Goal: Task Accomplishment & Management: Contribute content

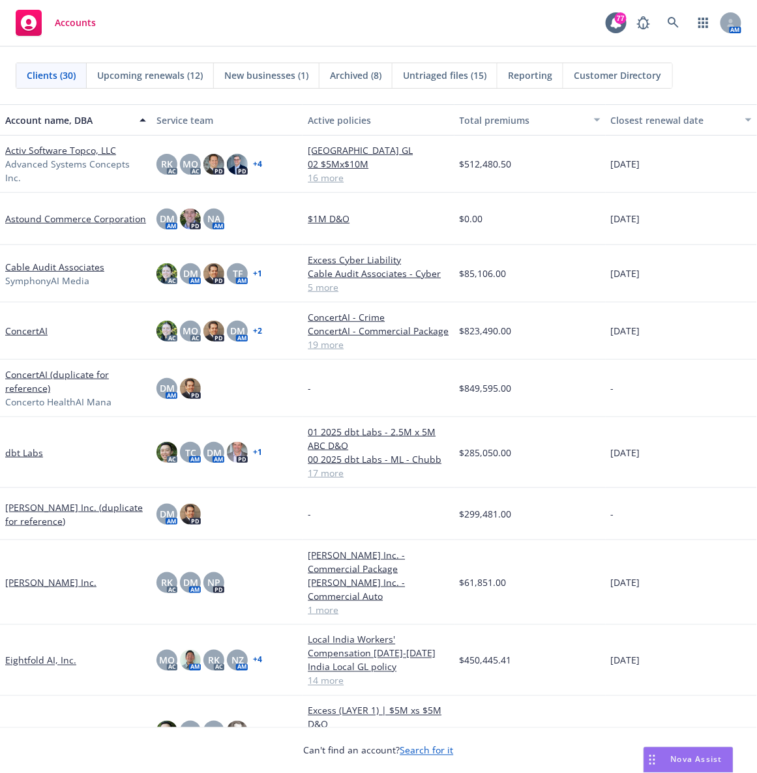
click at [25, 261] on link "Cable Audit Associates" at bounding box center [54, 267] width 99 height 14
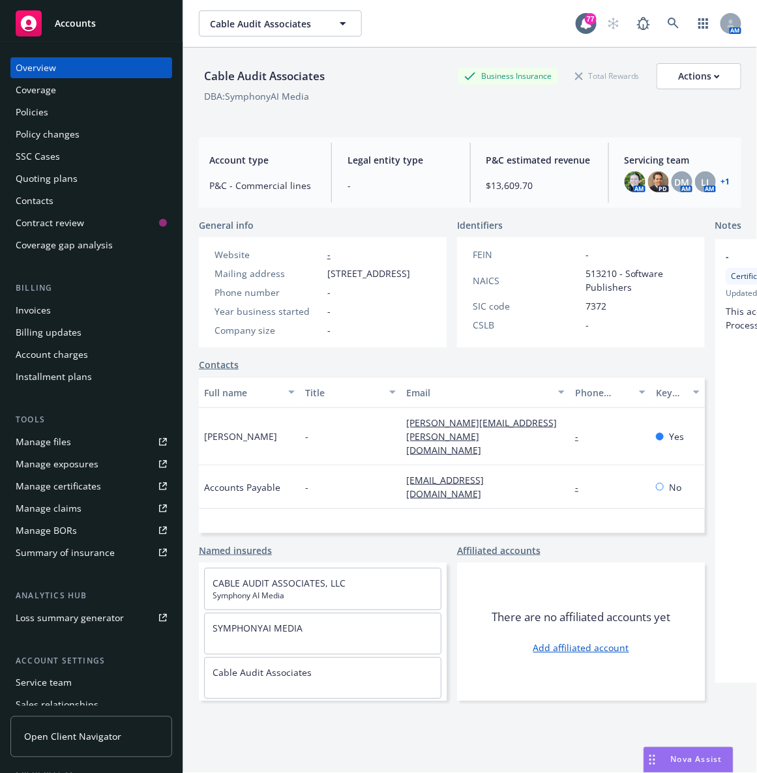
click at [28, 175] on div "Quoting plans" at bounding box center [47, 178] width 62 height 21
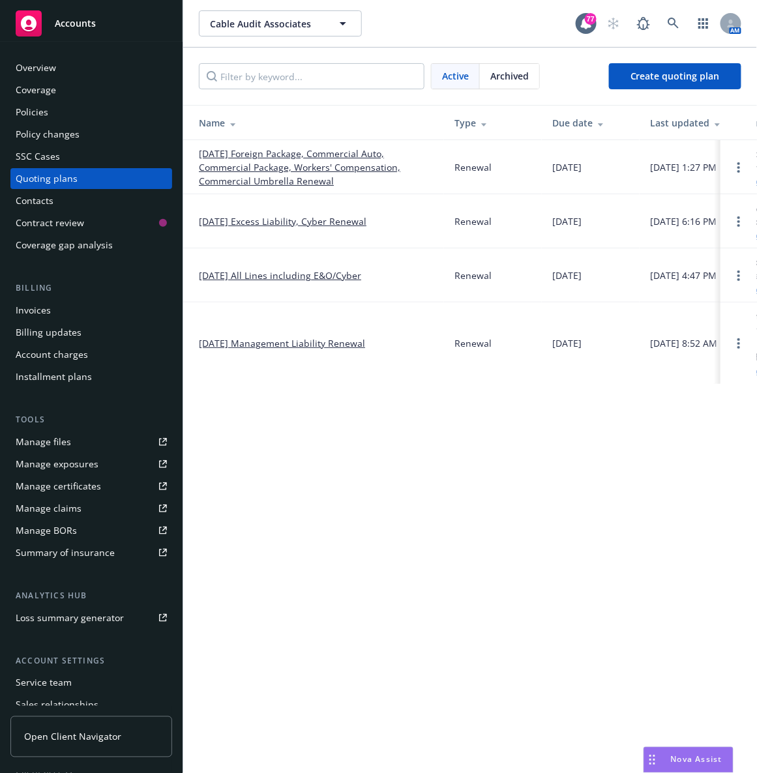
click at [287, 175] on link "[DATE] Foreign Package, Commercial Auto, Commercial Package, Workers' Compensat…" at bounding box center [316, 167] width 235 height 41
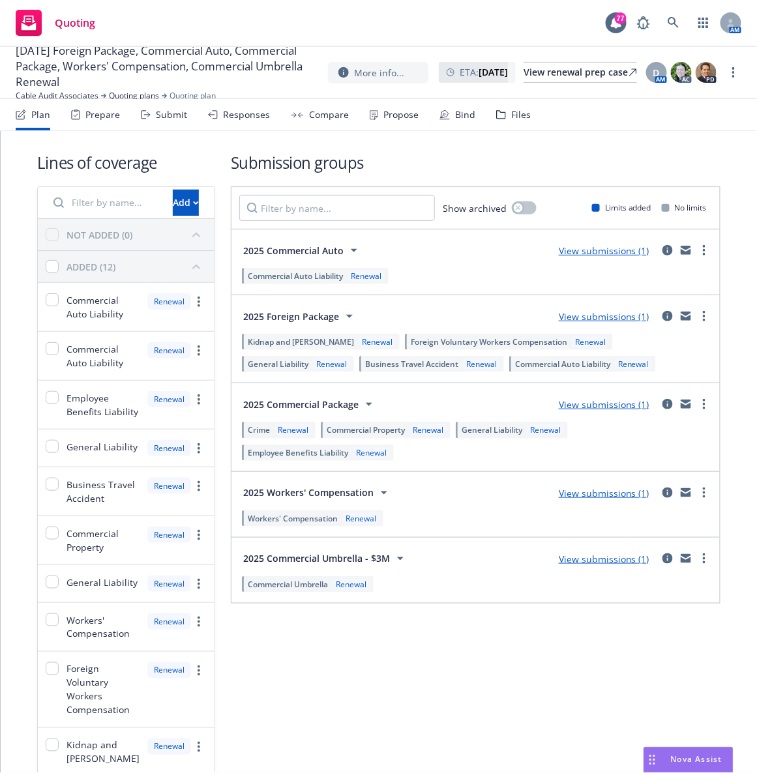
click at [402, 116] on div "Propose" at bounding box center [400, 115] width 35 height 10
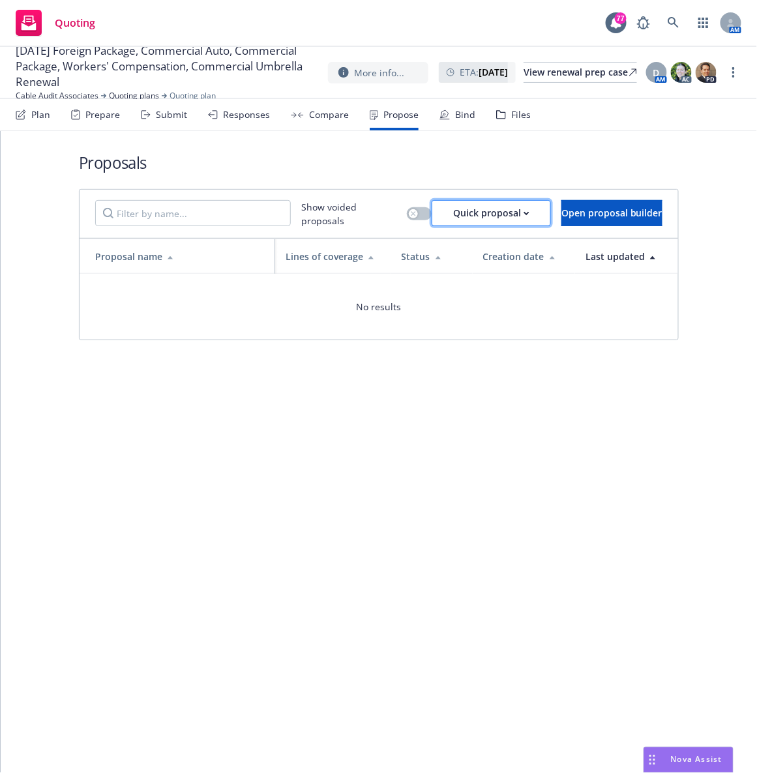
click at [453, 205] on div "Quick proposal" at bounding box center [491, 213] width 76 height 25
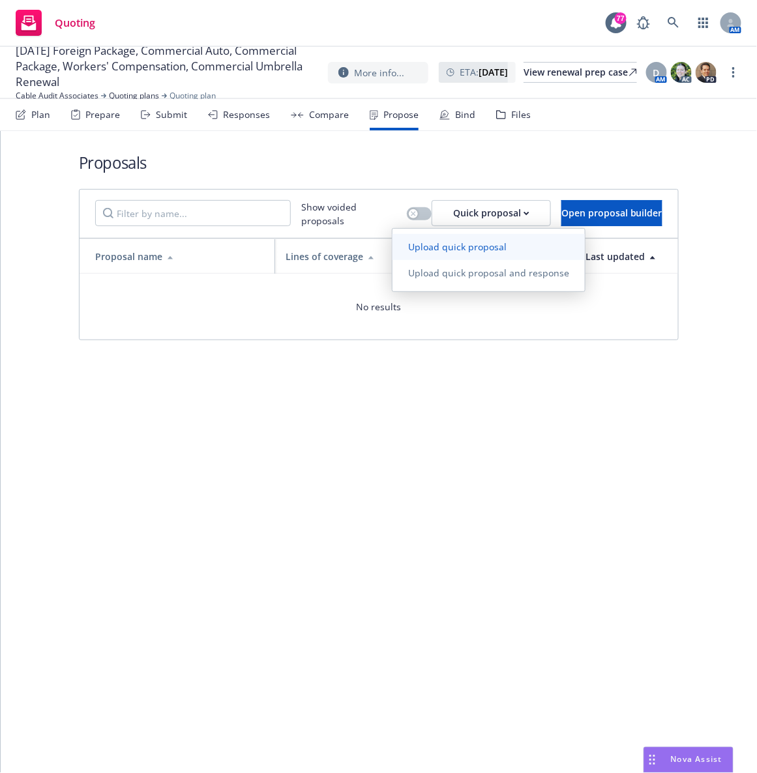
click at [441, 238] on link "Upload quick proposal" at bounding box center [488, 247] width 192 height 26
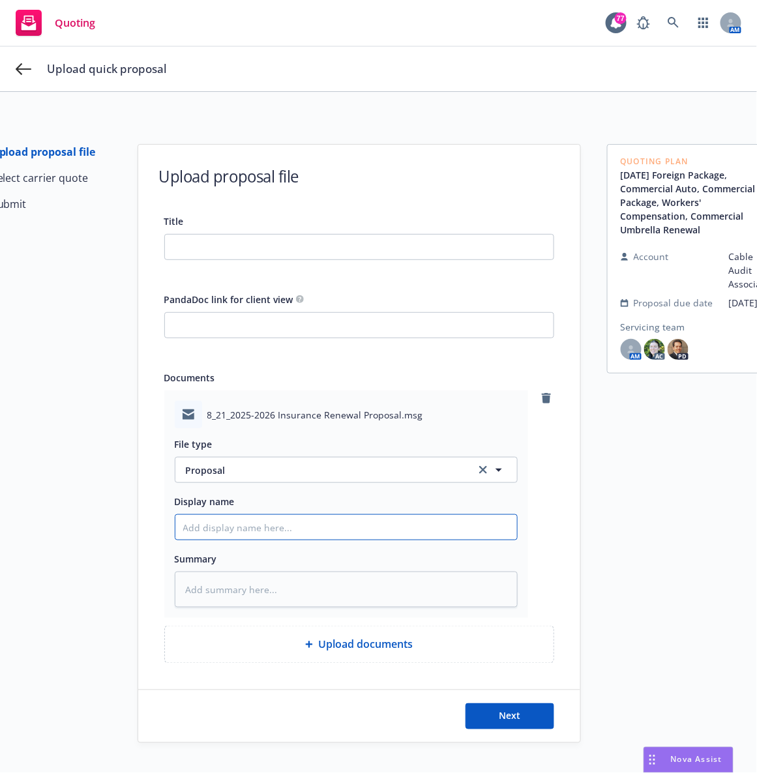
click at [224, 531] on input "Display name" at bounding box center [346, 527] width 342 height 25
type textarea "x"
type input "E"
type textarea "x"
type input "EM"
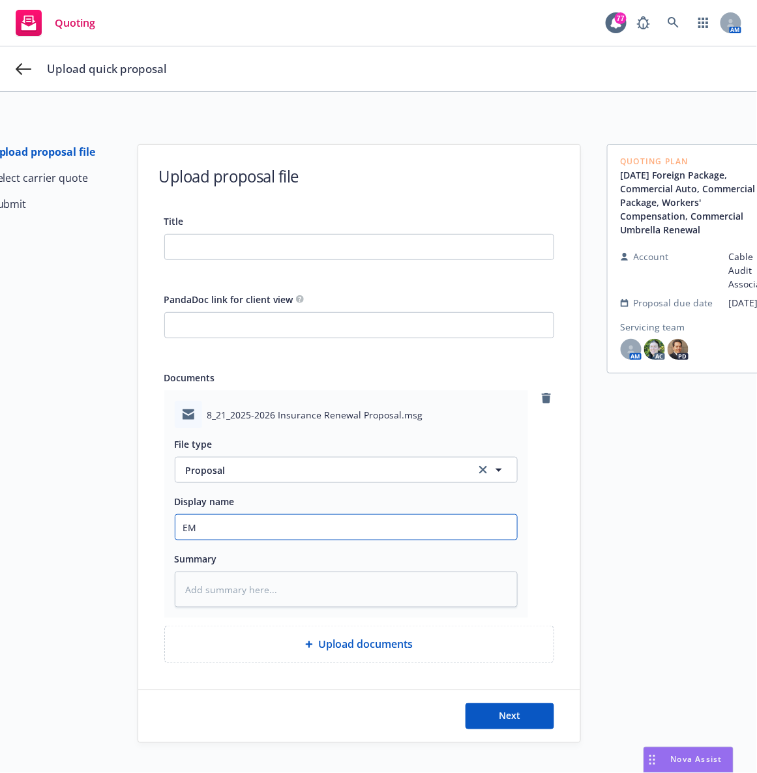
type textarea "x"
type input "EM t"
type textarea "x"
type input "EM to"
type textarea "x"
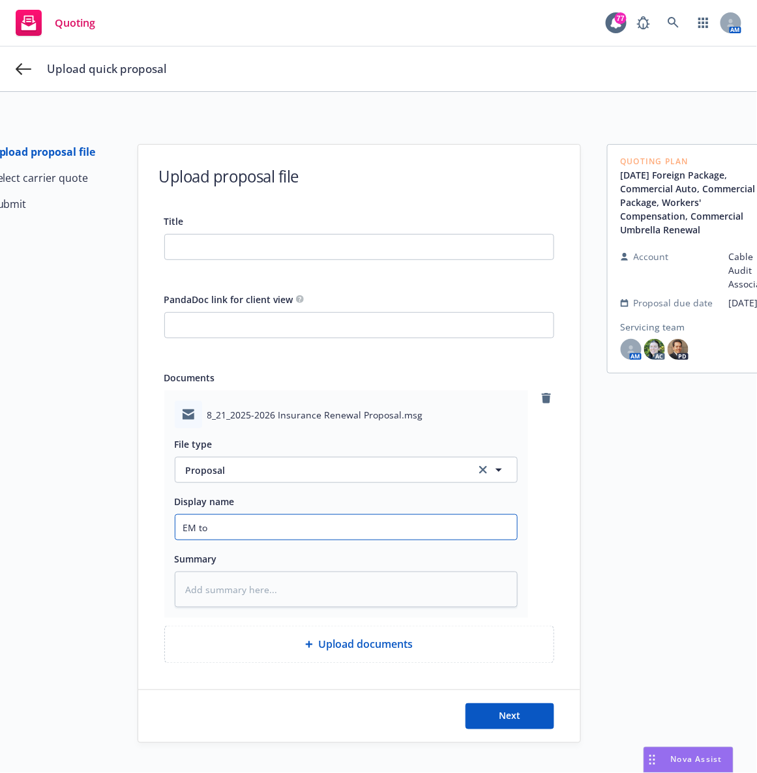
type input "EM to"
type textarea "x"
type input "EM to I"
type textarea "x"
type input "EM to IN"
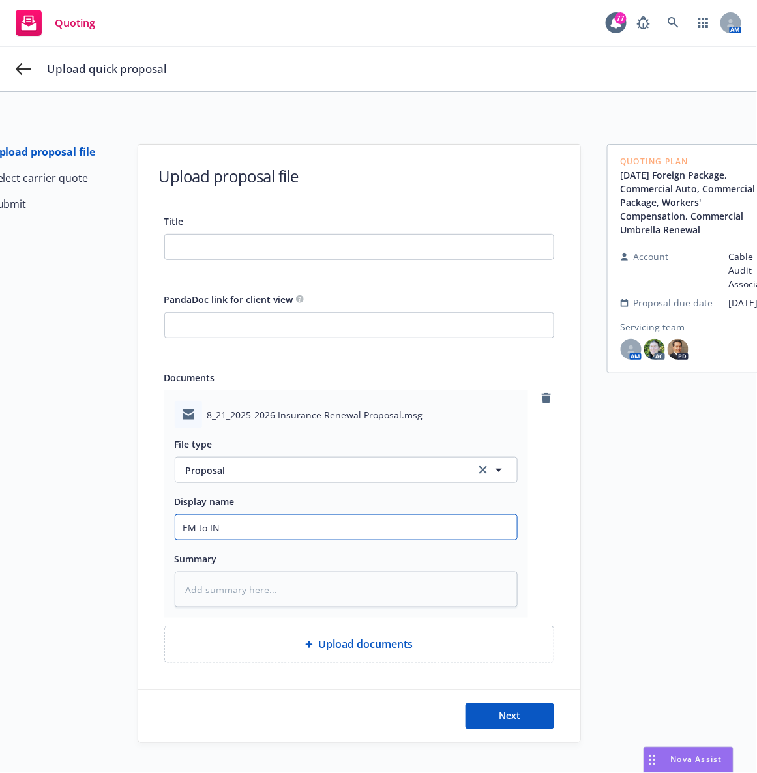
type textarea "x"
type input "EM to INs"
type textarea "x"
type input "EM to INsd"
type textarea "x"
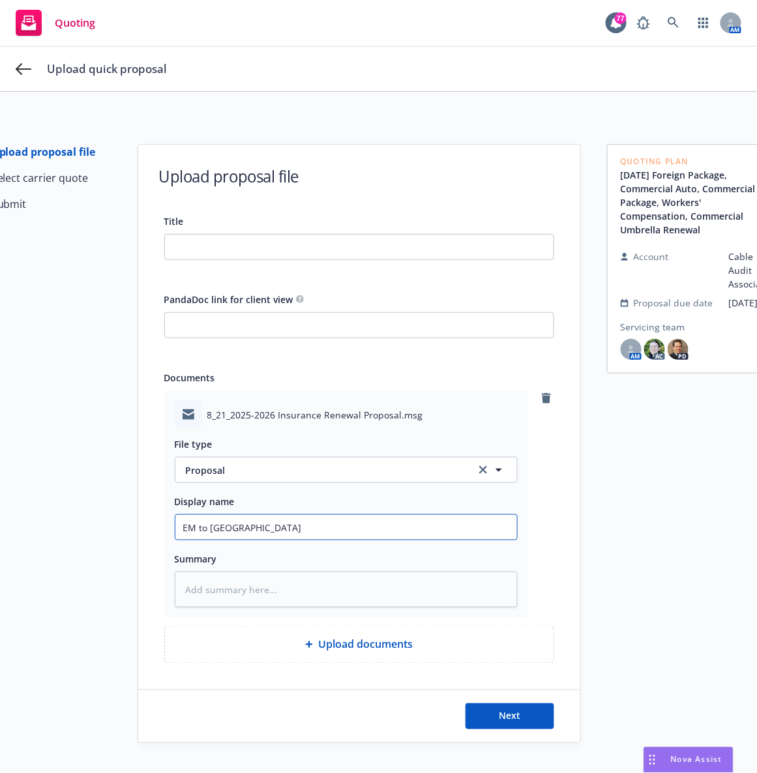
type input "EM to INsd"
type textarea "x"
type input "EM to INsd"
type textarea "x"
type input "EM to INsd"
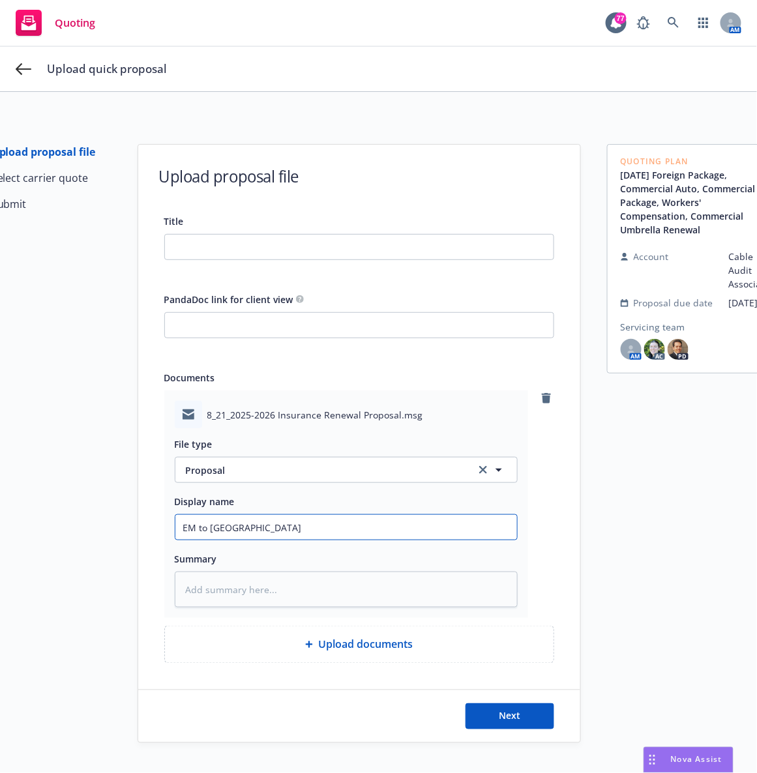
type textarea "x"
type input "EM to INsd"
type textarea "x"
type input "EM to INs"
type textarea "x"
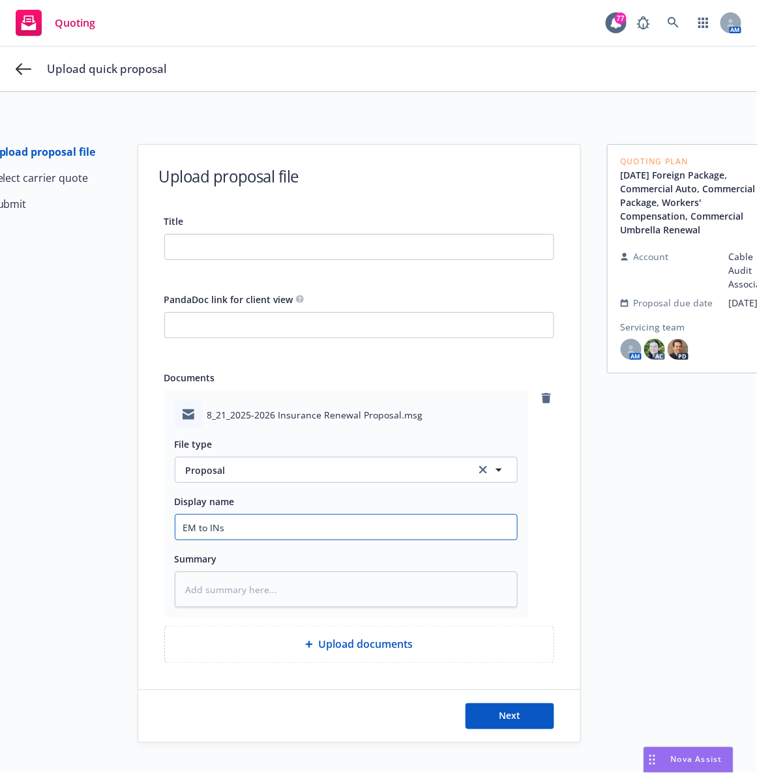
type input "EM to IN"
type textarea "x"
type input "EM to I"
type textarea "x"
type input "EM to In"
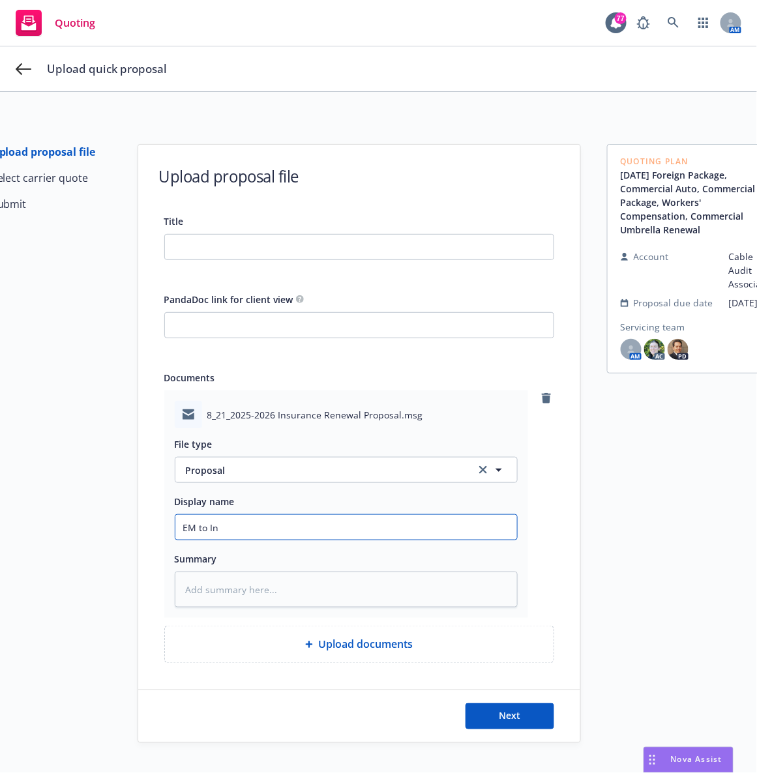
type textarea "x"
type input "EM to Ins"
type textarea "x"
type input "EM to Insd"
type textarea "x"
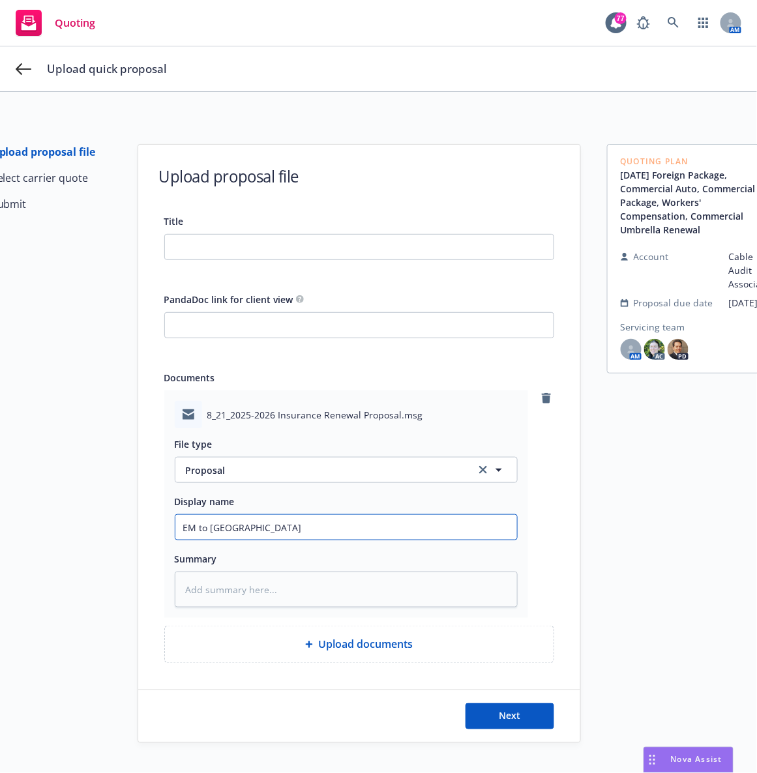
type input "EM to Insd:"
type textarea "x"
type input "EM to Insd:"
type textarea "x"
type input "EM to Insd: 2"
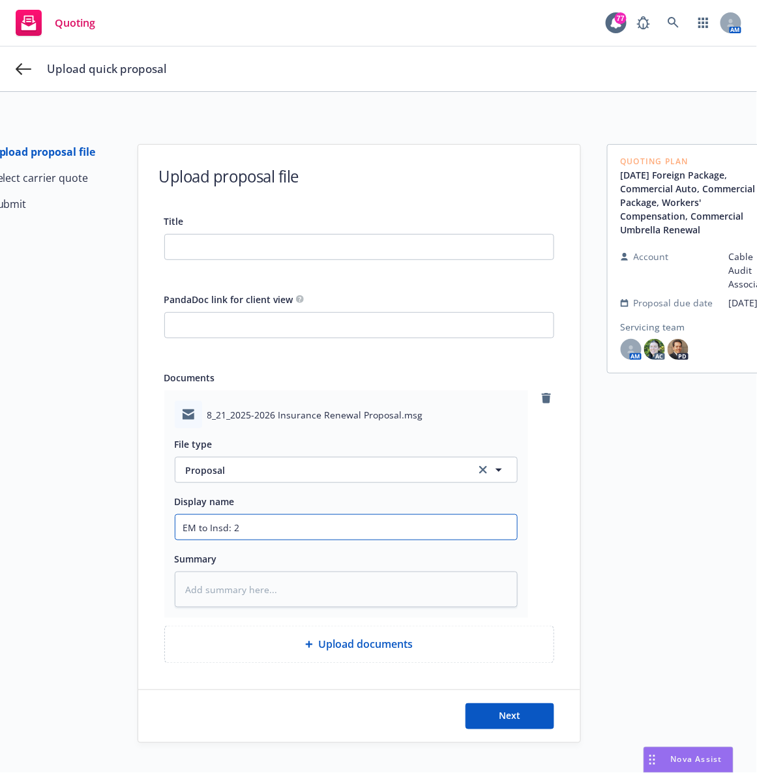
type textarea "x"
type input "EM to Insd: 25"
type textarea "x"
type input "EM to Insd: 25-"
type textarea "x"
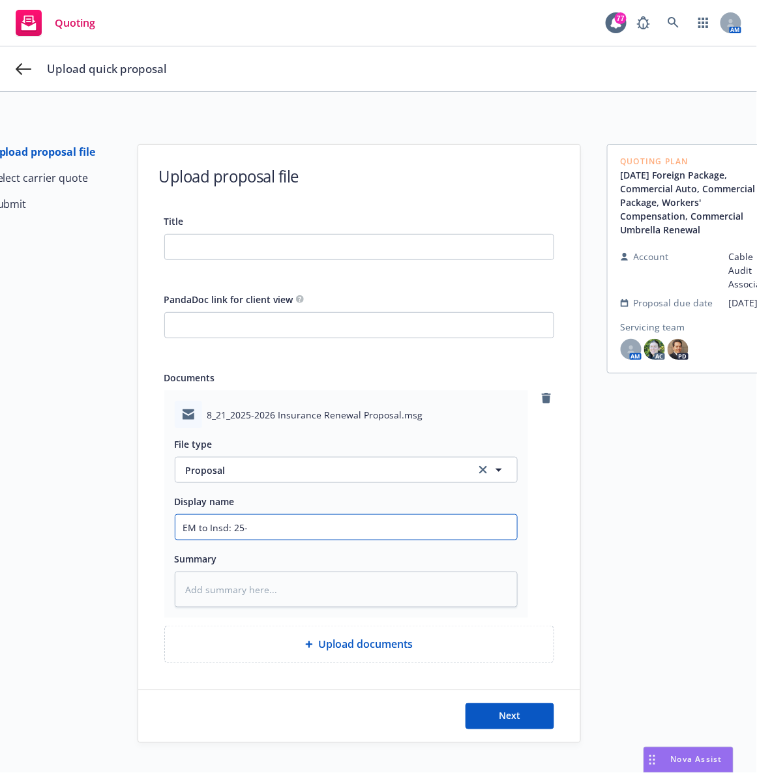
type input "EM to Insd: 25-2"
type textarea "x"
type input "EM to Insd: 25-26"
type textarea "x"
type input "EM to Insd: 25-26"
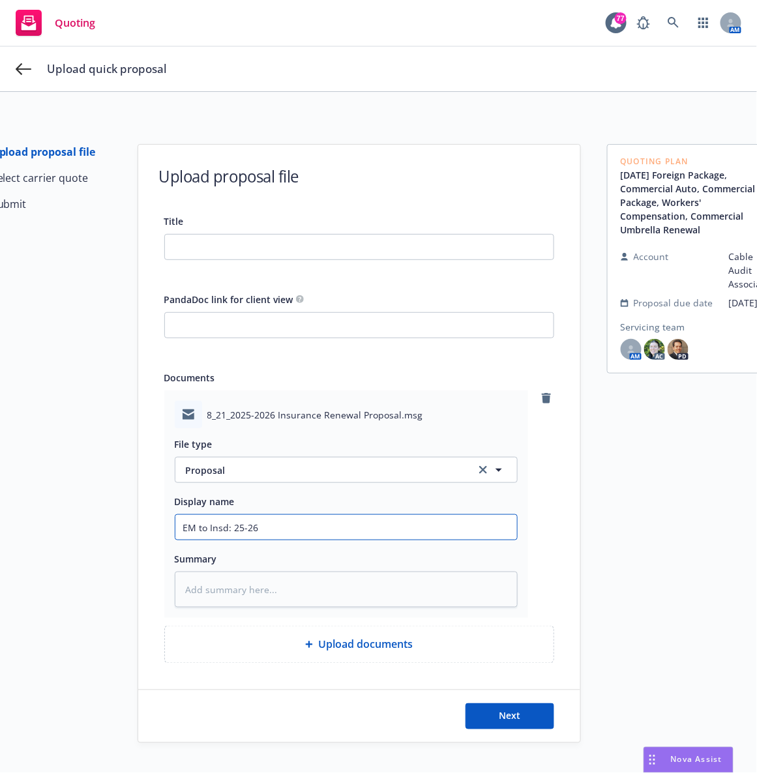
type textarea "x"
type input "EM to Insd: 25-26 P"
type textarea "x"
type input "EM to Insd: 25-26 P&"
type textarea "x"
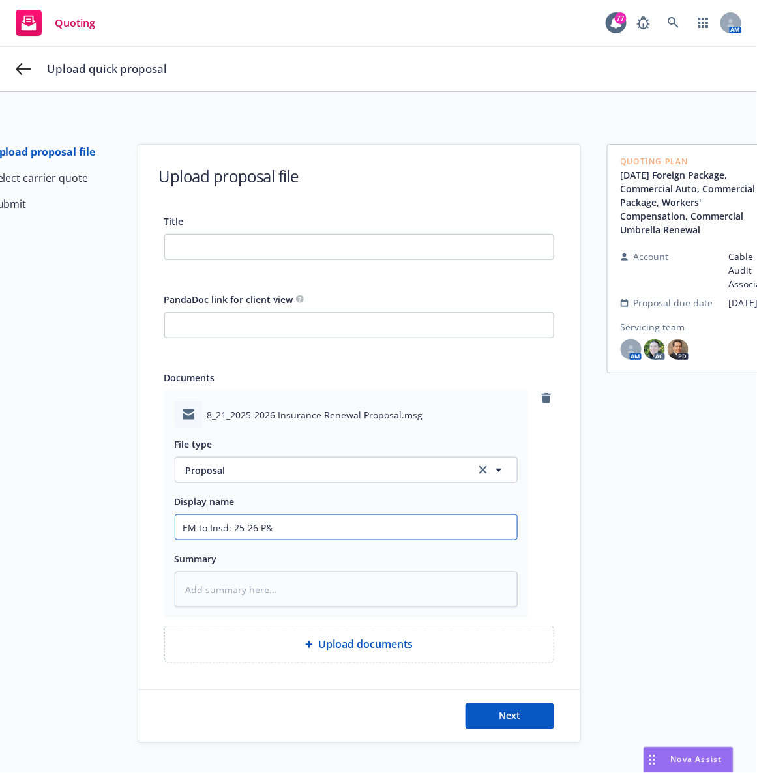
type input "EM to Insd: 25-26 P&C"
type textarea "x"
type input "EM to Insd: 25-26 P&C"
type textarea "x"
type input "EM to Insd: 25-26 P&C P"
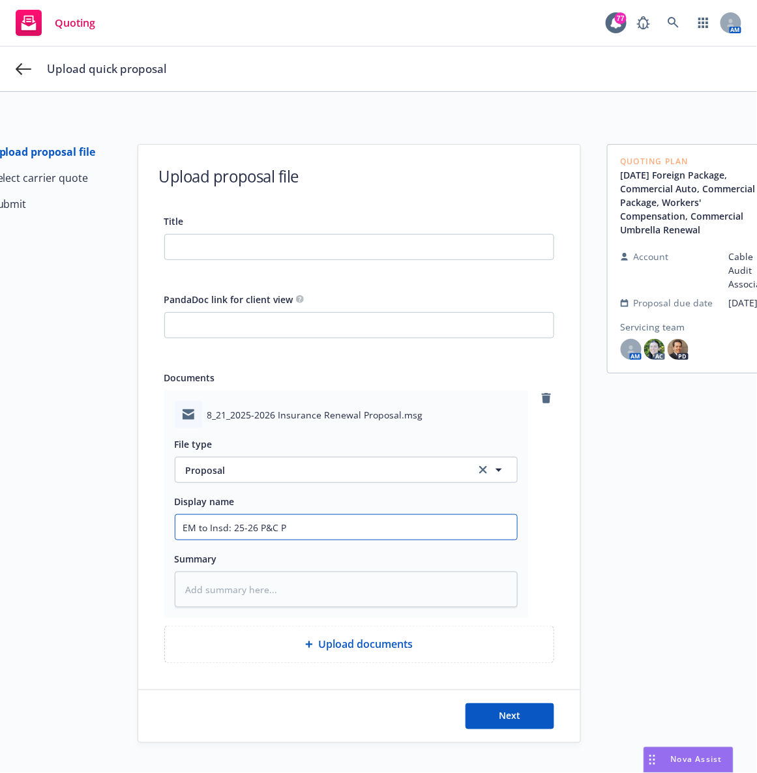
type textarea "x"
type input "EM to Insd: 25-26 P&C PRo"
type textarea "x"
type input "EM to Insd: 25-26 P&C PRop"
type textarea "x"
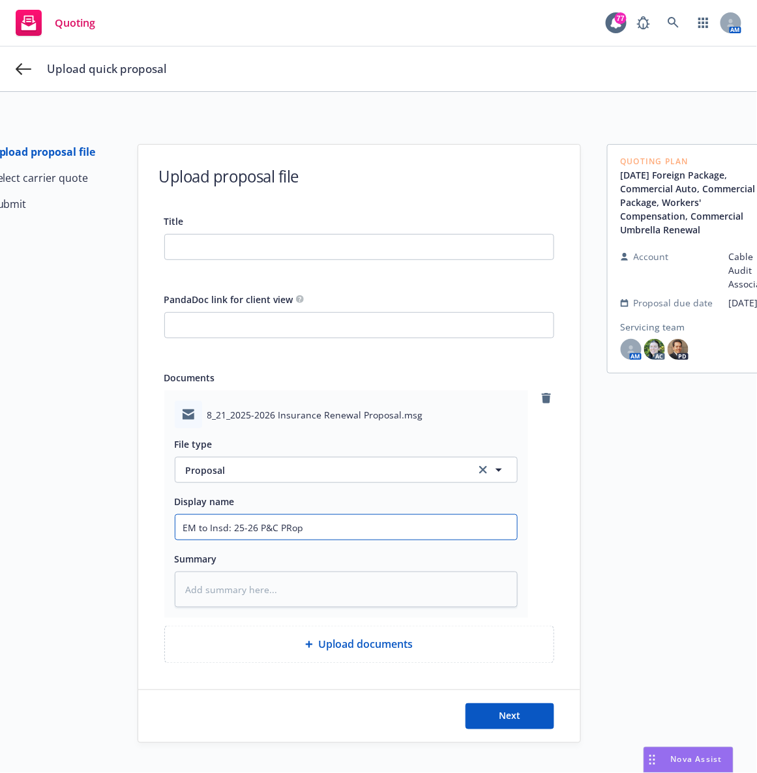
type input "EM to Insd: 25-26 P&C PRopo"
type textarea "x"
type input "EM to Insd: 25-26 P&C PRopo"
type textarea "x"
type input "EM to Insd: 25-26 P&C PRop"
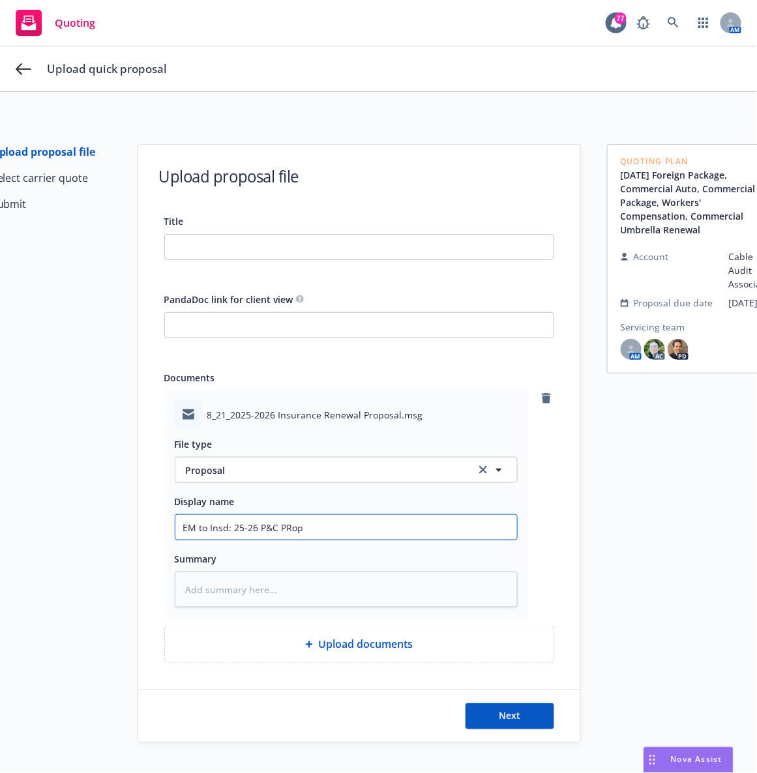
type textarea "x"
type input "EM to Insd: 25-26 P&C PRo"
type textarea "x"
type input "EM to Insd: 25-26 P&C PR"
type textarea "x"
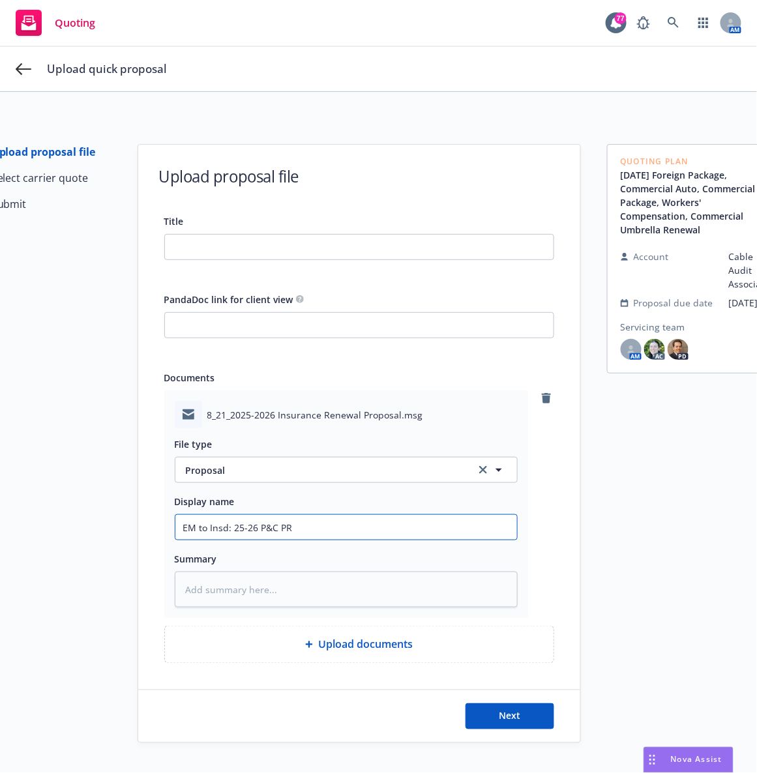
type input "EM to Insd: 25-26 P&C P"
type textarea "x"
type input "EM to Insd: 25-26 P&C Pr"
type textarea "x"
type input "EM to Insd: 25-26 P&C Prop"
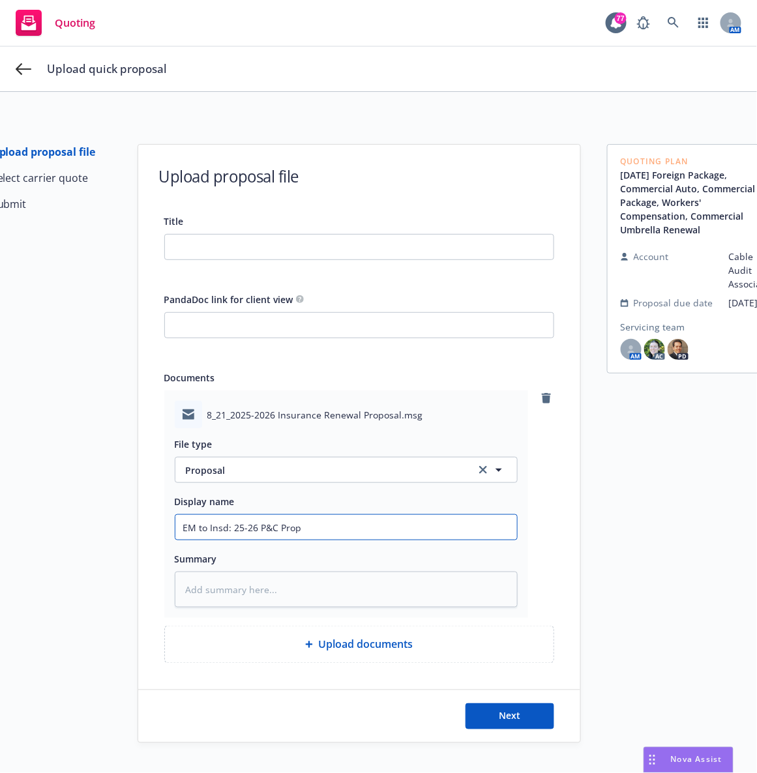
type textarea "x"
type input "EM to Insd: 25-26 P&C Propo"
type textarea "x"
type input "EM to Insd: 25-26 P&C Propos"
type textarea "x"
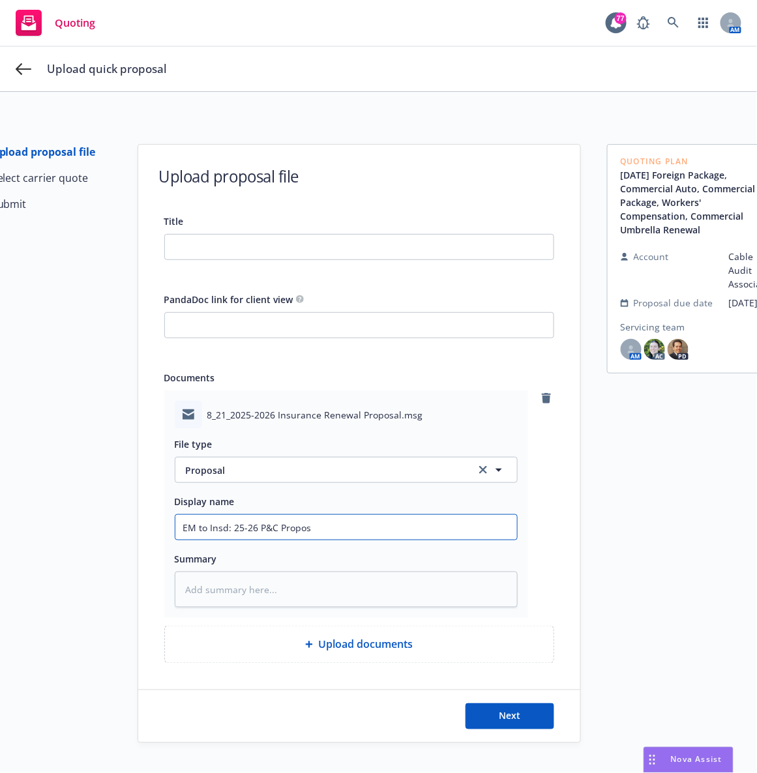
type input "EM to Insd: 25-26 P&C Proposa"
type textarea "x"
type input "EM to Insd: 25-26 P&C Proposal"
click at [499, 722] on span "Next" at bounding box center [510, 716] width 22 height 12
type textarea "x"
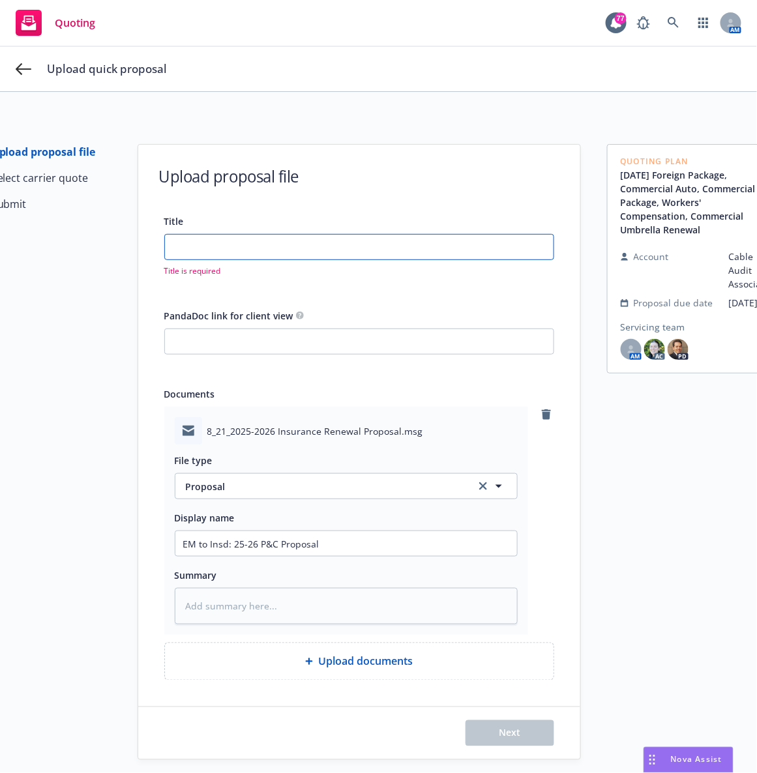
click at [330, 246] on input "Title" at bounding box center [359, 247] width 388 height 25
type input "2"
type textarea "x"
type input "20"
type textarea "x"
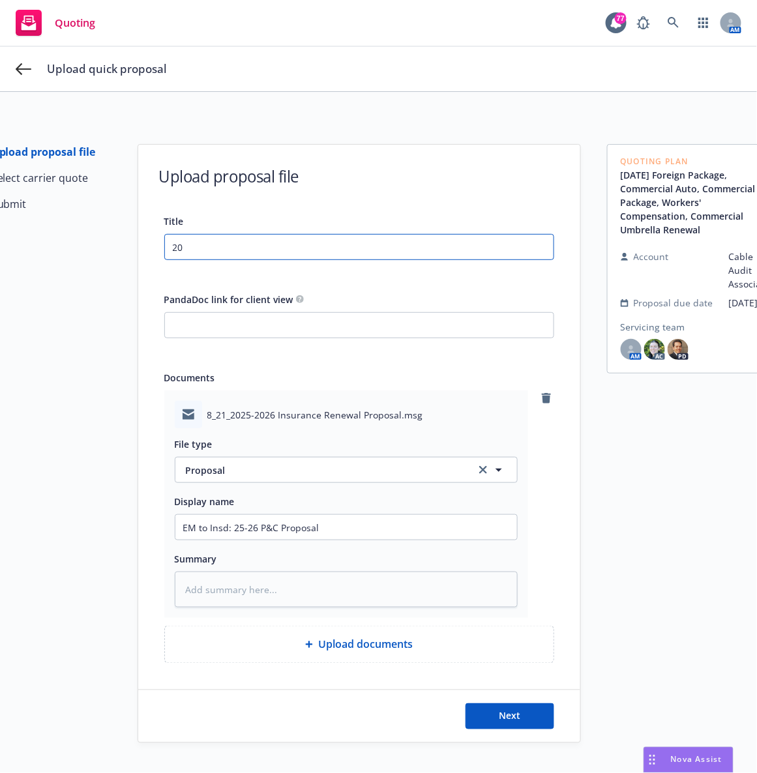
type input "202"
type textarea "x"
type input "2025"
type textarea "x"
type input "2025-"
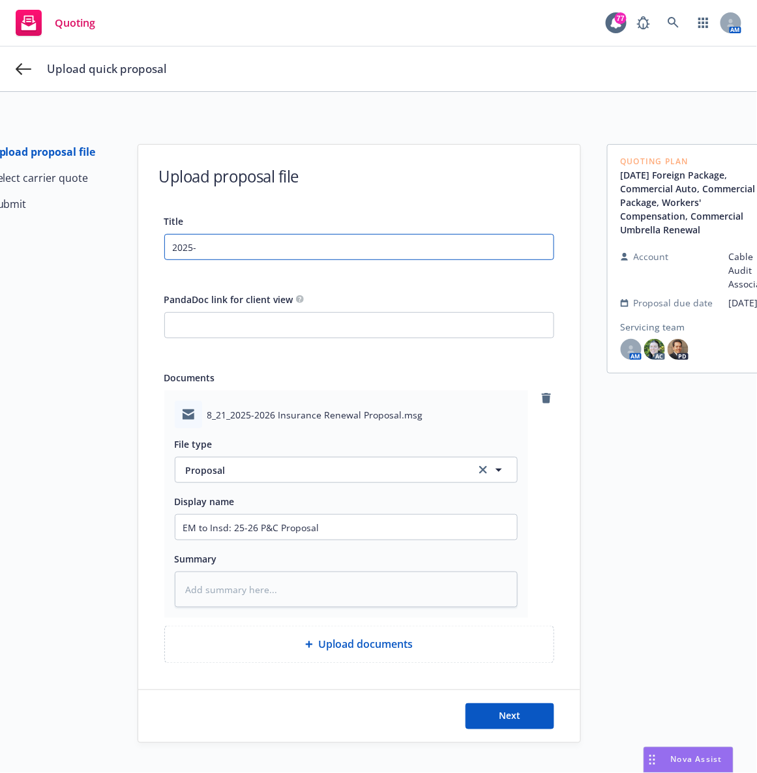
type textarea "x"
type input "2025-2"
type textarea "x"
type input "2025-20"
type textarea "x"
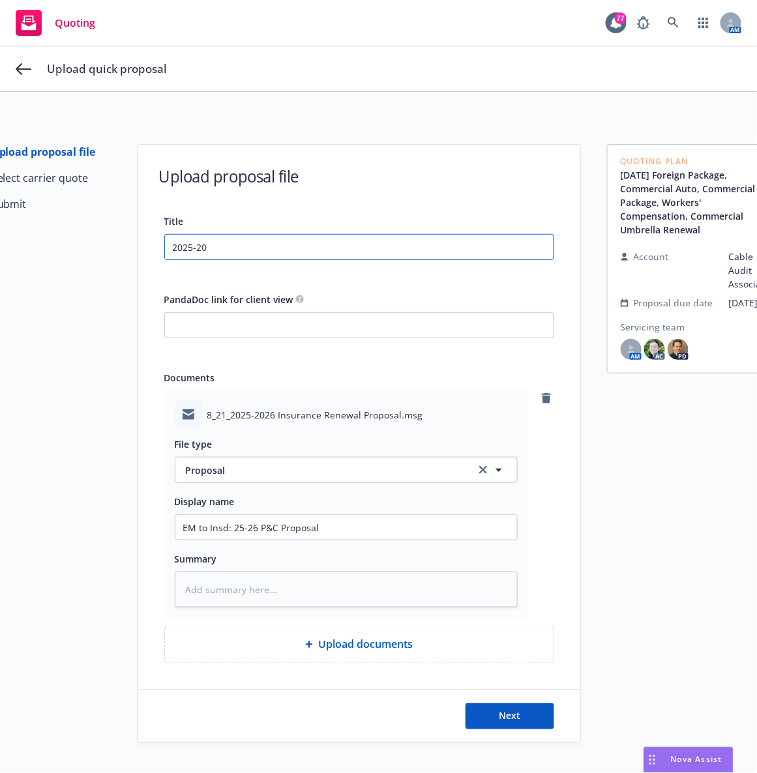
type input "2025-202"
type textarea "x"
type input "2025-2026"
type textarea "x"
type input "2025-2026"
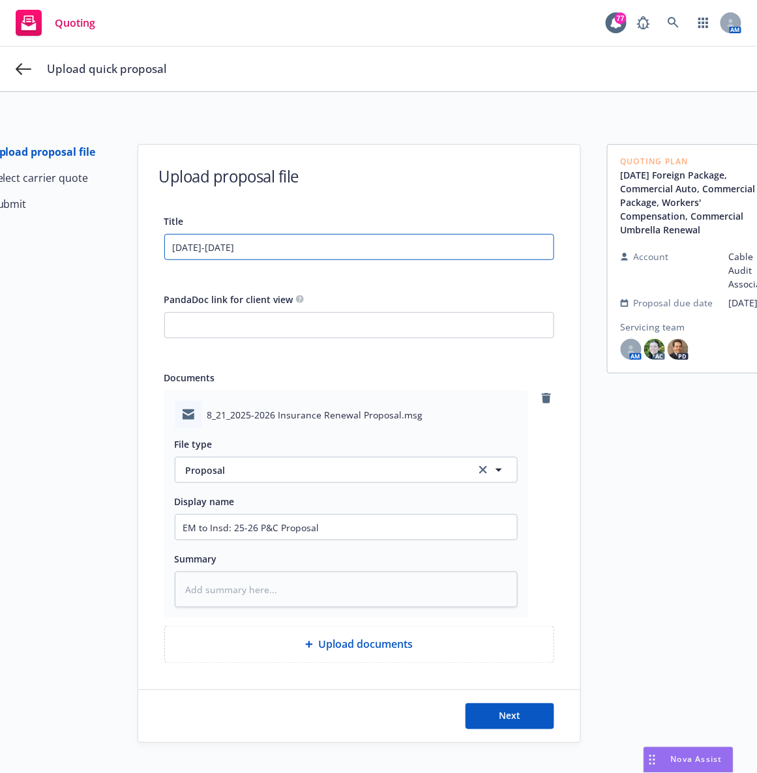
type textarea "x"
type input "2025-2026 C"
type textarea "x"
type input "2025-2026 Ca"
type textarea "x"
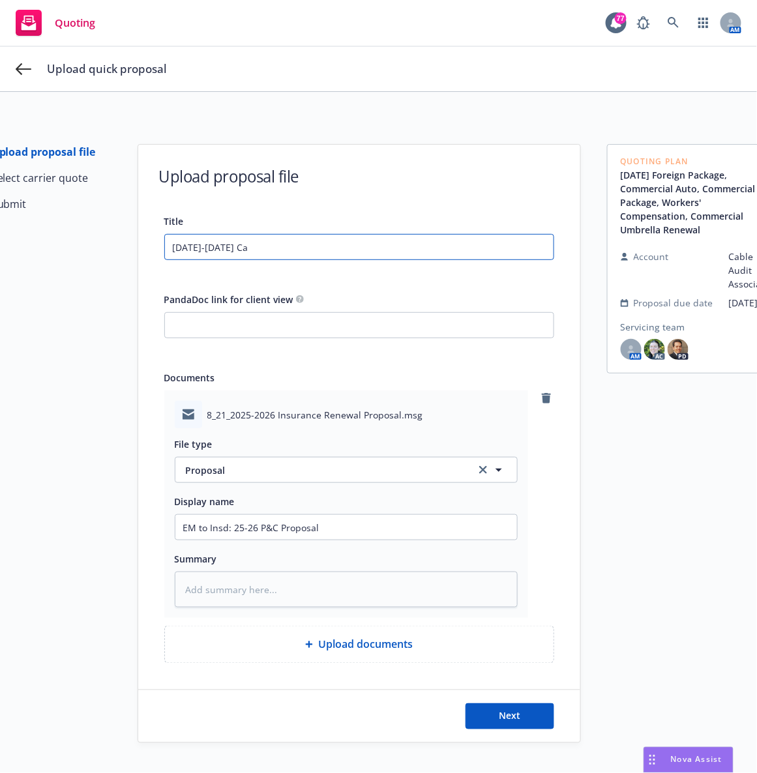
type input "2025-2026 Cab"
type textarea "x"
type input "2025-2026 Cabl"
type textarea "x"
type input "2025-2026 Cable"
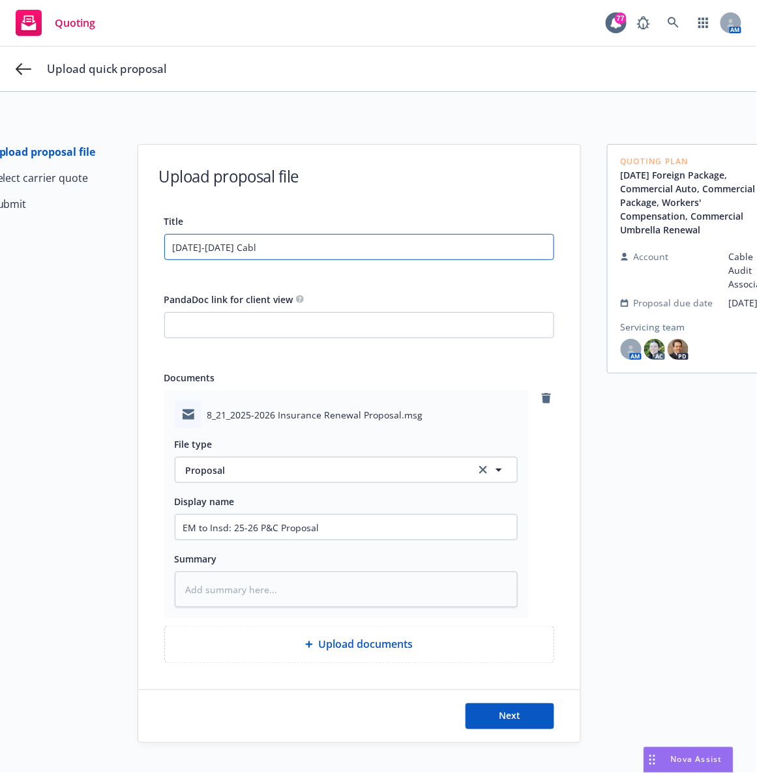
type textarea "x"
type input "2025-2026 Cable"
type textarea "x"
type input "2025-2026 Cable A"
type textarea "x"
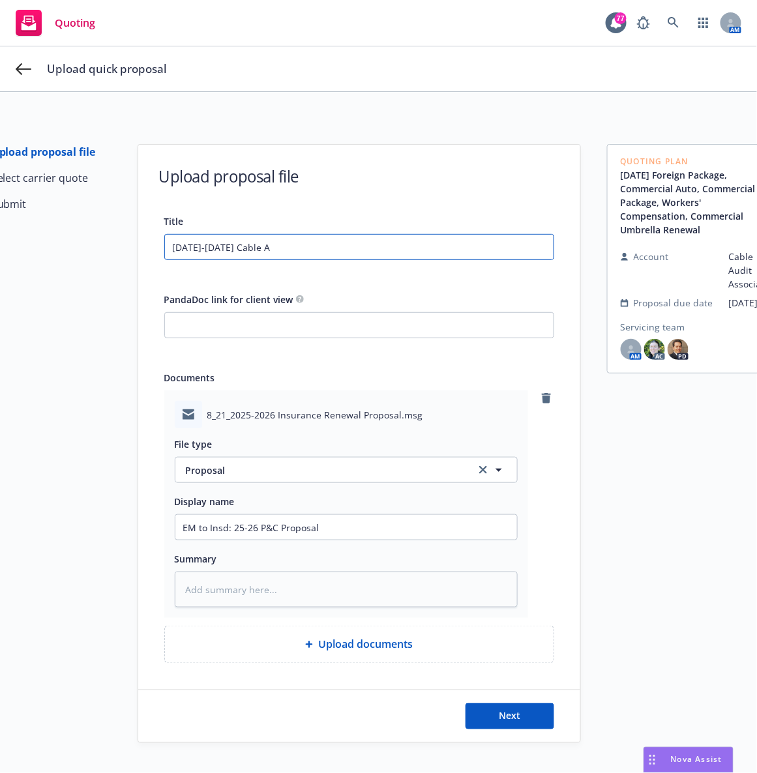
type input "2025-2026 Cable Au"
type textarea "x"
type input "2025-2026 Cable Aud"
type textarea "x"
type input "2025-2026 Cable Audi"
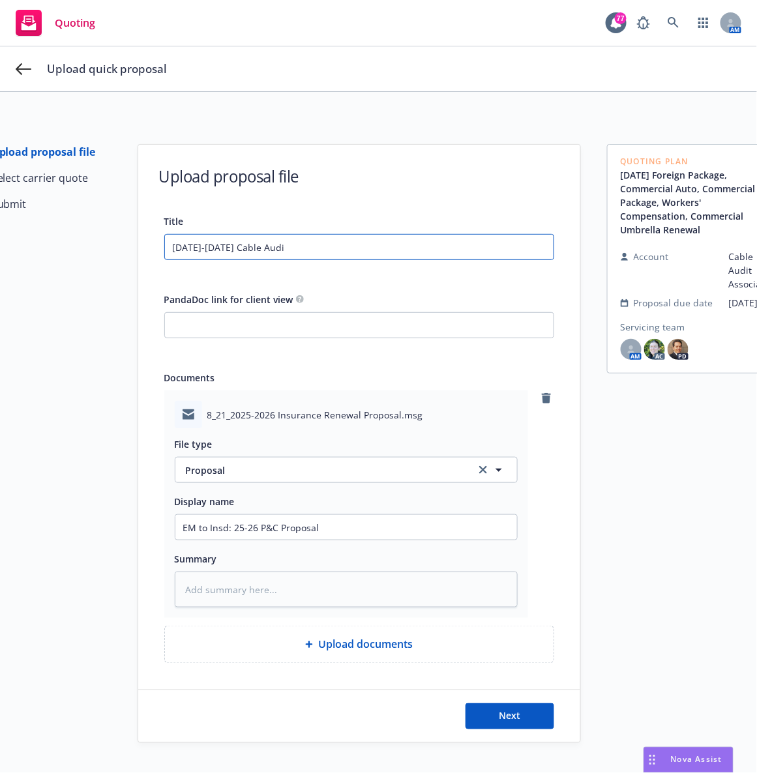
type textarea "x"
type input "2025-2026 Cable Audit"
type textarea "x"
type input "2025-2026 Cable Audit"
type textarea "x"
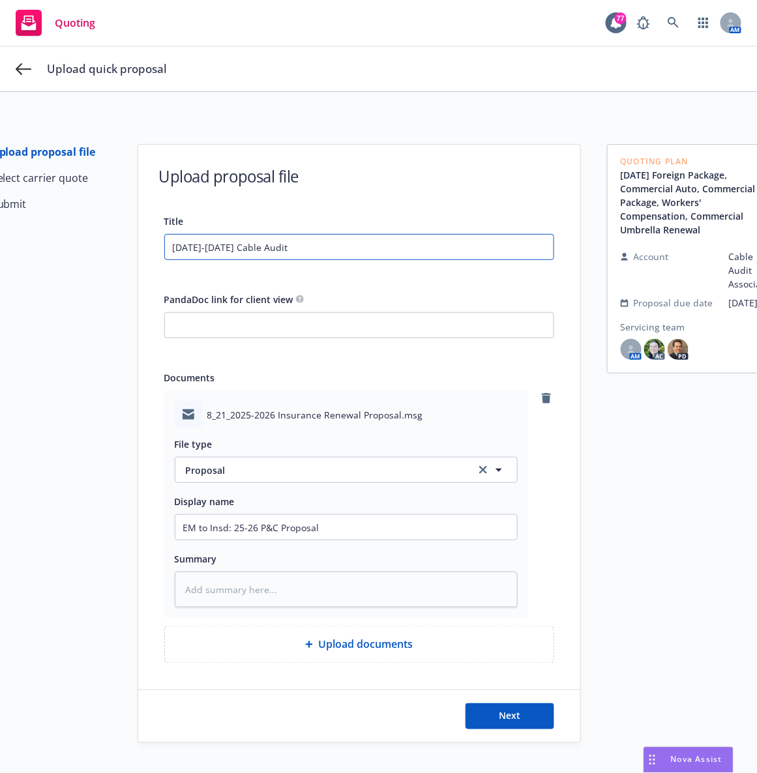
type input "2025-2026 Cable Audit P"
type textarea "x"
type input "2025-2026 Cable Audit P&"
type textarea "x"
type input "2025-2026 Cable Audit P&C"
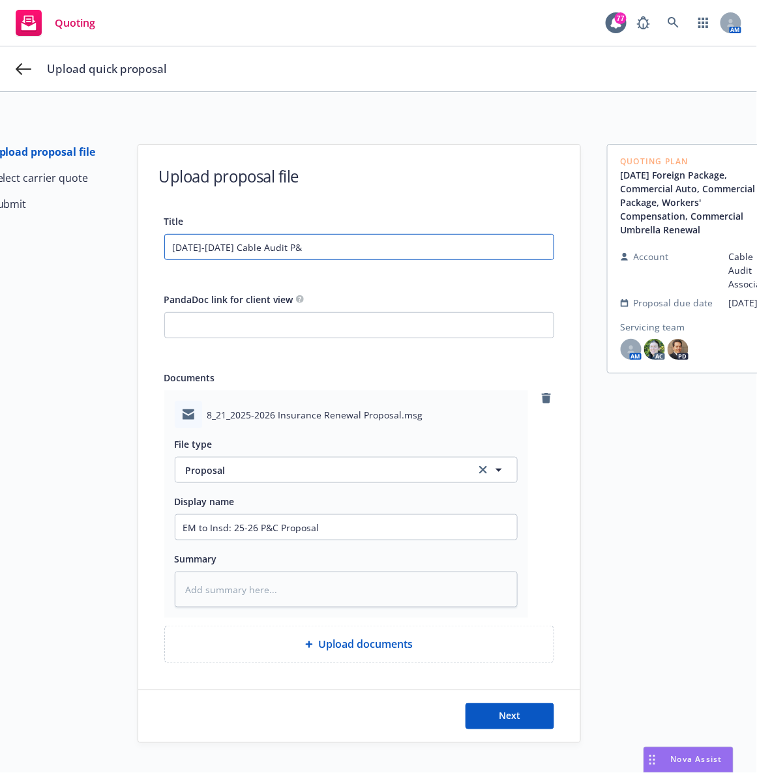
type textarea "x"
type input "2025-2026 Cable Audit P&C"
type textarea "x"
type input "2025-2026 Cable Audit P&C P"
type textarea "x"
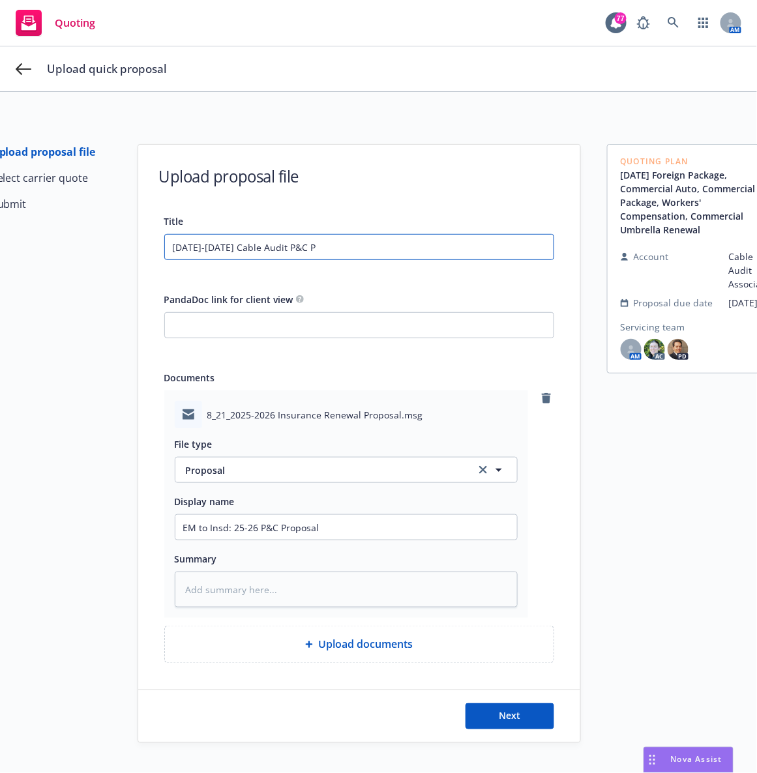
type input "2025-2026 Cable Audit P&C Pr"
type textarea "x"
type input "2025-2026 Cable Audit P&C Pro"
type textarea "x"
type input "2025-2026 Cable Audit P&C Prop"
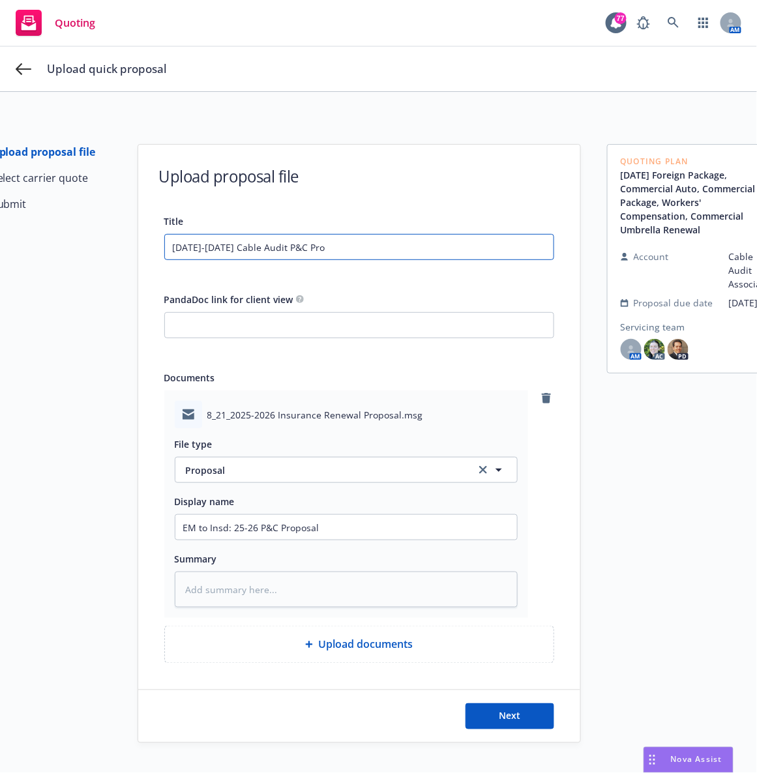
type textarea "x"
type input "2025-2026 Cable Audit P&C Propo"
type textarea "x"
type input "2025-2026 Cable Audit P&C Propos"
type textarea "x"
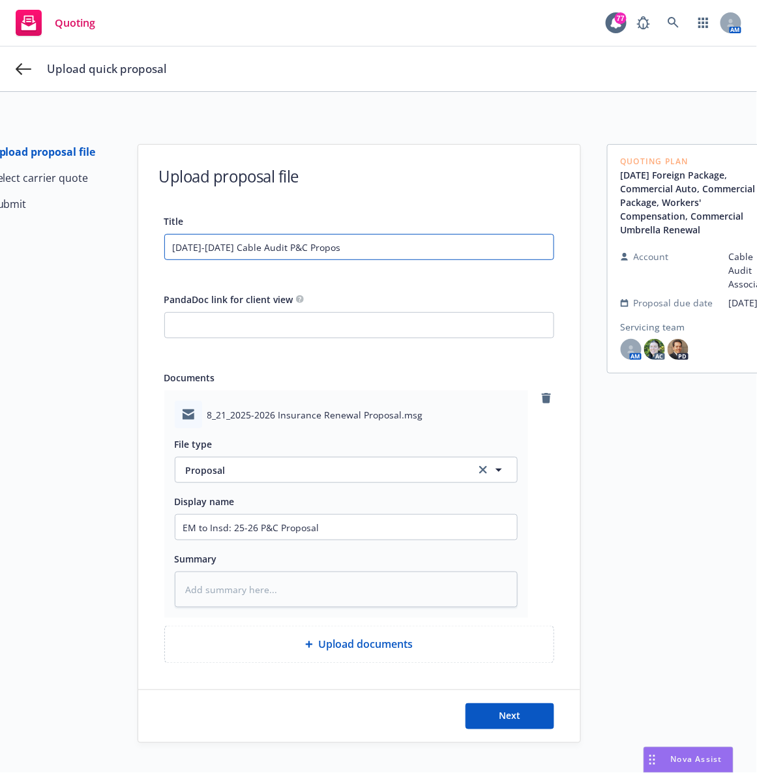
type input "2025-2026 Cable Audit P&C Proposa"
type textarea "x"
type input "2025-2026 Cable Audit P&C Proposal"
type textarea "x"
type input "2025-2026 Cable Audit P&C Proposal"
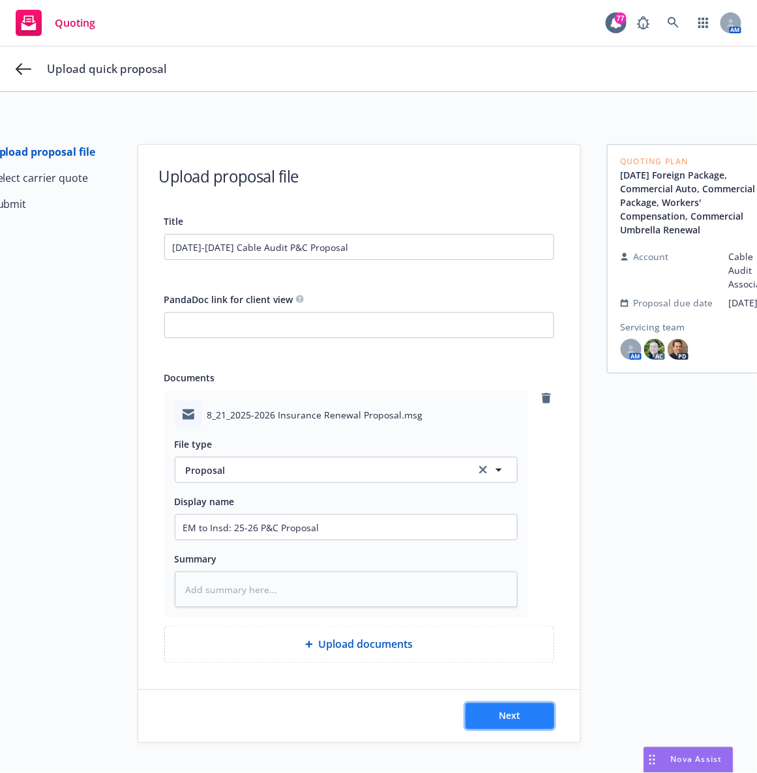
click at [479, 714] on button "Next" at bounding box center [509, 716] width 89 height 26
type textarea "x"
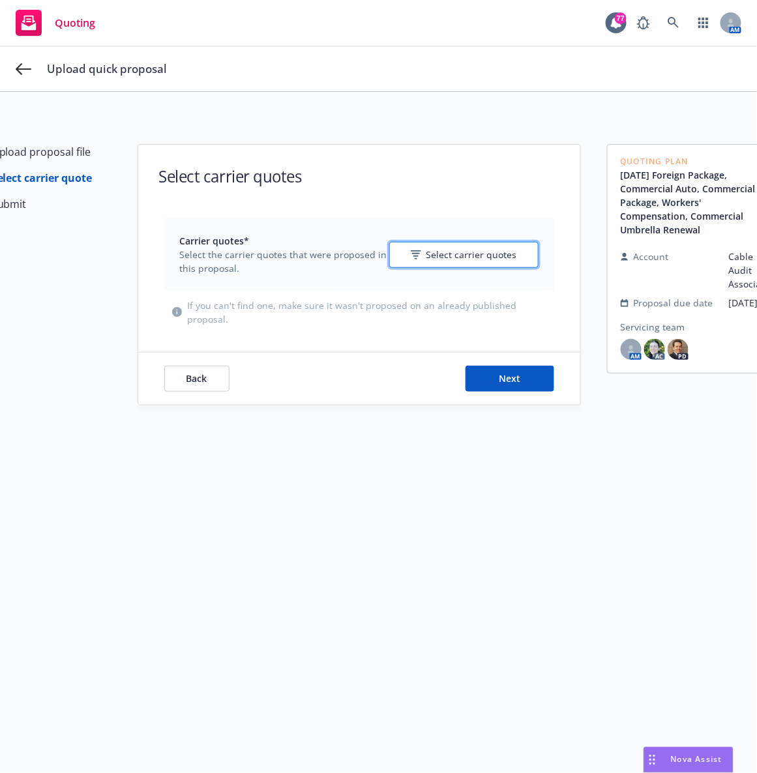
click at [452, 252] on span "Select carrier quotes" at bounding box center [471, 255] width 91 height 14
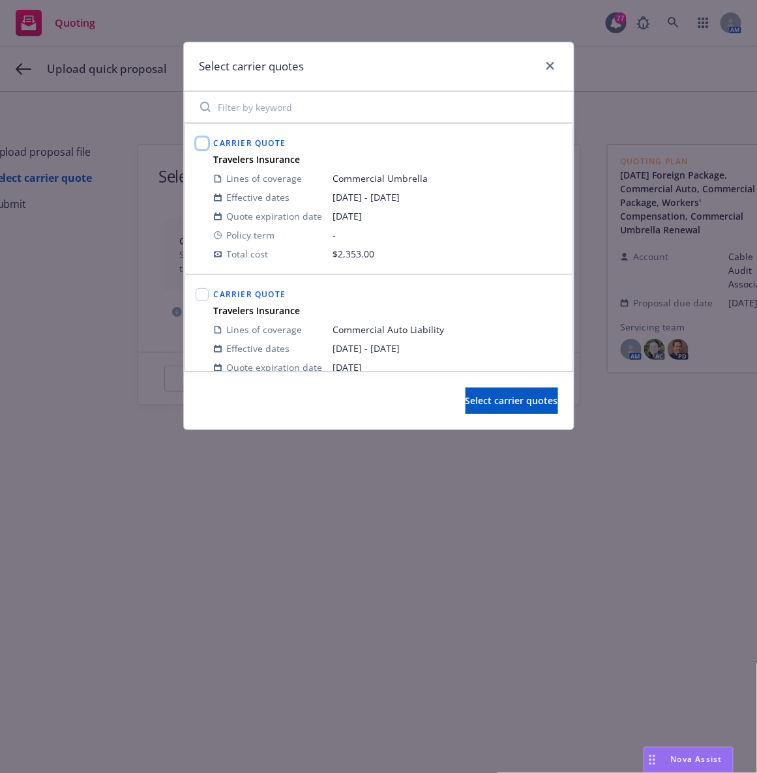
click at [199, 144] on input "checkbox" at bounding box center [202, 143] width 13 height 13
checkbox input "true"
click at [200, 299] on input "checkbox" at bounding box center [202, 294] width 13 height 13
checkbox input "true"
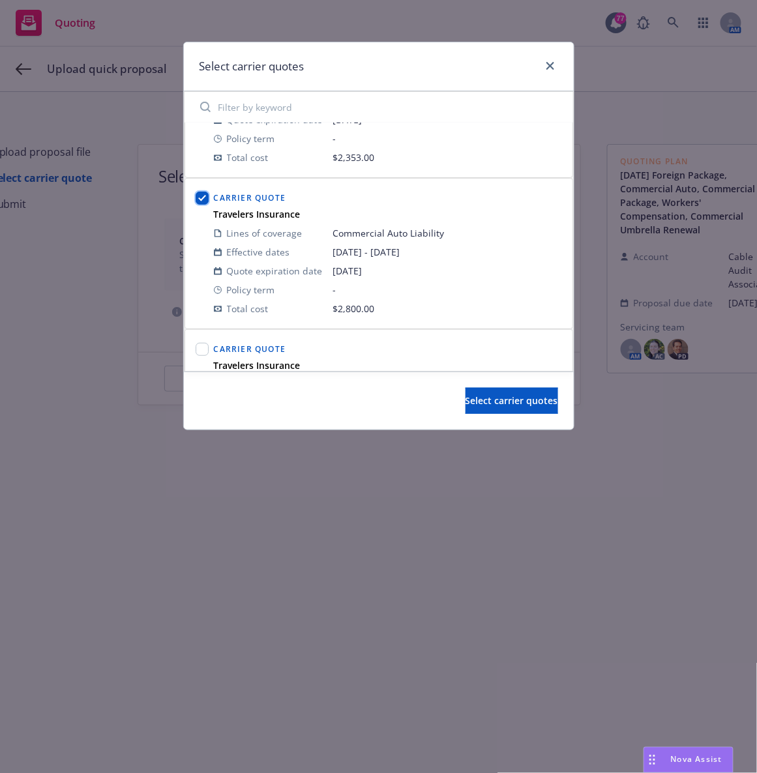
scroll to position [161, 0]
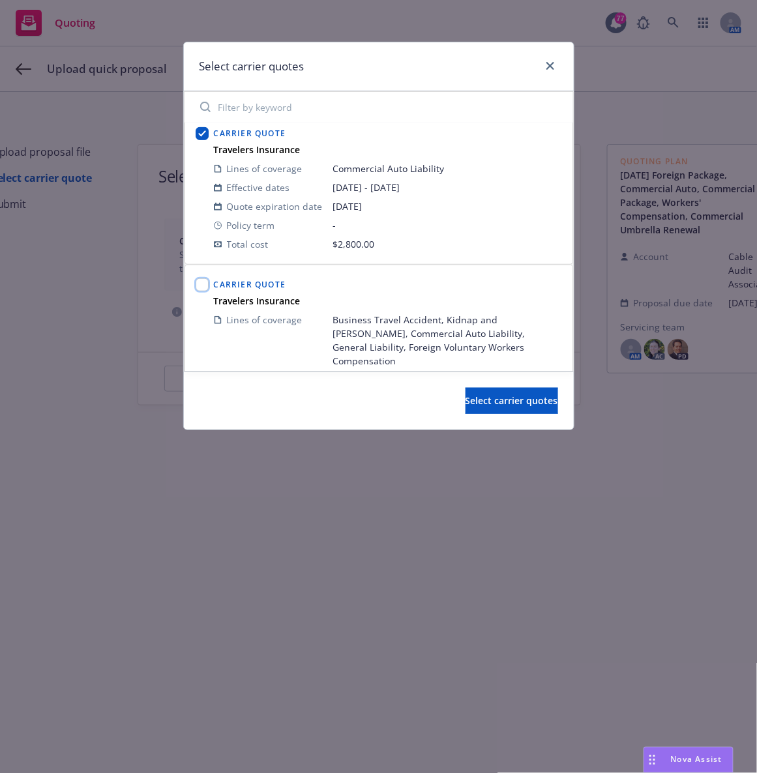
click at [201, 285] on input "checkbox" at bounding box center [202, 284] width 13 height 13
checkbox input "true"
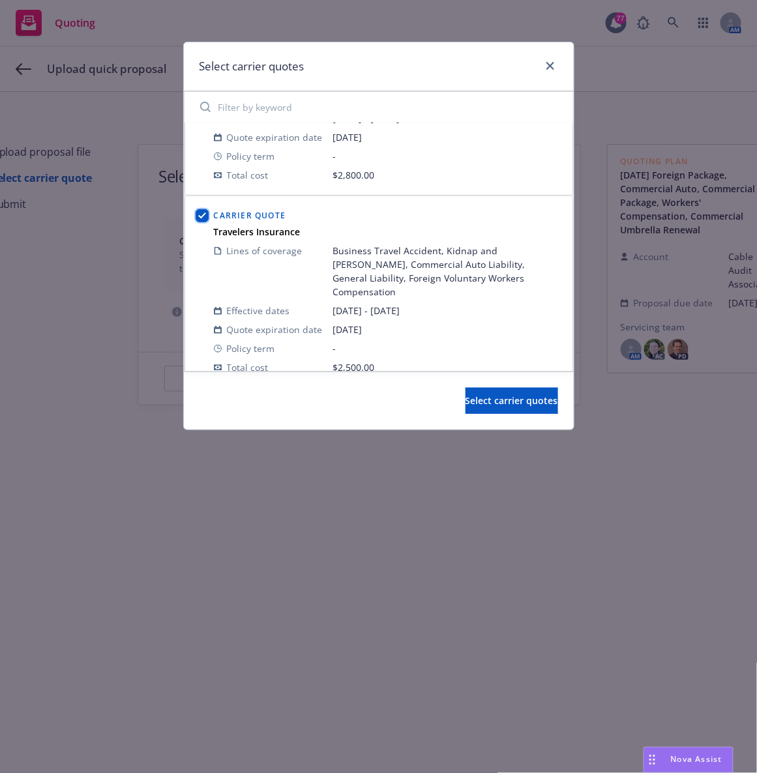
scroll to position [399, 0]
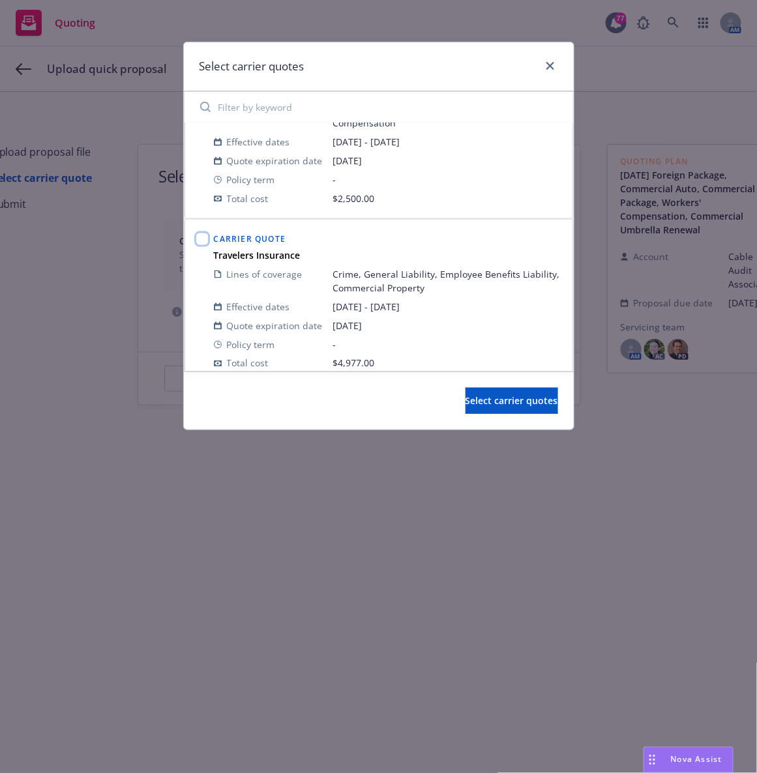
click at [199, 233] on input "checkbox" at bounding box center [202, 239] width 13 height 13
checkbox input "true"
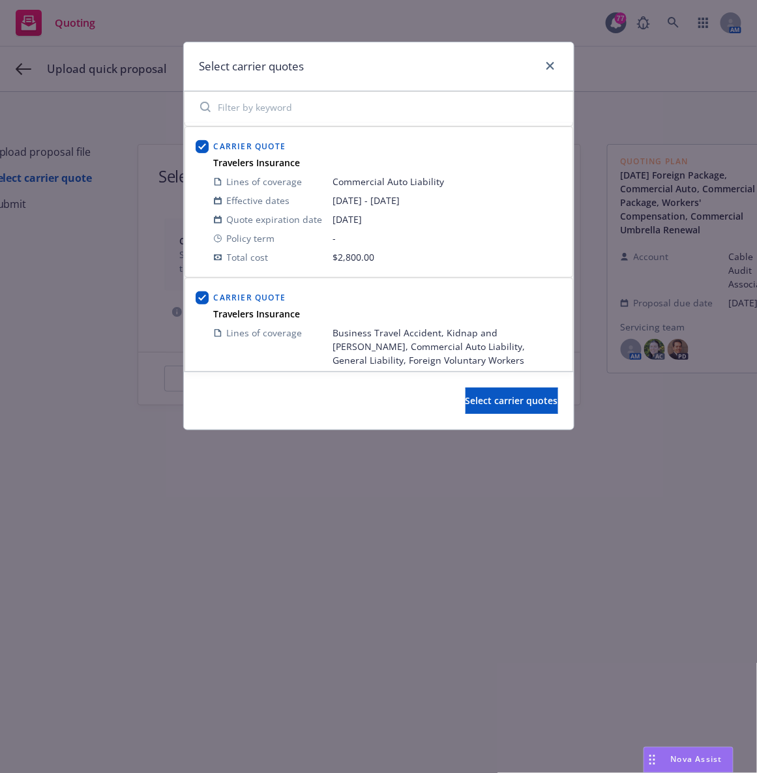
scroll to position [0, 0]
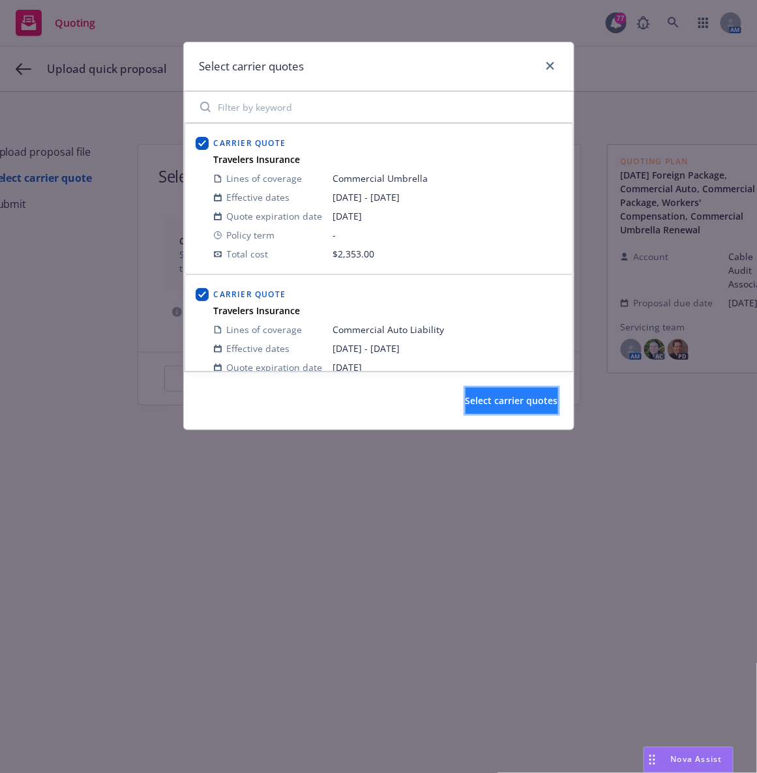
click at [480, 409] on button "Select carrier quotes" at bounding box center [511, 401] width 93 height 26
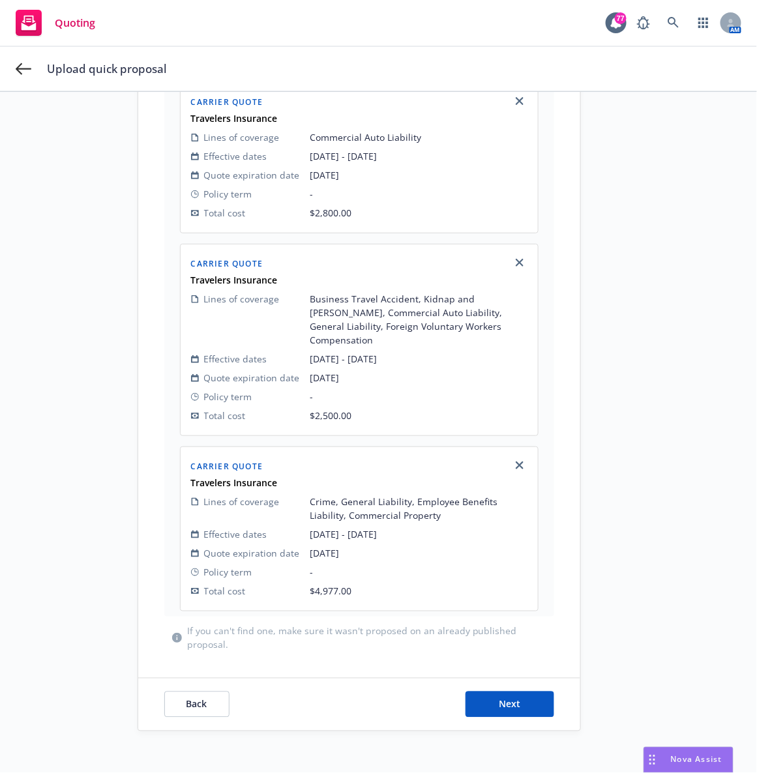
scroll to position [419, 0]
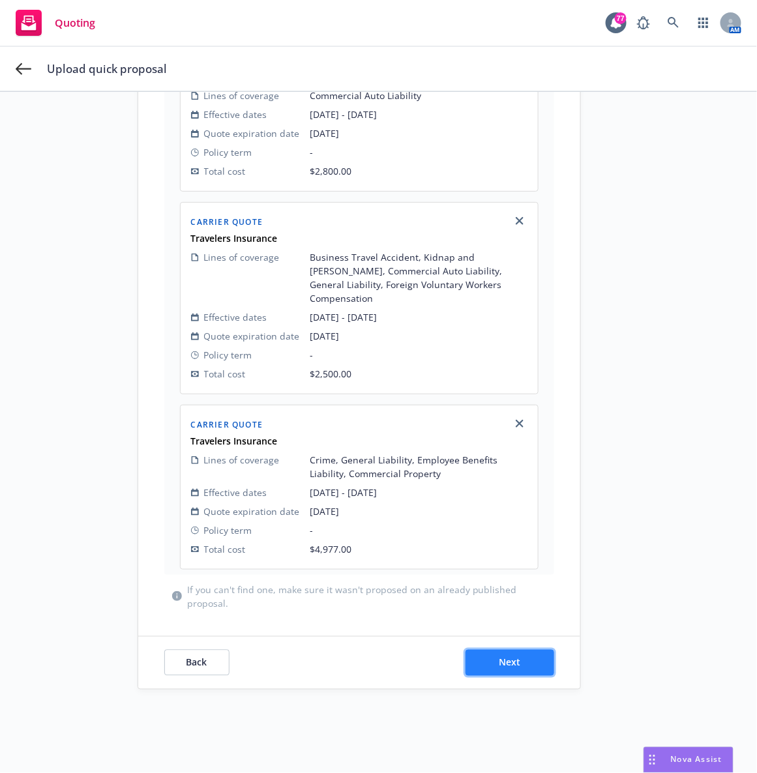
click at [499, 656] on span "Next" at bounding box center [510, 662] width 22 height 12
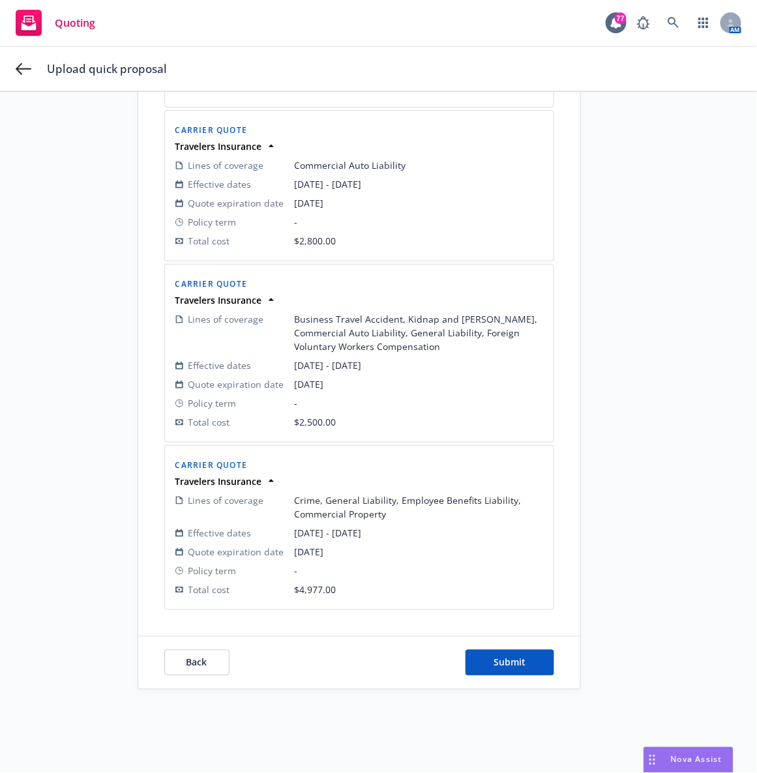
scroll to position [389, 0]
click at [493, 656] on span "Submit" at bounding box center [509, 662] width 32 height 12
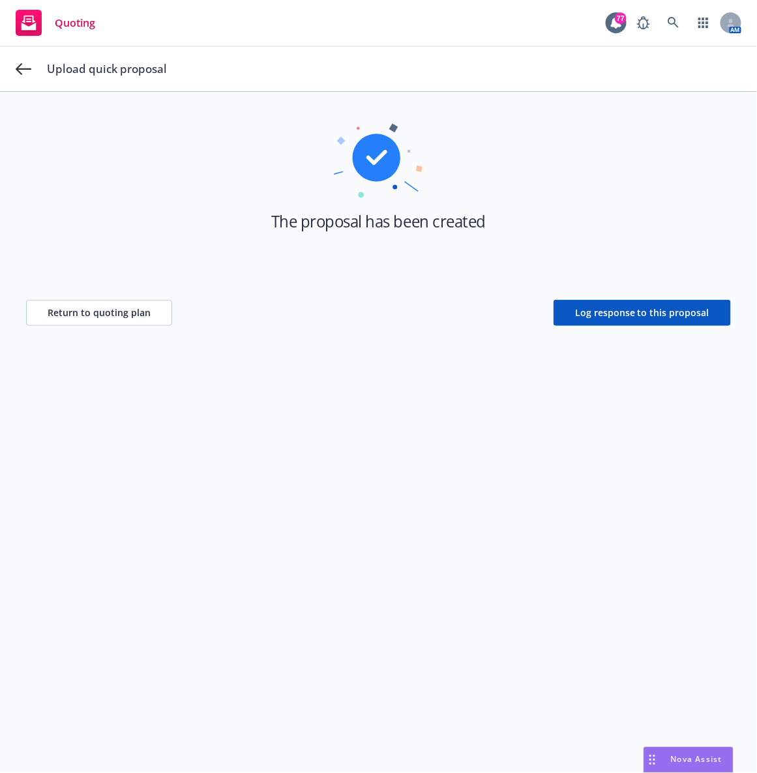
scroll to position [47, 0]
click at [55, 28] on span "Quoting" at bounding box center [75, 23] width 40 height 10
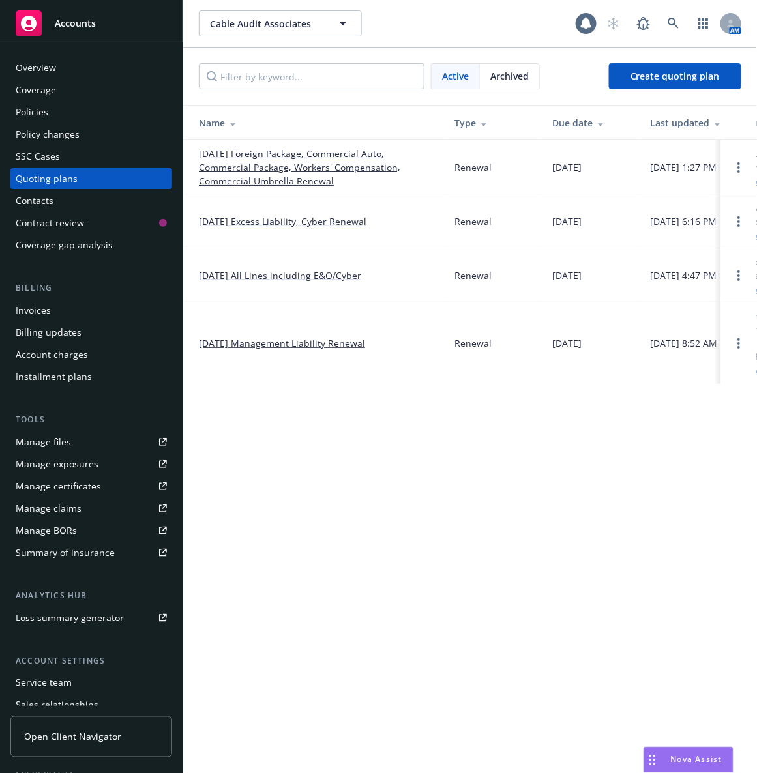
click at [57, 8] on link "Accounts" at bounding box center [91, 23] width 162 height 37
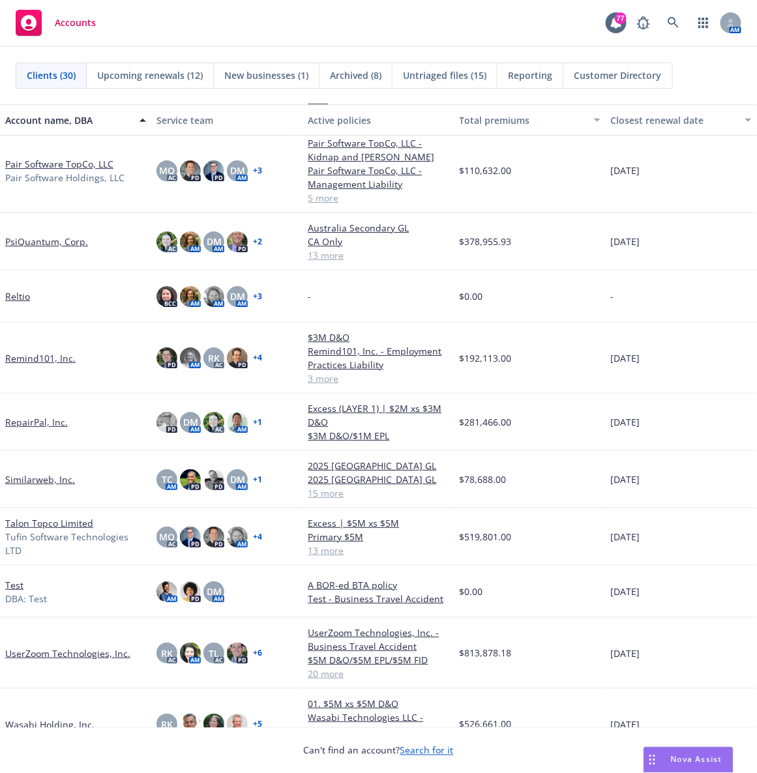
scroll to position [1084, 0]
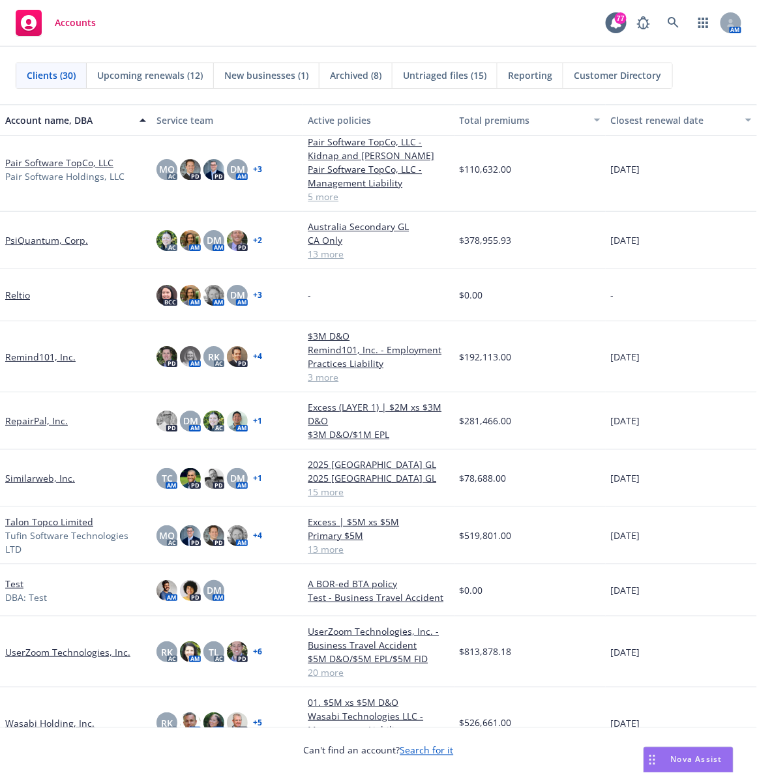
click at [54, 655] on link "UserZoom Technologies, Inc." at bounding box center [67, 652] width 125 height 14
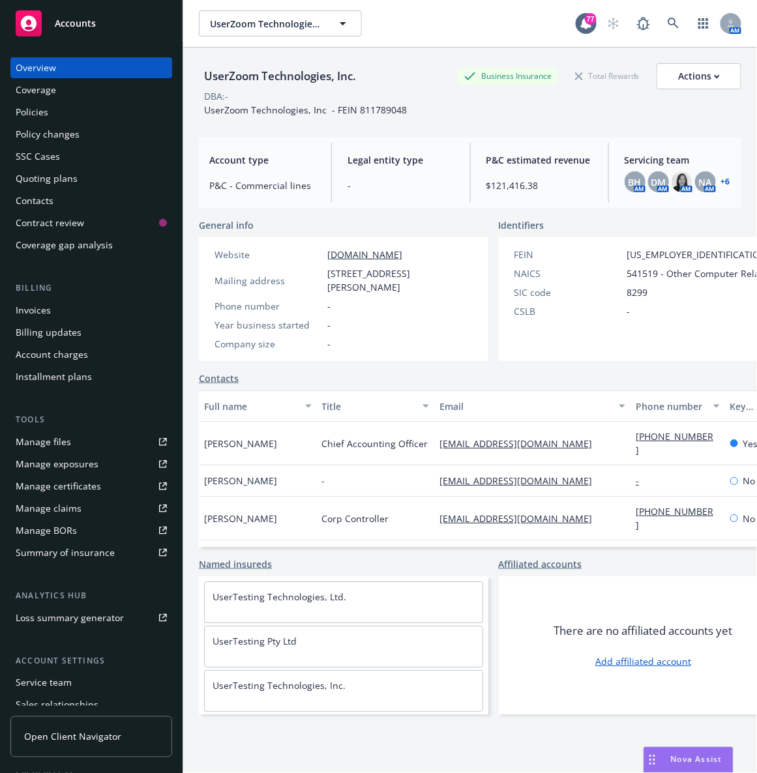
click at [75, 115] on div "Policies" at bounding box center [91, 112] width 151 height 21
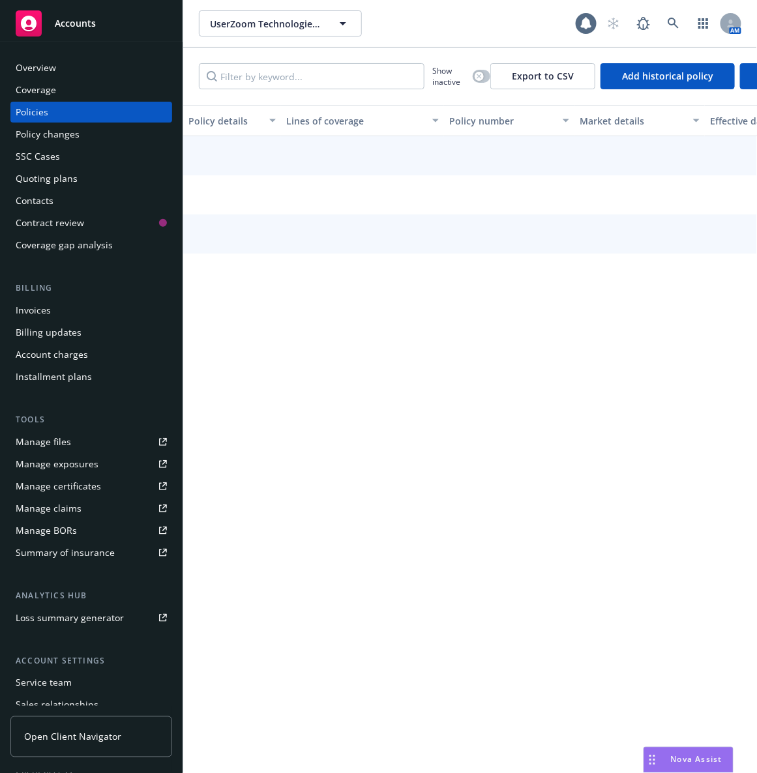
click at [75, 115] on div "Policies" at bounding box center [91, 112] width 151 height 21
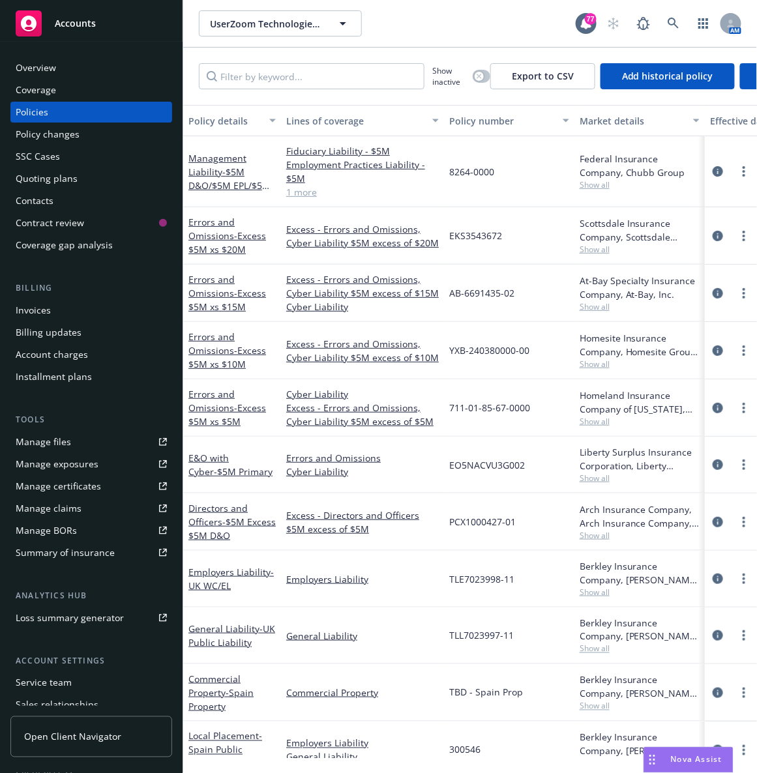
click at [59, 175] on div "Quoting plans" at bounding box center [47, 178] width 62 height 21
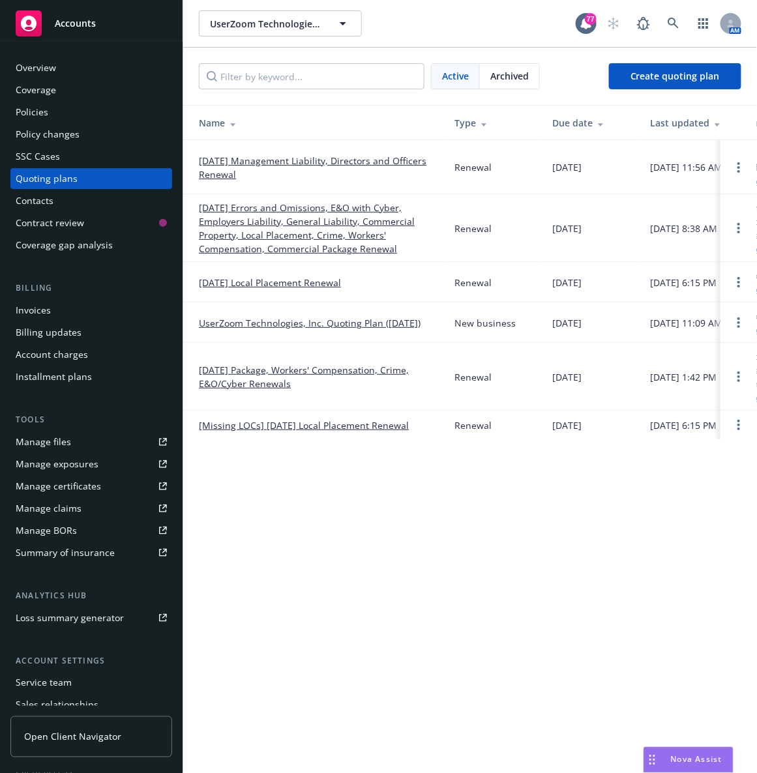
click at [247, 221] on link "[DATE] Errors and Omissions, E&O with Cyber, Employers Liability, General Liabi…" at bounding box center [316, 228] width 235 height 55
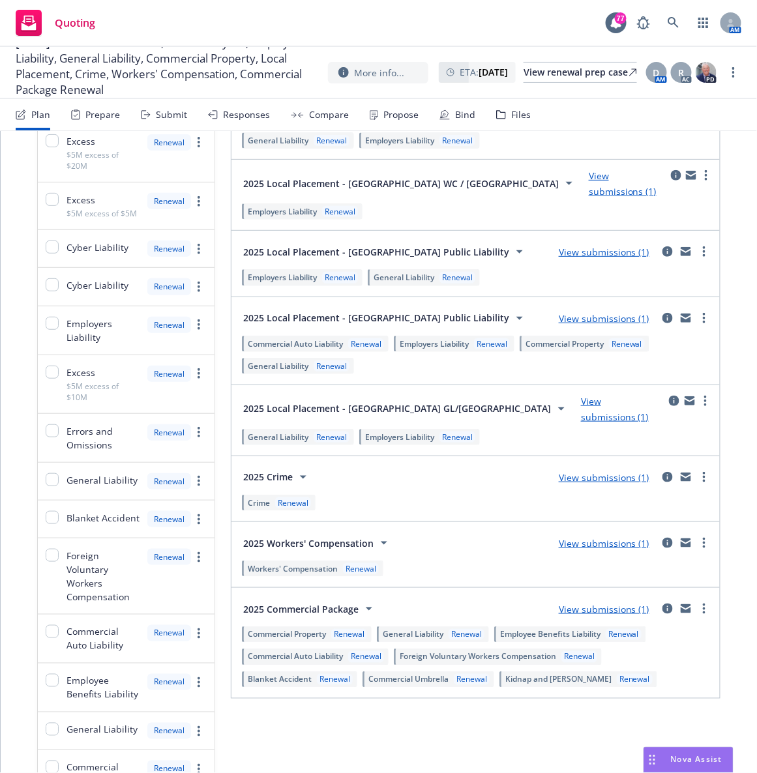
scroll to position [664, 0]
click at [409, 456] on div "2025 Crime View submissions (1) Crime Renewal" at bounding box center [475, 488] width 488 height 65
click at [153, 115] on div "Submit" at bounding box center [164, 114] width 46 height 31
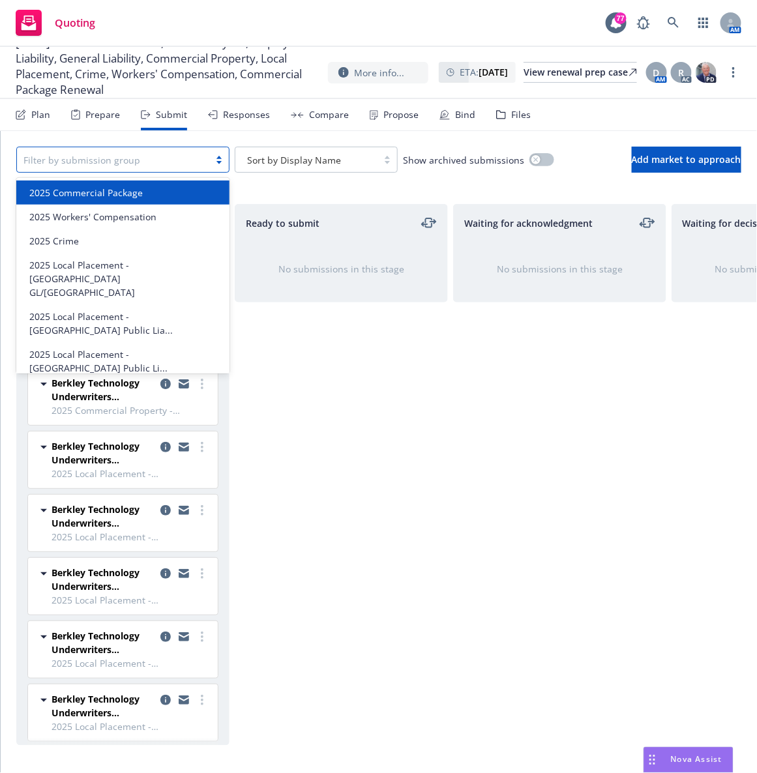
click at [130, 171] on div "Filter by submission group" at bounding box center [122, 160] width 213 height 26
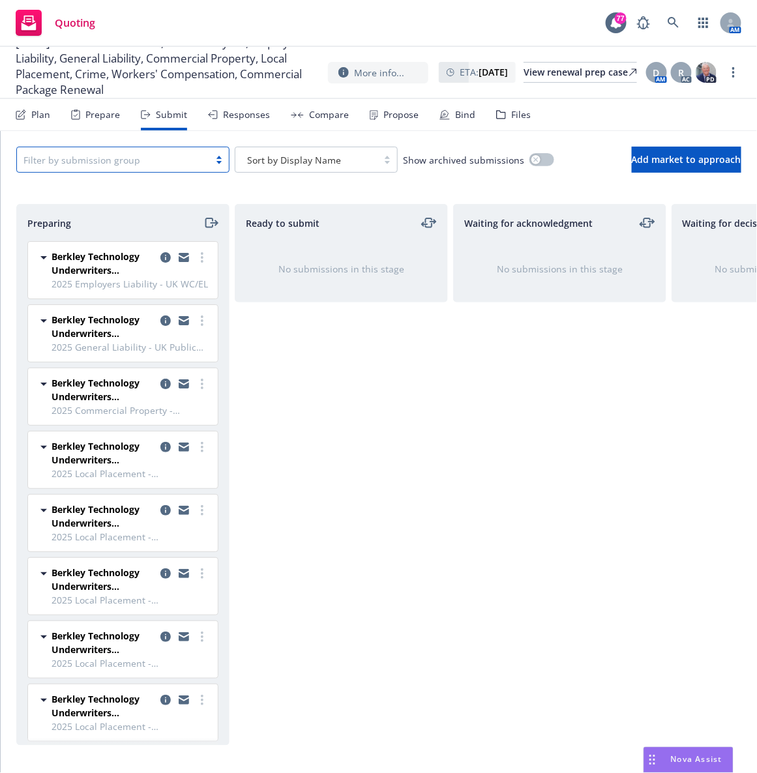
click at [130, 171] on div "Filter by submission group" at bounding box center [122, 160] width 213 height 26
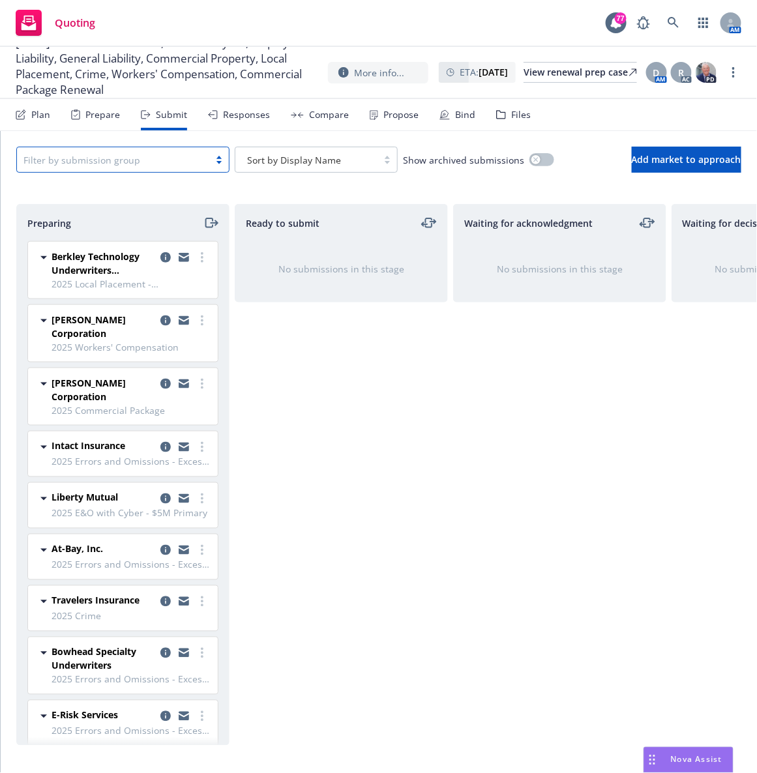
scroll to position [484, 0]
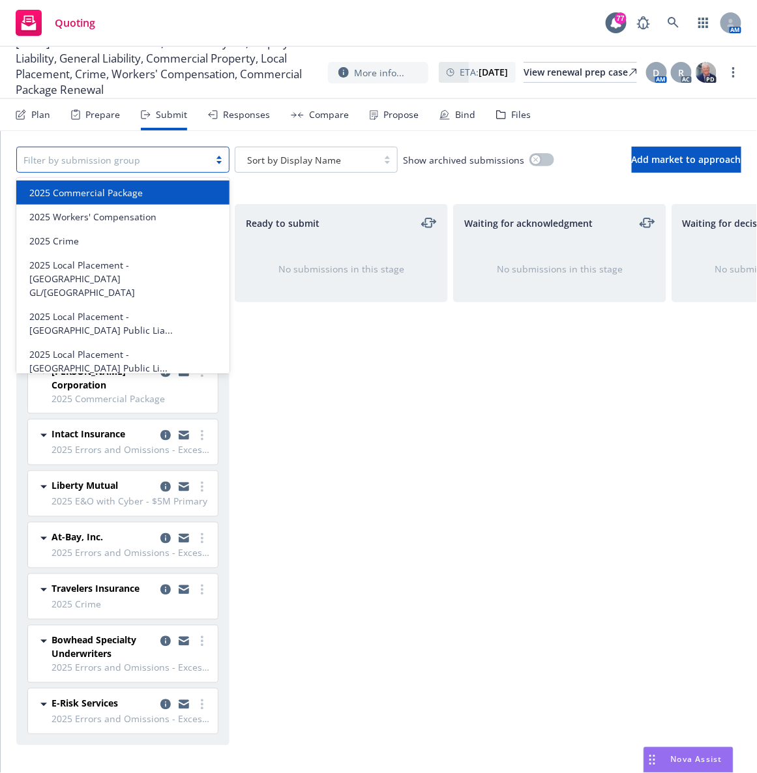
click at [194, 158] on div at bounding box center [112, 160] width 179 height 16
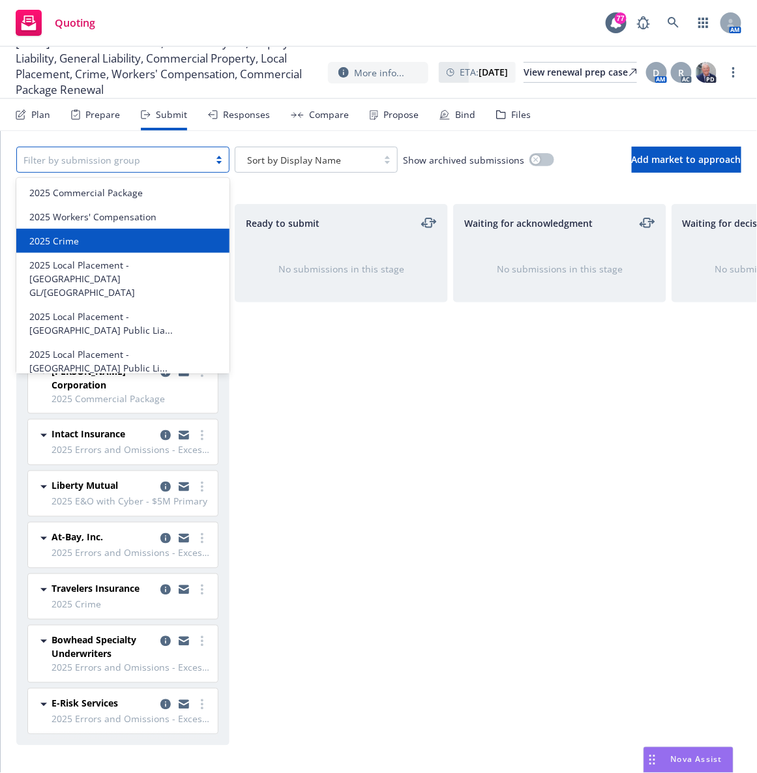
click at [92, 234] on div "2025 Crime" at bounding box center [122, 241] width 197 height 14
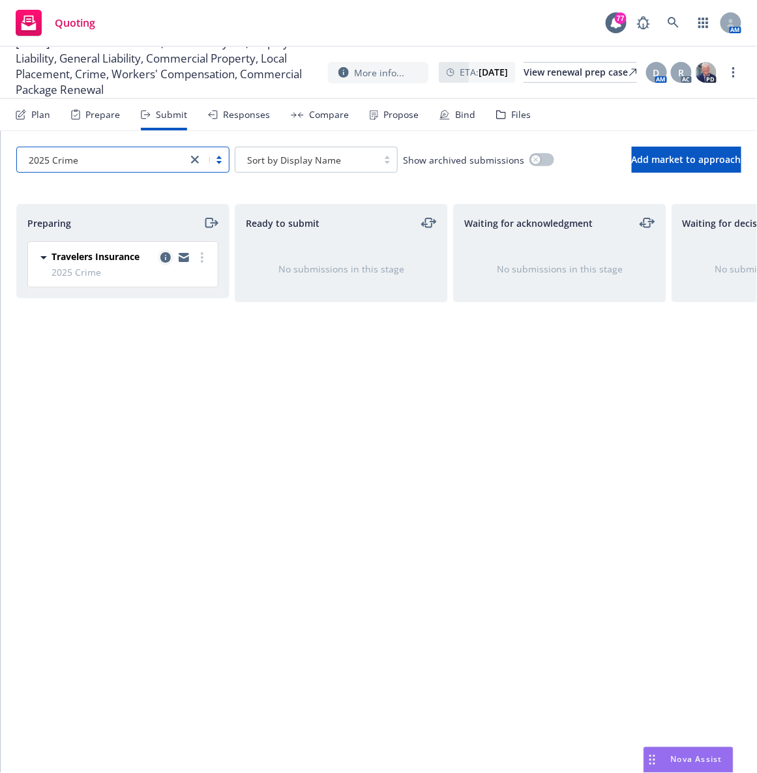
click at [166, 254] on icon "copy logging email" at bounding box center [165, 257] width 10 height 10
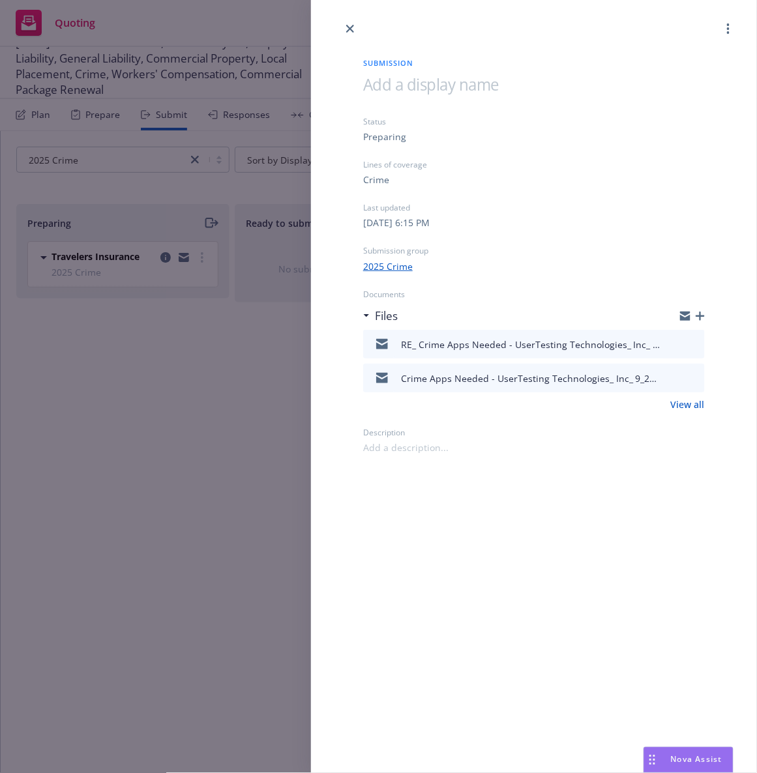
click at [541, 344] on div "RE_ Crime Apps Needed - UserTesting Technologies_ Inc_ 9_21_2025 Renewal.msg" at bounding box center [531, 345] width 261 height 14
click at [694, 343] on icon "preview file" at bounding box center [692, 343] width 12 height 9
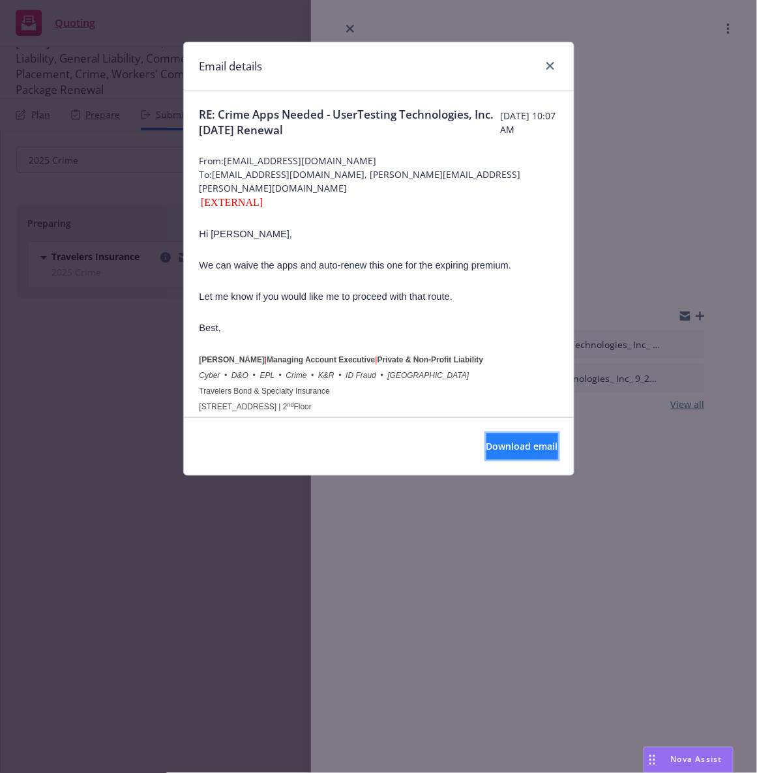
click at [488, 448] on span "Download email" at bounding box center [522, 446] width 72 height 12
click at [551, 70] on link "close" at bounding box center [550, 66] width 16 height 16
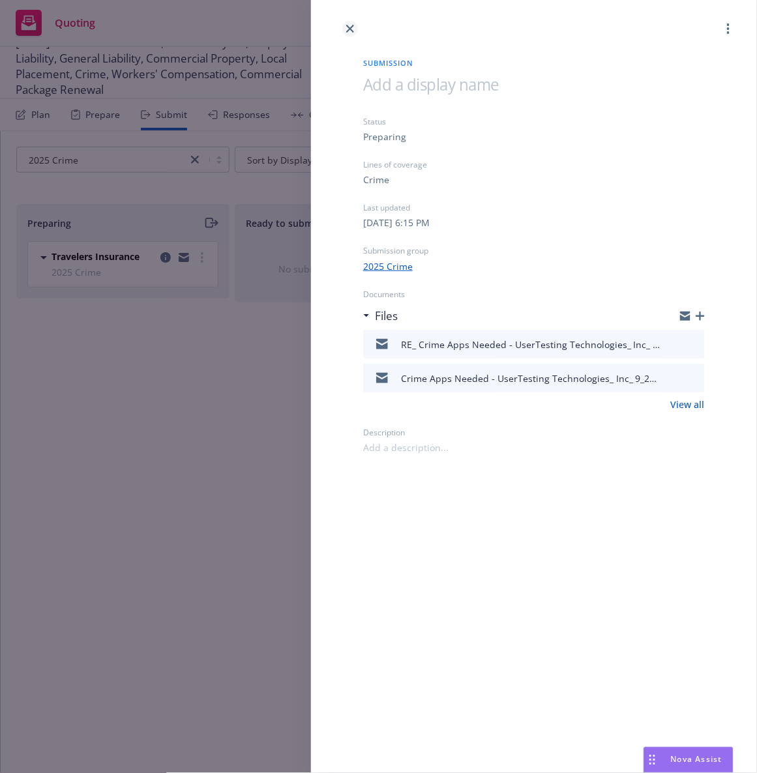
click at [347, 29] on icon "close" at bounding box center [350, 29] width 8 height 8
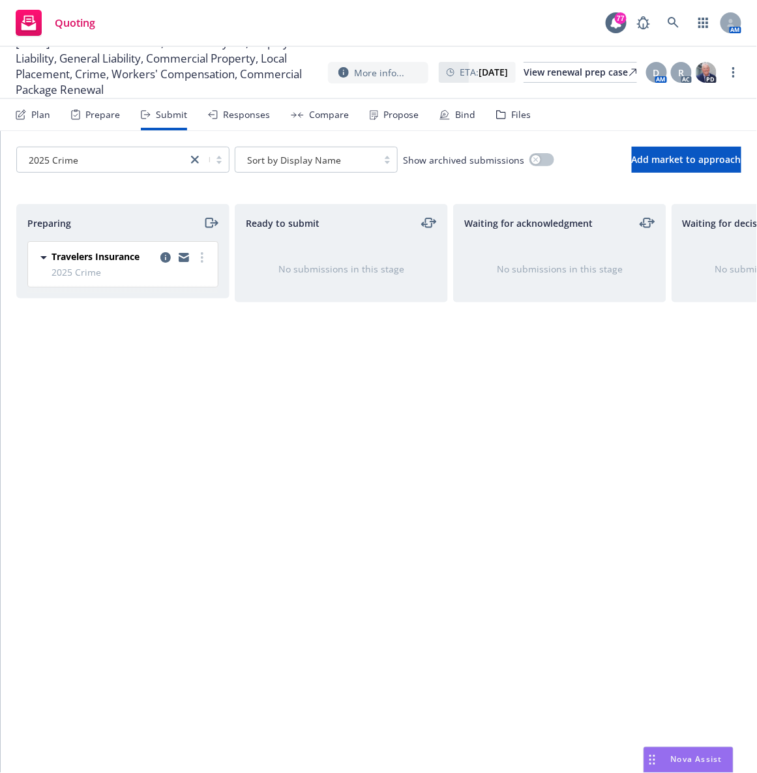
click at [511, 113] on div "Files" at bounding box center [521, 115] width 20 height 10
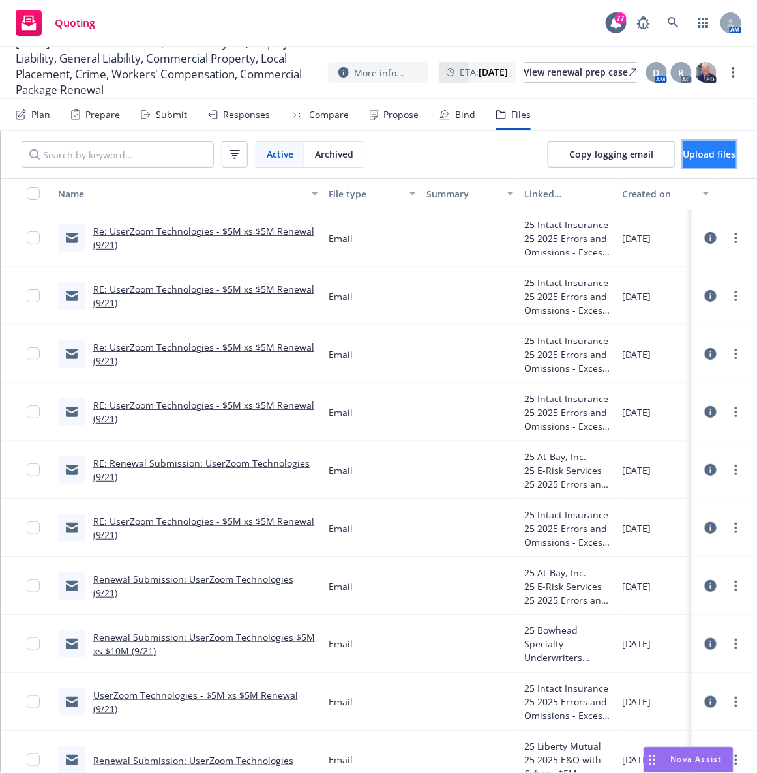
click at [683, 154] on span "Upload files" at bounding box center [709, 154] width 53 height 12
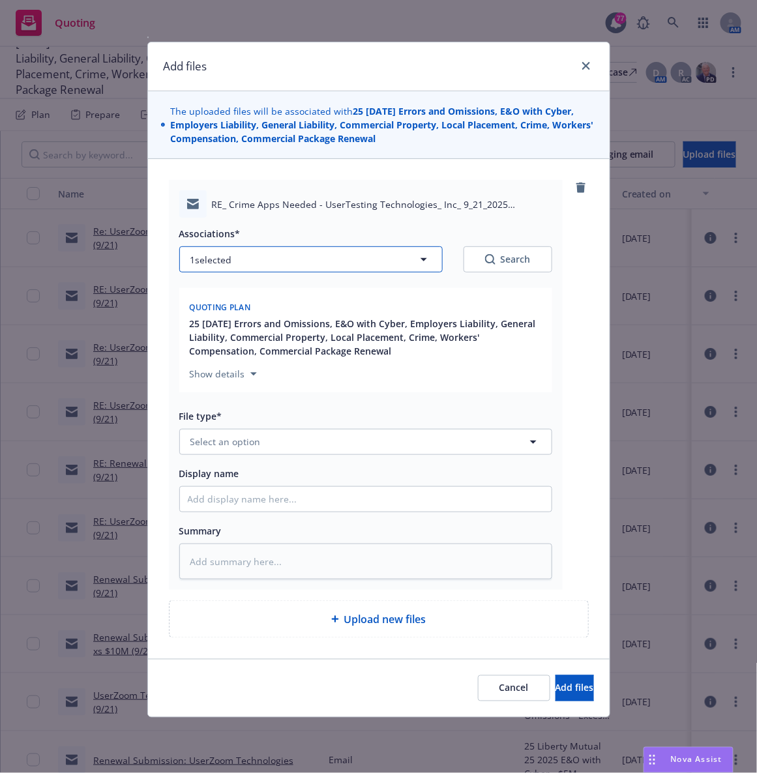
click at [424, 262] on icon "button" at bounding box center [424, 260] width 16 height 16
type textarea "x"
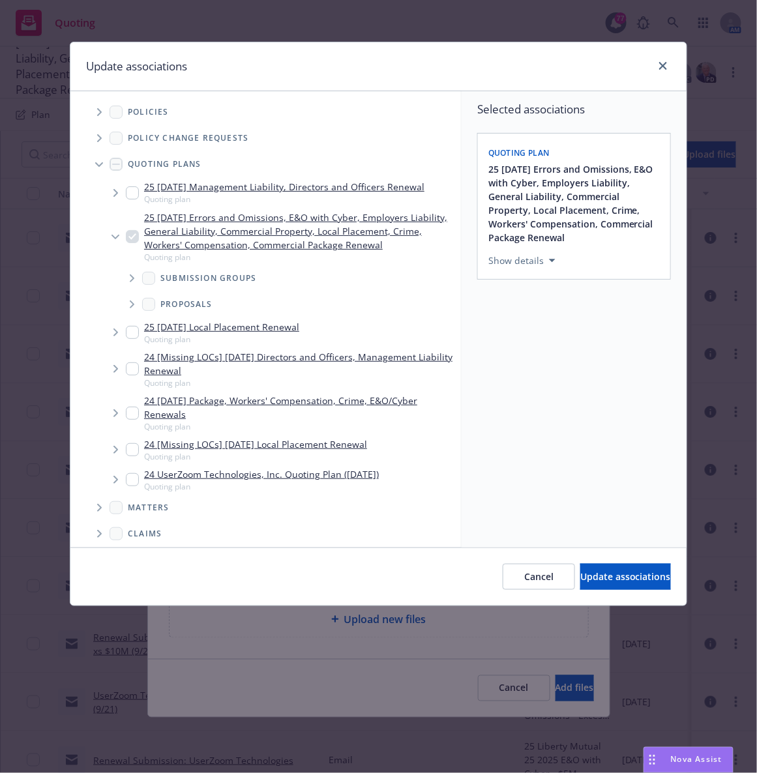
click at [134, 280] on icon "Tree Example" at bounding box center [132, 278] width 5 height 8
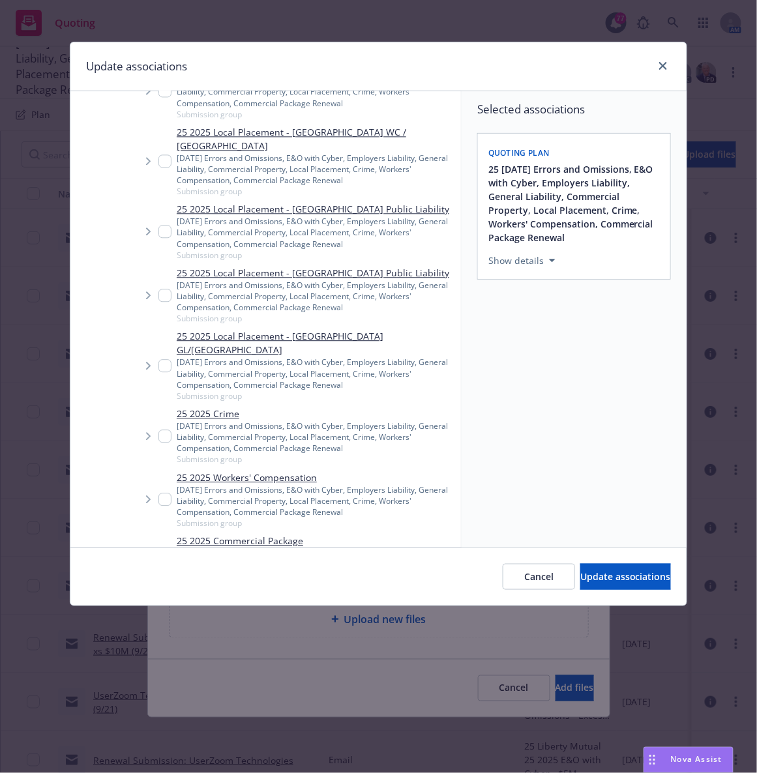
scroll to position [843, 0]
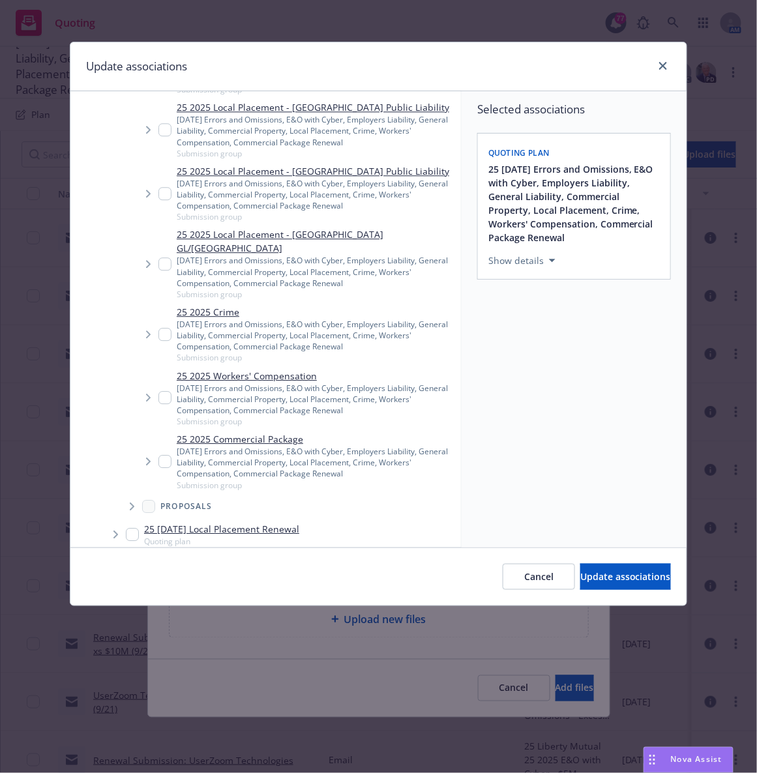
click at [162, 328] on input "Tree Example" at bounding box center [164, 334] width 13 height 13
checkbox input "true"
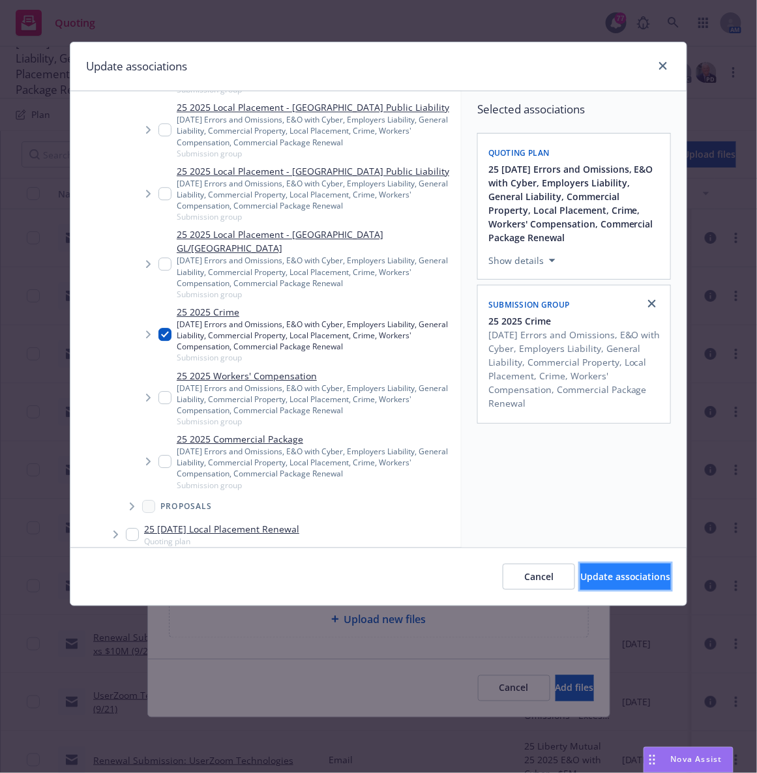
click at [580, 570] on button "Update associations" at bounding box center [625, 577] width 91 height 26
type textarea "x"
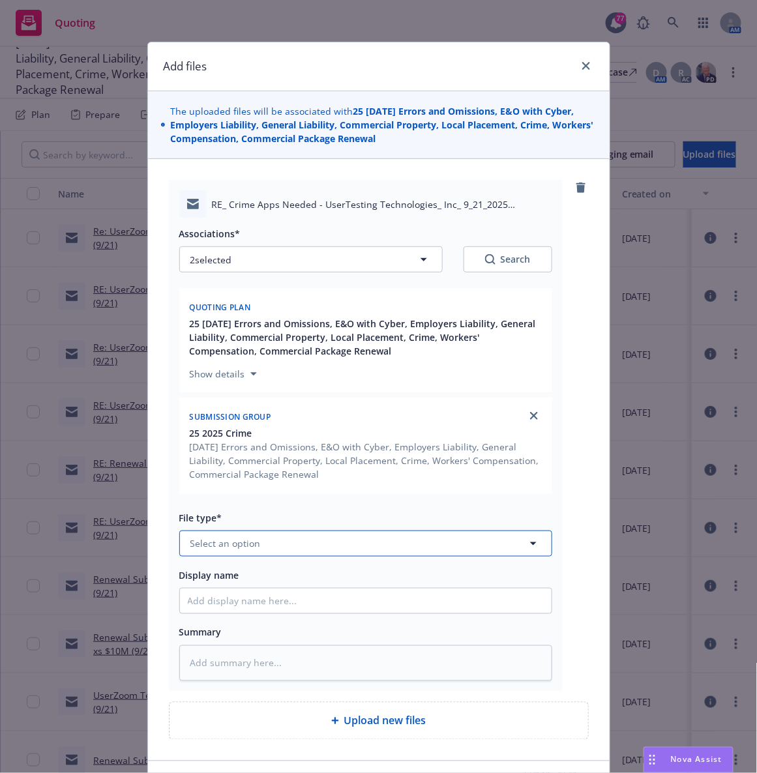
click at [259, 540] on button "Select an option" at bounding box center [365, 544] width 373 height 26
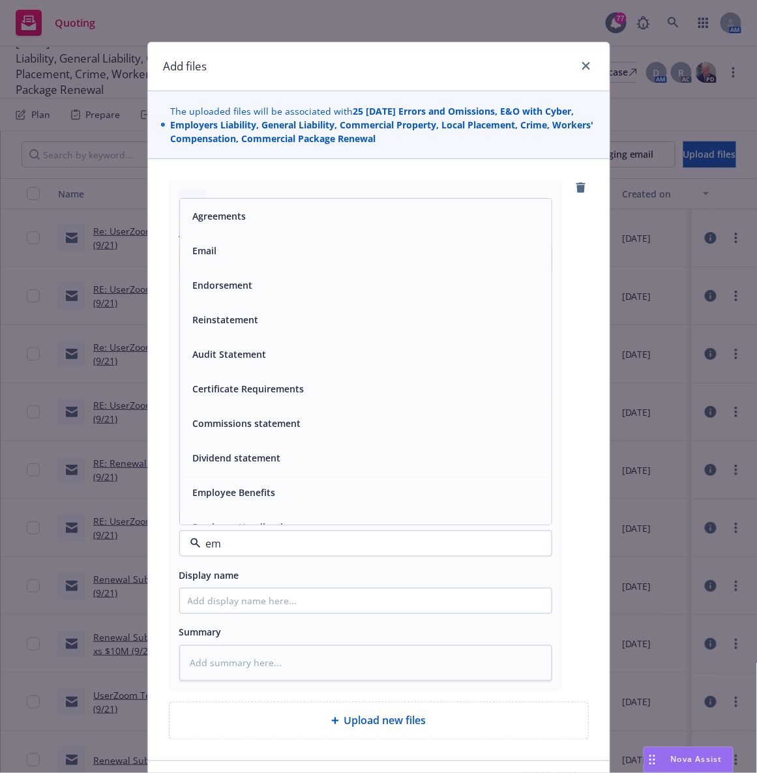
type input "e"
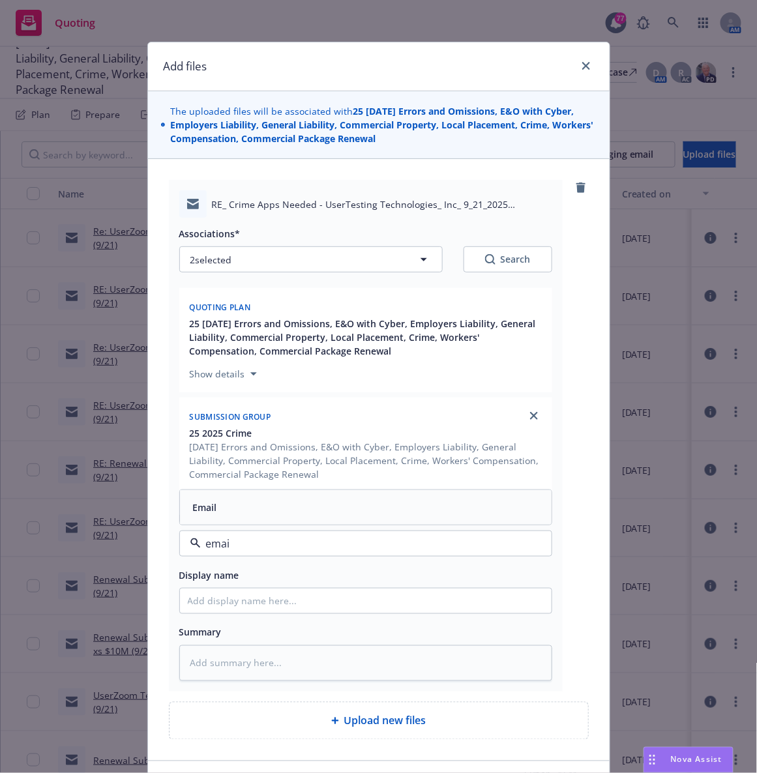
type input "email"
click at [209, 508] on span "Email" at bounding box center [205, 508] width 24 height 14
click at [212, 598] on input "Display name" at bounding box center [366, 601] width 372 height 25
type textarea "x"
type input "E"
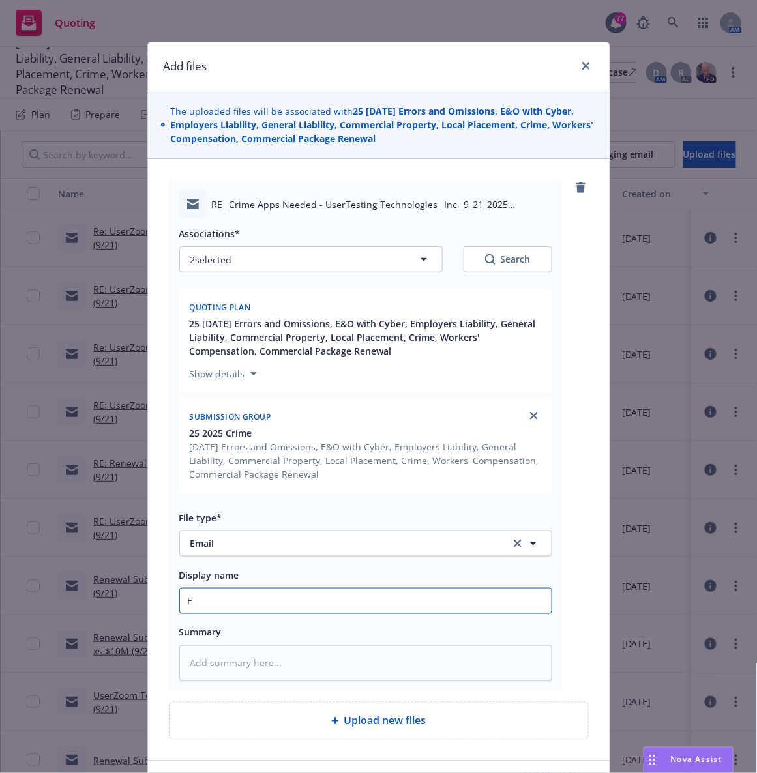
type textarea "x"
type input "EM"
type textarea "x"
type input "EM t"
type textarea "x"
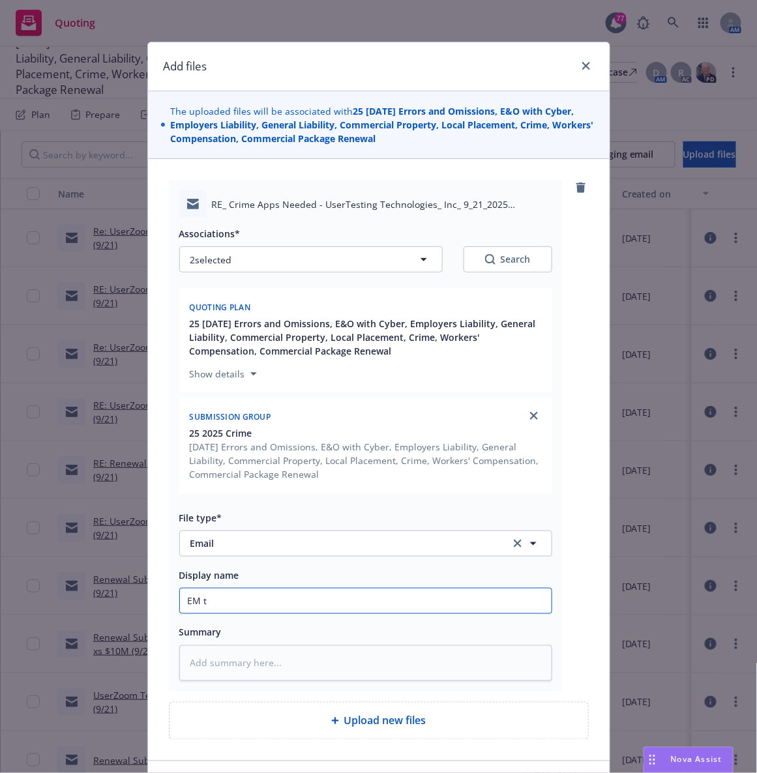
type input "EM to"
type textarea "x"
type input "EM to"
type textarea "x"
type input "EM to T"
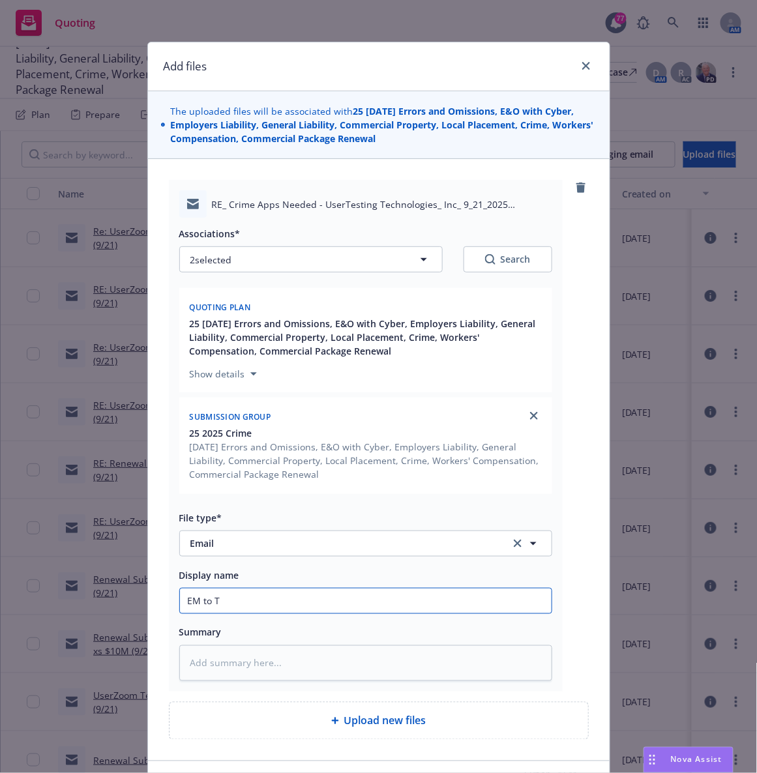
type textarea "x"
type input "EM to Tra"
type textarea "x"
type input "EM to Trav"
type textarea "x"
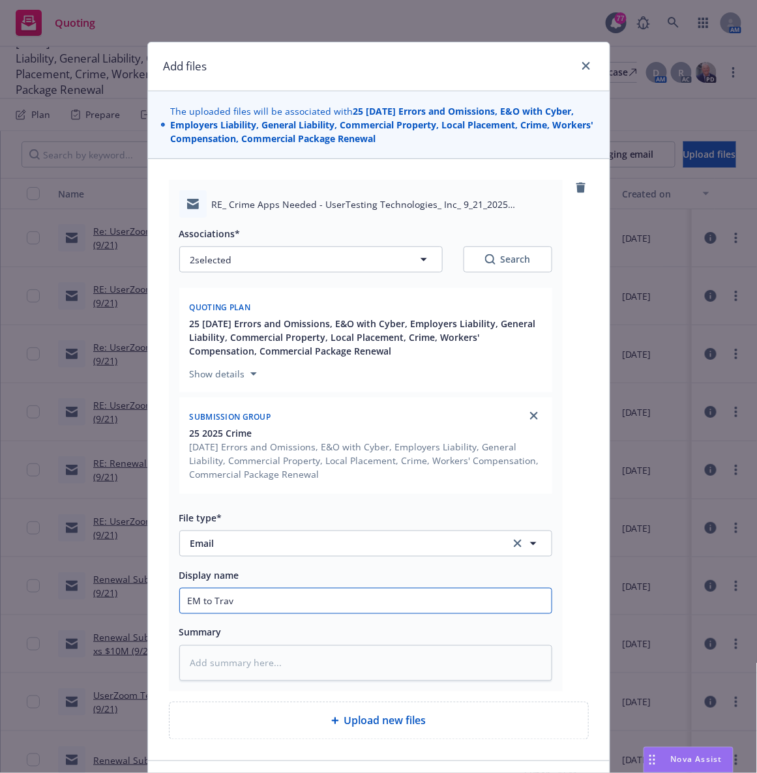
type input "EM to Trave"
type textarea "x"
type input "EM to Travel"
type textarea "x"
type input "EM to Travelr"
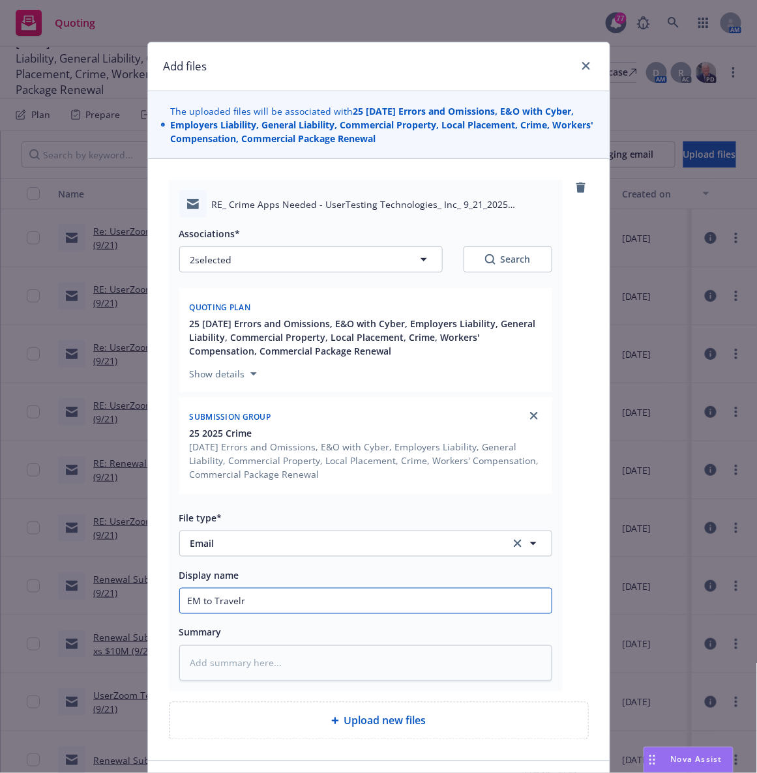
type textarea "x"
type input "EM to Travelrs:"
type textarea "x"
type input "EM to Travelrs:"
type textarea "x"
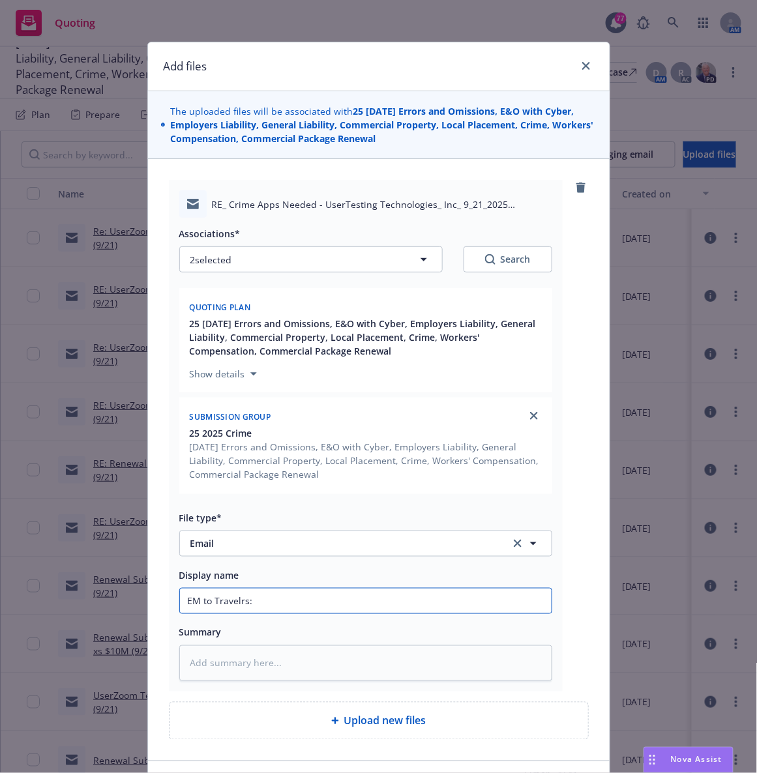
type input "EM to Travelrs:"
type textarea "x"
type input "EM to Travelrs"
type textarea "x"
type input "EM to Travelr"
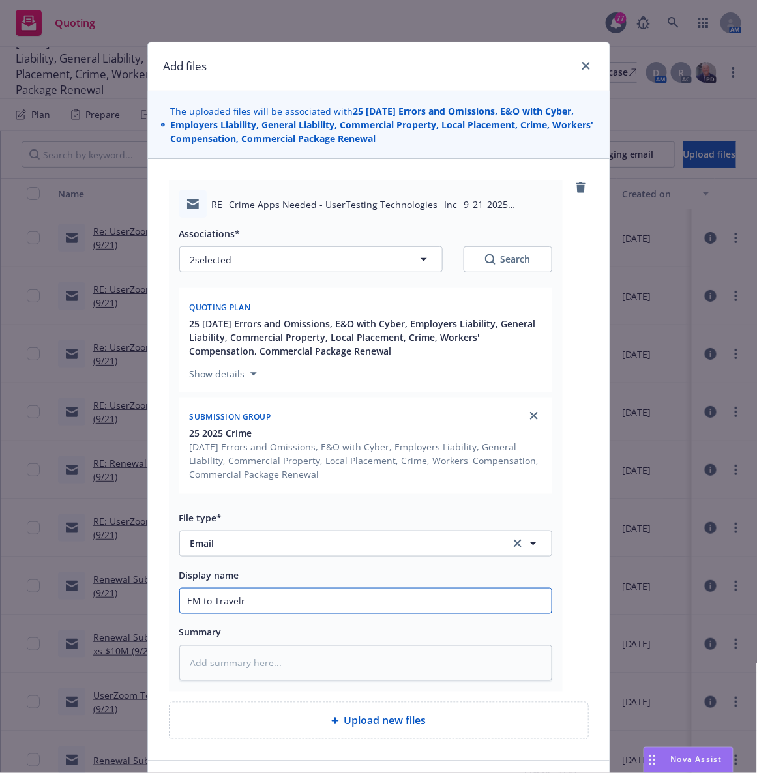
type textarea "x"
type input "EM to Travel"
type textarea "x"
type input "EM to Travele"
type textarea "x"
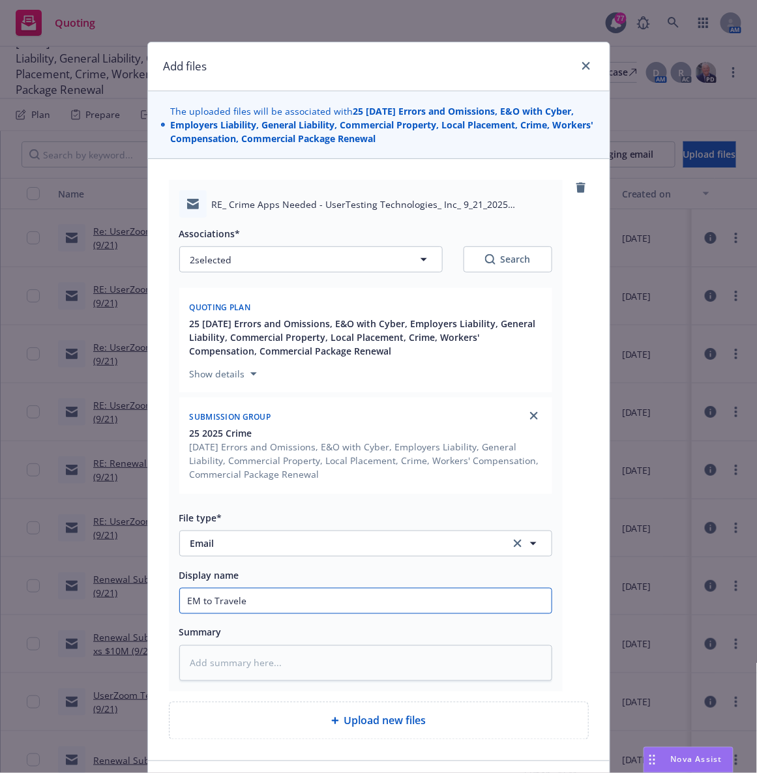
type input "EM to Traveler"
type textarea "x"
type input "EM to Travelers"
type textarea "x"
type input "EM to Travelers:"
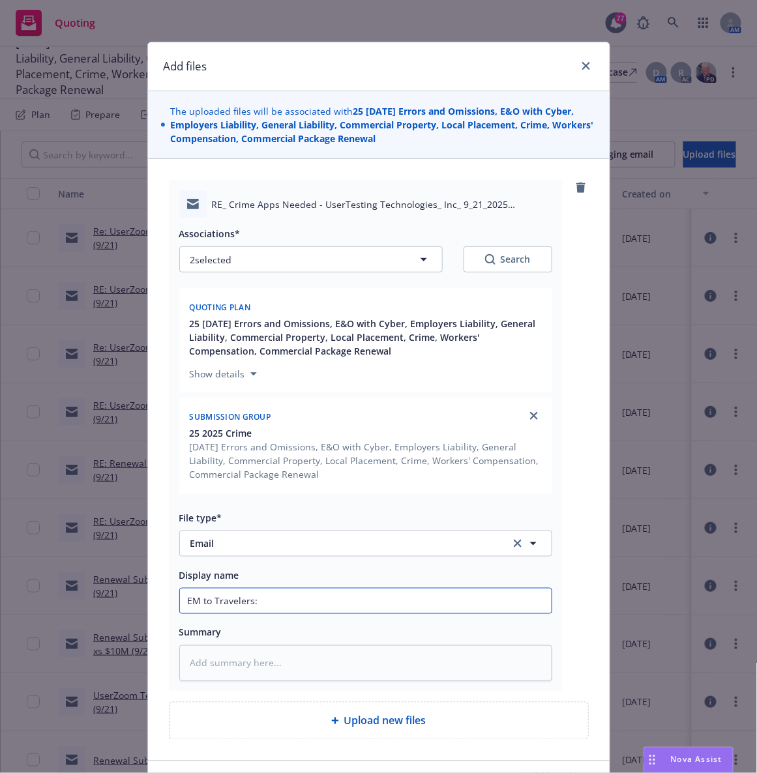
type textarea "x"
type input "EM to Travelers:"
type textarea "x"
type input "EM to Travelers: di"
type textarea "x"
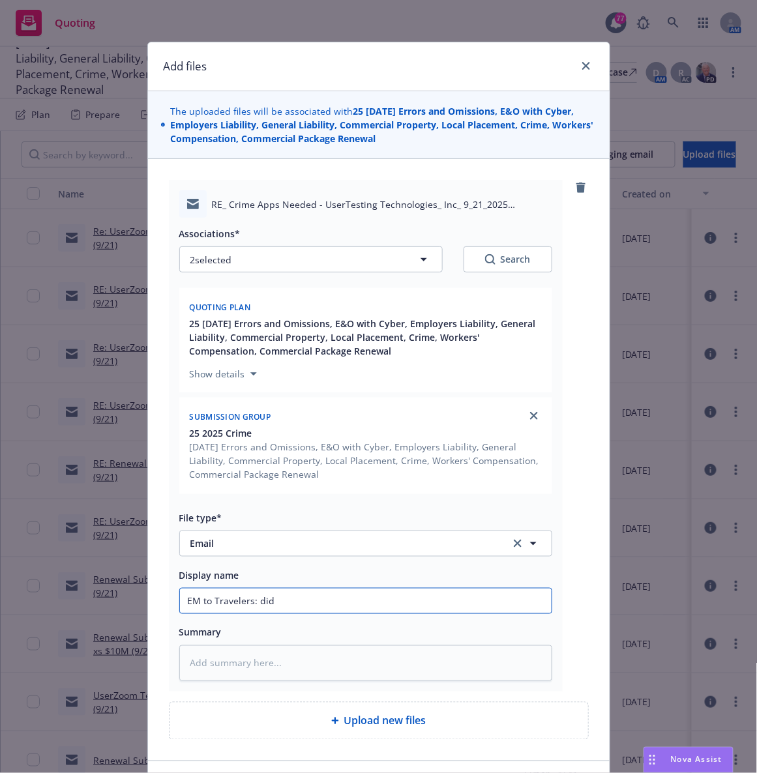
type input "EM to Travelers: did"
type textarea "x"
type input "EM to Travelers: did t"
type textarea "x"
type input "EM to Travelers: did the"
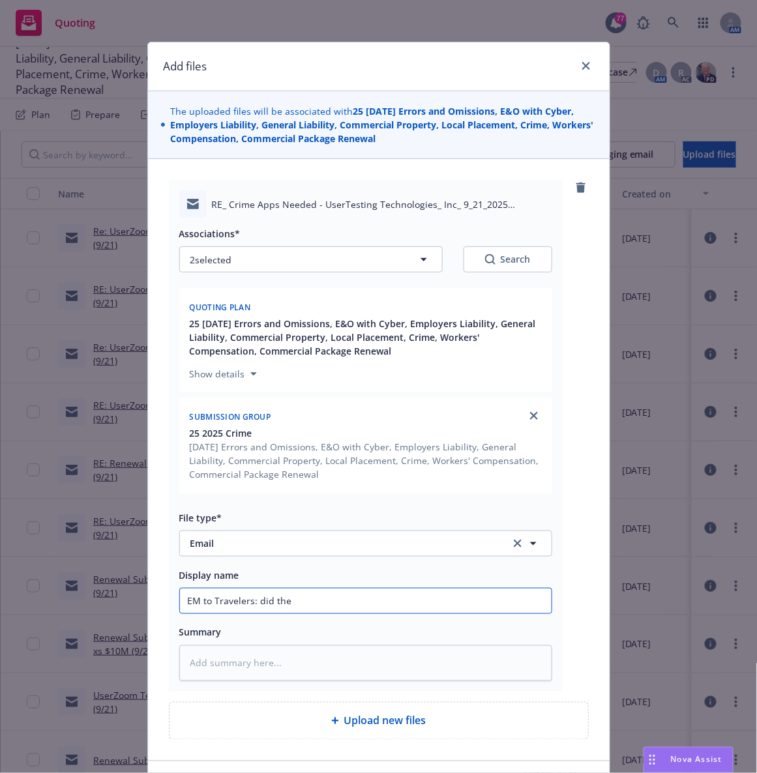
type textarea "x"
type input "EM to Travelers: did the"
type textarea "x"
type input "EM to Travelers: did"
type textarea "x"
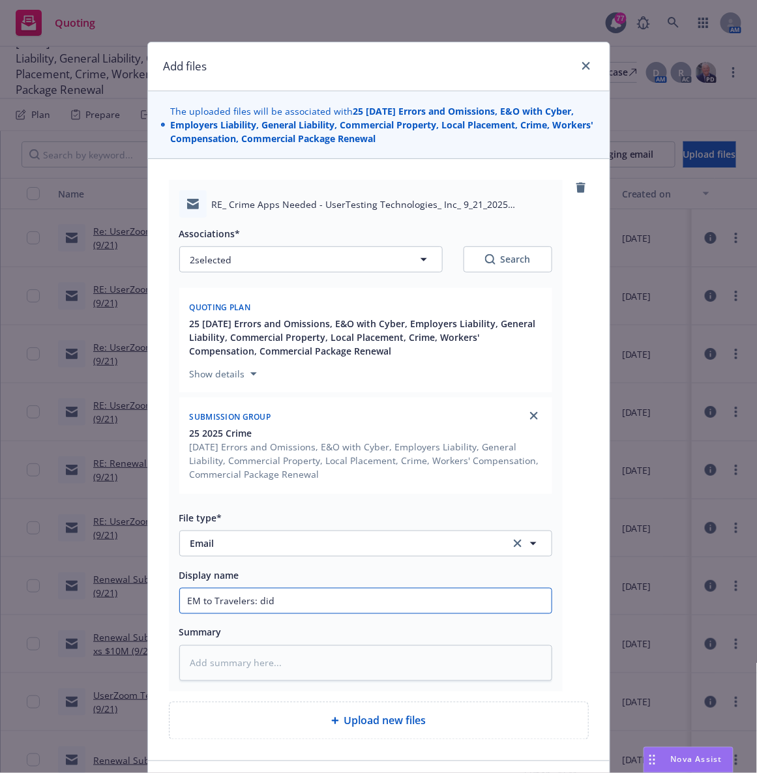
type input "EM to Travelers: di"
type textarea "x"
type input "EM to Travelers: d"
type textarea "x"
type input "EM to Travelers:"
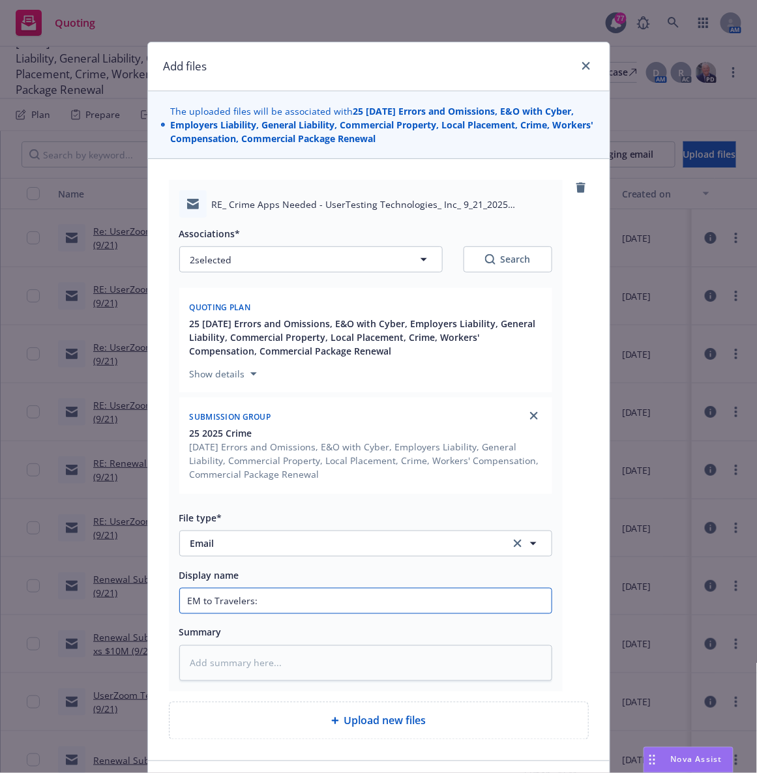
type textarea "x"
type input "EM to Travelers: C"
type textarea "x"
type input "EM to Travelers: Cr"
type textarea "x"
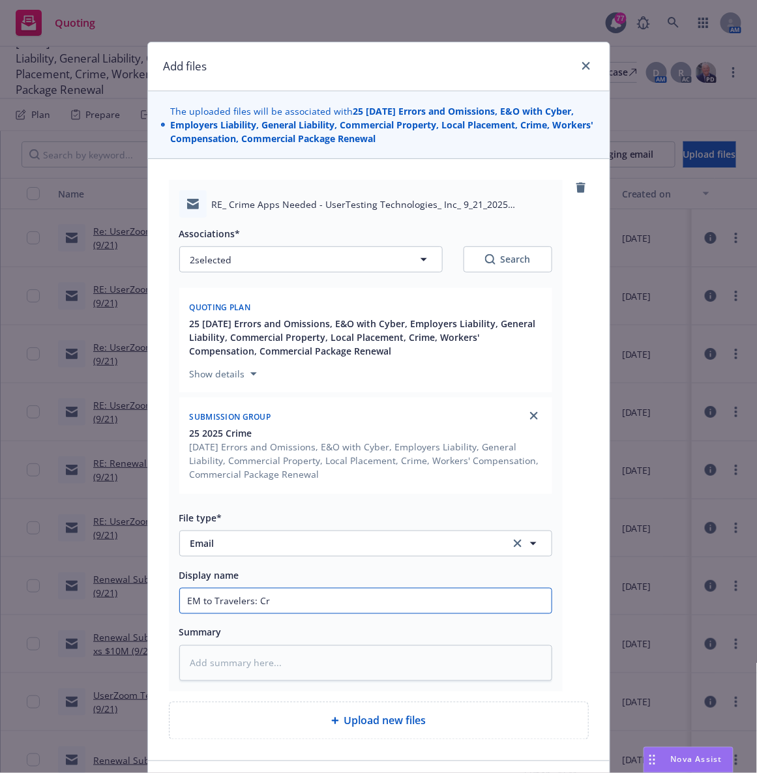
type input "EM to Travelers: C"
type textarea "x"
type input "EM to Travelers:"
type textarea "x"
type input "EM to Travelers: 2"
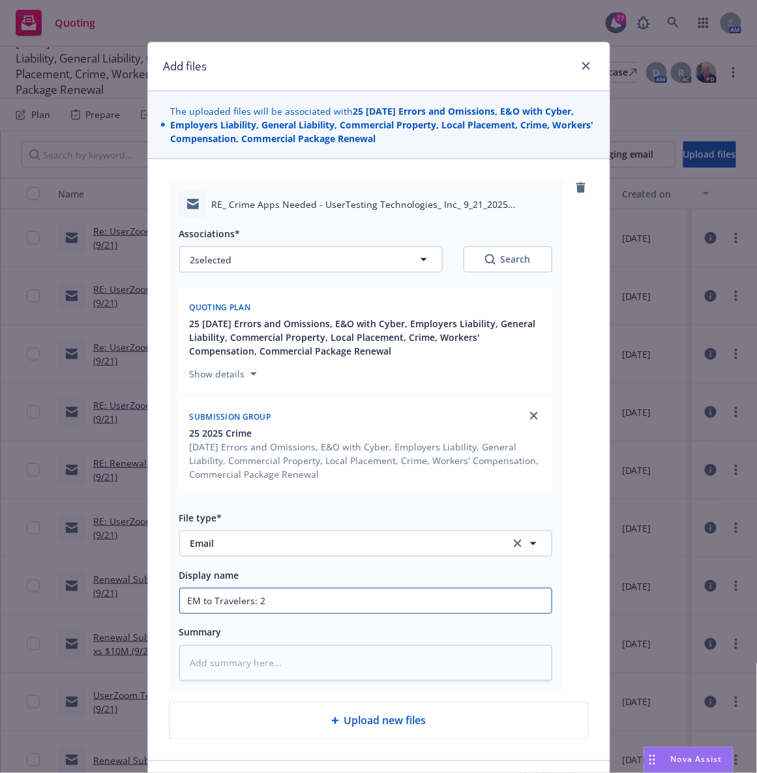
type textarea "x"
type input "EM to Travelers: 25"
type textarea "x"
type input "EM to Travelers: 25-"
type textarea "x"
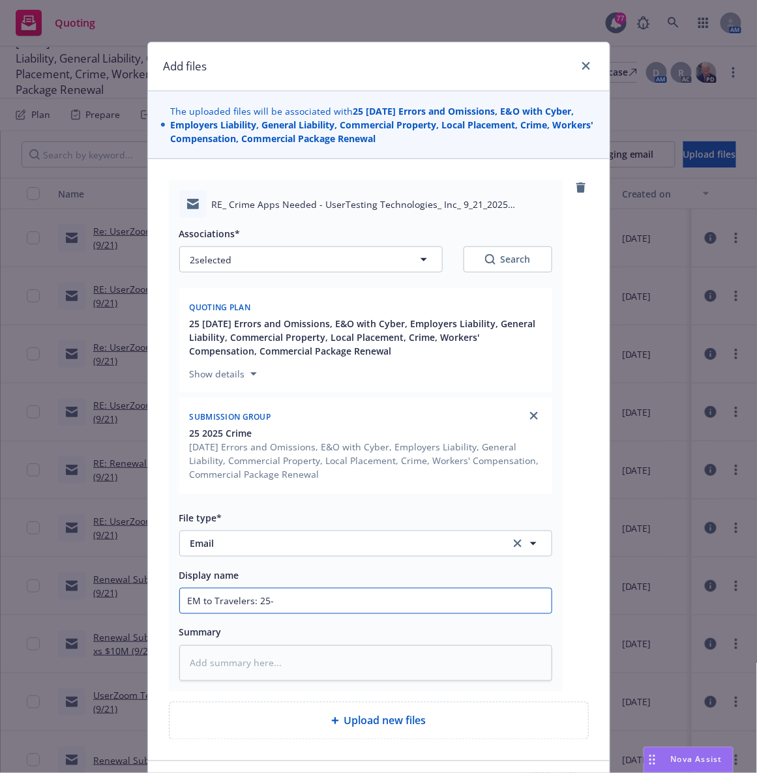
type input "EM to Travelers: 25-2"
type textarea "x"
type input "EM to Travelers: 25-26"
type textarea "x"
type input "EM to Travelers: 25-26 C"
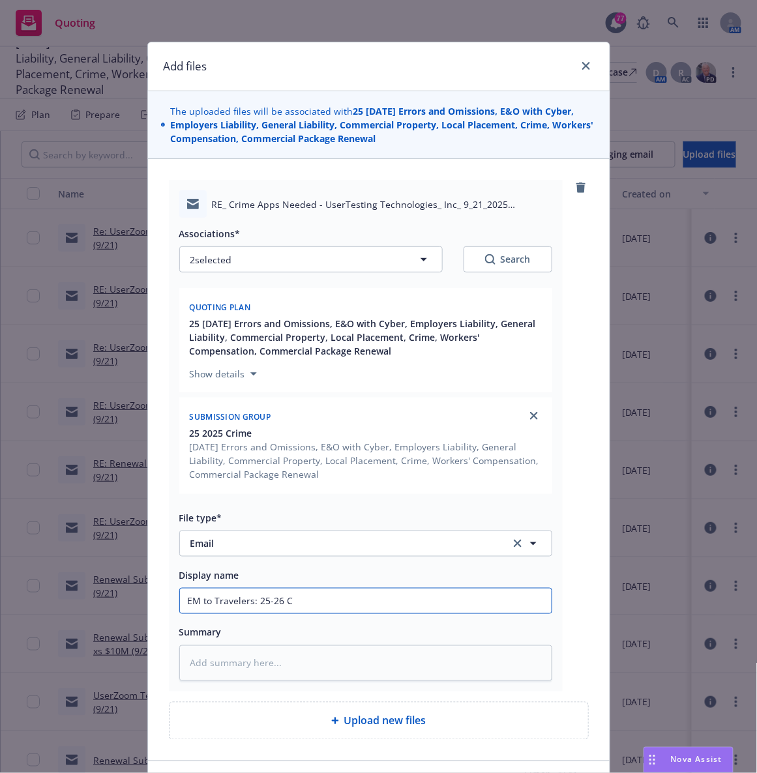
type textarea "x"
type input "EM to Travelers: 25-26 Cri"
type textarea "x"
type input "EM to Travelers: 25-26 Crim"
type textarea "x"
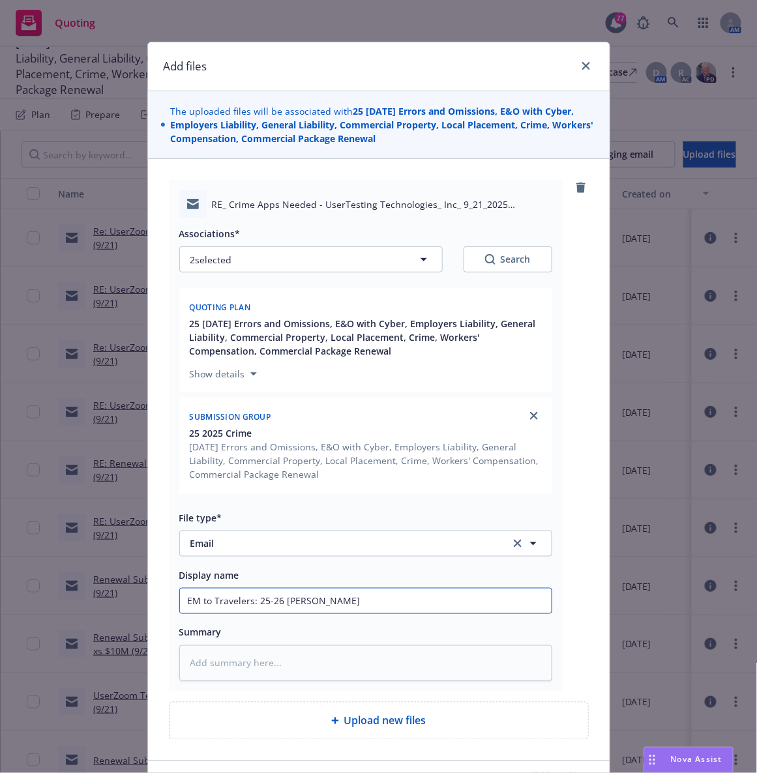
type input "EM to Travelers: 25-26 Crime"
type textarea "x"
type input "EM to Travelers: 25-26 Crime a"
type textarea "x"
type input "EM to Travelers: 25-26 Crime at"
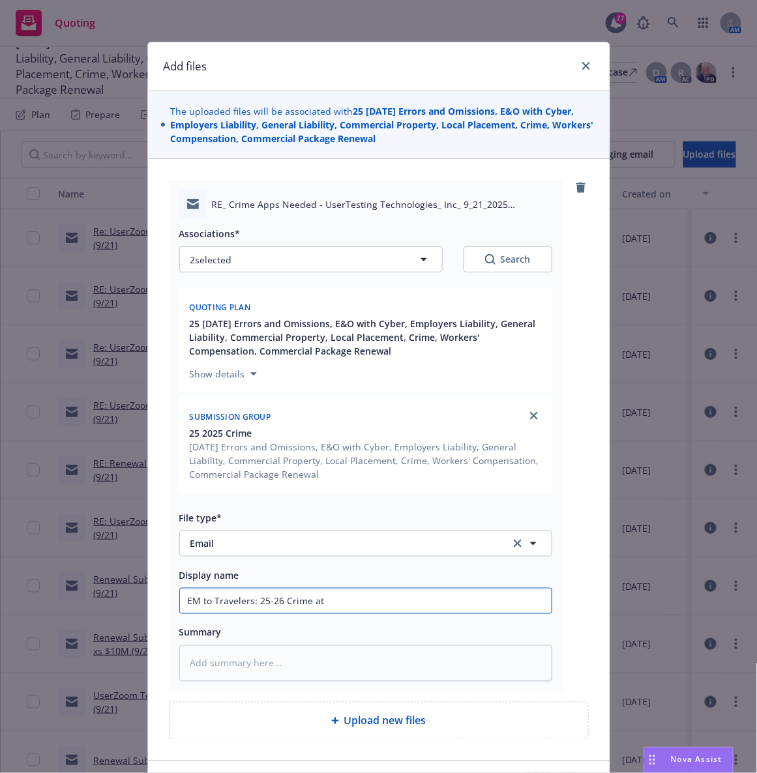
type textarea "x"
type input "EM to Travelers: 25-26 Crime a"
type textarea "x"
type input "EM to Travelers: 25-26 Crime au"
type textarea "x"
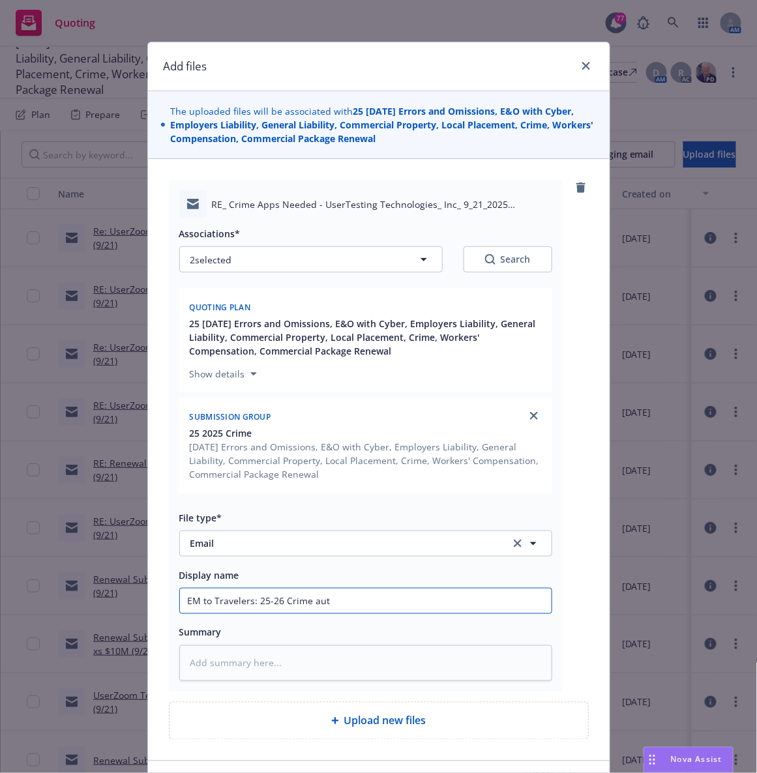
type input "EM to Travelers: 25-26 Crime auto"
type textarea "x"
type input "EM to Travelers: 25-26 Crime auto"
type textarea "x"
type input "EM to Travelers: 25-26 Crime auto r"
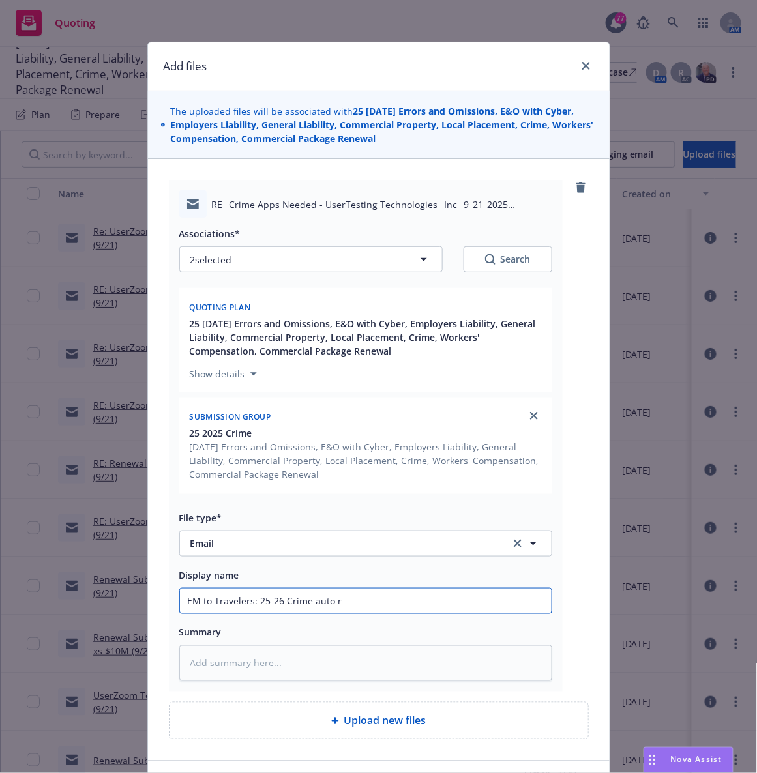
type textarea "x"
type input "EM to Travelers: 25-26 Crime auto re"
type textarea "x"
type input "EM to Travelers: 25-26 Crime auto rene"
type textarea "x"
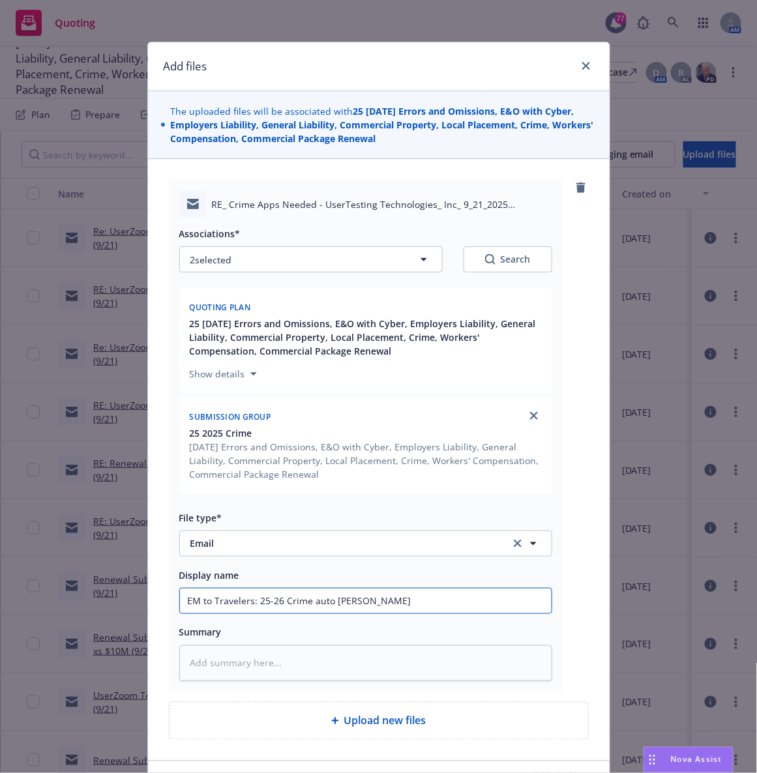
type input "EM to Travelers: 25-26 Crime auto ren"
type textarea "x"
type input "EM to Travelers: 25-26 Crime auto re"
type textarea "x"
type input "EM to Travelers: 25-26 Crime auto r"
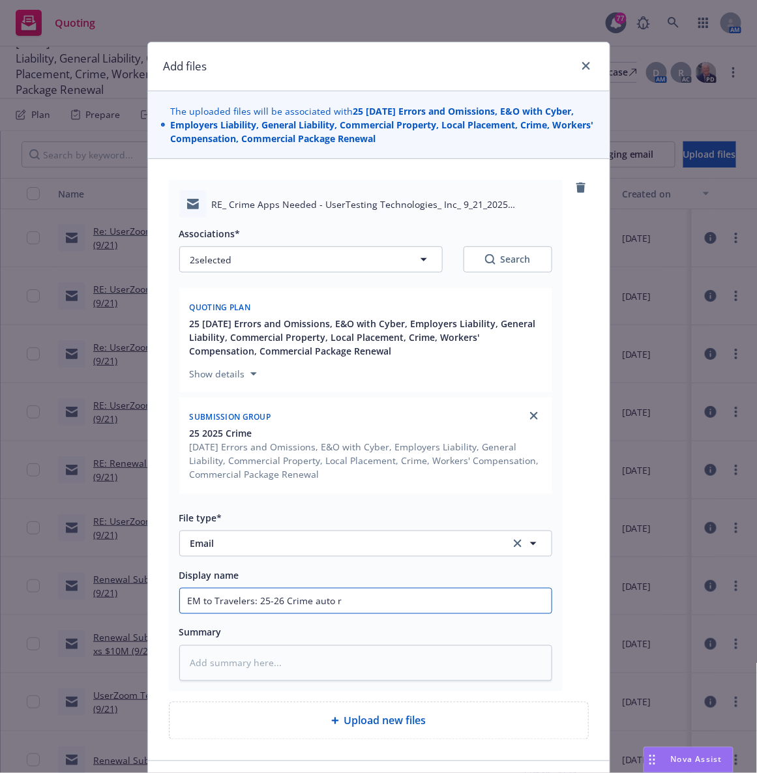
type textarea "x"
type input "EM to Travelers: 25-26 Crime auto"
type textarea "x"
type input "EM to Travelers: 25-26 Crime auto"
type textarea "x"
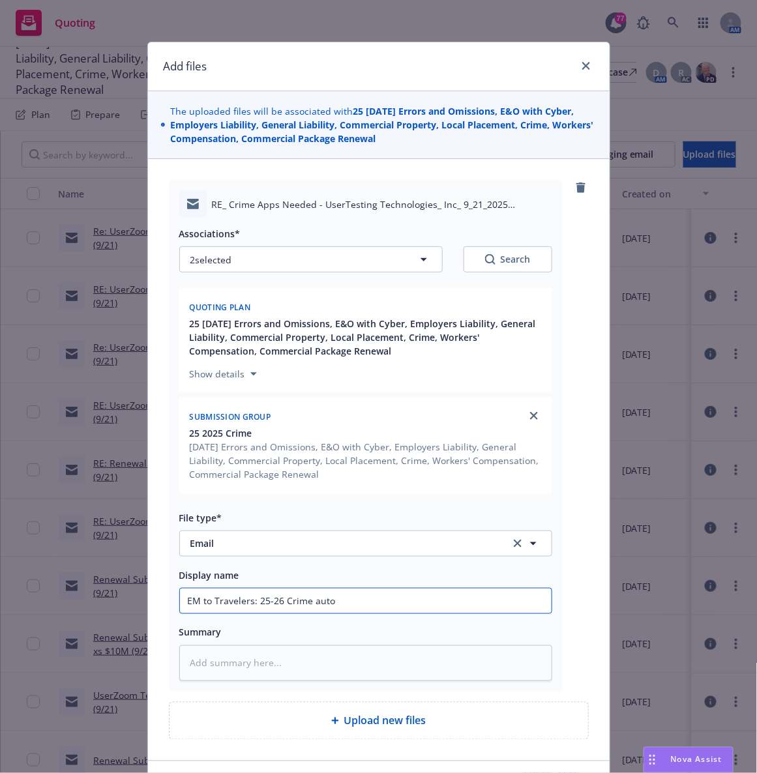
type input "EM to Travelers: 25-26 Crime auto-"
type textarea "x"
type input "EM to Travelers: 25-26 Crime auto-r"
type textarea "x"
type input "EM to Travelers: 25-26 Crime auto-ren"
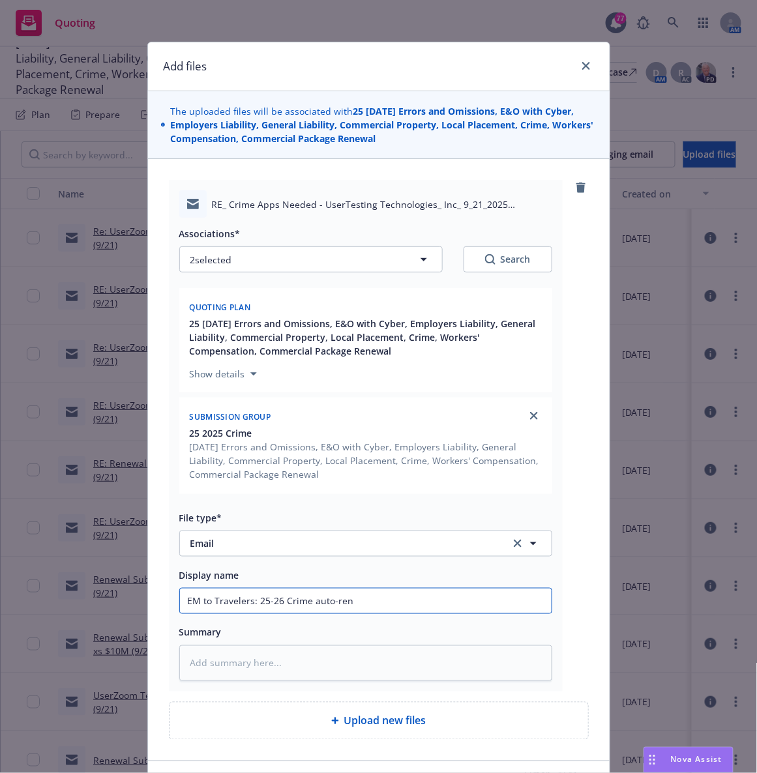
type textarea "x"
type input "EM to Travelers: 25-26 Crime auto-rene"
type textarea "x"
type input "EM to Travelers: 25-26 Crime auto-renew"
type textarea "x"
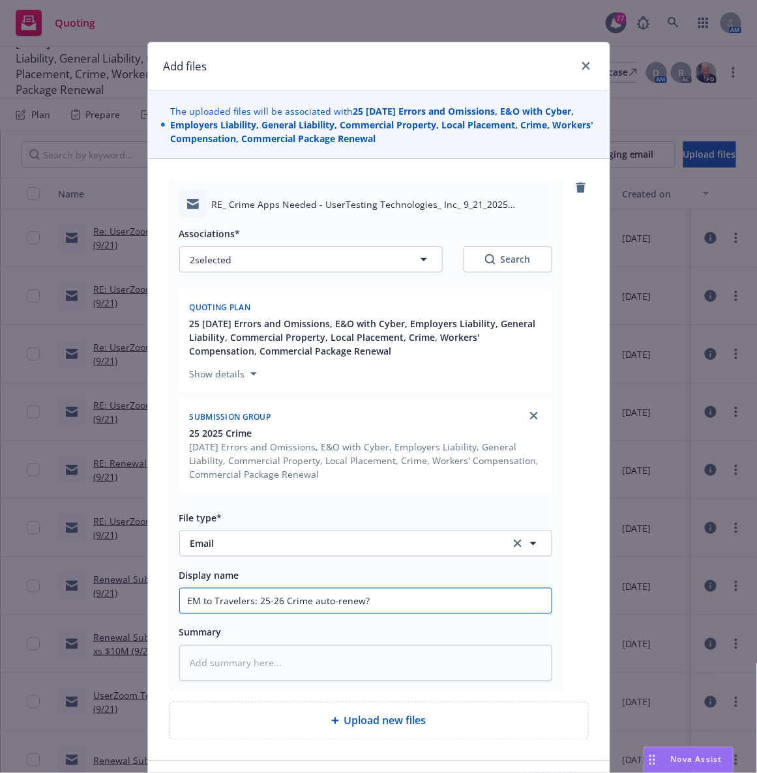
scroll to position [88, 0]
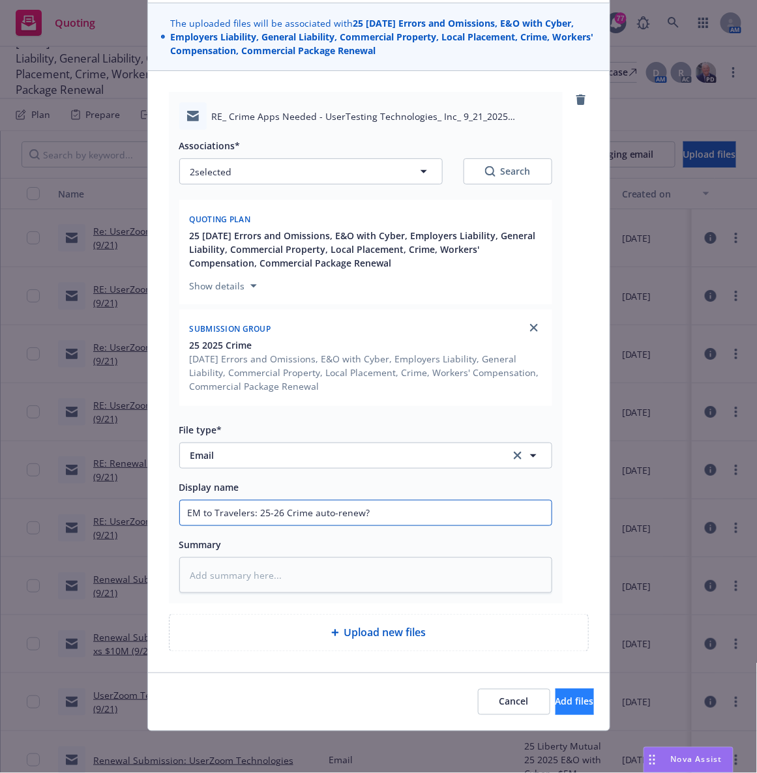
type input "EM to Travelers: 25-26 Crime auto-renew?"
click at [555, 699] on span "Add files" at bounding box center [574, 701] width 38 height 12
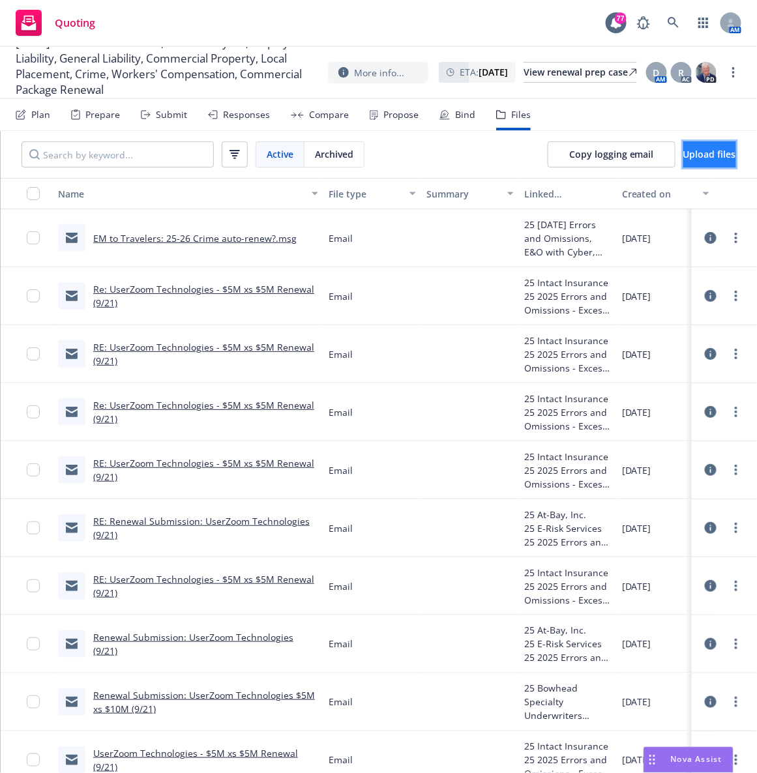
click at [683, 160] on span "Upload files" at bounding box center [709, 154] width 53 height 12
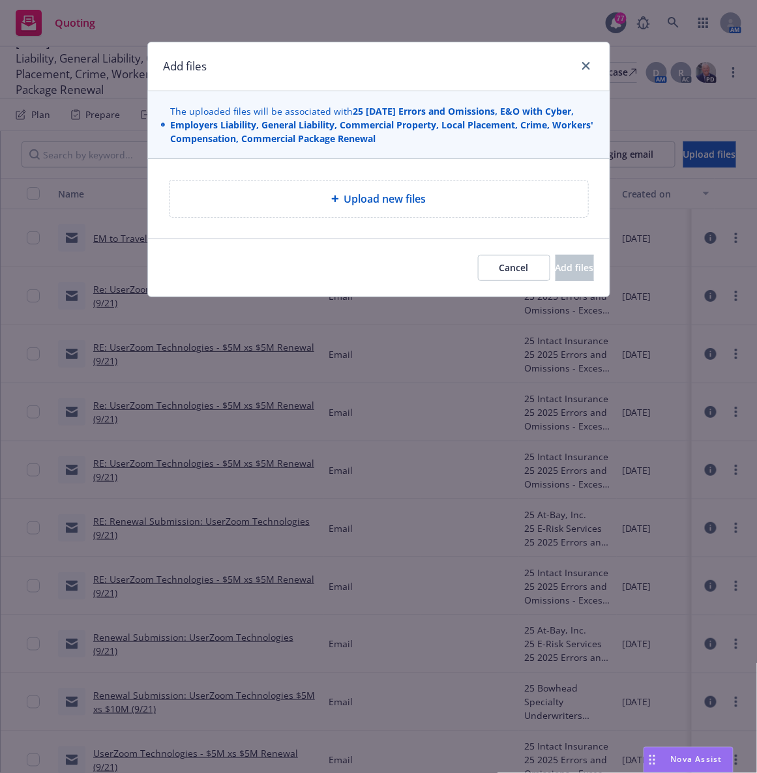
click at [400, 195] on span "Upload new files" at bounding box center [385, 199] width 82 height 16
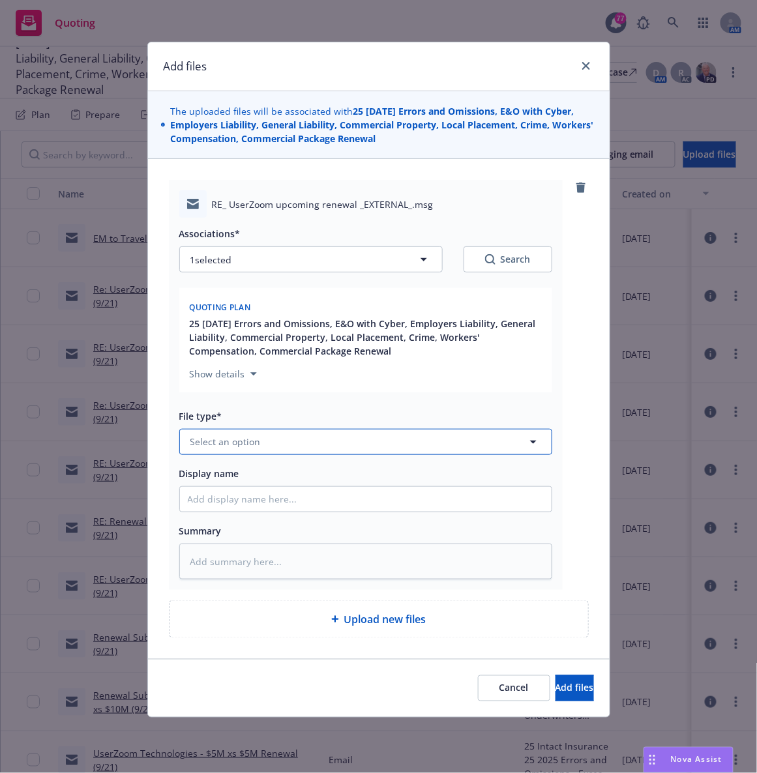
click at [326, 441] on button "Select an option" at bounding box center [365, 442] width 373 height 26
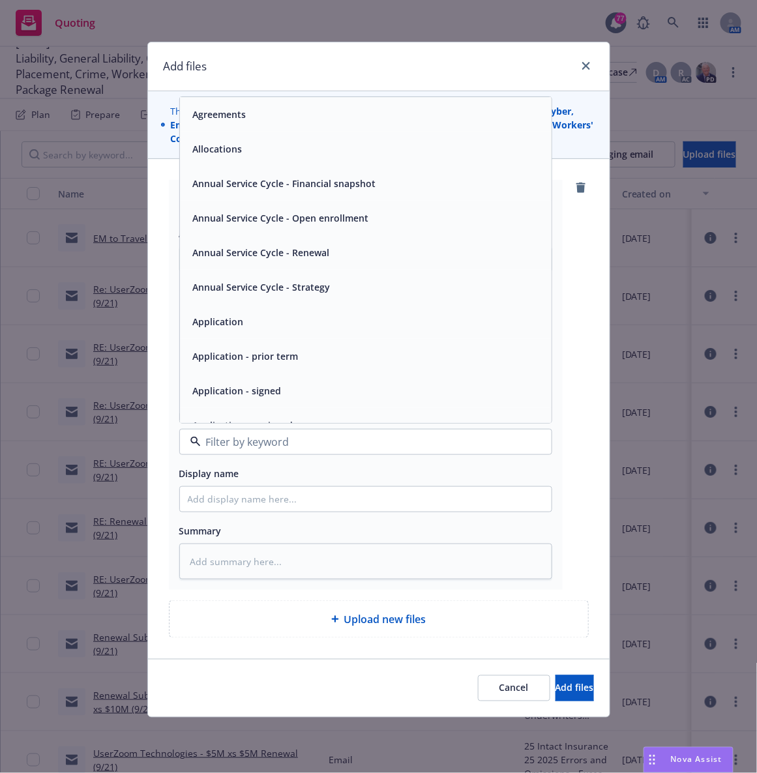
click at [155, 270] on div "RE_ UserZoom upcoming renewal _EXTERNAL_.msg Associations* 1 selected Search Qu…" at bounding box center [378, 409] width 461 height 500
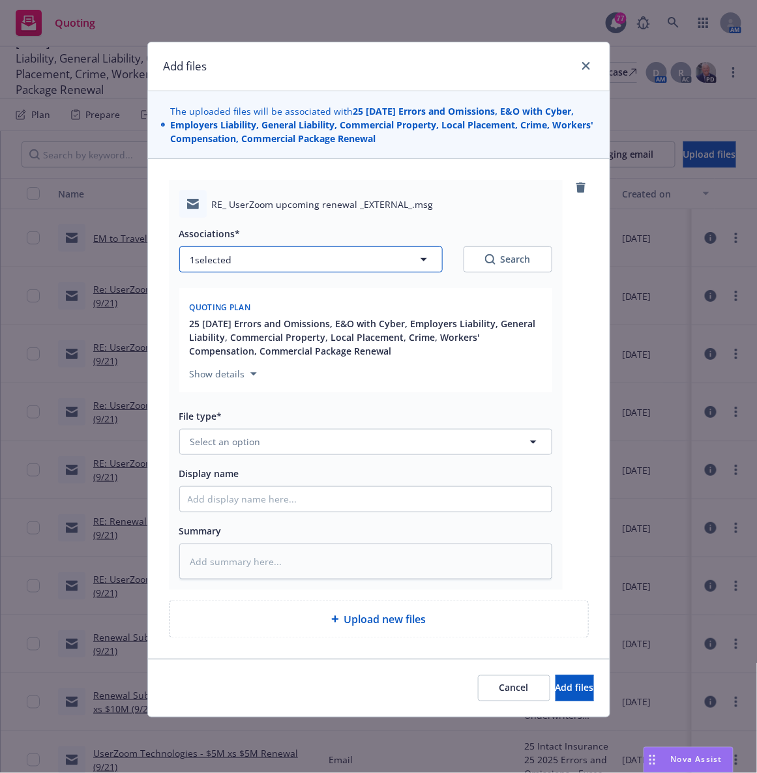
click at [418, 264] on icon "button" at bounding box center [424, 260] width 16 height 16
type textarea "x"
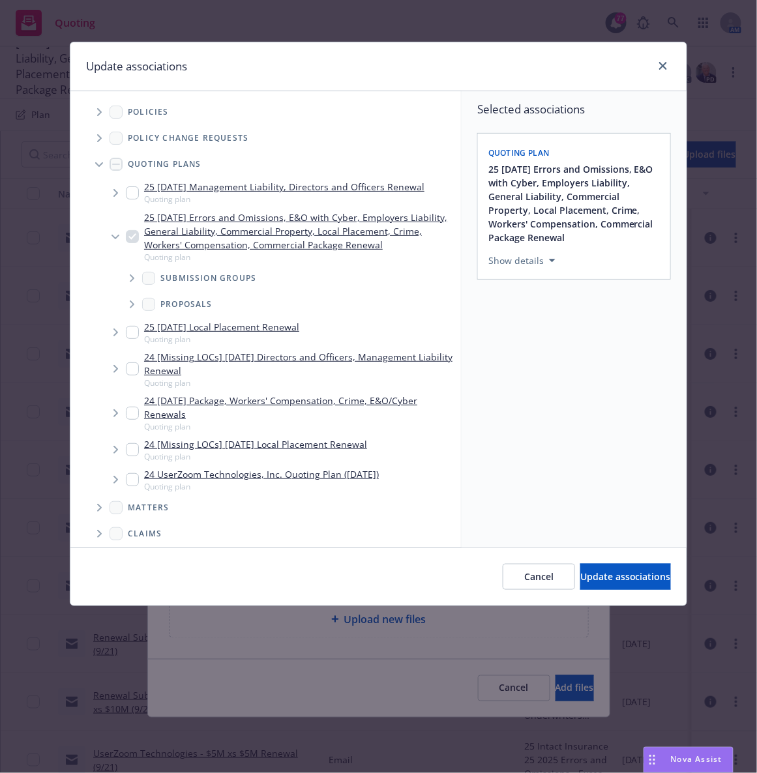
click at [128, 280] on span "Tree Example" at bounding box center [131, 278] width 21 height 21
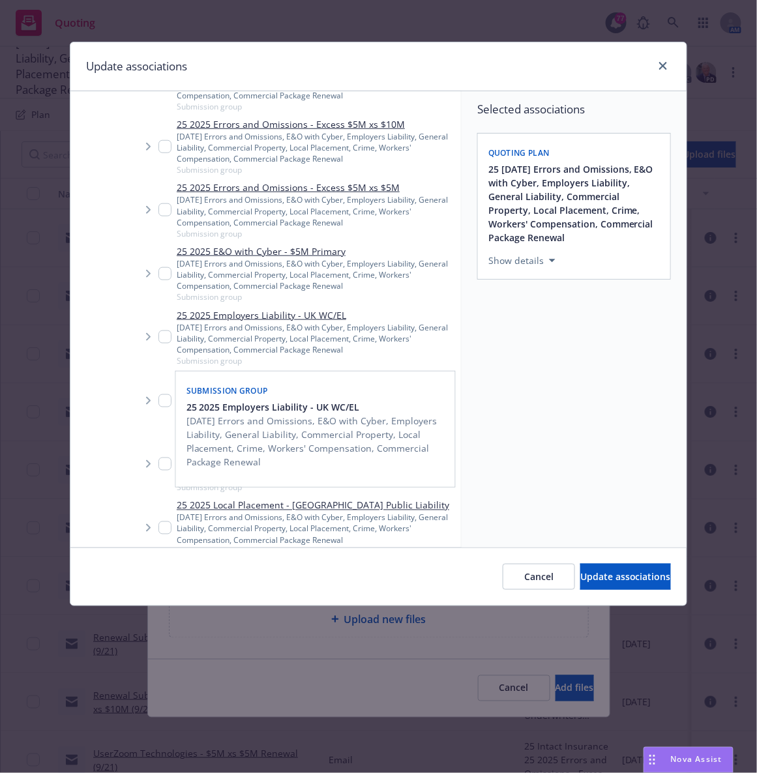
scroll to position [342, 0]
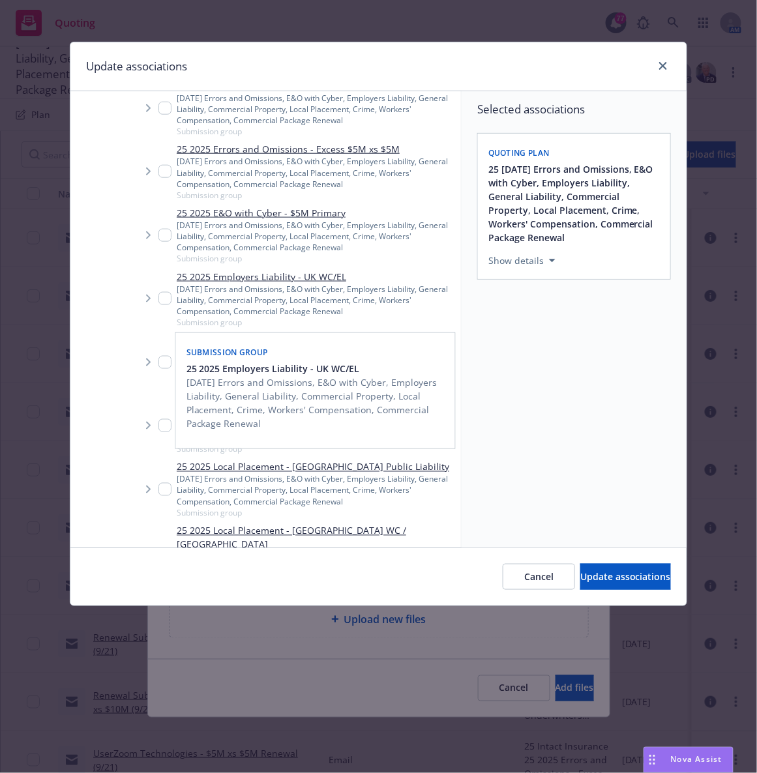
click at [165, 297] on input "Tree Example" at bounding box center [164, 298] width 13 height 13
checkbox input "true"
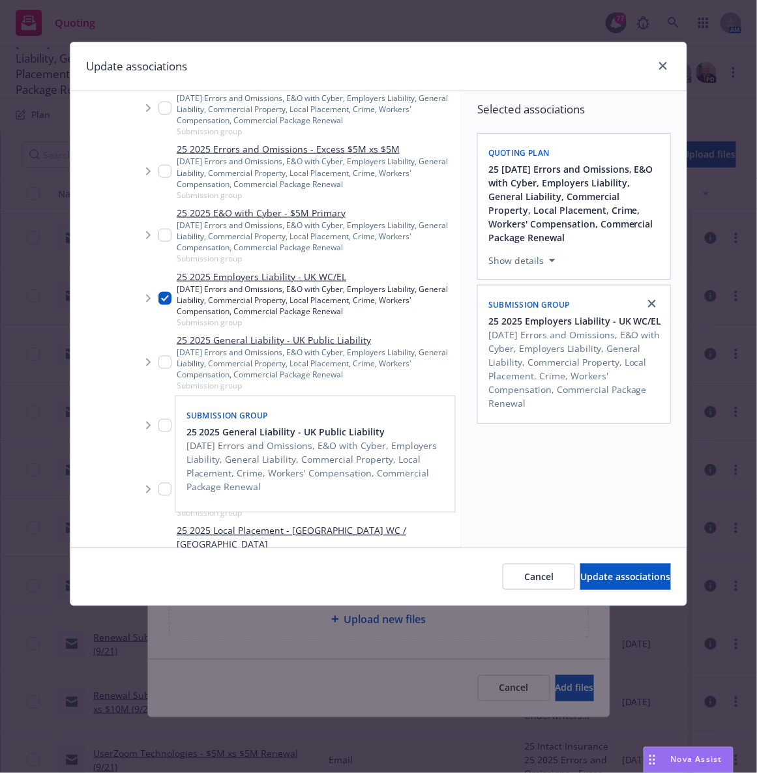
click at [169, 366] on input "Tree Example" at bounding box center [164, 362] width 13 height 13
checkbox input "true"
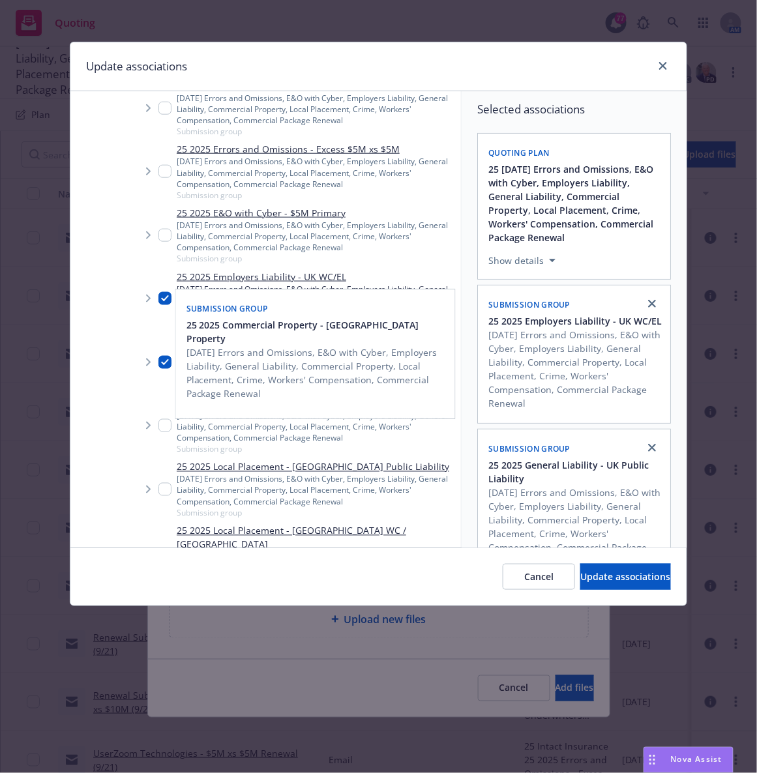
click at [163, 424] on input "Tree Example" at bounding box center [164, 425] width 13 height 13
checkbox input "true"
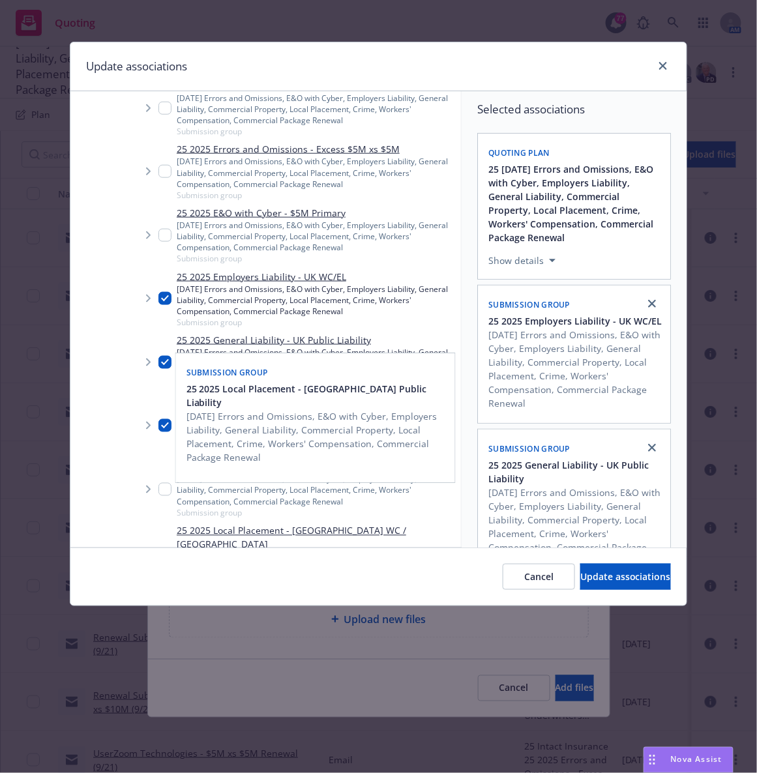
click at [167, 493] on input "Tree Example" at bounding box center [164, 489] width 13 height 13
checkbox input "true"
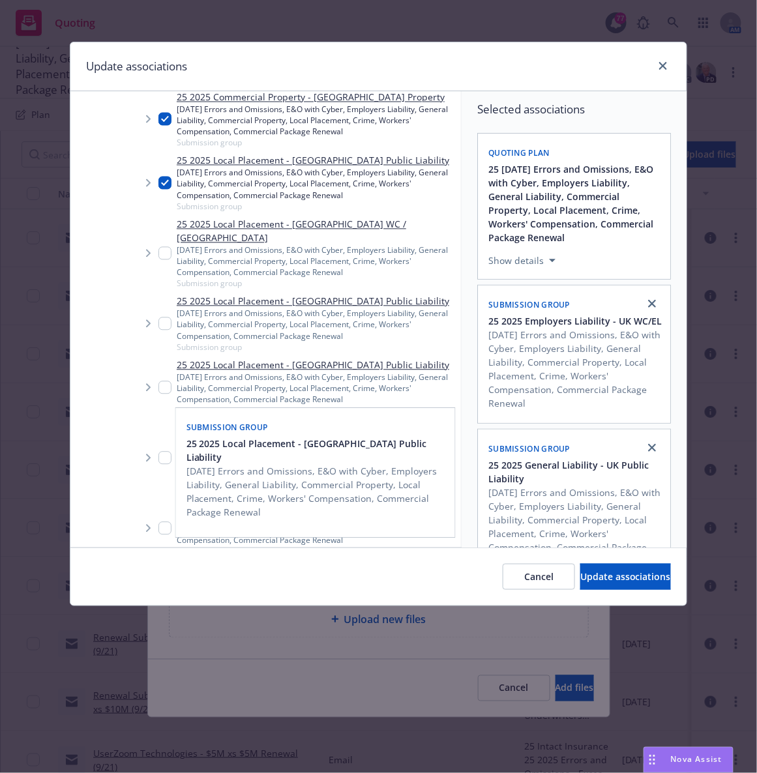
scroll to position [682, 0]
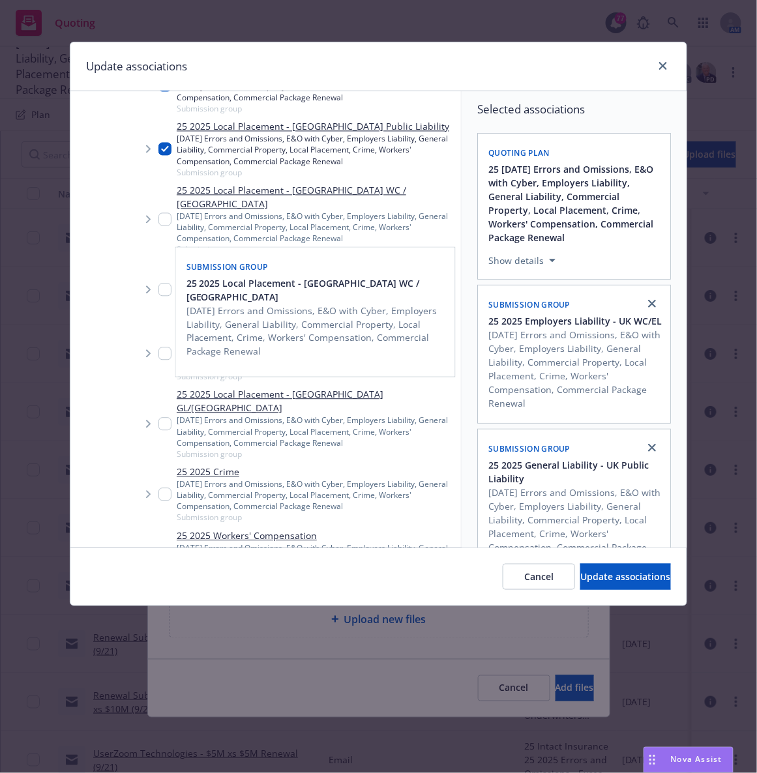
click at [163, 213] on input "Tree Example" at bounding box center [164, 219] width 13 height 13
checkbox input "true"
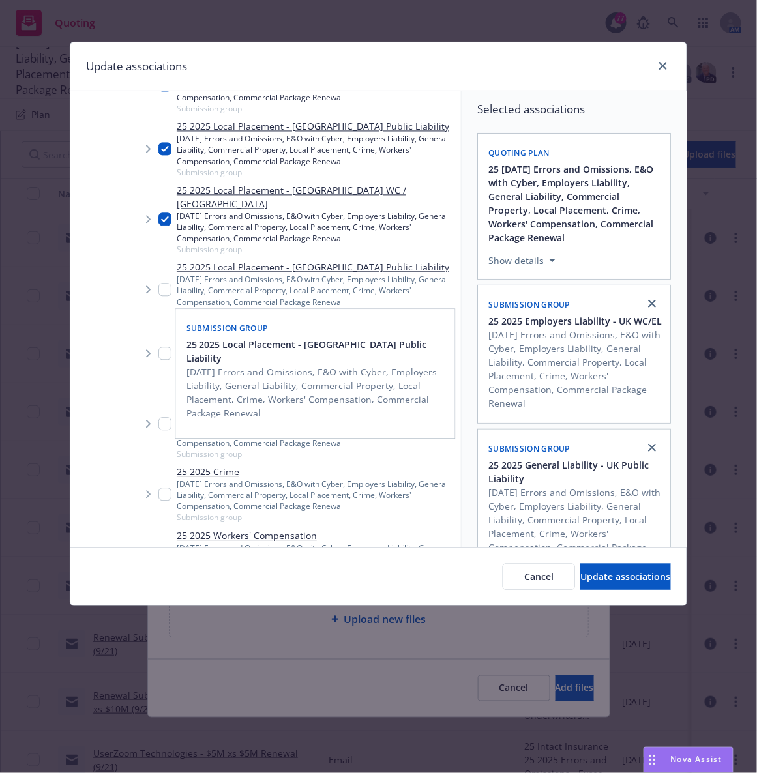
click at [164, 284] on input "Tree Example" at bounding box center [164, 290] width 13 height 13
checkbox input "true"
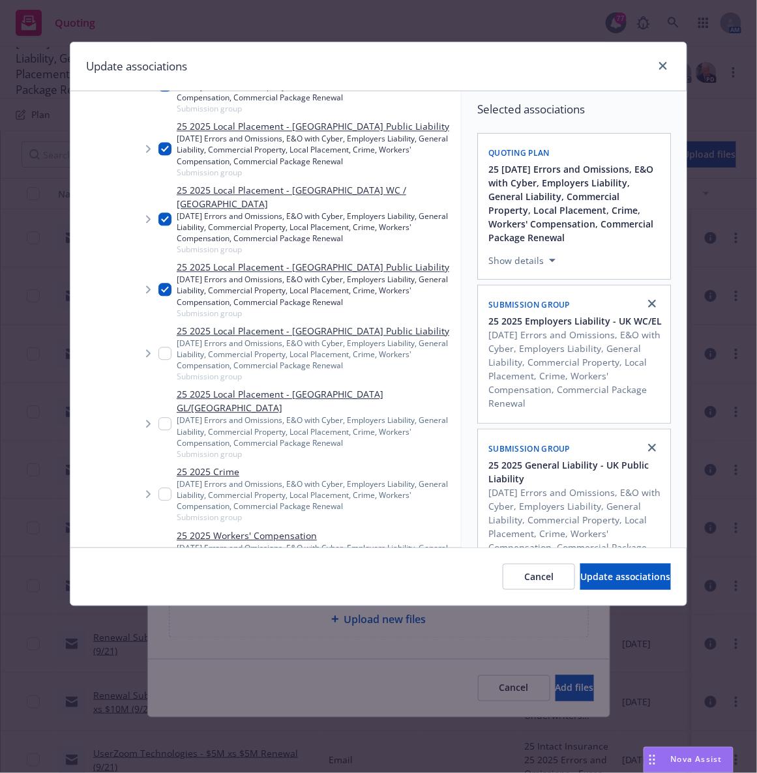
click at [167, 347] on input "Tree Example" at bounding box center [164, 353] width 13 height 13
checkbox input "true"
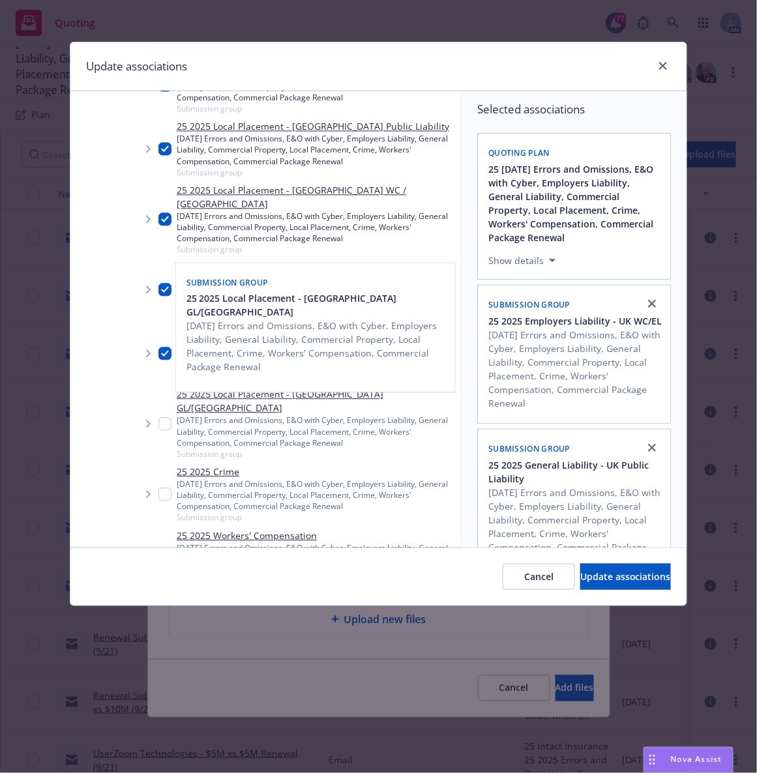
click at [165, 418] on input "Tree Example" at bounding box center [164, 424] width 13 height 13
checkbox input "true"
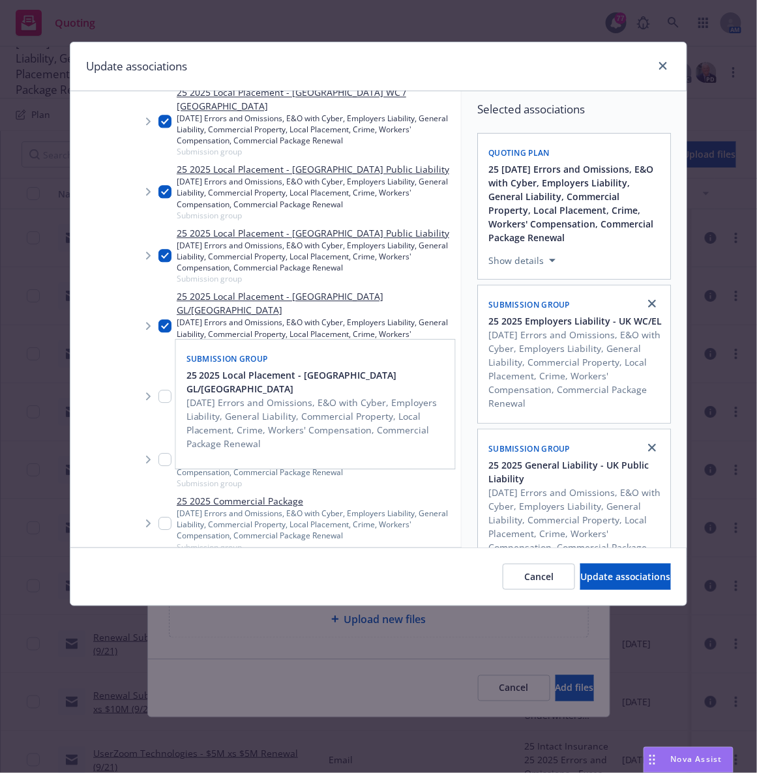
scroll to position [849, 0]
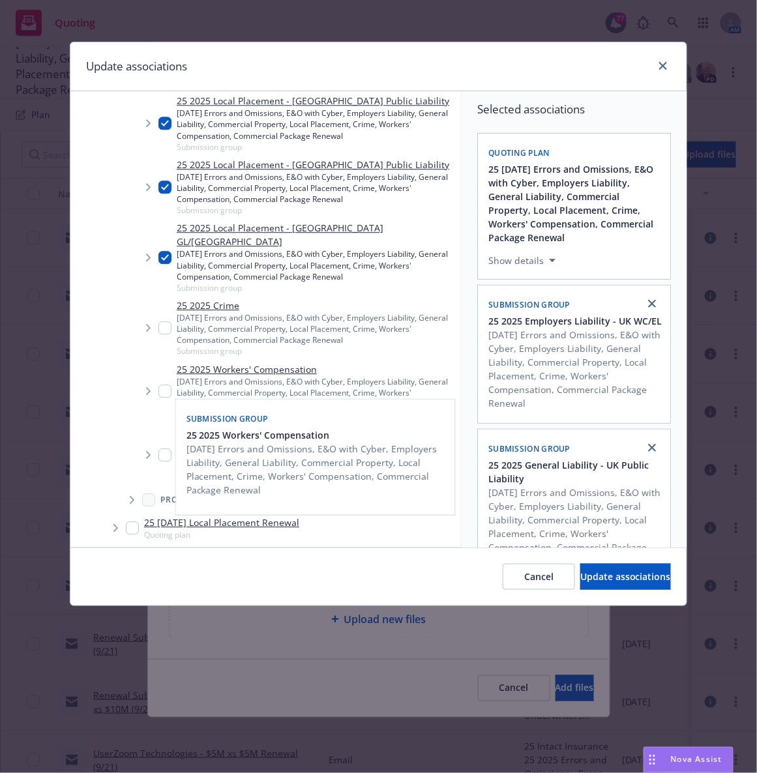
click at [161, 385] on input "Tree Example" at bounding box center [164, 391] width 13 height 13
checkbox input "true"
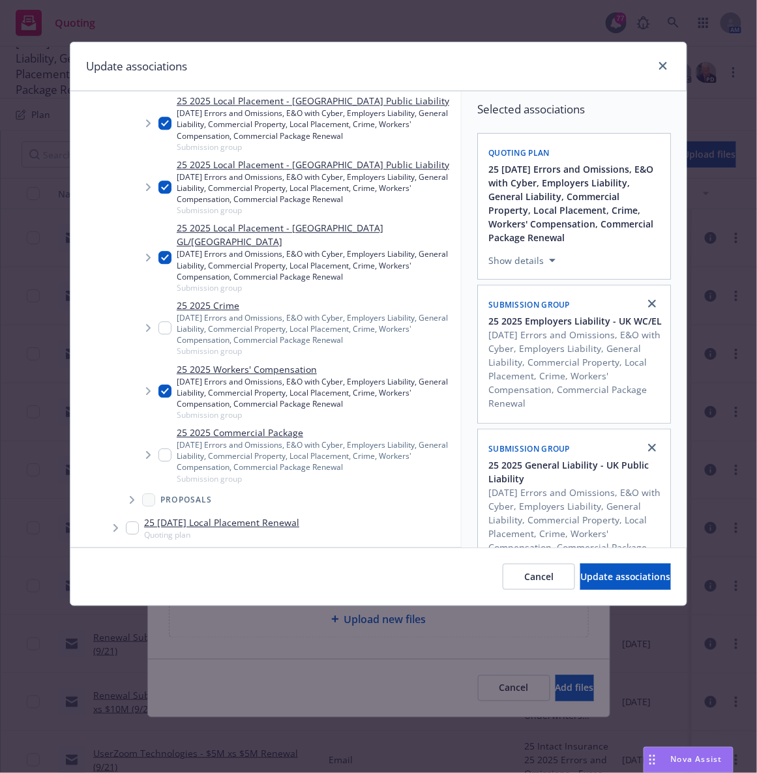
click at [163, 448] on input "Tree Example" at bounding box center [164, 454] width 13 height 13
checkbox input "true"
click at [609, 578] on span "Update associations" at bounding box center [625, 576] width 91 height 12
type textarea "x"
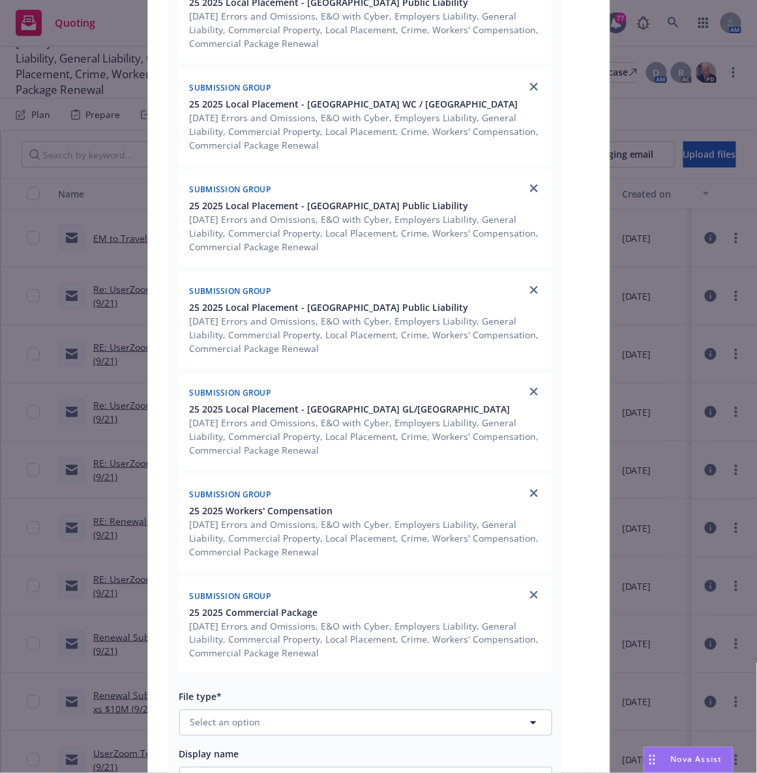
scroll to position [1002, 0]
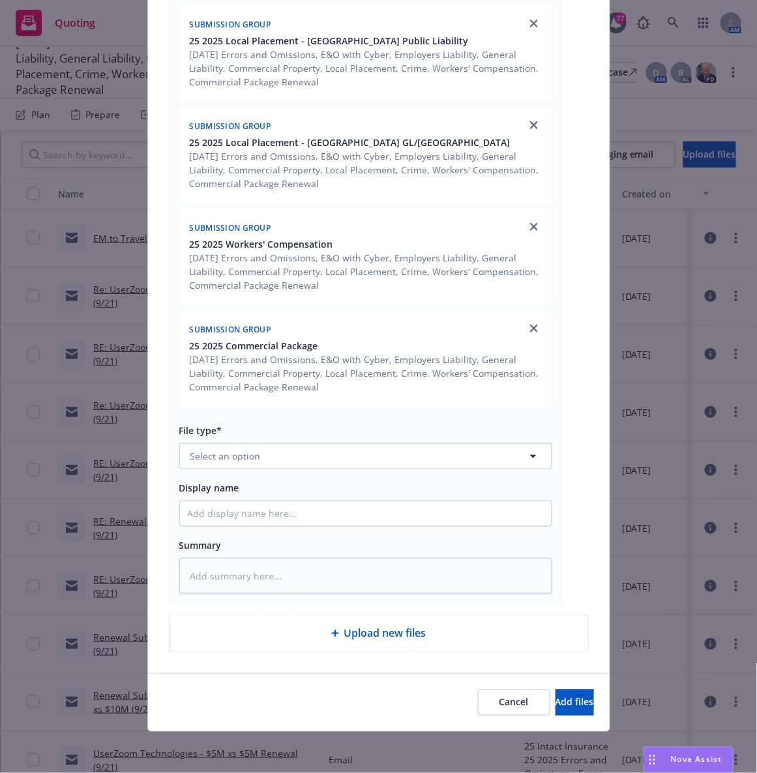
click at [206, 459] on span "Select an option" at bounding box center [225, 456] width 70 height 14
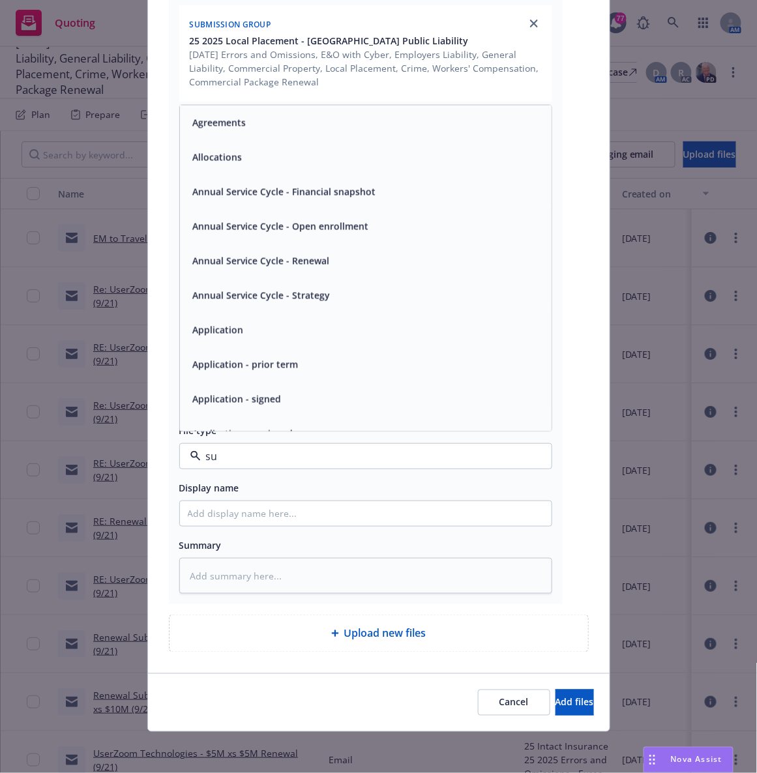
type input "sub"
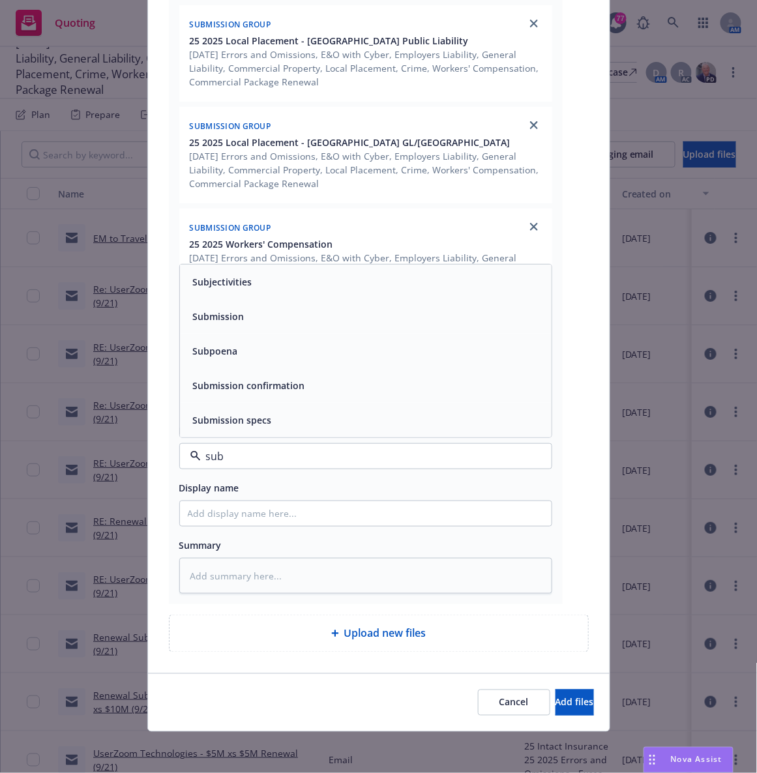
click at [190, 324] on div "Submission" at bounding box center [217, 316] width 59 height 19
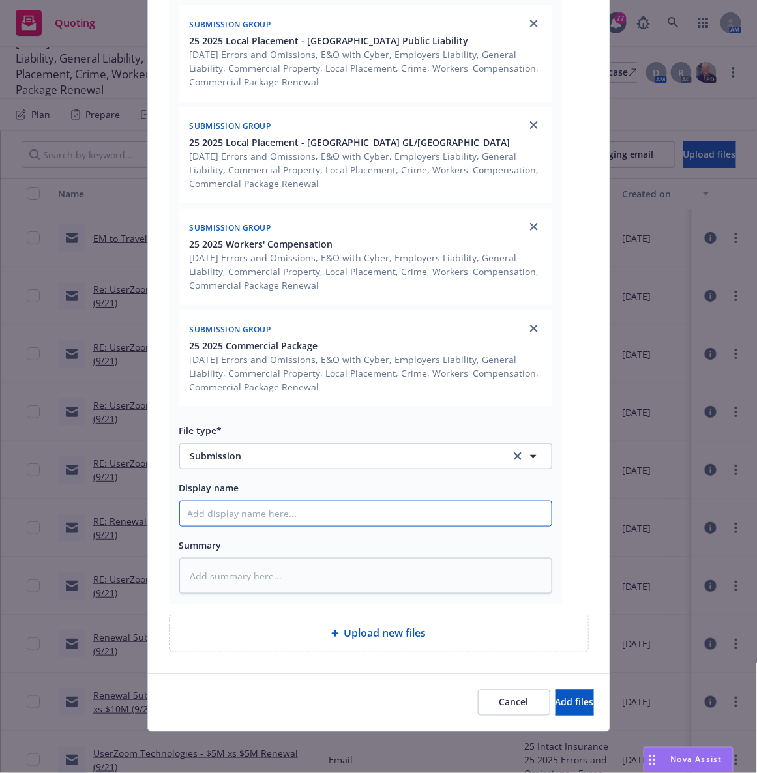
click at [229, 515] on input "Display name" at bounding box center [366, 513] width 372 height 25
type textarea "x"
type input "E"
type textarea "x"
type input "EM"
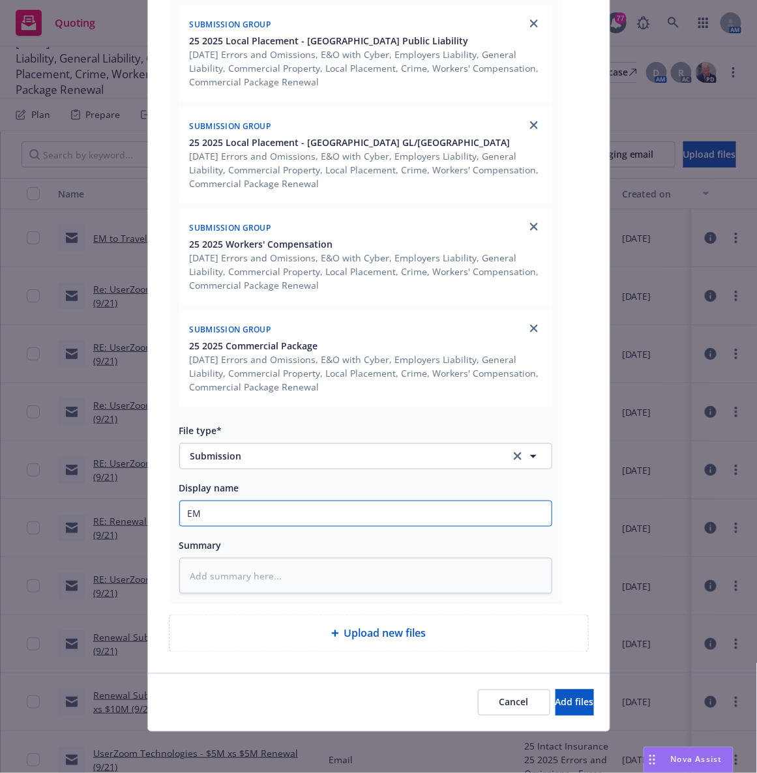
type textarea "x"
type input "EM t"
type textarea "x"
type input "EM to"
type textarea "x"
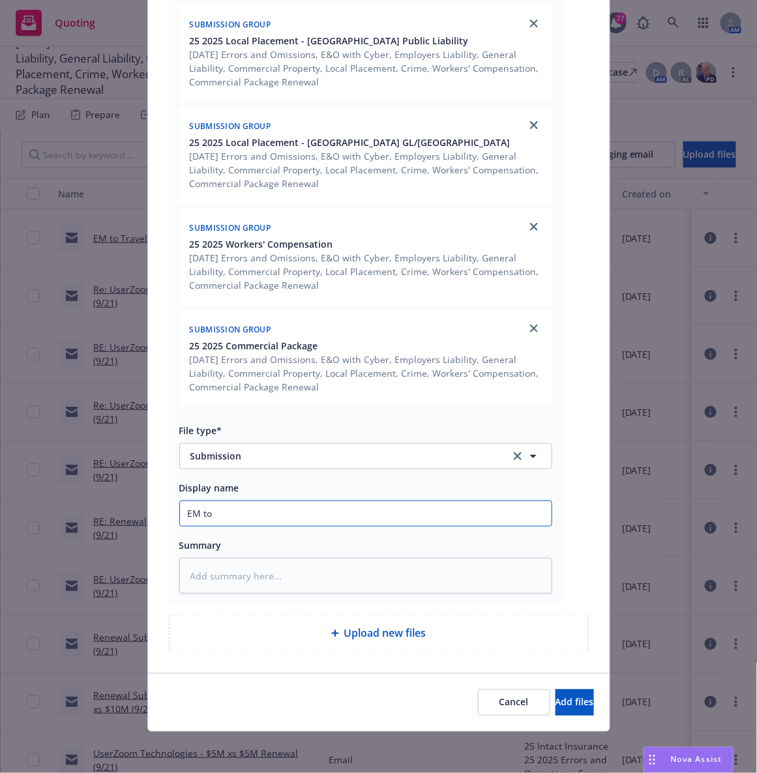
type input "EM to B"
type textarea "x"
type input "EM to Berk"
type textarea "x"
type input "EM to Berkl"
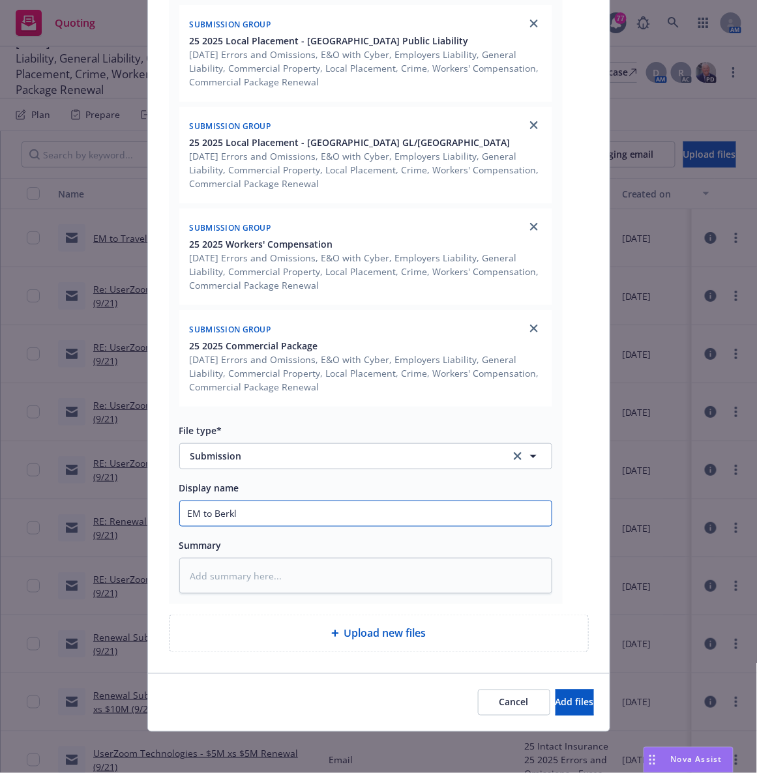
type textarea "x"
type input "EM to Berkle"
type textarea "x"
type input "EM to Berkley"
type textarea "x"
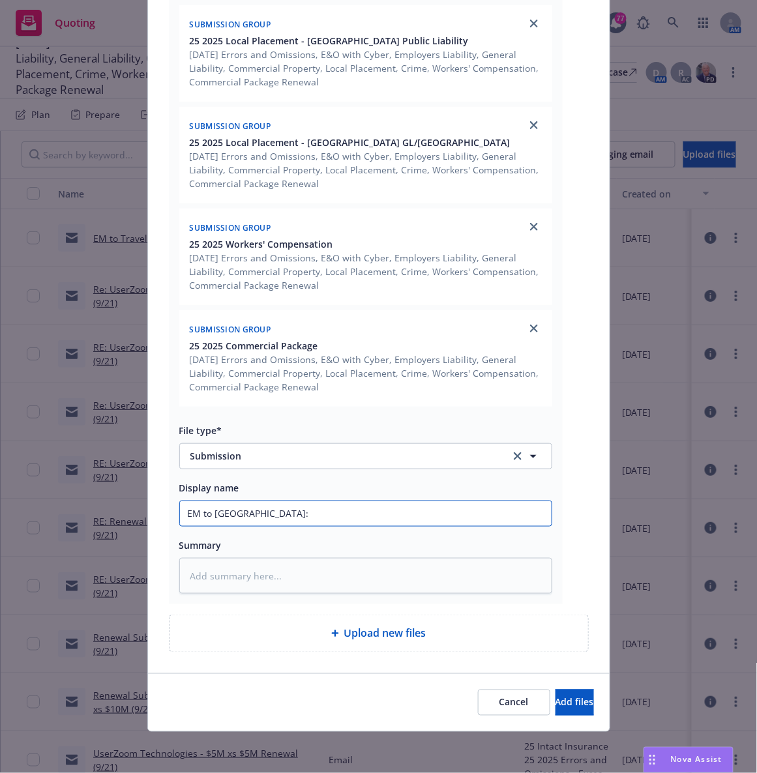
type input "EM to Berkley:"
type textarea "x"
type input "EM to Berkley: 25"
type textarea "x"
type input "EM to Berkley: 25-"
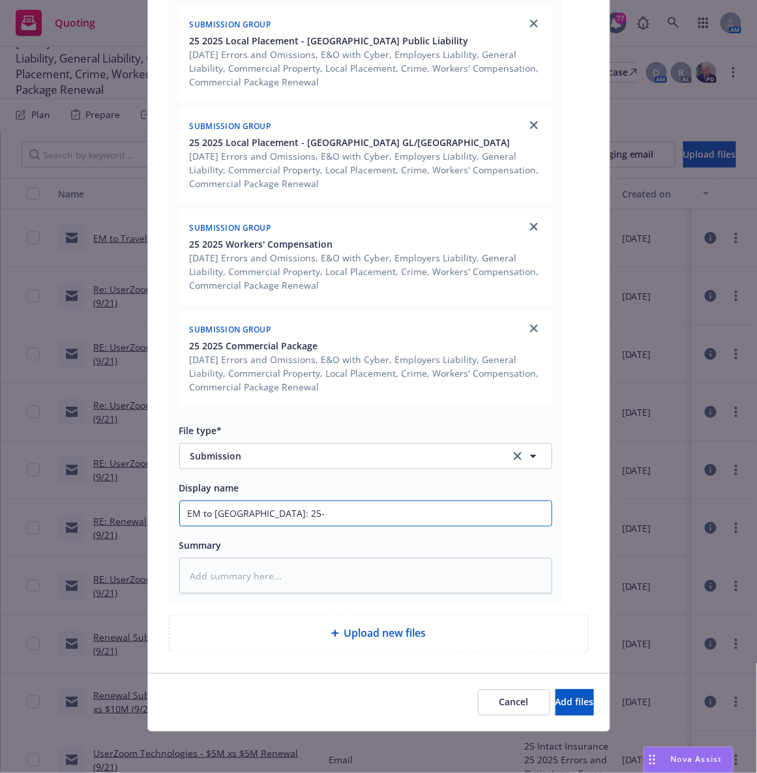
type textarea "x"
type input "EM to Berkley: 25-2"
type textarea "x"
type input "EM to Berkley: 25-26"
type textarea "x"
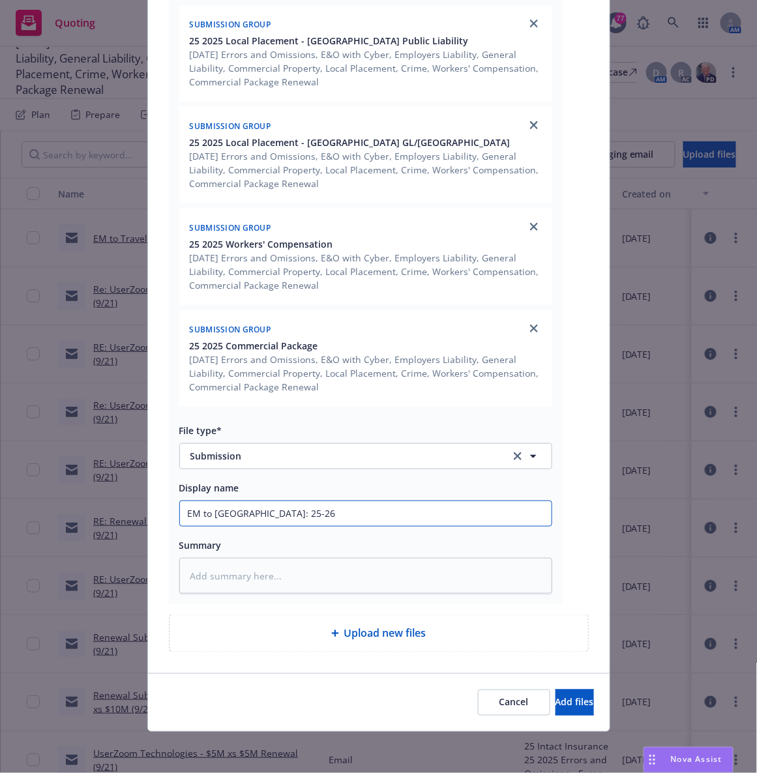
type input "EM to Berkley: 25-26"
type textarea "x"
type input "EM to Berkley: 25-26 P"
type textarea "x"
type input "EM to Berkley: 25-26 P&"
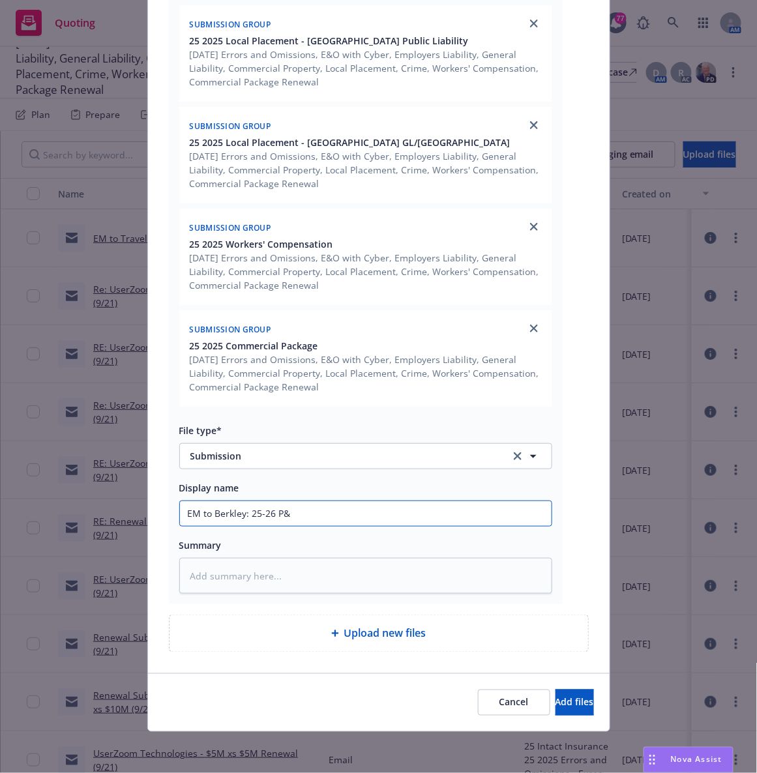
type textarea "x"
type input "EM to Berkley: 25-26 P&C"
type textarea "x"
type input "EM to Berkley: 25-26 P&C S"
type textarea "x"
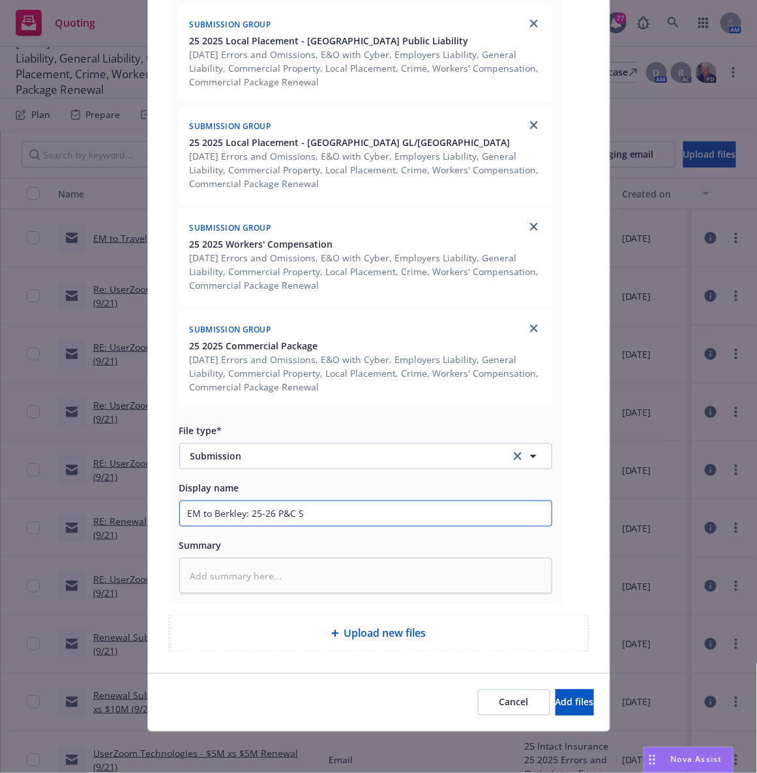
type input "EM to Berkley: 25-26 P&C Su"
type textarea "x"
type input "EM to Berkley: 25-26 P&C Sub"
type textarea "x"
type input "EM to Berkley: 25-26 P&C Subm"
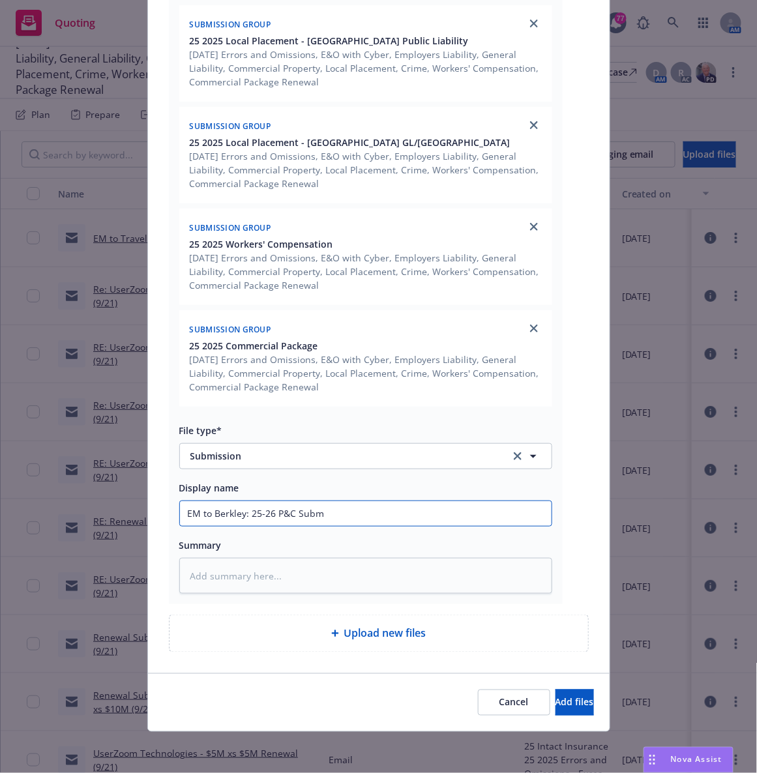
type textarea "x"
type input "EM to Berkley: 25-26 P&C Submi"
type textarea "x"
type input "EM to Berkley: 25-26 P&C Submis"
type textarea "x"
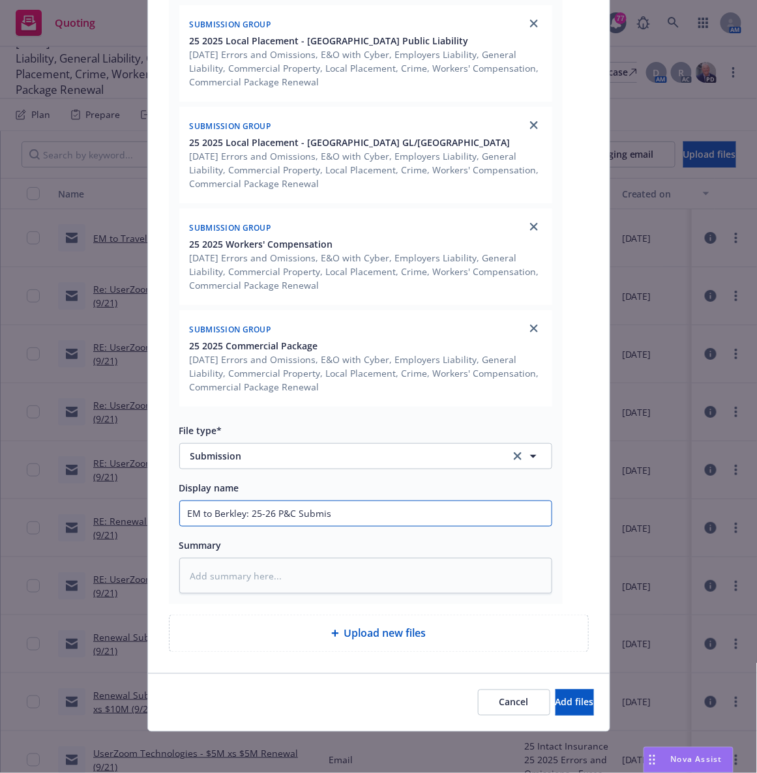
type input "EM to Berkley: 25-26 P&C Submiss"
type textarea "x"
type input "EM to Berkley: 25-26 P&C Submissi"
type textarea "x"
type input "EM to Berkley: 25-26 P&C Submissio"
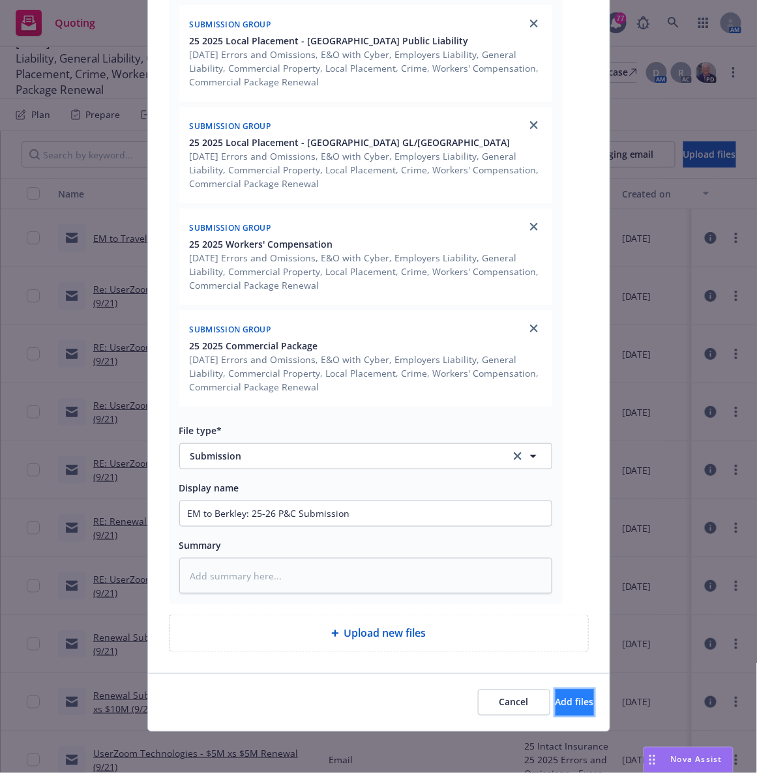
click at [555, 710] on button "Add files" at bounding box center [574, 703] width 38 height 26
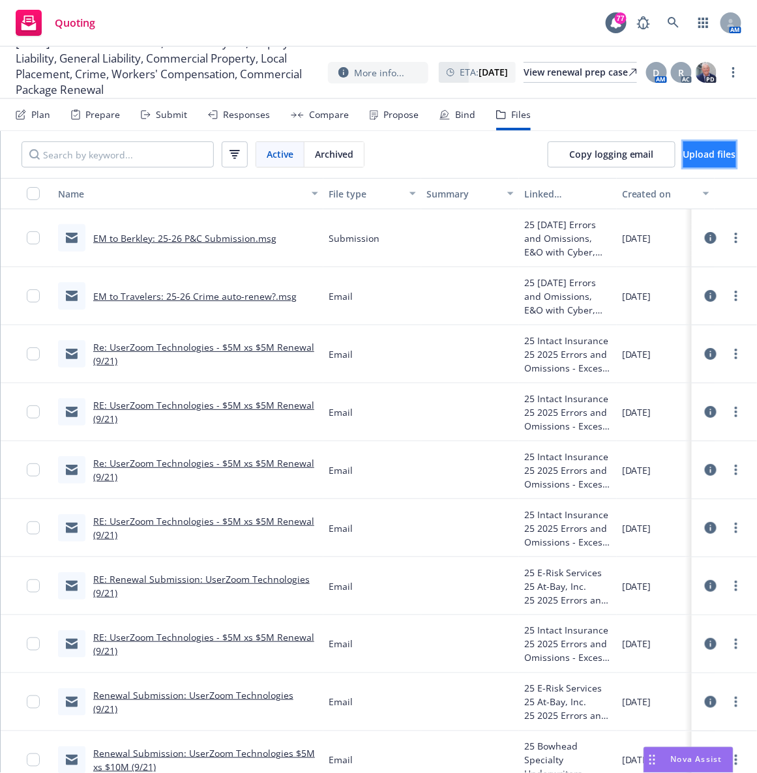
click at [684, 158] on span "Upload files" at bounding box center [709, 154] width 53 height 12
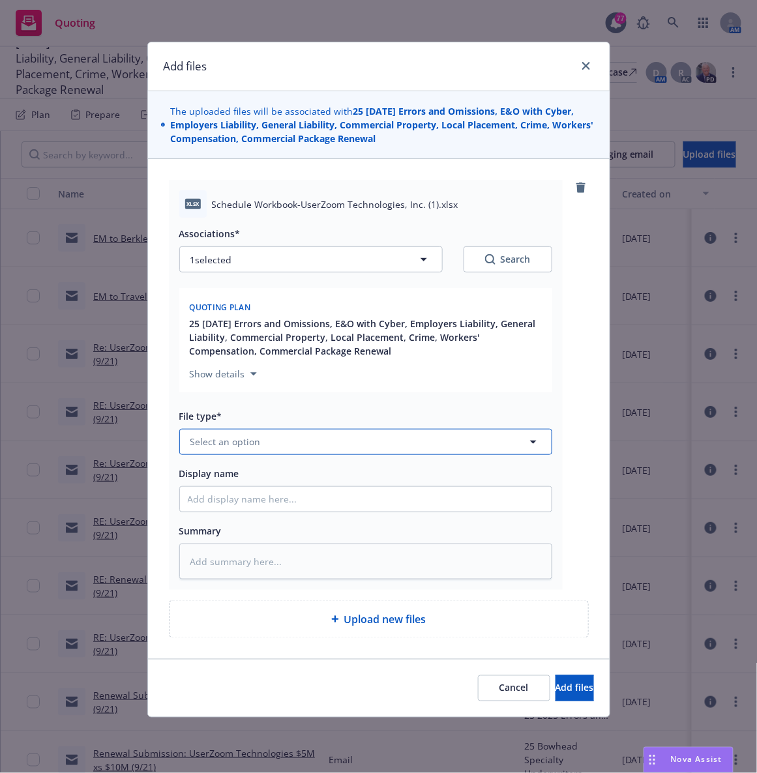
click at [287, 438] on button "Select an option" at bounding box center [365, 442] width 373 height 26
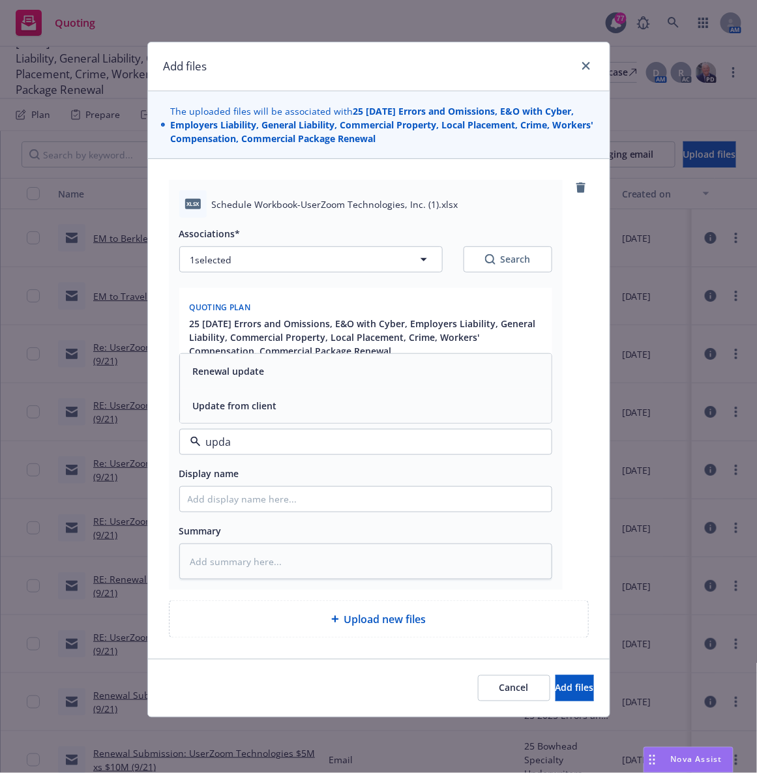
click at [259, 408] on span "Update from client" at bounding box center [235, 406] width 84 height 14
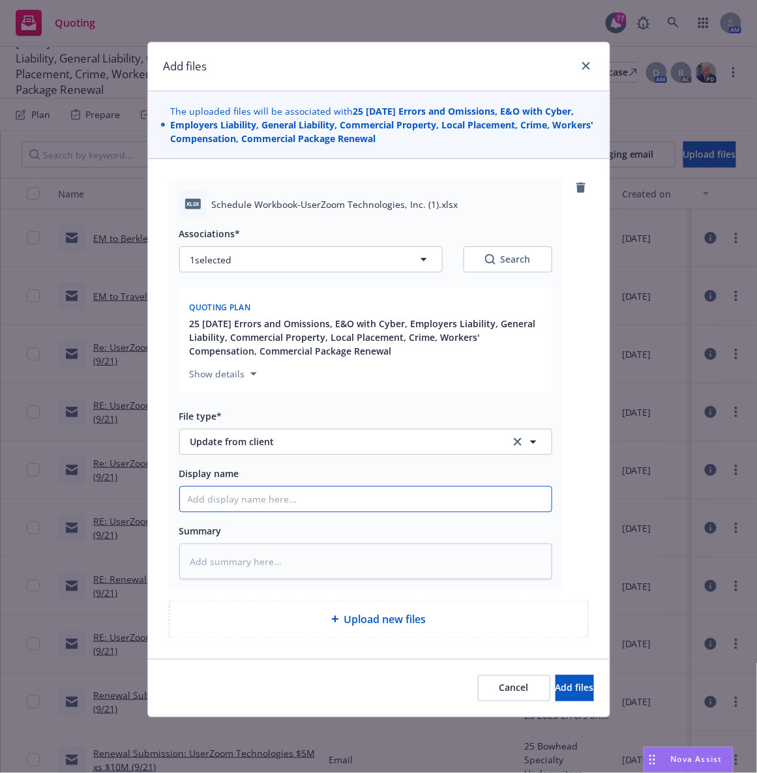
click at [246, 506] on input "Display name" at bounding box center [366, 499] width 372 height 25
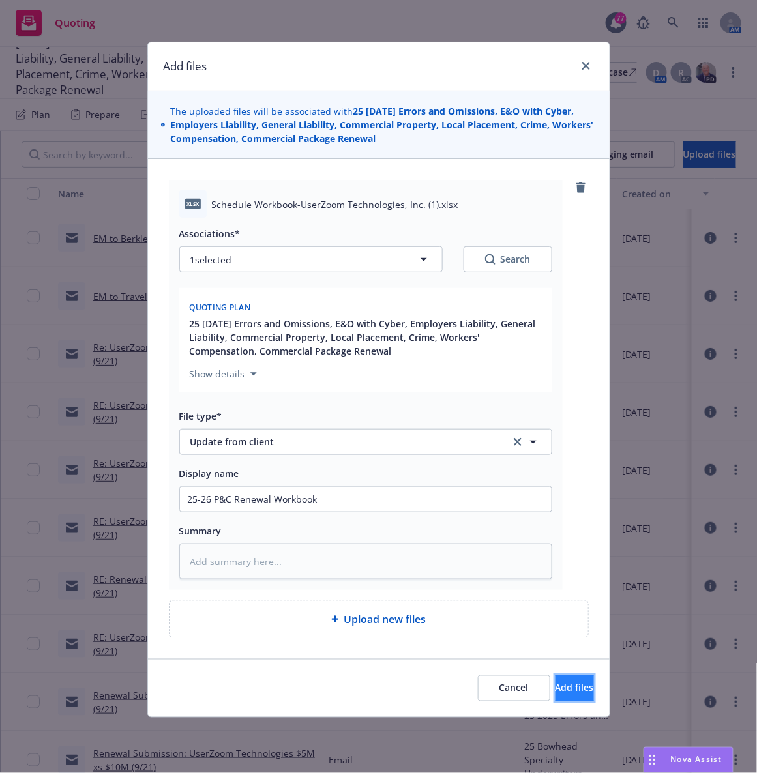
click at [555, 688] on span "Add files" at bounding box center [574, 688] width 38 height 12
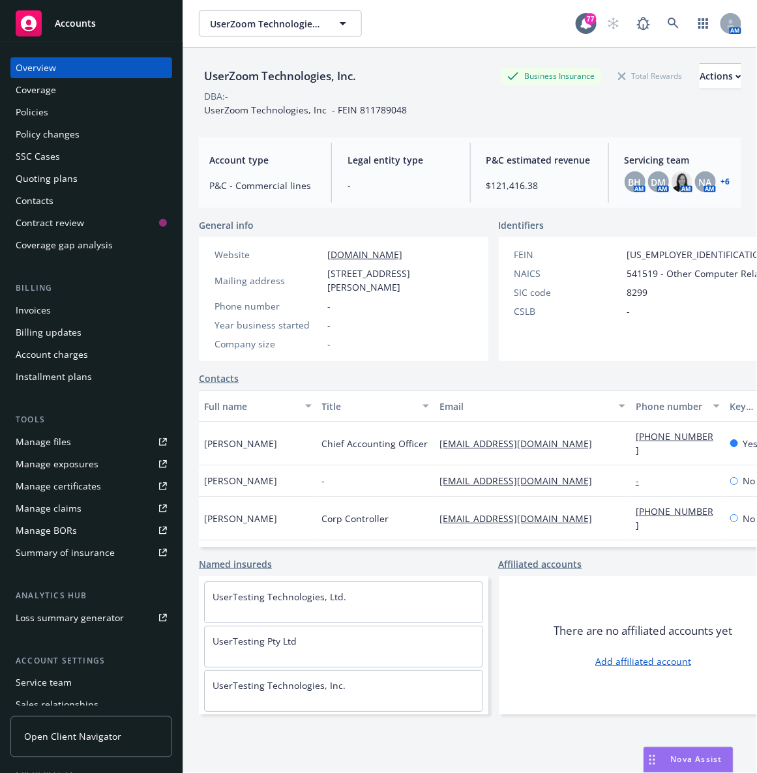
click at [72, 16] on div "Accounts" at bounding box center [91, 23] width 151 height 26
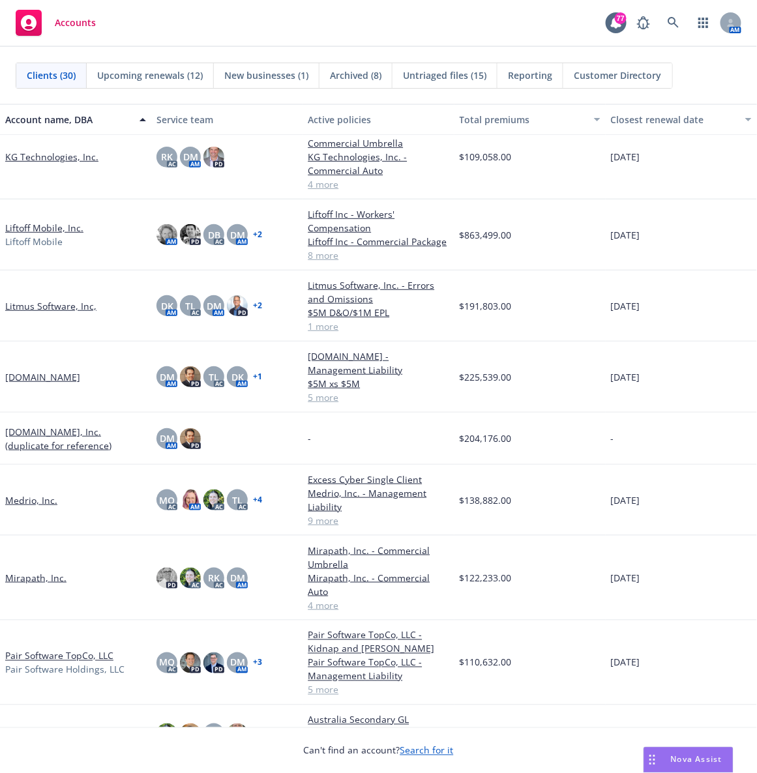
scroll to position [745, 0]
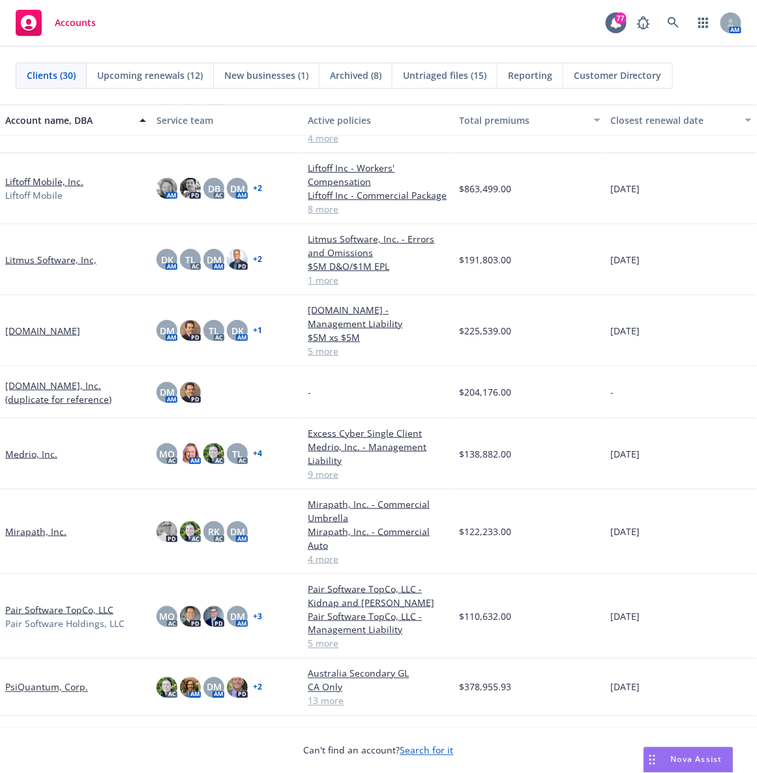
click at [30, 603] on link "Pair Software TopCo, LLC" at bounding box center [59, 610] width 108 height 14
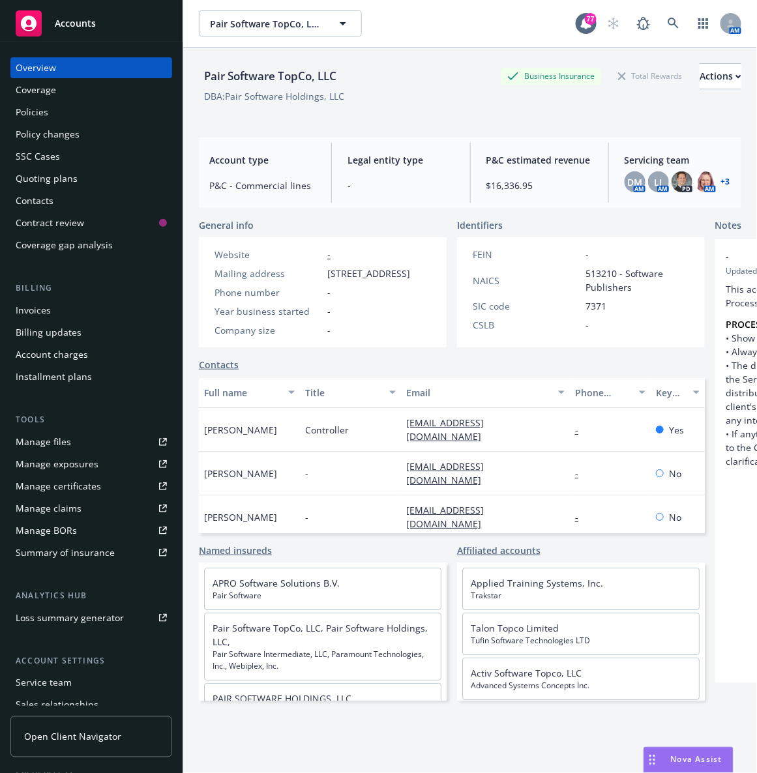
click at [80, 110] on div "Policies" at bounding box center [91, 112] width 151 height 21
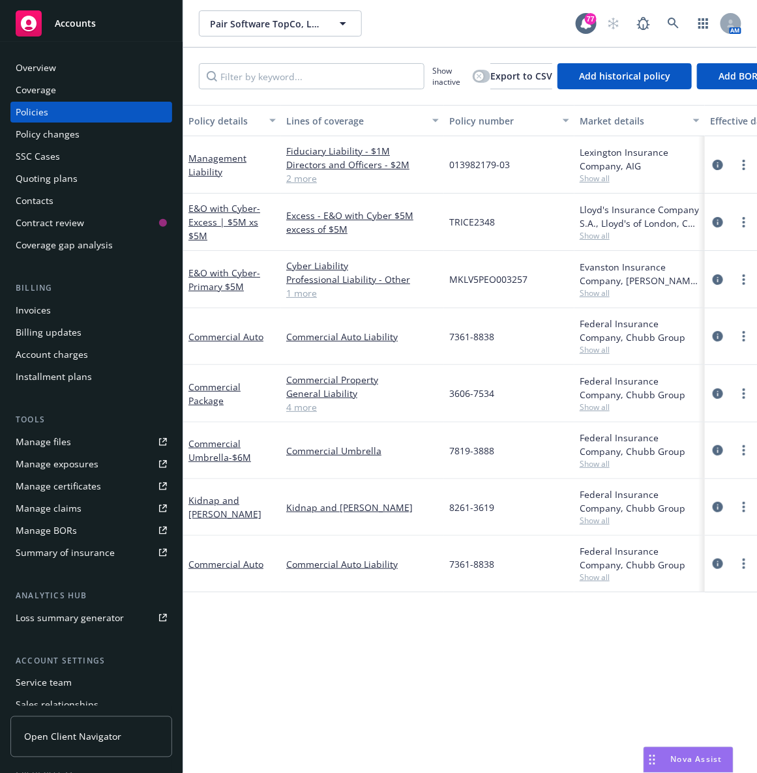
click at [64, 30] on div "Accounts" at bounding box center [91, 23] width 151 height 26
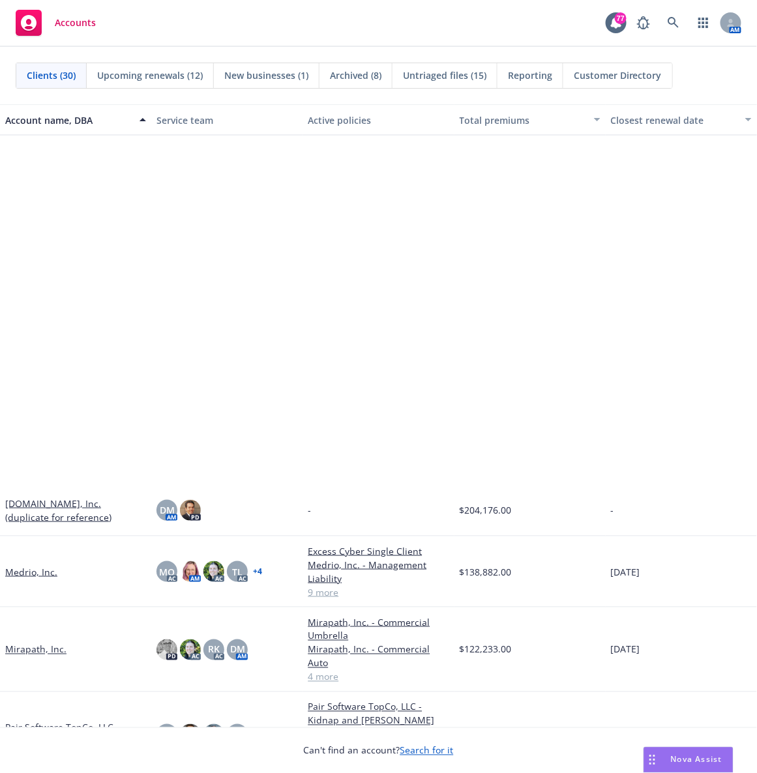
scroll to position [972, 0]
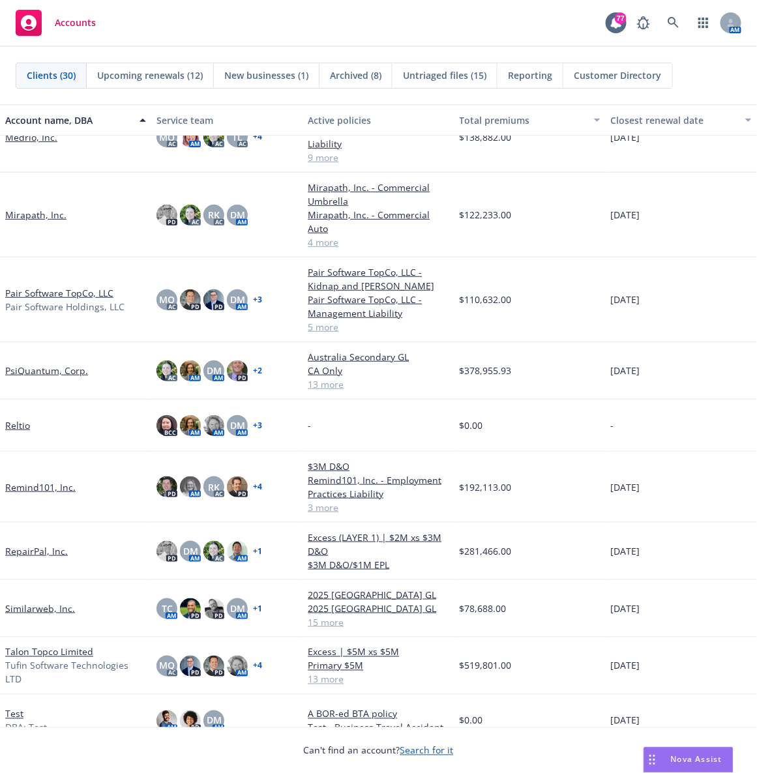
click at [56, 654] on link "Talon Topco Limited" at bounding box center [49, 652] width 88 height 14
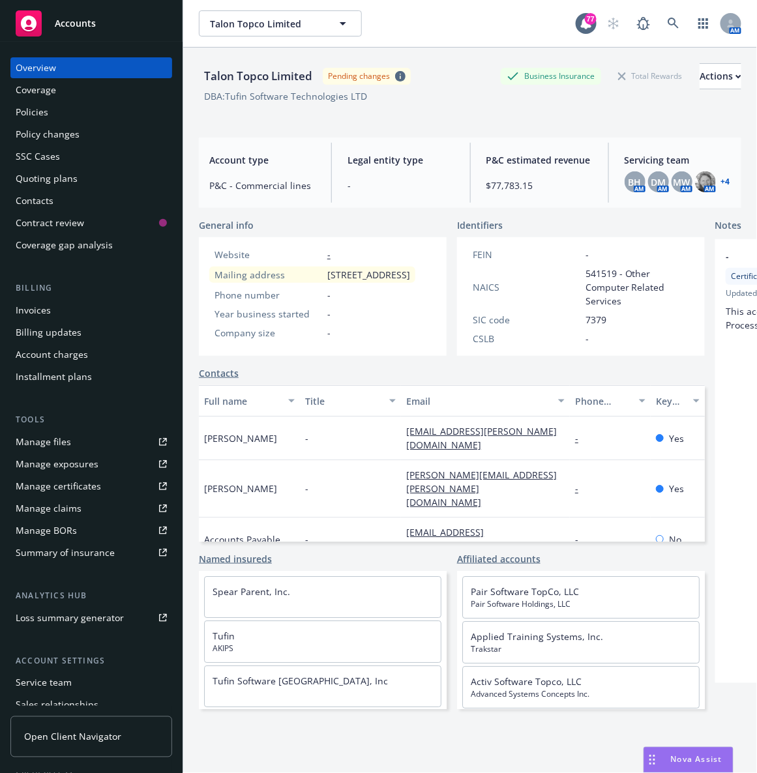
click at [36, 116] on div "Policies" at bounding box center [32, 112] width 33 height 21
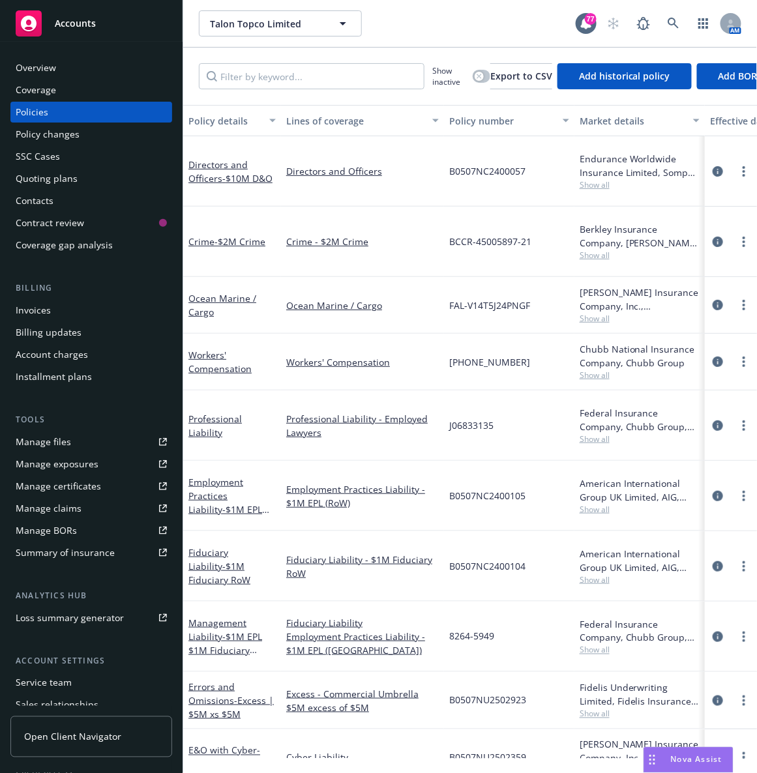
click at [56, 173] on div "Quoting plans" at bounding box center [47, 178] width 62 height 21
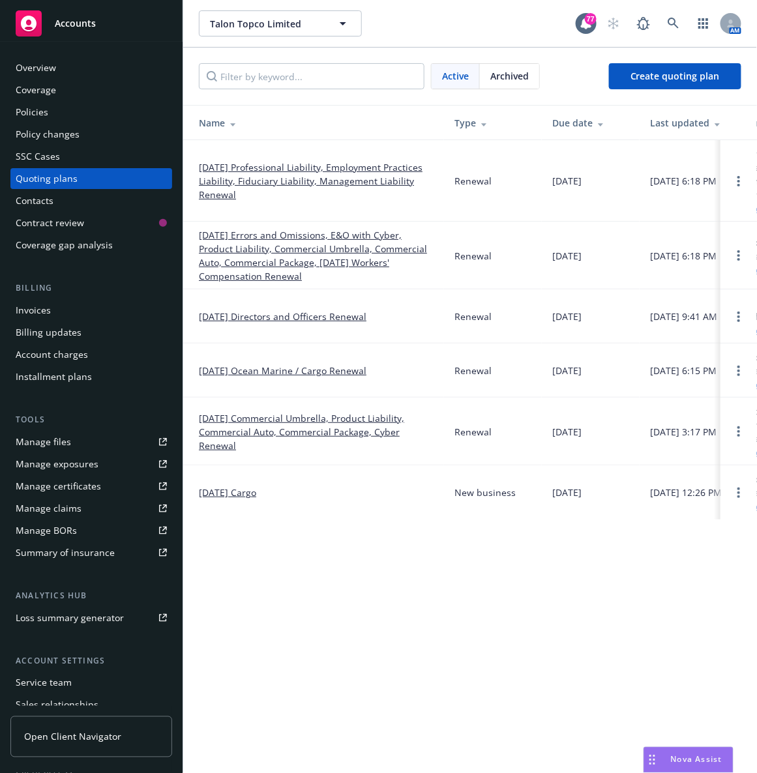
click at [233, 367] on link "10/09/25 Ocean Marine / Cargo Renewal" at bounding box center [283, 371] width 168 height 14
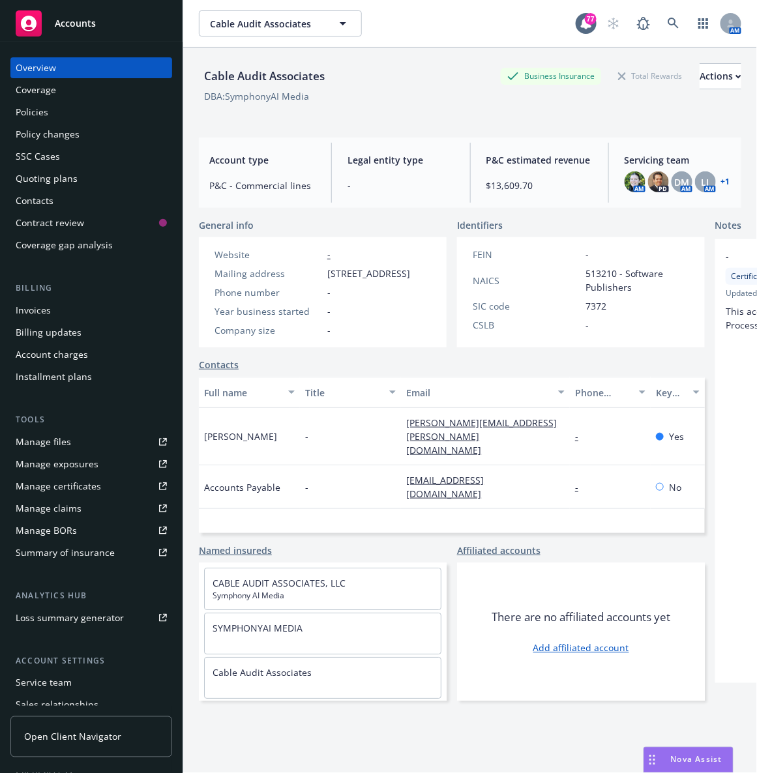
click at [60, 173] on div "Quoting plans" at bounding box center [47, 178] width 62 height 21
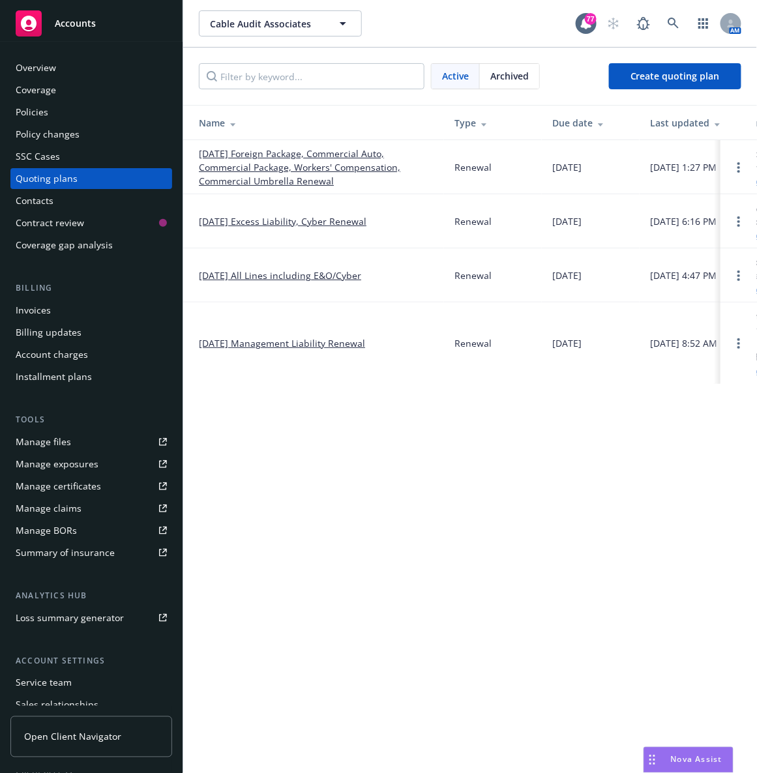
click at [323, 604] on div "Cable Audit Associates Cable Audit Associates 77 AM Active Archived Create quot…" at bounding box center [470, 386] width 574 height 773
click at [499, 22] on div "Cable Audit Associates Cable Audit Associates" at bounding box center [387, 23] width 377 height 26
click at [376, 166] on link "[DATE] Foreign Package, Commercial Auto, Commercial Package, Workers' Compensat…" at bounding box center [316, 167] width 235 height 41
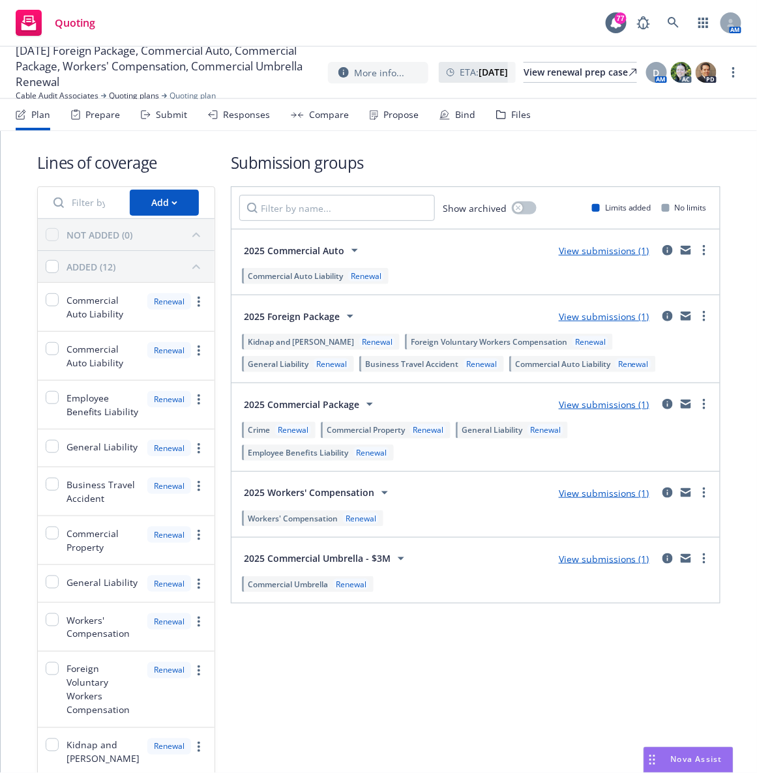
click at [385, 116] on div "Propose" at bounding box center [400, 115] width 35 height 10
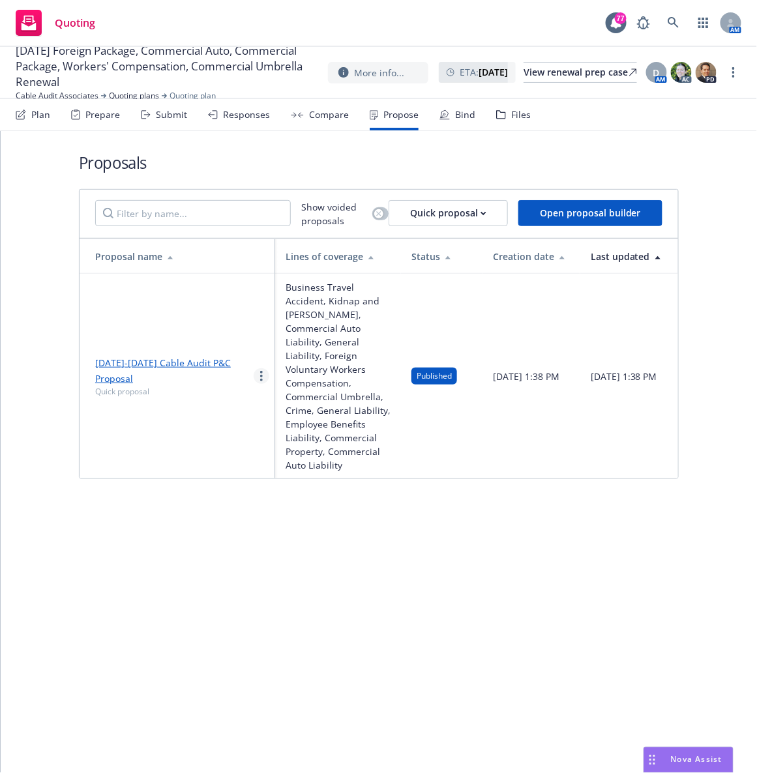
click at [263, 375] on link "more" at bounding box center [262, 376] width 16 height 16
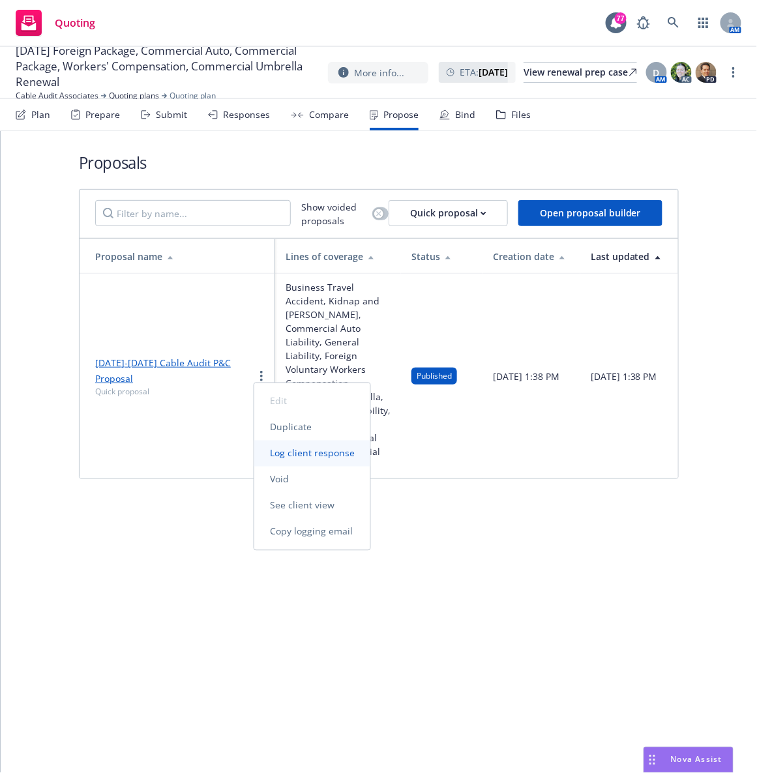
click at [296, 451] on span "Log client response" at bounding box center [312, 453] width 116 height 12
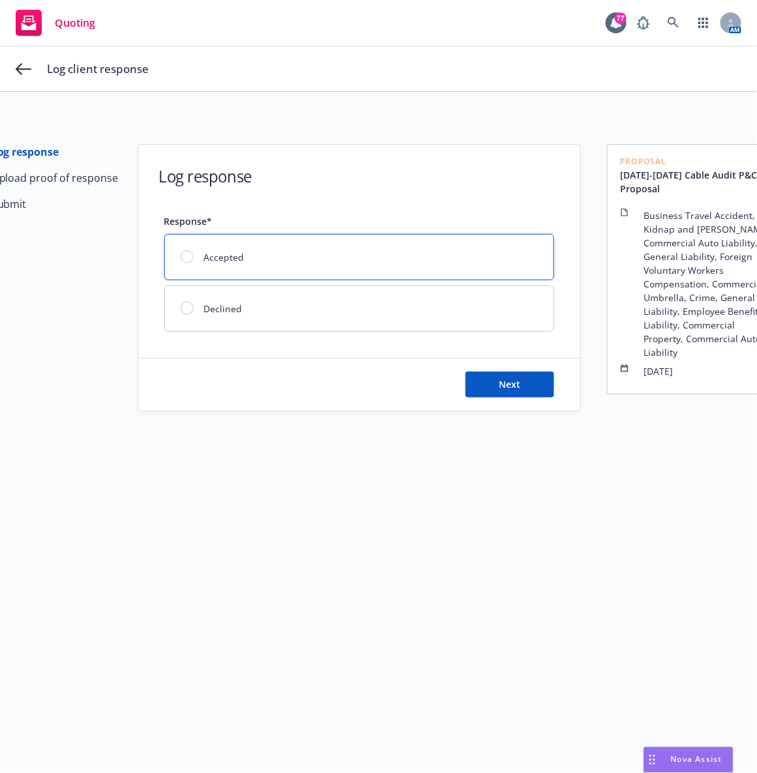
click at [181, 257] on div at bounding box center [187, 256] width 13 height 13
click at [523, 383] on button "Next" at bounding box center [509, 385] width 89 height 26
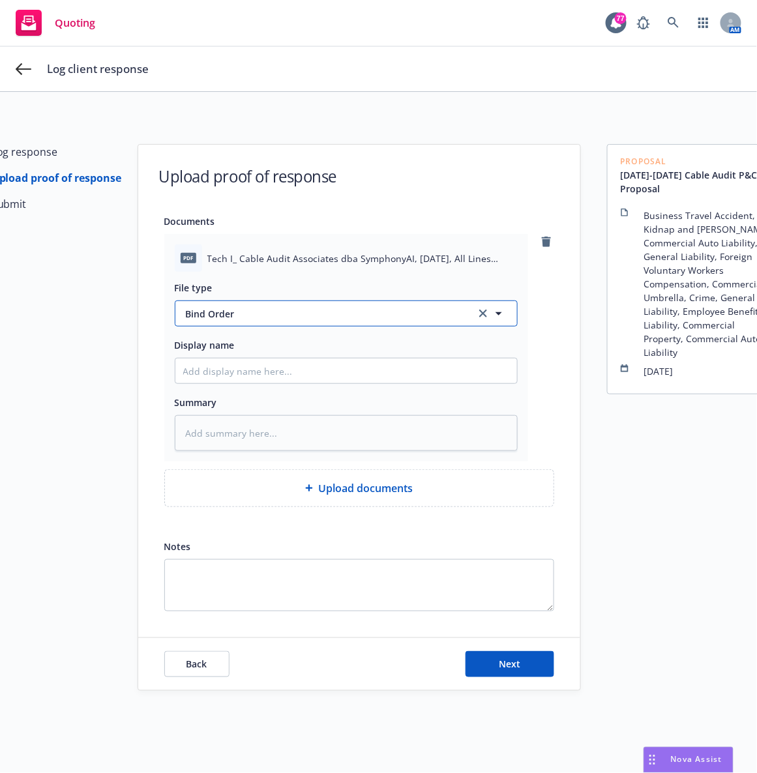
click at [253, 307] on span "Bind Order" at bounding box center [323, 314] width 274 height 14
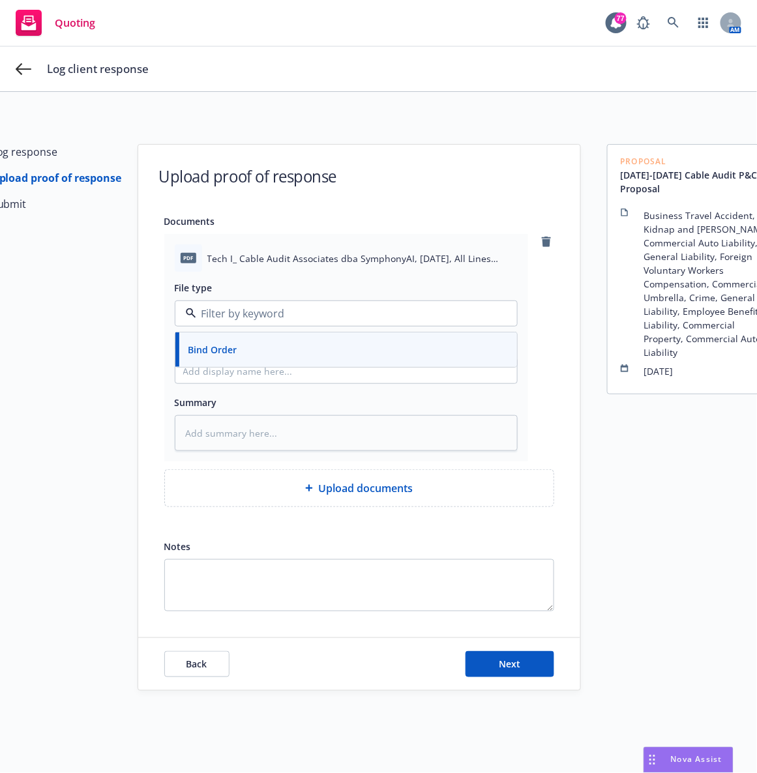
click at [253, 307] on input at bounding box center [343, 314] width 295 height 16
click at [542, 244] on icon "remove" at bounding box center [546, 242] width 9 height 10
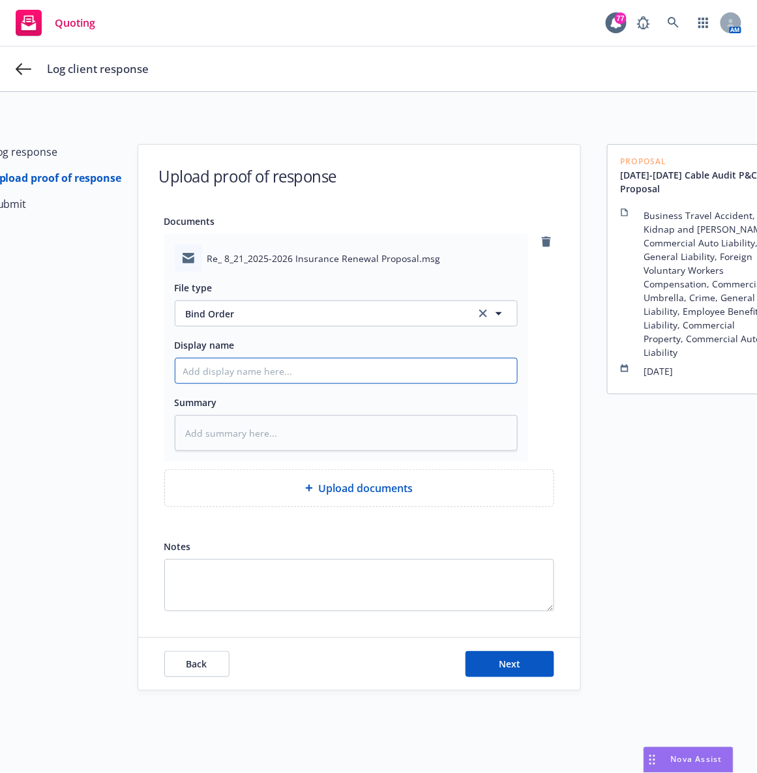
click at [229, 374] on input "Display name" at bounding box center [346, 370] width 342 height 25
type textarea "x"
type input "E"
type textarea "x"
type input "EM"
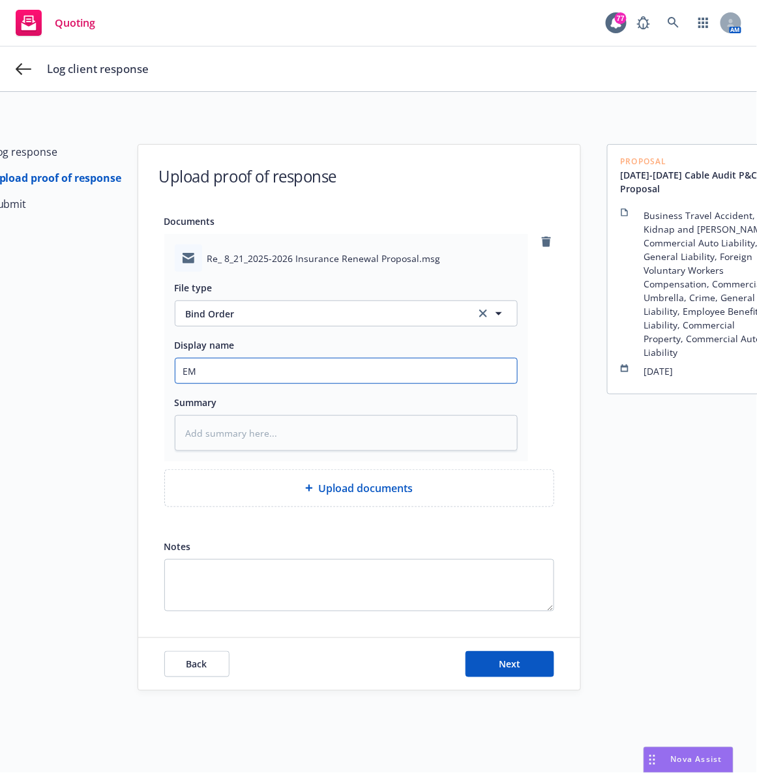
type textarea "x"
type input "EM"
type textarea "x"
type input "EM f"
type textarea "x"
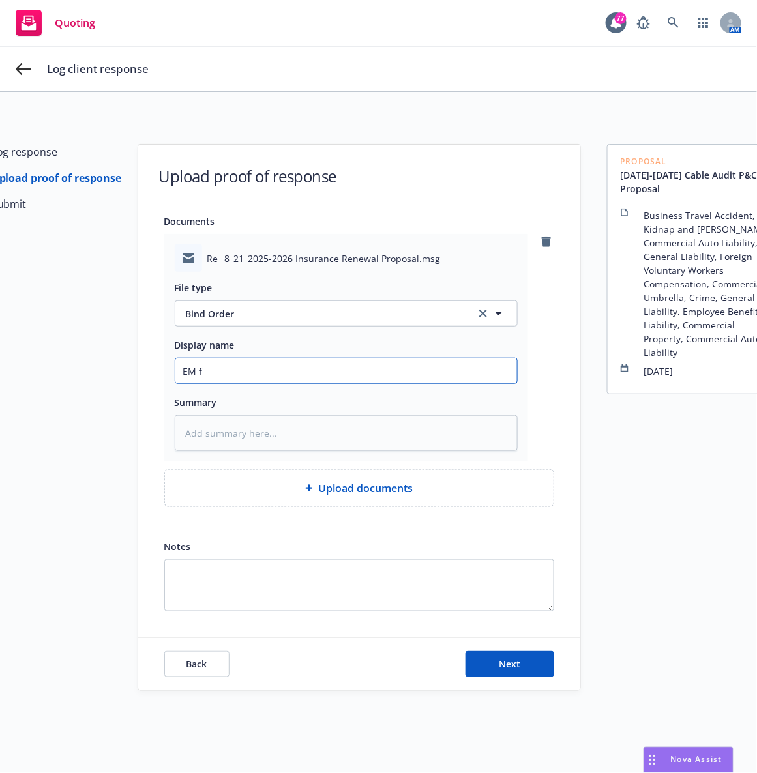
type input "EM fr"
type textarea "x"
type input "EM fr"
type textarea "x"
type input "EM fr I"
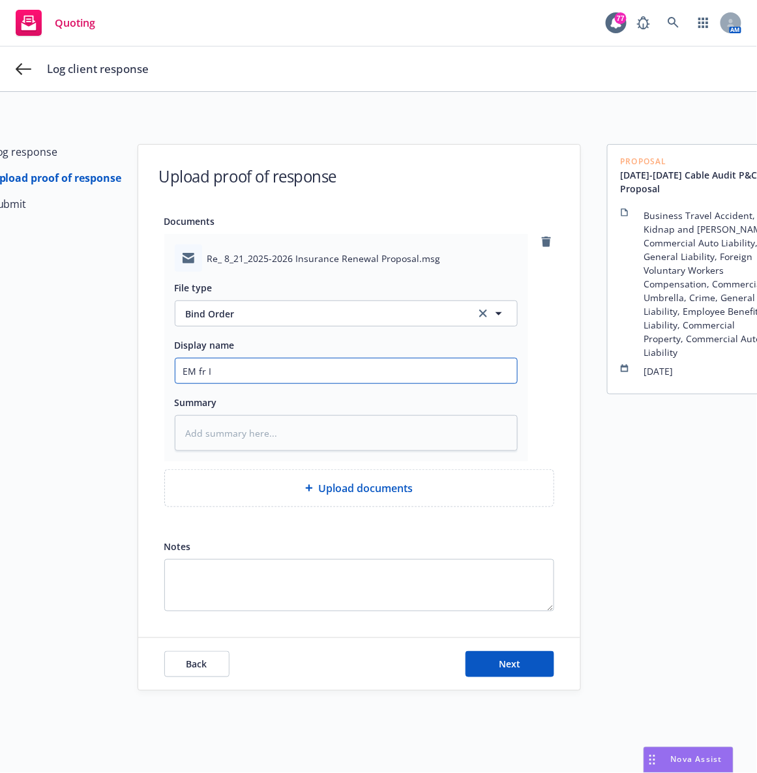
type textarea "x"
type input "EM fr IN"
type textarea "x"
type input "EM fr INs"
type textarea "x"
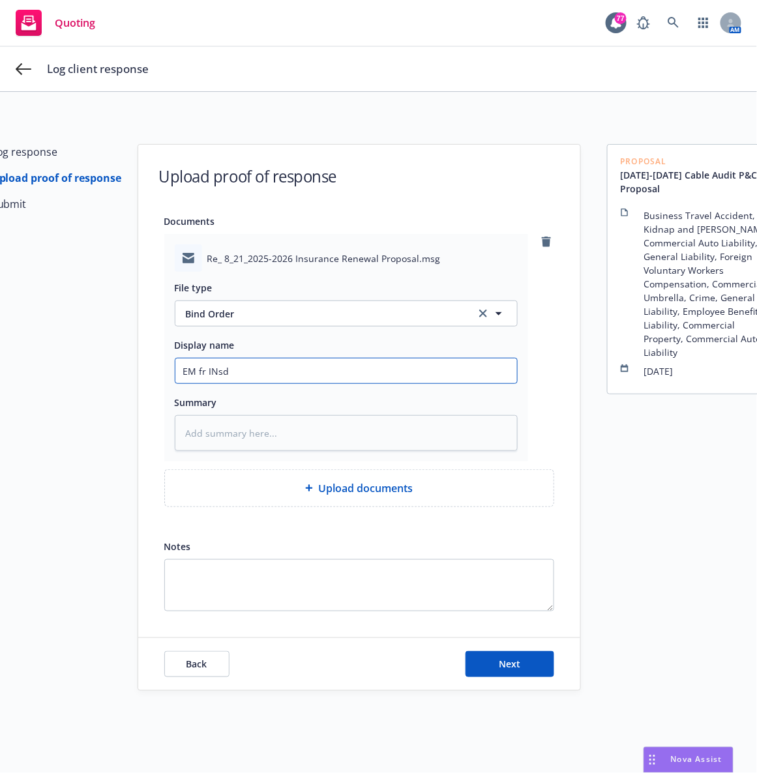
type input "EM fr INsd:"
type textarea "x"
type input "EM fr INsd:"
type textarea "x"
type input "EM fr INsd:"
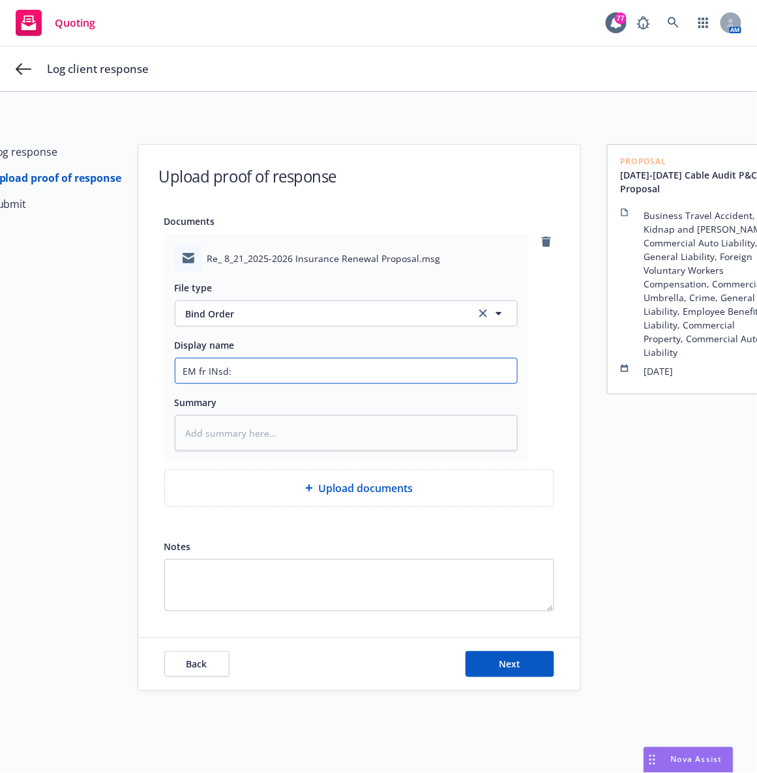
type textarea "x"
type input "EM fr INsd"
type textarea "x"
type input "EM fr INs"
type textarea "x"
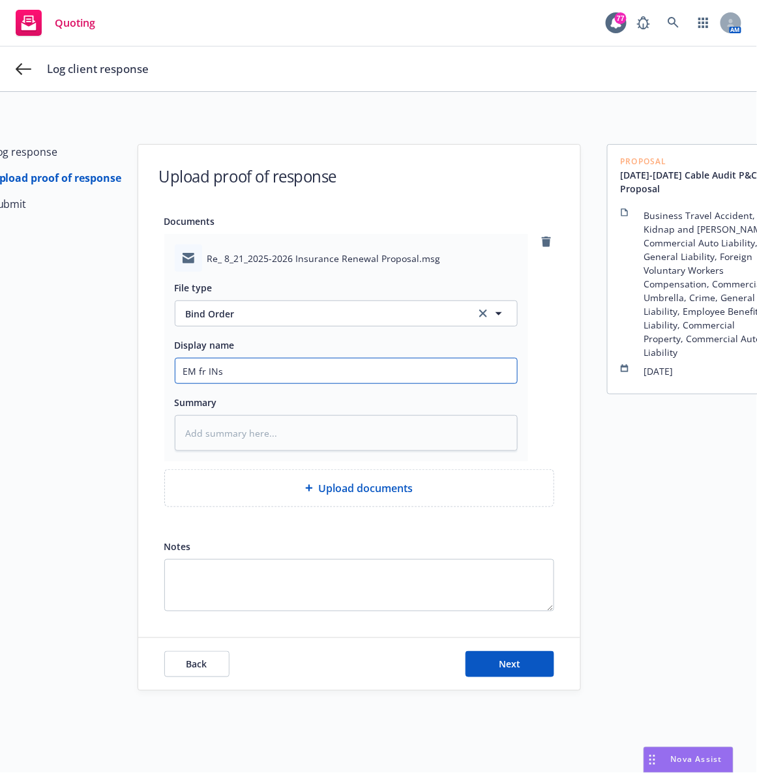
type input "EM fr IN"
type textarea "x"
type input "EM fr I"
type textarea "x"
type input "EM fr In"
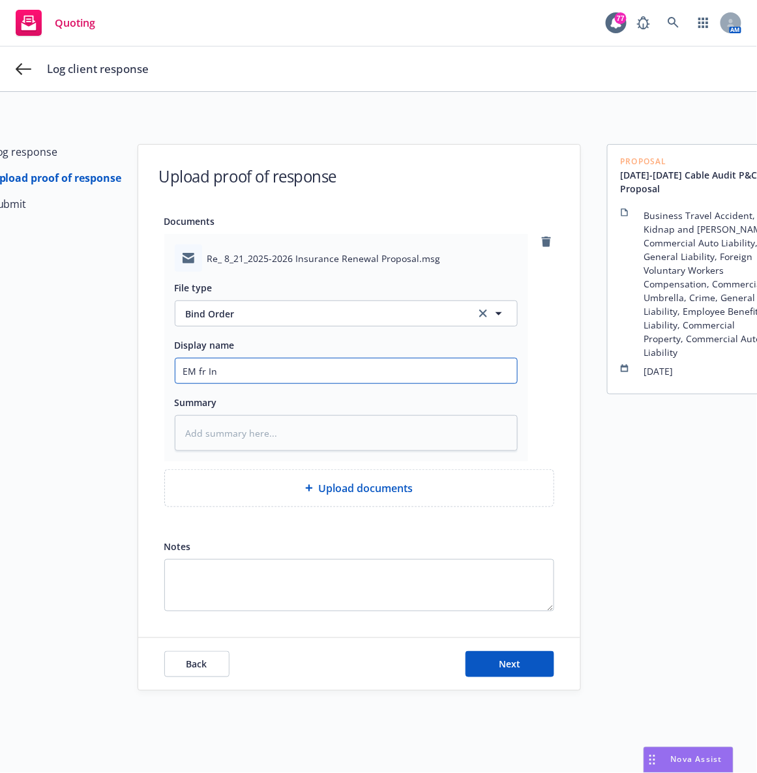
type textarea "x"
type input "EM fr Ins"
type textarea "x"
type input "EM fr Insd"
type textarea "x"
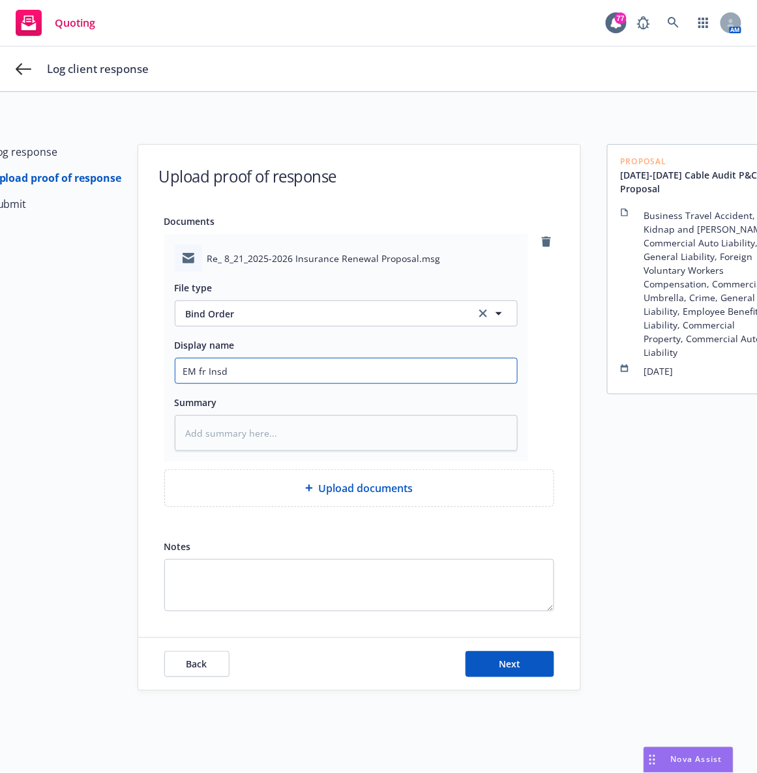
type input "EM fr Insd:"
type textarea "x"
type input "EM fr Insd:"
type textarea "x"
type input "EM fr Insd: P"
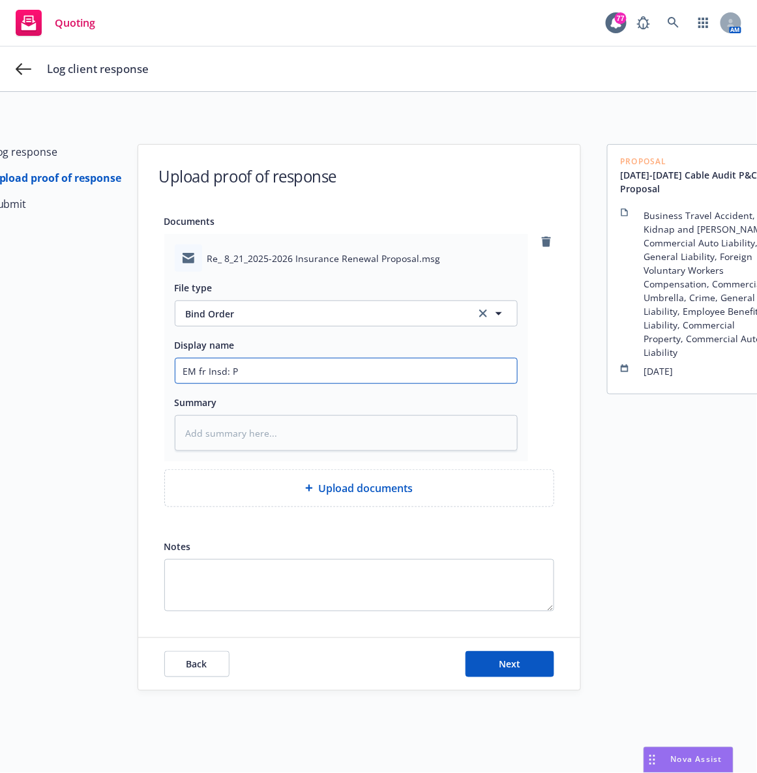
type textarea "x"
type input "EM fr Insd: Pro"
type textarea "x"
type input "EM fr Insd: Prop"
type textarea "x"
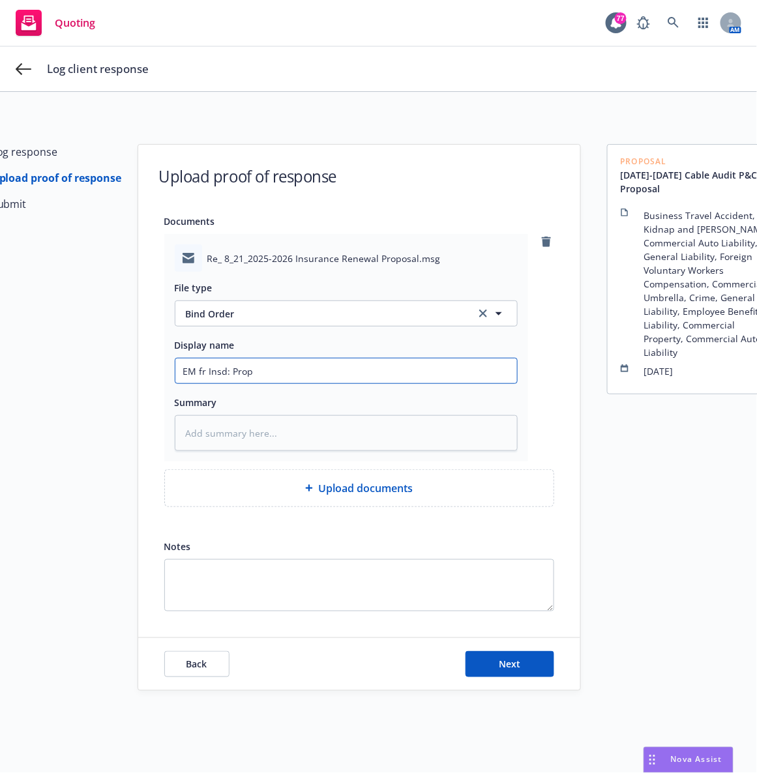
type input "EM fr Insd: Propo"
type textarea "x"
type input "EM fr Insd: Prop"
type textarea "x"
type input "EM fr Insd: Pro"
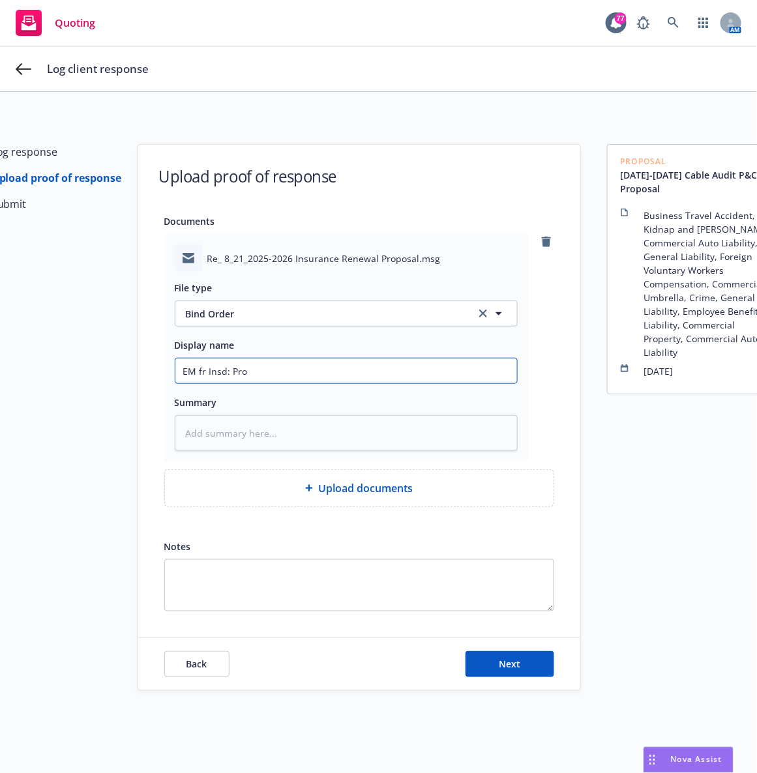
type textarea "x"
type input "EM fr Insd: Pr"
type textarea "x"
type input "EM fr Insd: P"
type textarea "x"
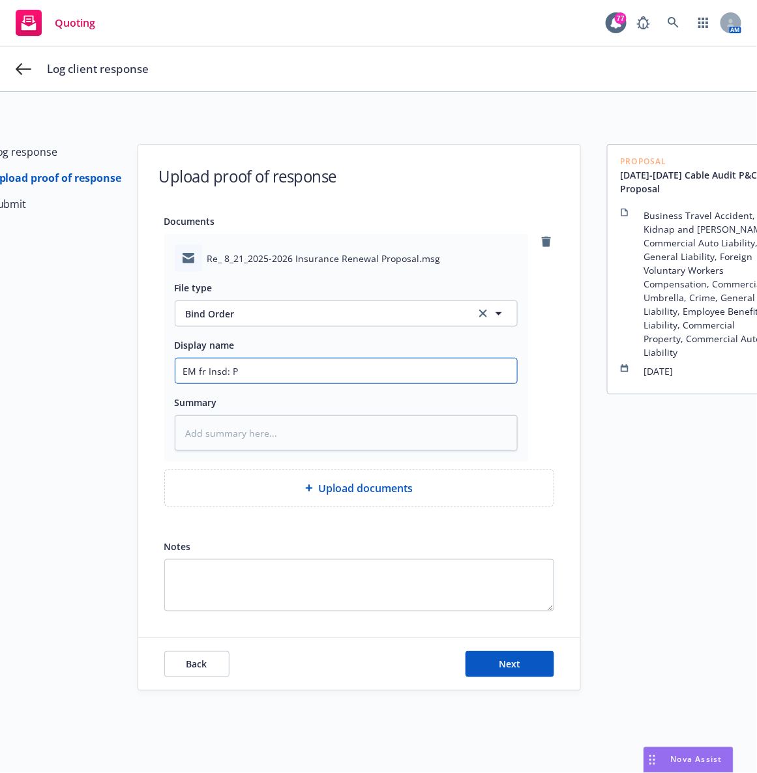
type input "EM fr Insd:"
type textarea "x"
type input "EM fr Insd: P"
type textarea "x"
type input "EM fr Insd: P&"
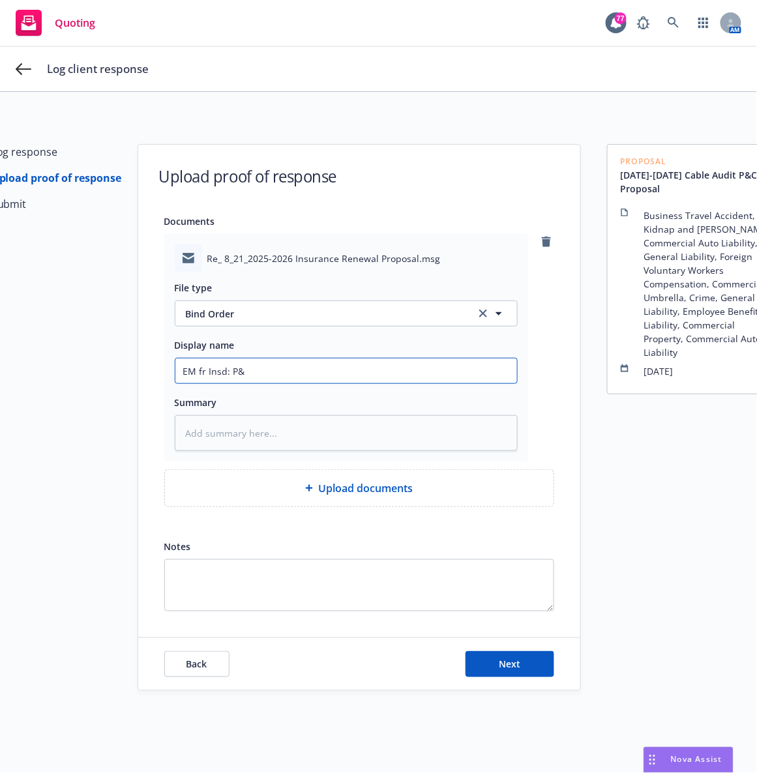
type textarea "x"
type input "EM fr Insd: P&C"
type textarea "x"
type input "EM fr Insd: P&C"
type textarea "x"
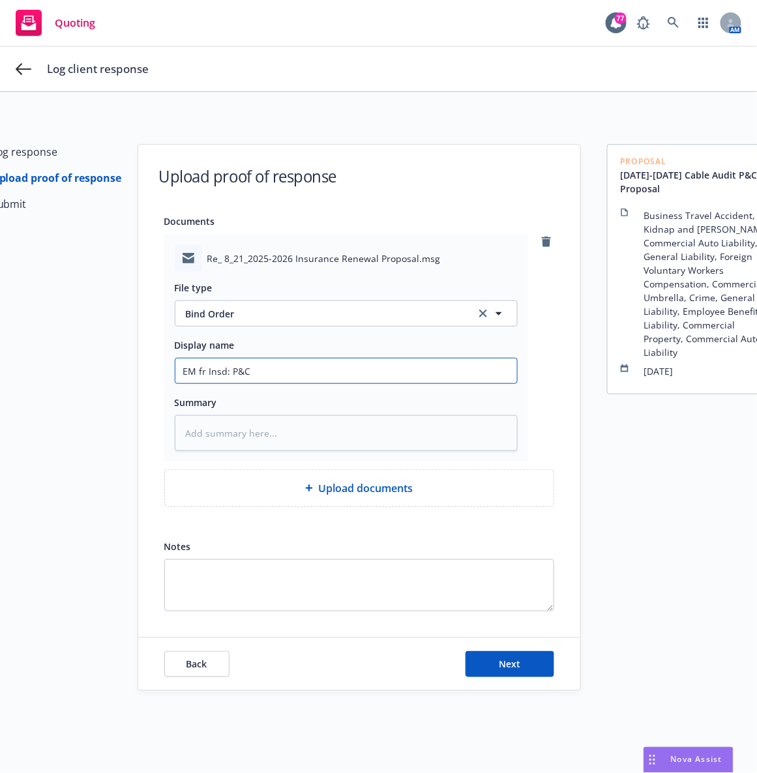
type input "EM fr Insd: P&C P"
type textarea "x"
type input "EM fr Insd: P&C Pr"
type textarea "x"
type input "EM fr Insd: P&C Pro"
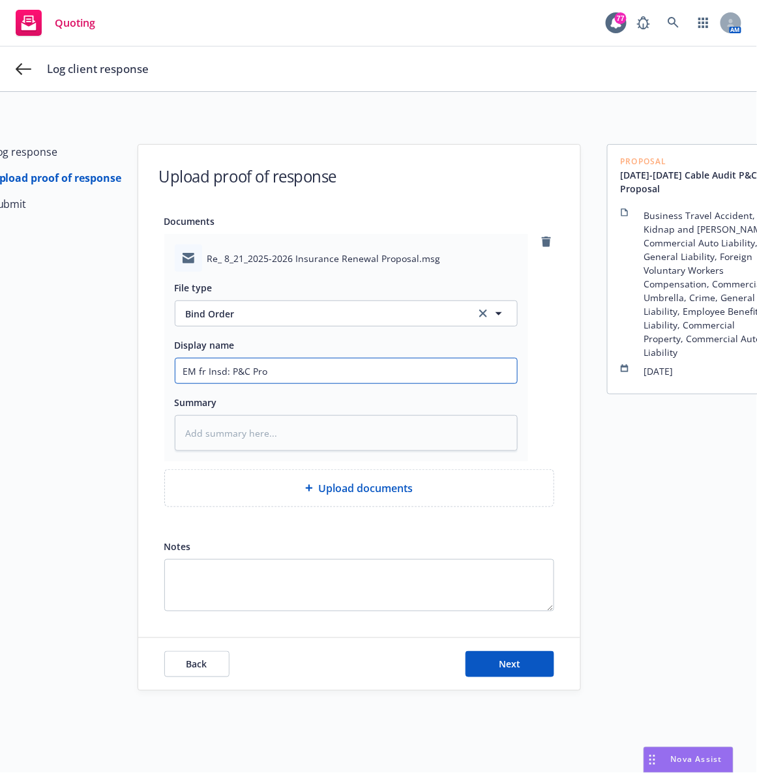
type textarea "x"
type input "EM fr Insd: P&C Prop"
type textarea "x"
type input "EM fr Insd: P&C Propo"
type textarea "x"
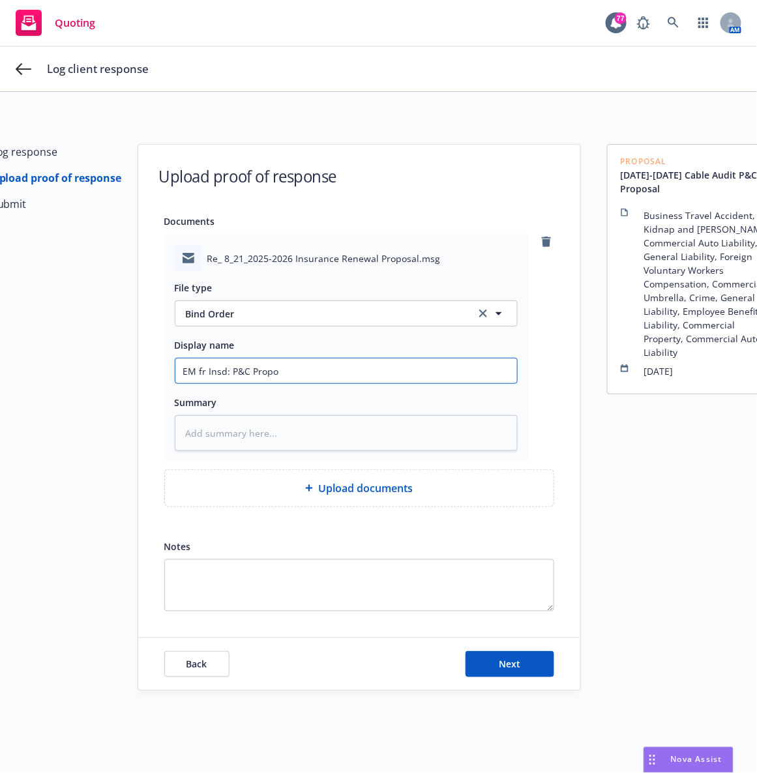
type input "EM fr Insd: P&C Propos"
type textarea "x"
type input "EM fr Insd: P&C Proposa"
type textarea "x"
type input "EM fr Insd: P&C Proposal"
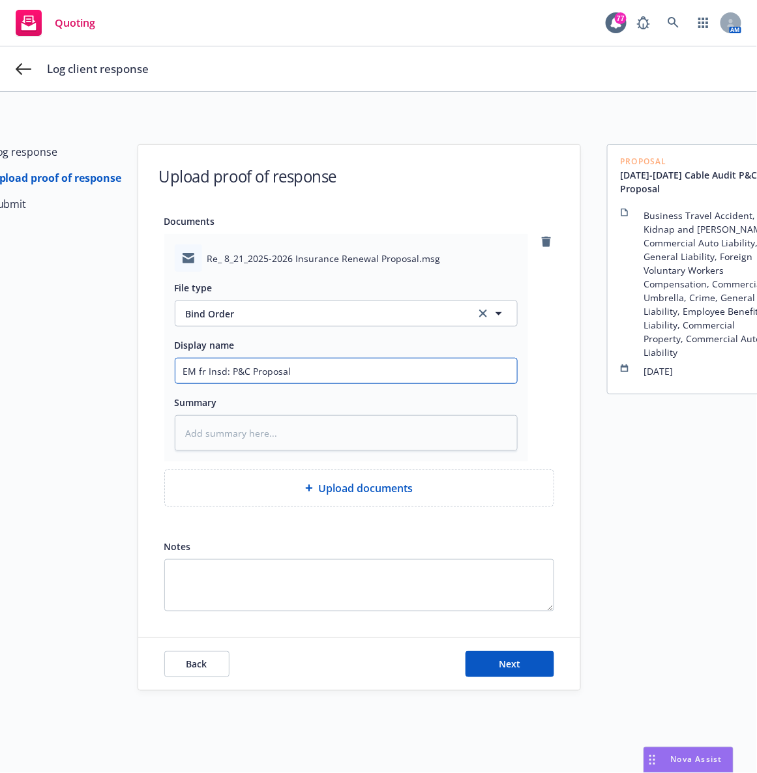
type textarea "x"
type input "EM fr Insd: P&C Proposal"
type textarea "x"
type input "EM fr Insd: P&C Proposal l"
type textarea "x"
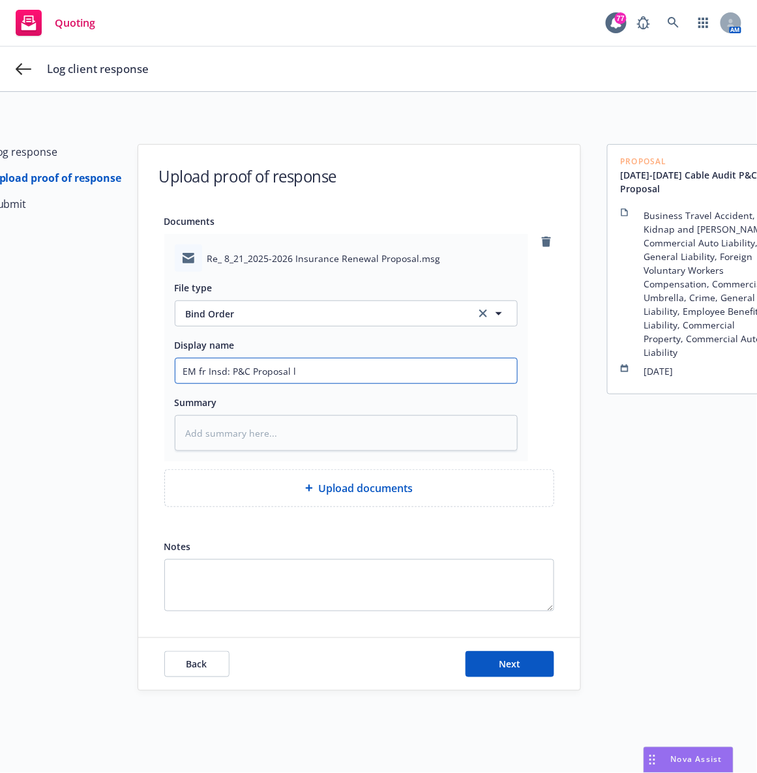
type input "EM fr Insd: P&C Proposal lo"
type textarea "x"
type input "EM fr Insd: P&C Proposal loo"
type textarea "x"
type input "EM fr Insd: P&C Proposal look"
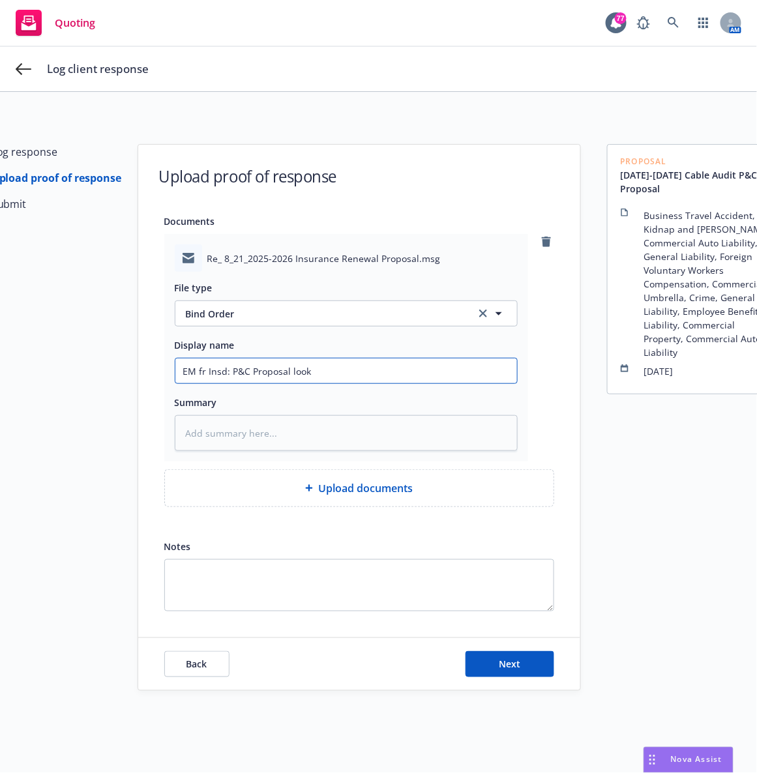
type textarea "x"
type input "EM fr Insd: P&C Proposal loo"
type textarea "x"
type input "EM fr Insd: P&C Proposal lo"
type textarea "x"
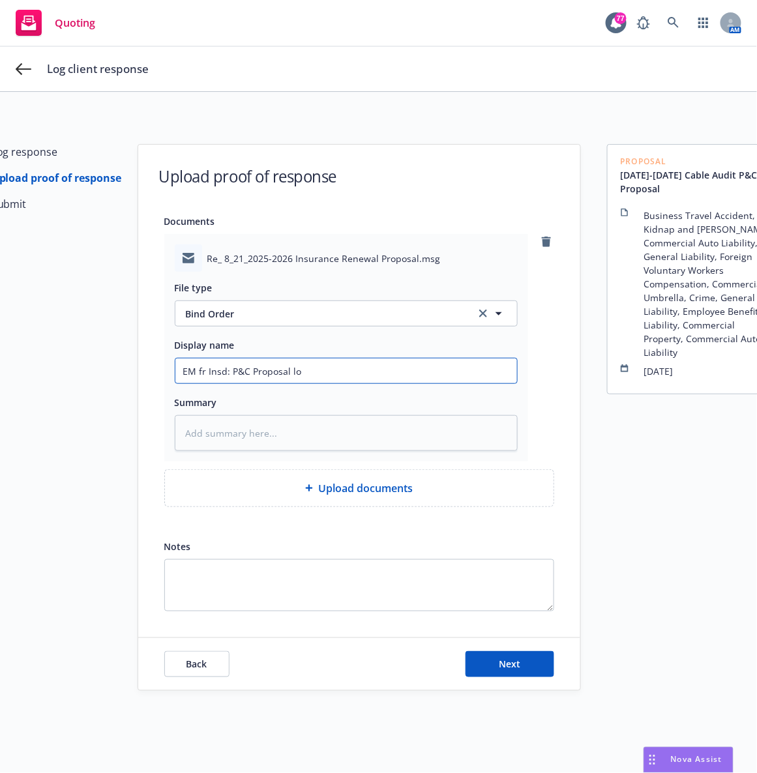
type input "EM fr Insd: P&C Proposal l"
type textarea "x"
type input "EM fr Insd: P&C Proposal"
type textarea "x"
type input "EM fr Insd: P&C Proposal"
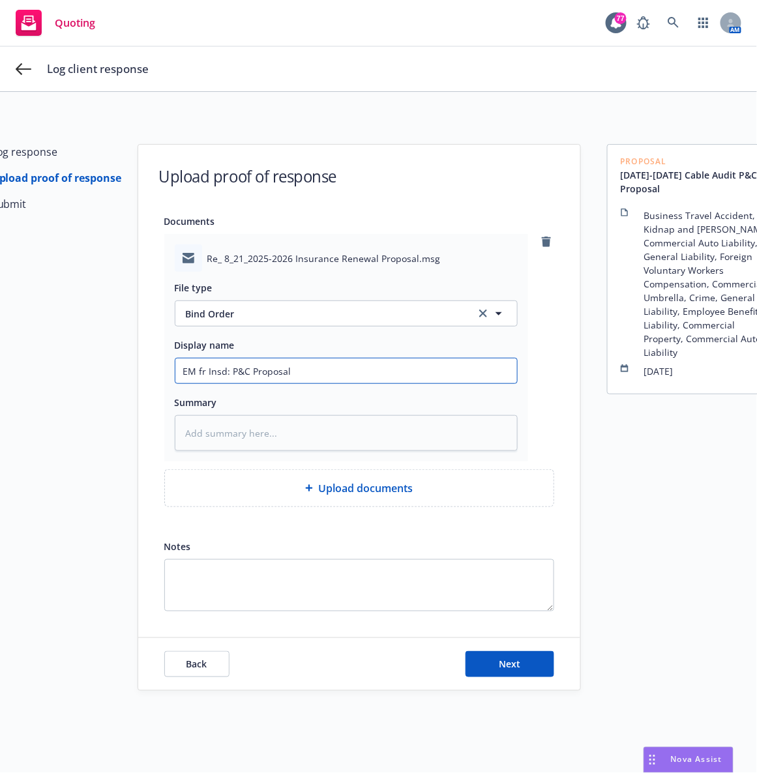
type textarea "x"
type input "EM fr Insd: P&C Proposa"
type textarea "x"
type input "EM fr Insd: P&C Propos"
type textarea "x"
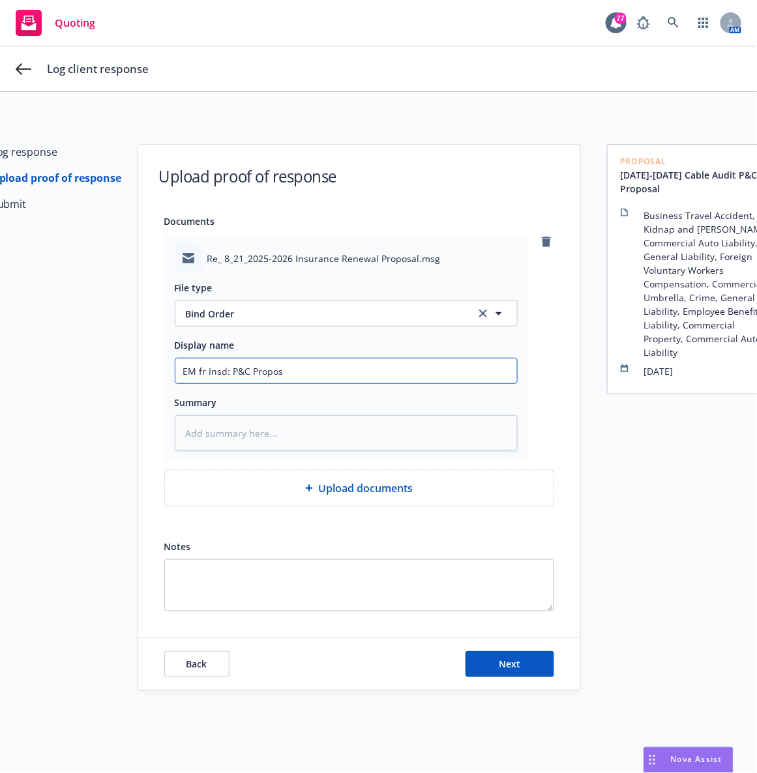
type input "EM fr Insd: P&C Propo"
type textarea "x"
type input "EM fr Insd: P&C Prop"
type textarea "x"
type input "EM fr Insd: P&C Pro"
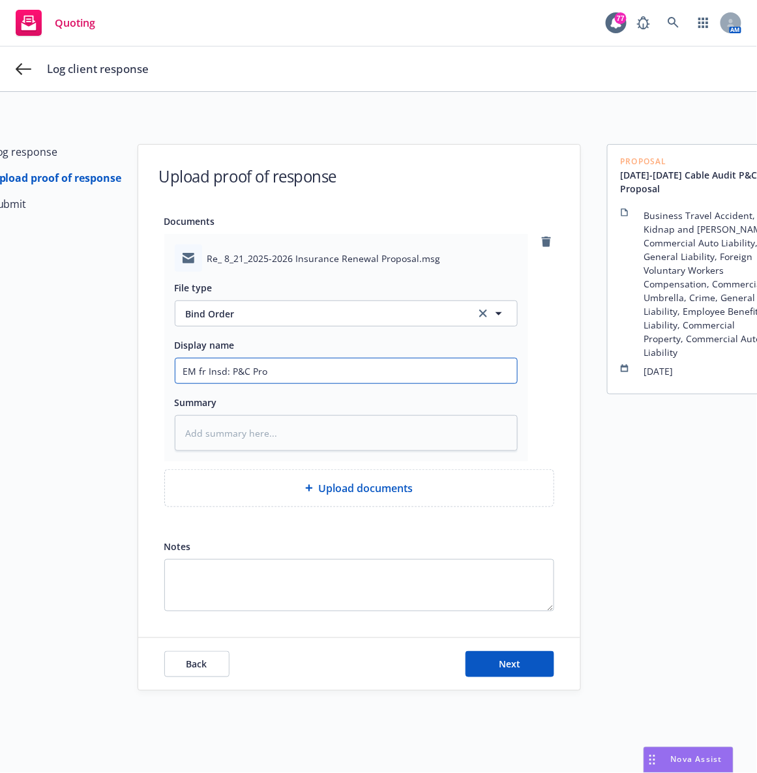
type textarea "x"
type input "EM fr Insd: P&C Pr"
type textarea "x"
type input "EM fr Insd: P&C P"
type textarea "x"
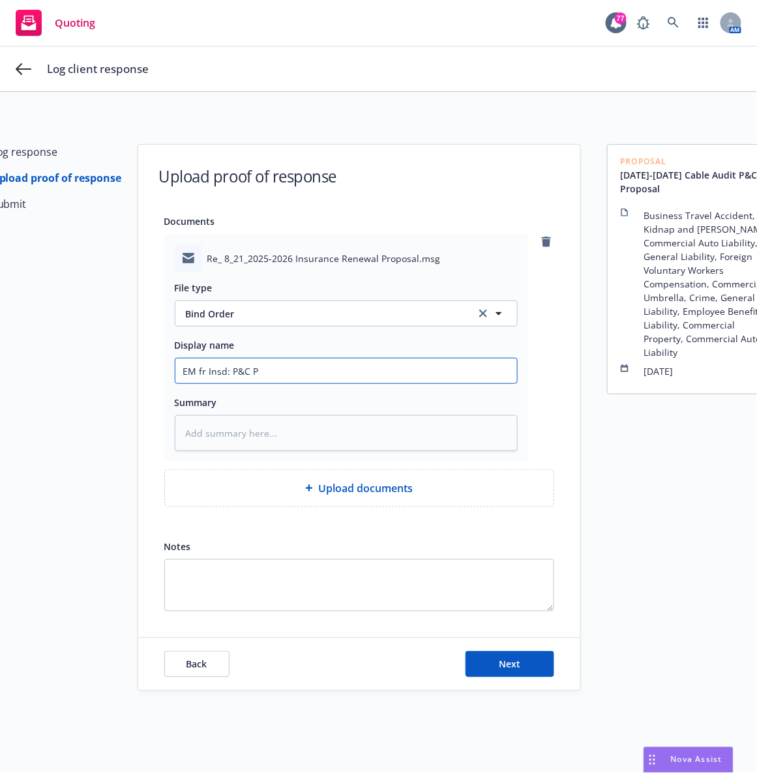
type input "EM fr Insd: P&C"
type textarea "x"
type input "EM fr Insd: P&C p"
type textarea "x"
type input "EM fr Insd: P&C pro"
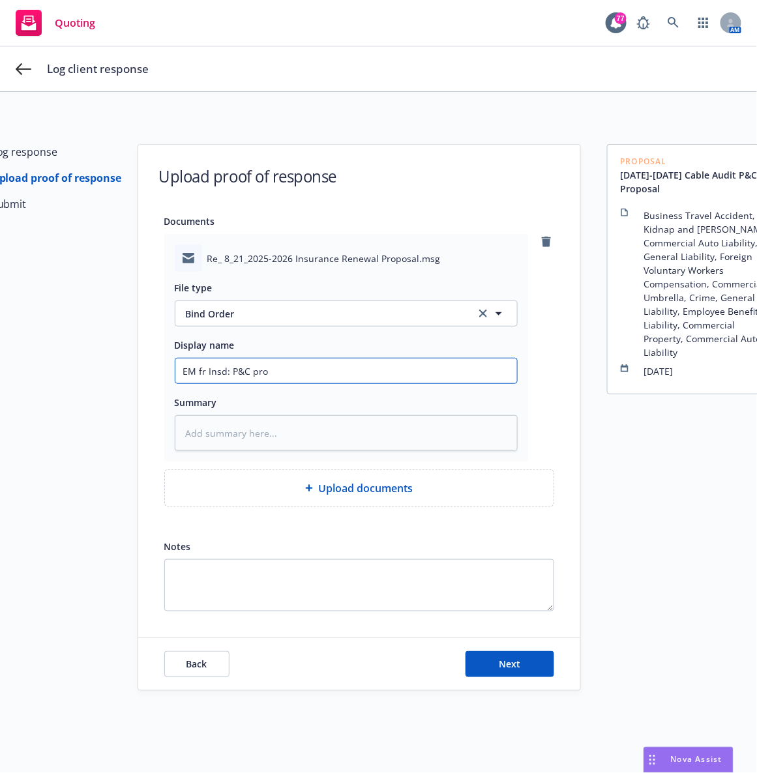
type textarea "x"
type input "EM fr Insd: P&C prop"
type textarea "x"
type input "EM fr Insd: P&C propo"
type textarea "x"
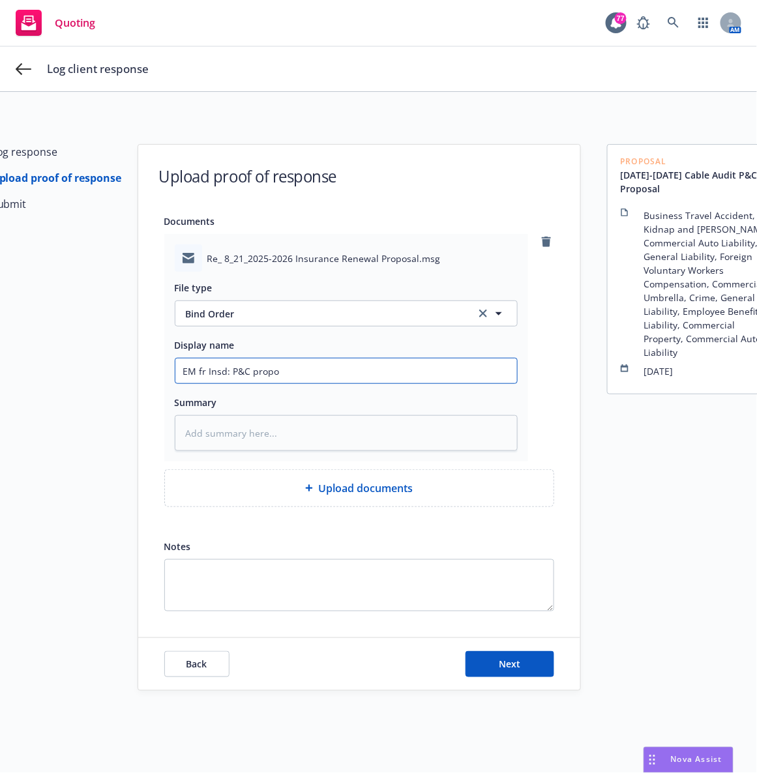
type input "EM fr Insd: P&C propos"
type textarea "x"
type input "EM fr Insd: P&C proposa"
type textarea "x"
type input "EM fr Insd: P&C proposal"
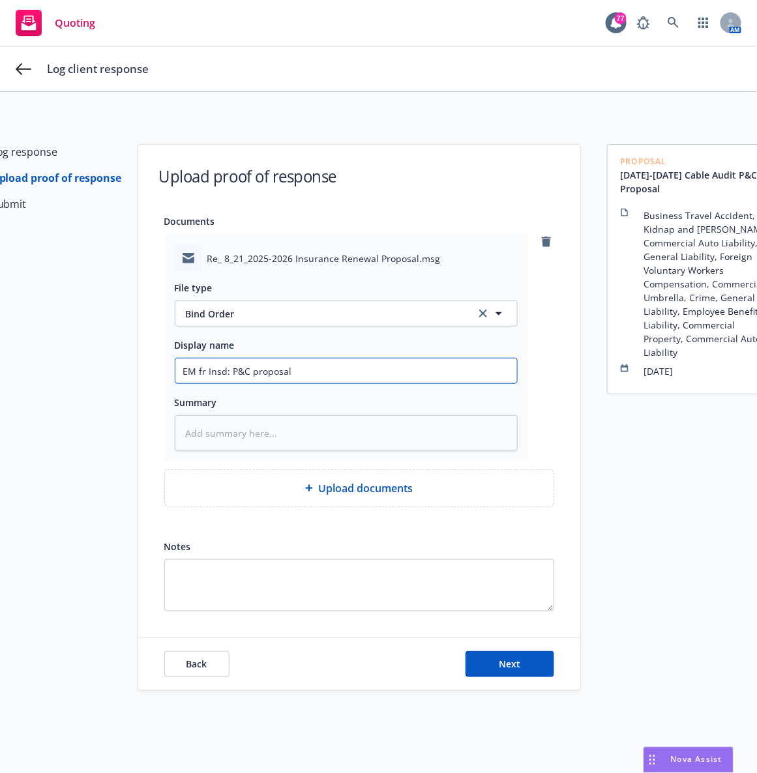
type textarea "x"
type input "EM fr Insd: P&C proposal"
type textarea "x"
type input "EM fr Insd: P&C proposal l"
type textarea "x"
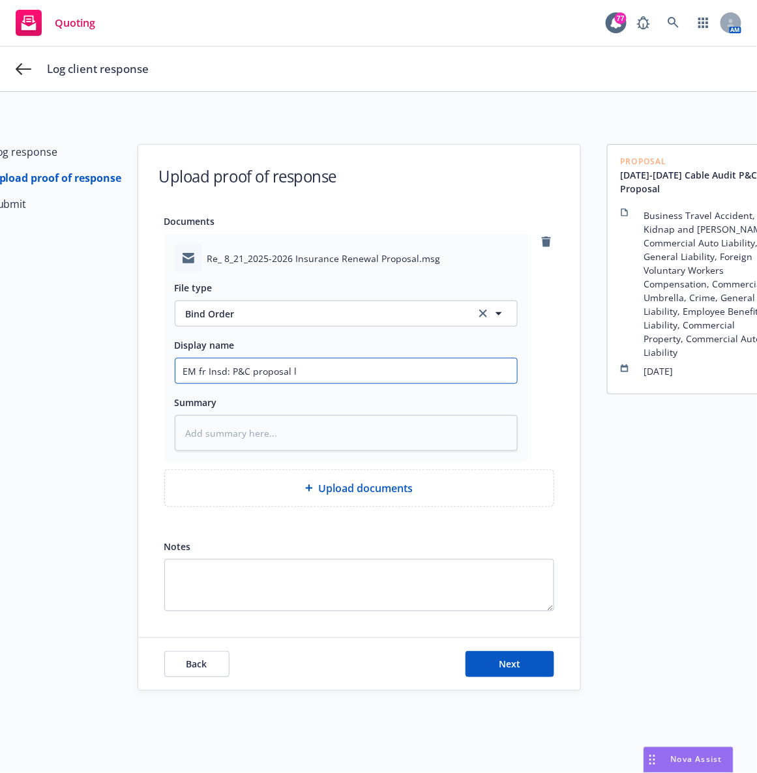
type input "EM fr Insd: P&C proposal lo"
type textarea "x"
type input "EM fr Insd: P&C proposal loo"
type textarea "x"
type input "EM fr Insd: P&C proposal look"
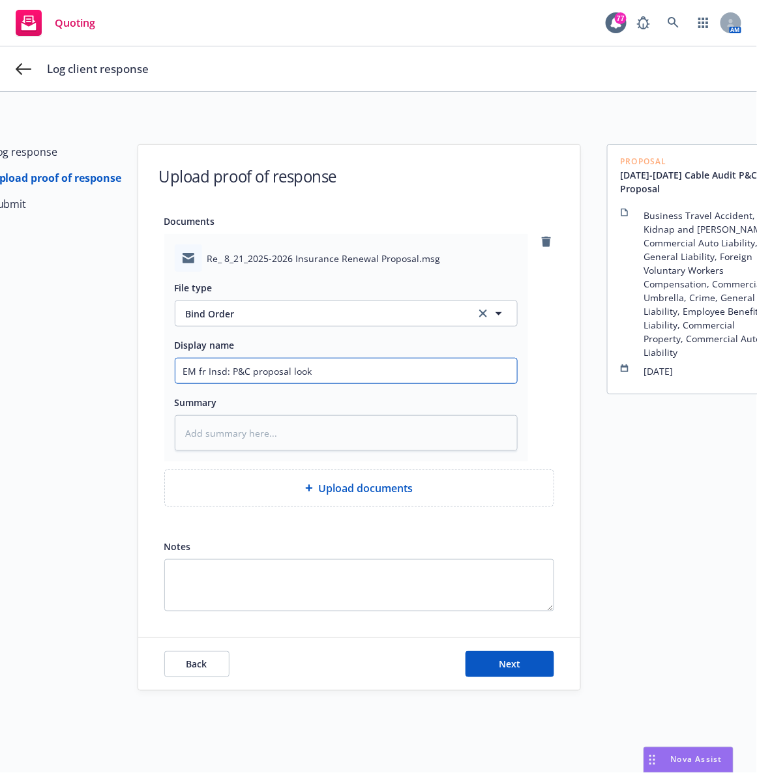
type textarea "x"
type input "EM fr Insd: P&C proposal looks"
type textarea "x"
type input "EM fr Insd: P&C proposal looks"
type textarea "x"
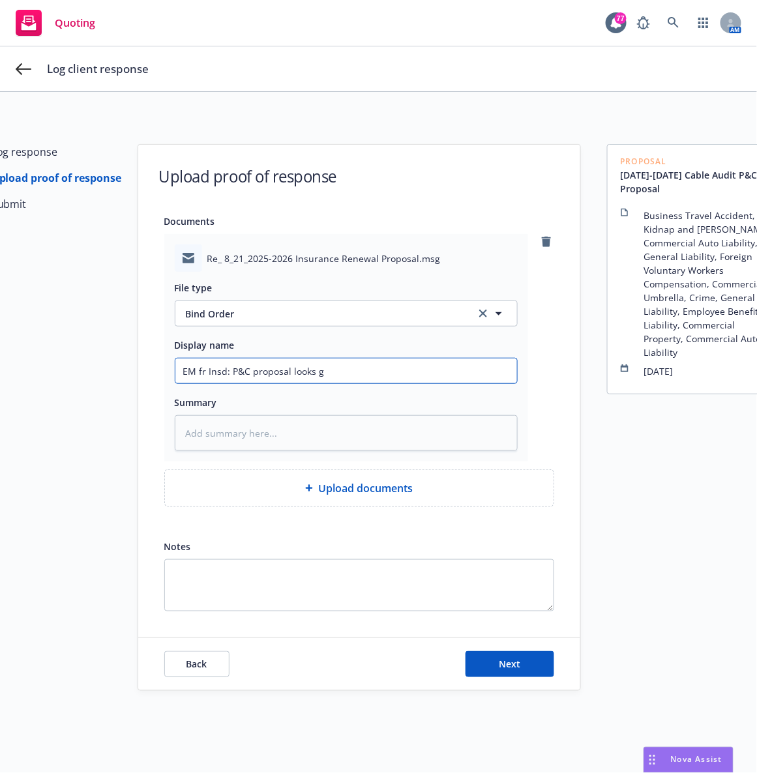
type input "EM fr Insd: P&C proposal looks go"
type textarea "x"
type input "EM fr Insd: P&C proposal looks goo"
type textarea "x"
type input "EM fr Insd: P&C proposal looks goo"
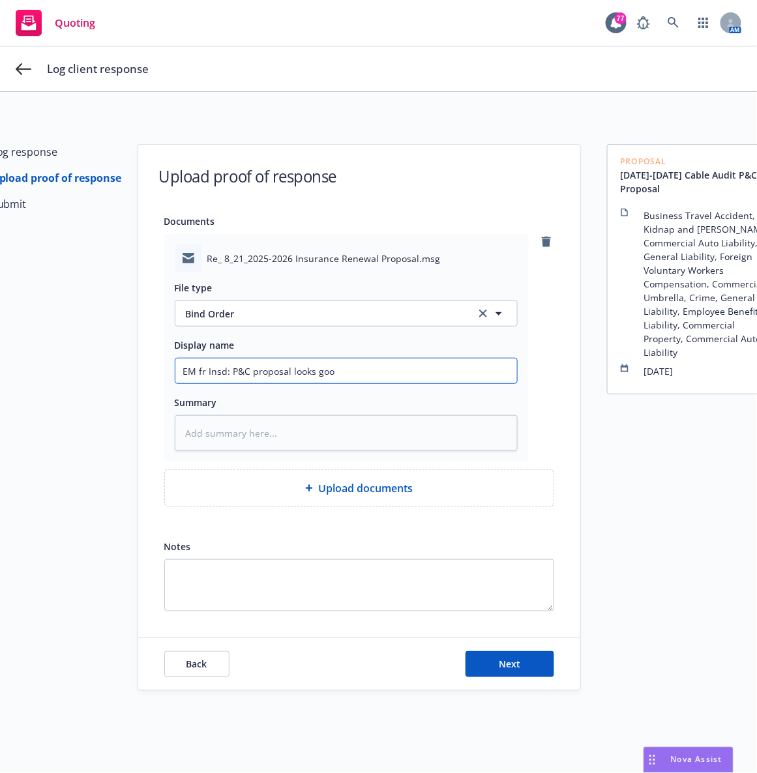
type textarea "x"
type input "EM fr Insd: P&C proposal looks goo"
type textarea "x"
type input "EM fr Insd: P&C proposal looks good"
type textarea "x"
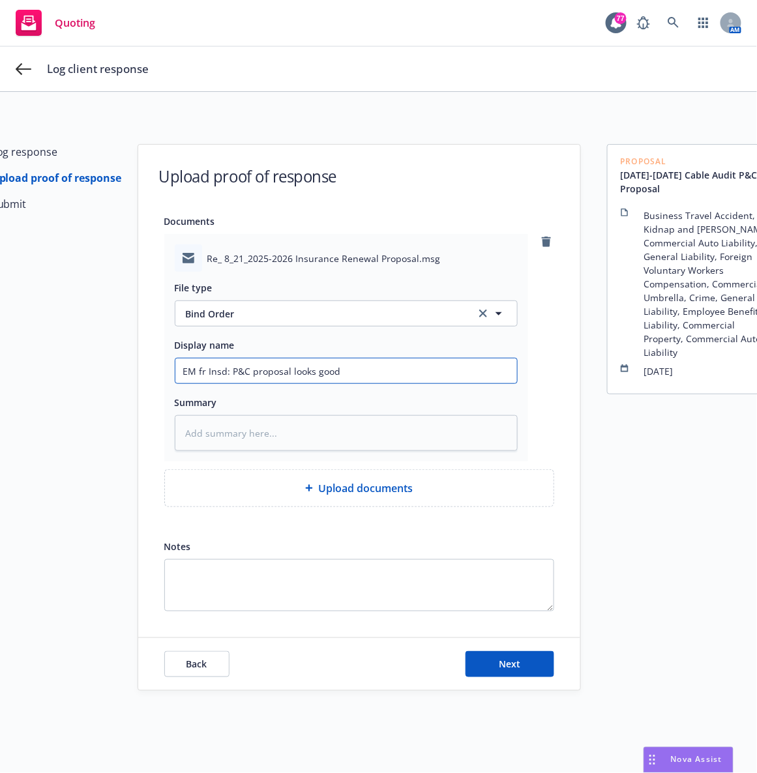
type input "EM fr Insd: P&C proposal looks good"
type textarea "x"
type input "EM fr Insd: P&C proposal looks good -"
type textarea "x"
type input "EM fr Insd: P&C proposal looks good - si"
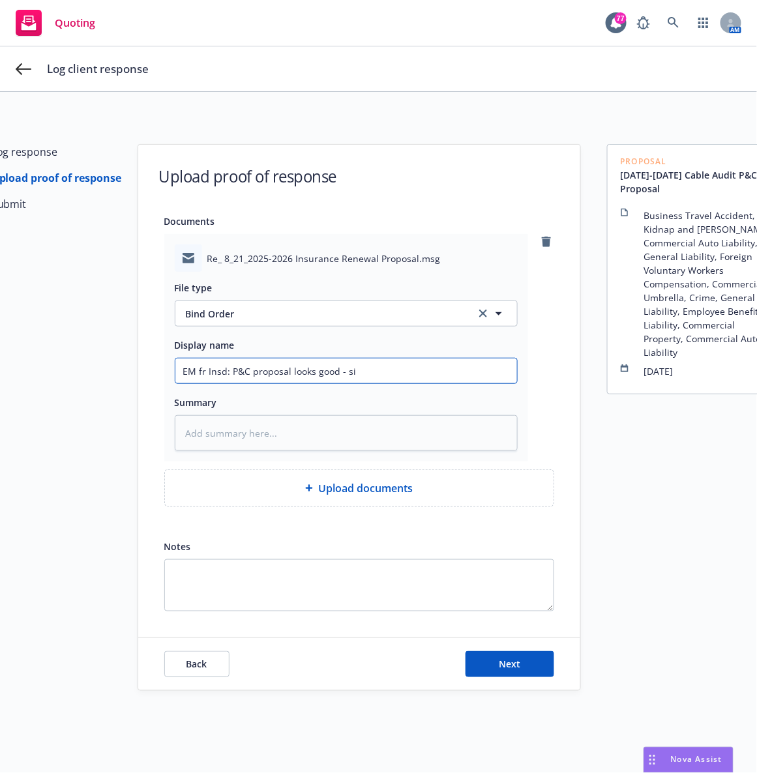
type textarea "x"
type input "EM fr Insd: P&C proposal looks good - sig"
type textarea "x"
type input "EM fr Insd: P&C proposal looks good - sign"
type textarea "x"
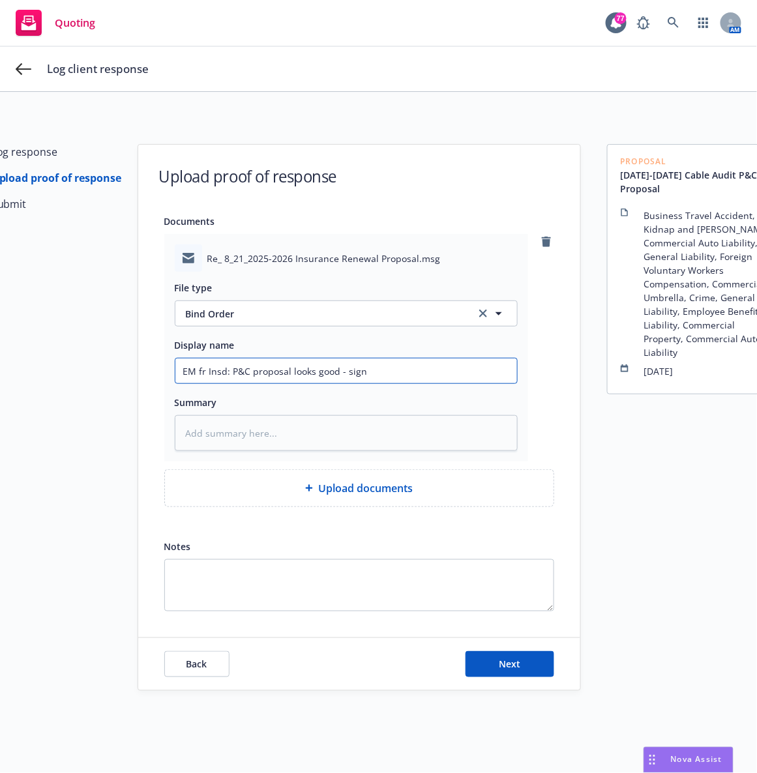
type input "EM fr Insd: P&C proposal looks good - signi"
type textarea "x"
type input "EM fr Insd: P&C proposal looks good - signin"
type textarea "x"
type input "EM fr Insd: P&C proposal looks good - signing"
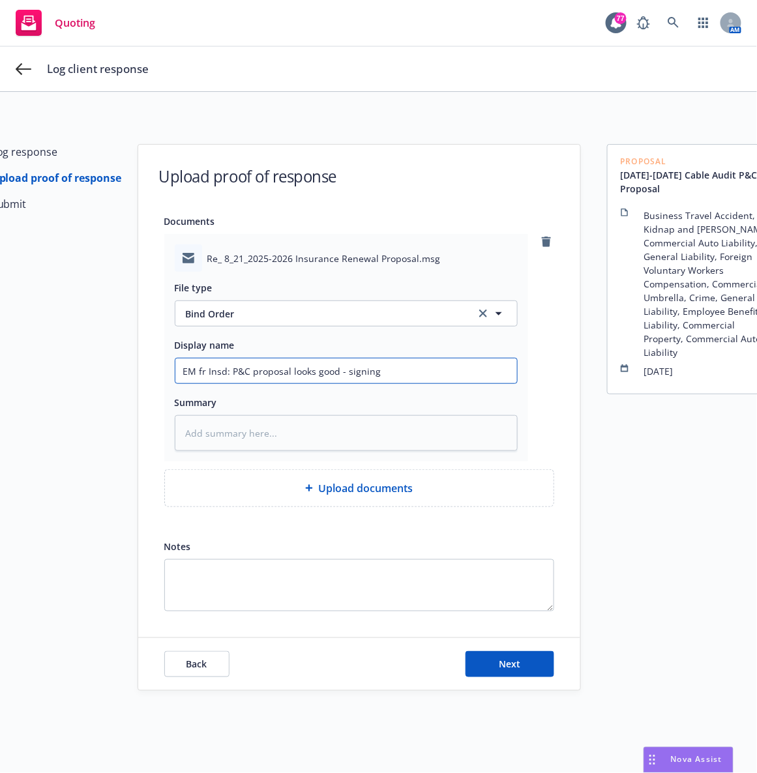
type textarea "x"
type input "EM fr Insd: P&C proposal looks good - signin"
type textarea "x"
type input "EM fr Insd: P&C proposal looks good - signi"
type textarea "x"
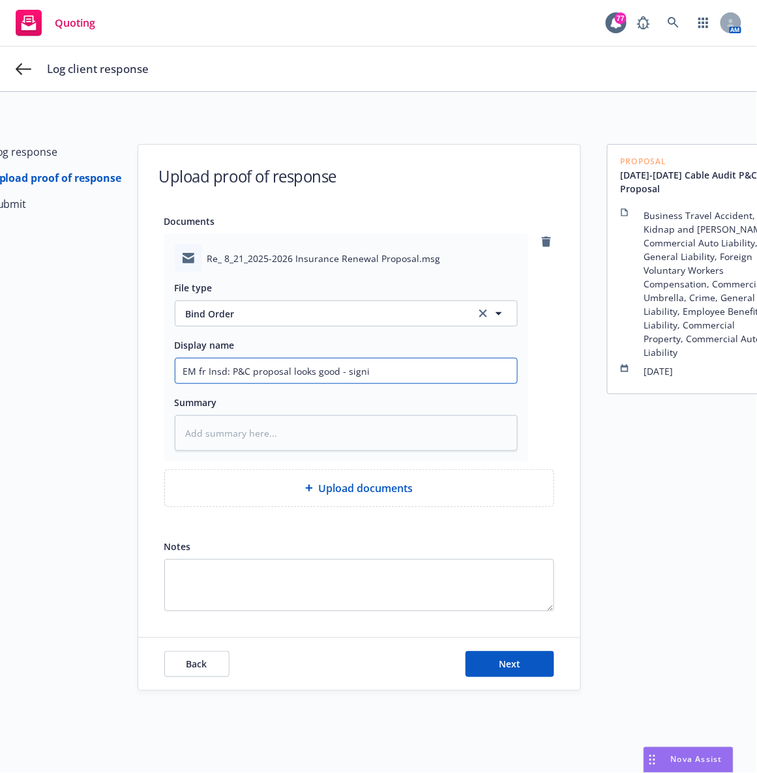
type input "EM fr Insd: P&C proposal looks good - sign"
type textarea "x"
type input "EM fr Insd: P&C proposal looks good - signe"
type textarea "x"
type input "EM fr Insd: P&C proposal looks good - signee"
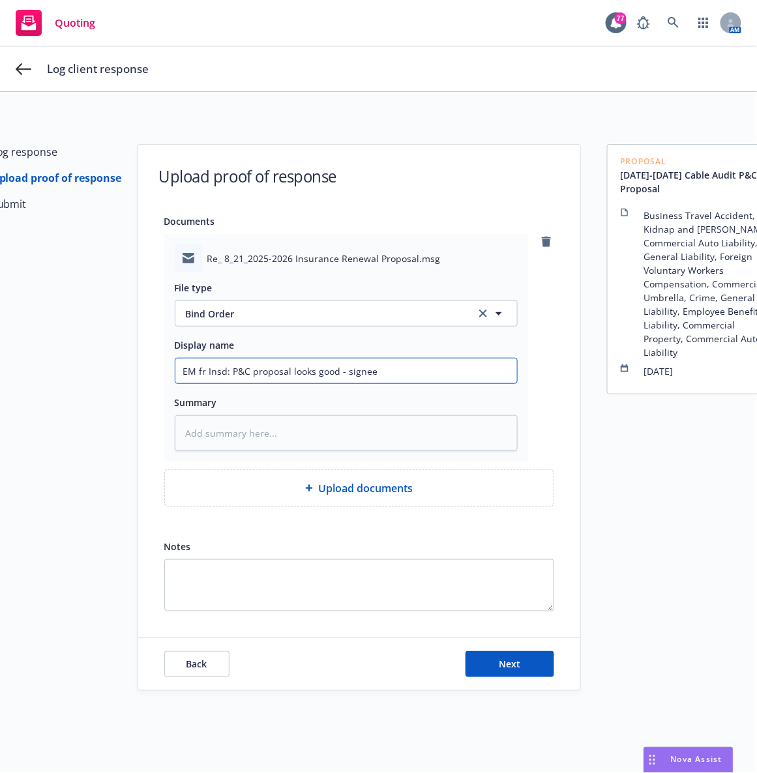
type textarea "x"
type input "EM fr Insd: P&C proposal looks good - signe"
type textarea "x"
type input "EM fr Insd: P&C proposal looks good - signed"
type textarea "x"
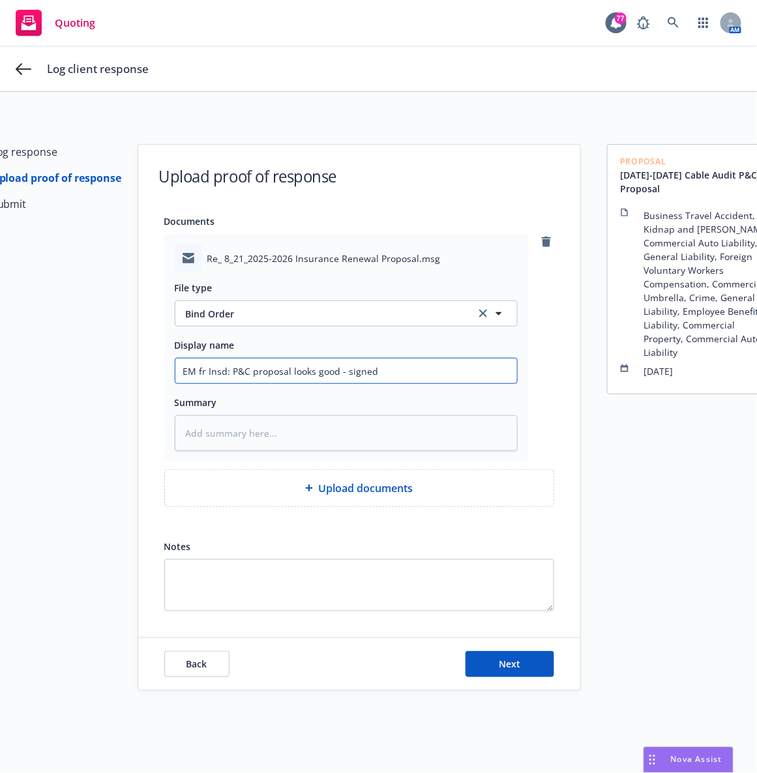
type input "EM fr Insd: P&C proposal looks good - signed"
type textarea "x"
type input "EM fr Insd: P&C proposal looks good - signed do"
type textarea "x"
type input "EM fr Insd: P&C proposal looks good - signed doc"
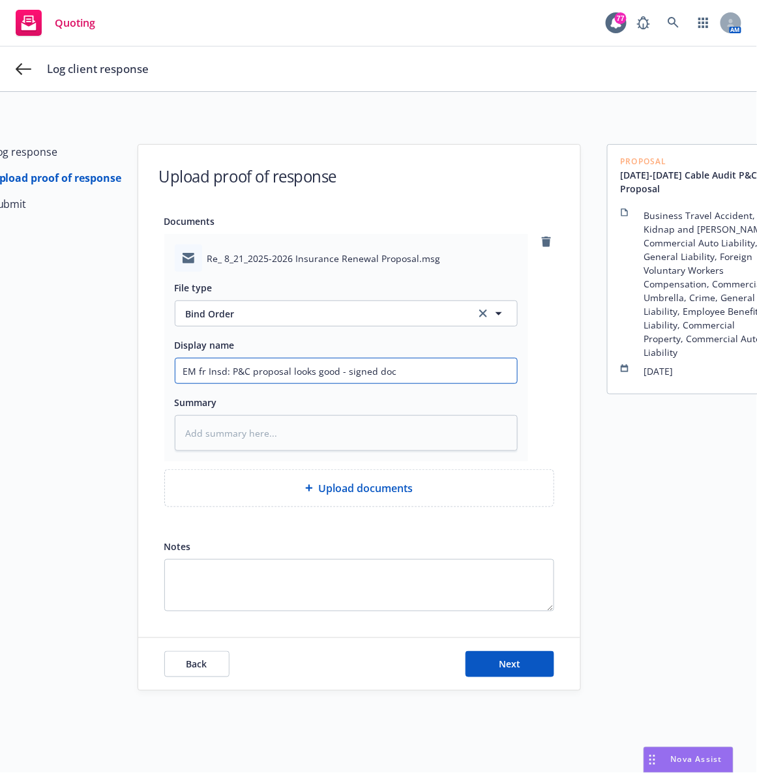
type textarea "x"
type input "EM fr Insd: P&C proposal looks good - signed doc t"
type textarea "x"
type input "EM fr Insd: P&C proposal looks good - signed doc to"
type textarea "x"
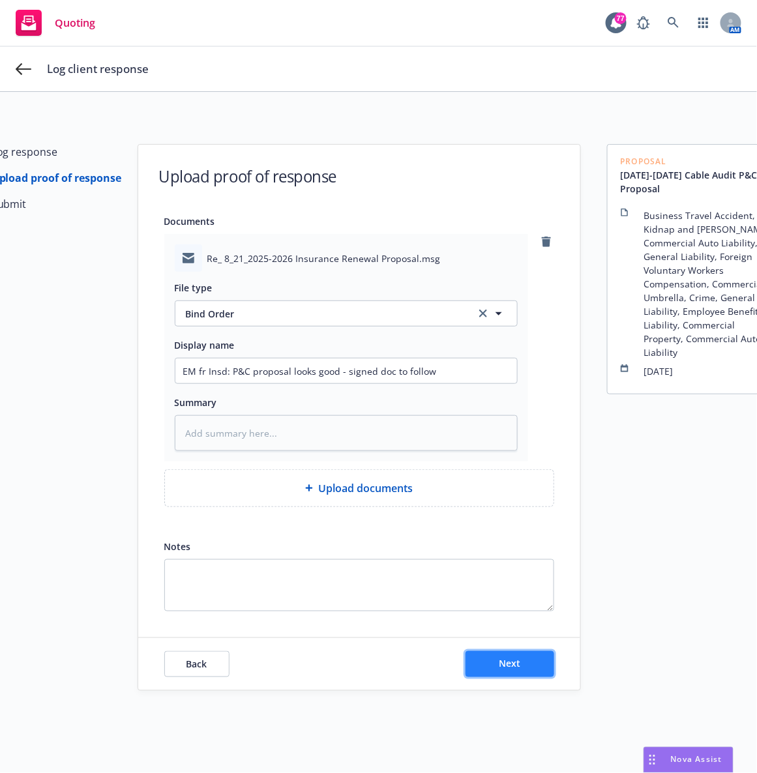
click at [484, 667] on button "Next" at bounding box center [509, 664] width 89 height 26
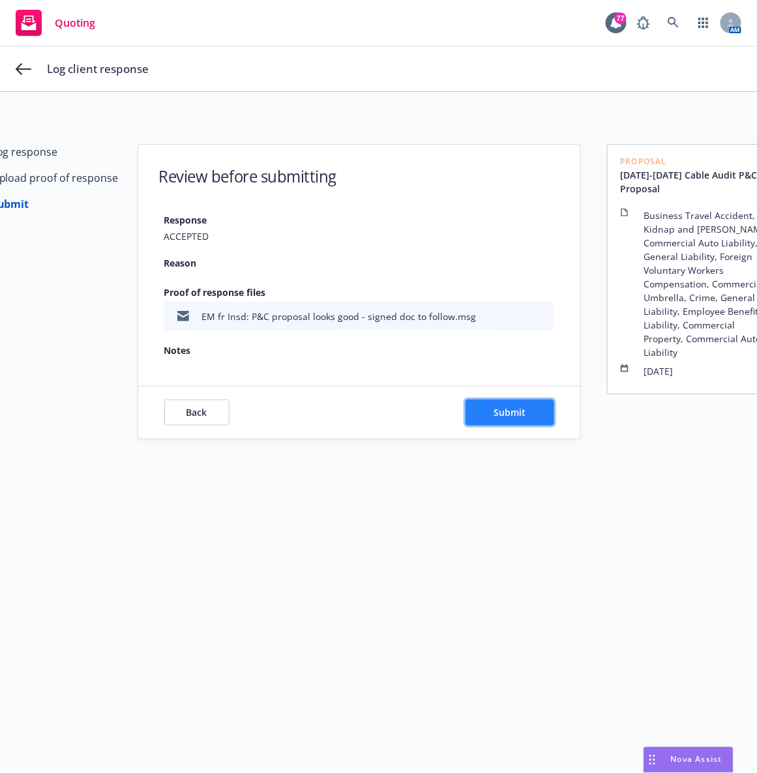
click at [501, 410] on span "Submit" at bounding box center [509, 412] width 32 height 12
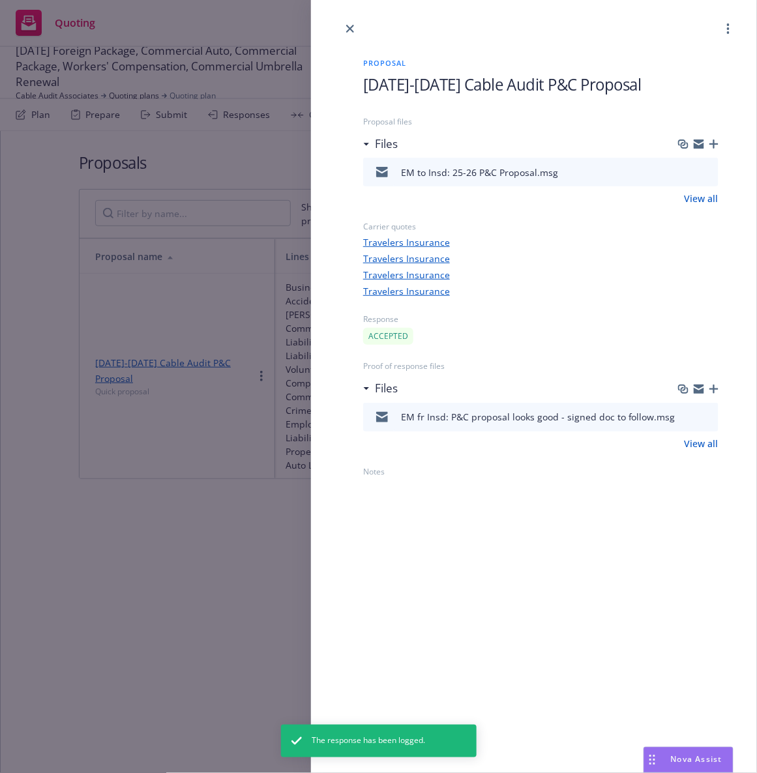
click at [709, 140] on icon "button" at bounding box center [713, 143] width 9 height 9
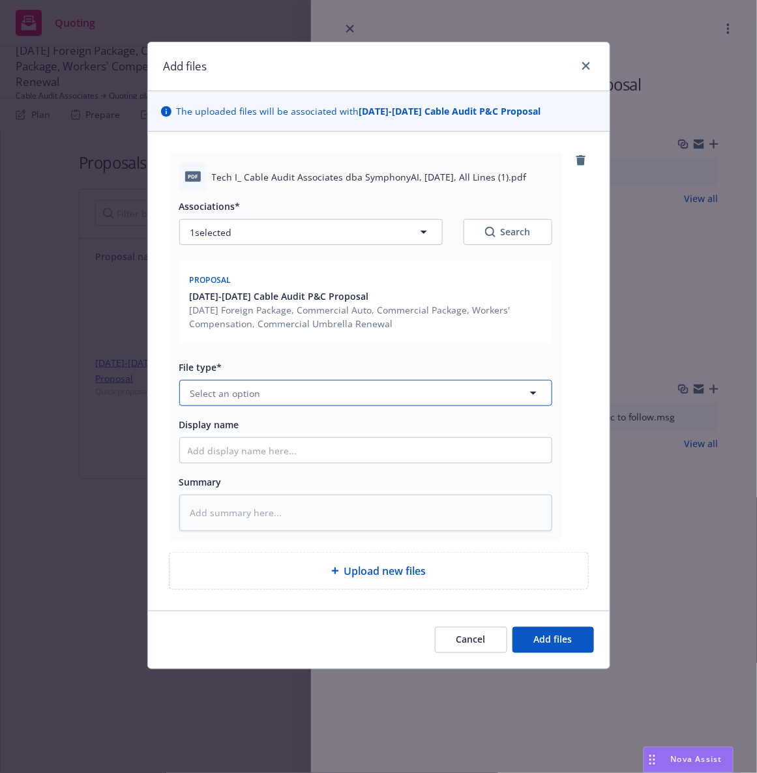
click at [263, 400] on button "Select an option" at bounding box center [365, 393] width 373 height 26
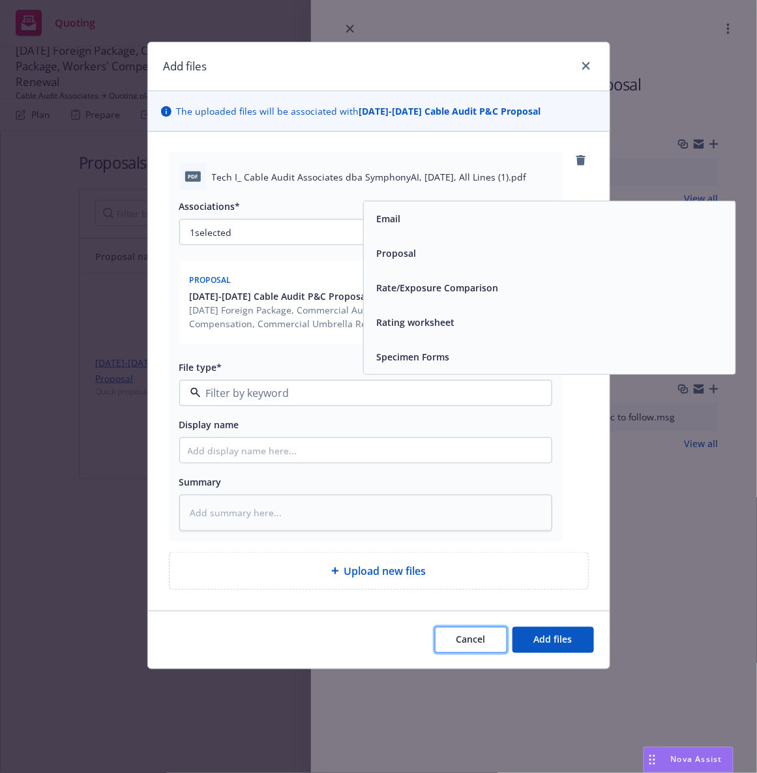
click at [475, 645] on span "Cancel" at bounding box center [470, 640] width 29 height 12
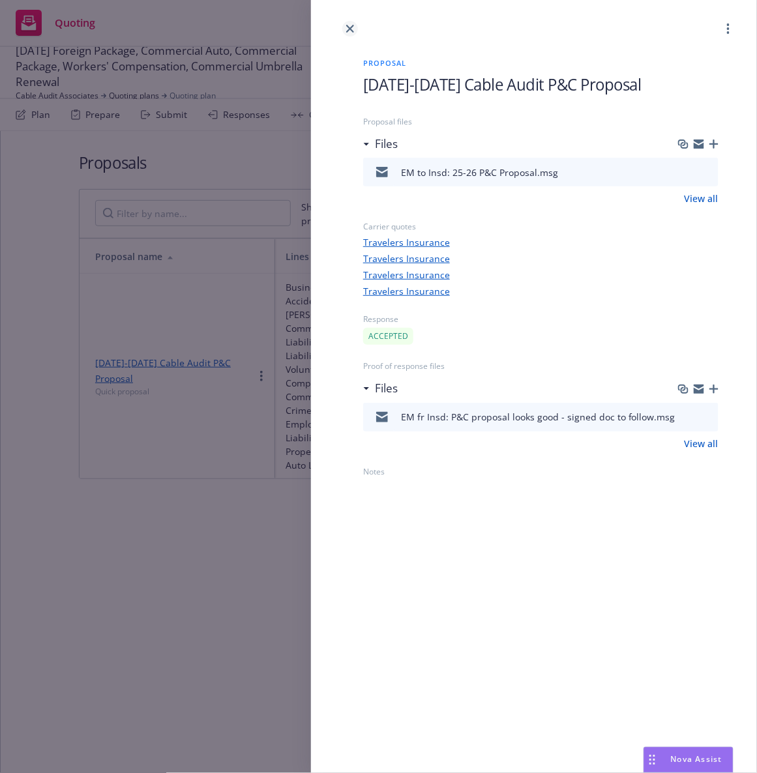
click at [351, 25] on icon "close" at bounding box center [350, 29] width 8 height 8
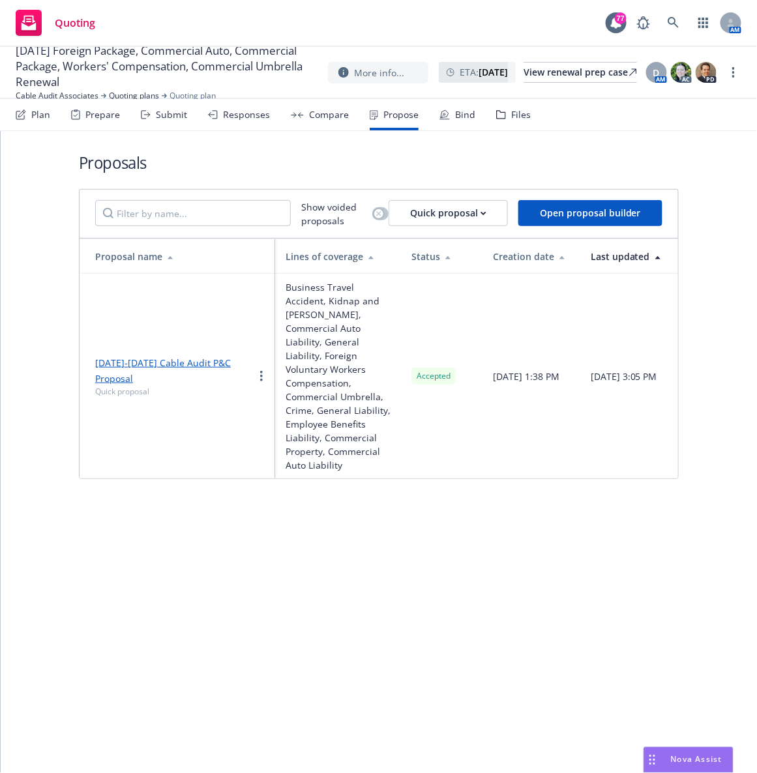
click at [511, 119] on div "Files" at bounding box center [521, 115] width 20 height 10
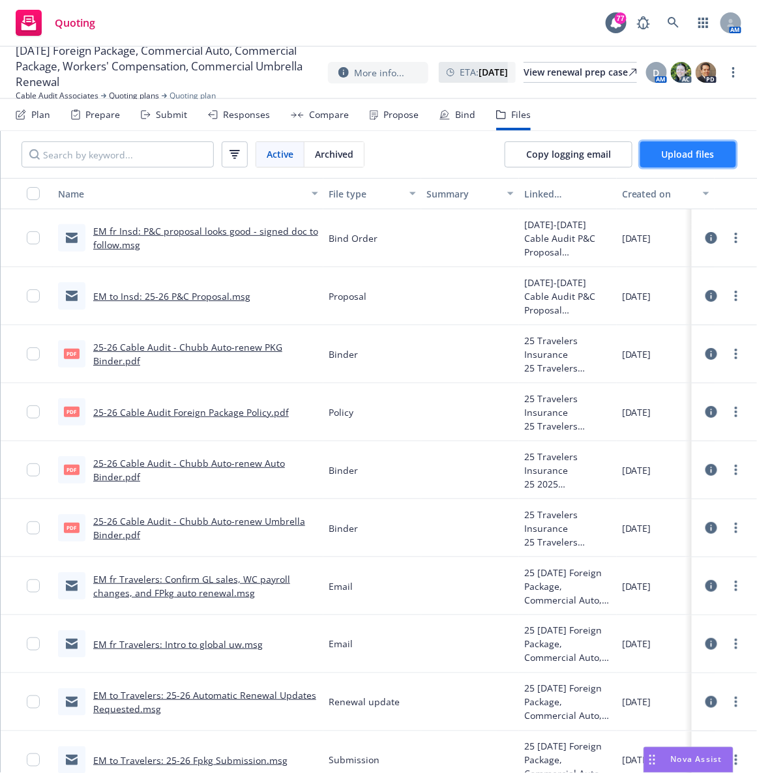
click at [703, 149] on span "Upload files" at bounding box center [688, 154] width 53 height 12
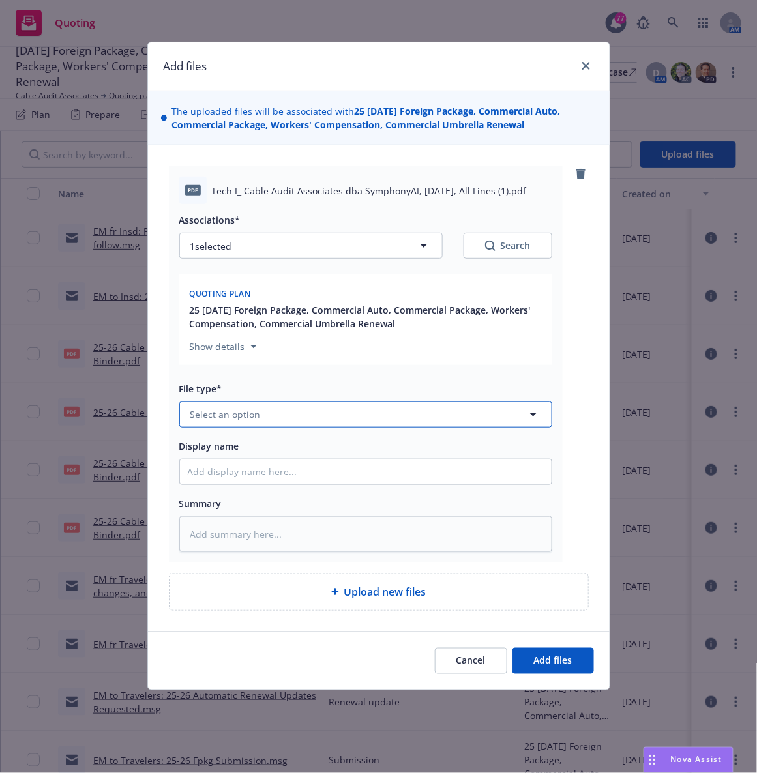
click at [270, 413] on button "Select an option" at bounding box center [365, 415] width 373 height 26
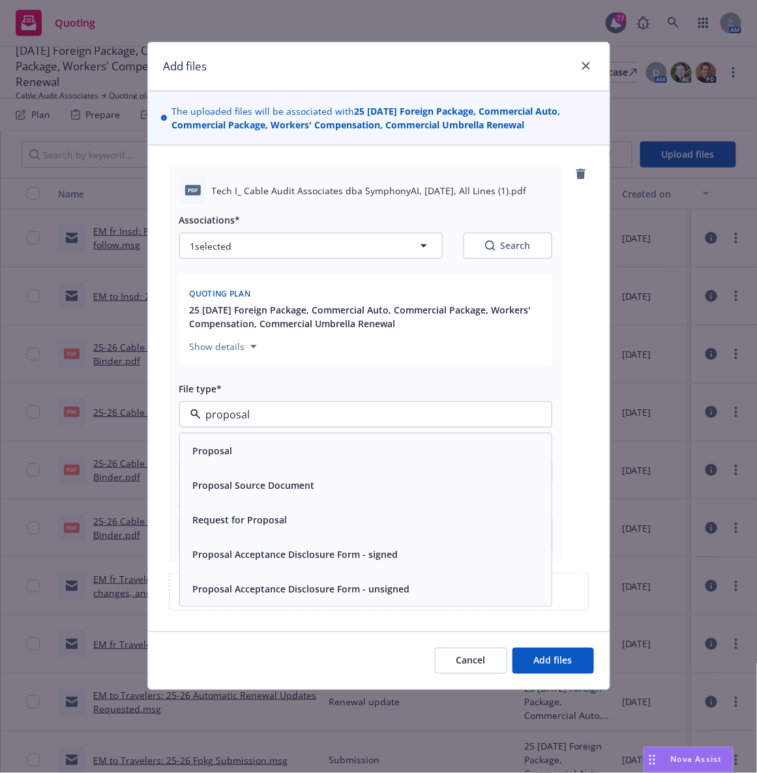
click at [251, 555] on span "Proposal Acceptance Disclosure Form - signed" at bounding box center [295, 555] width 205 height 14
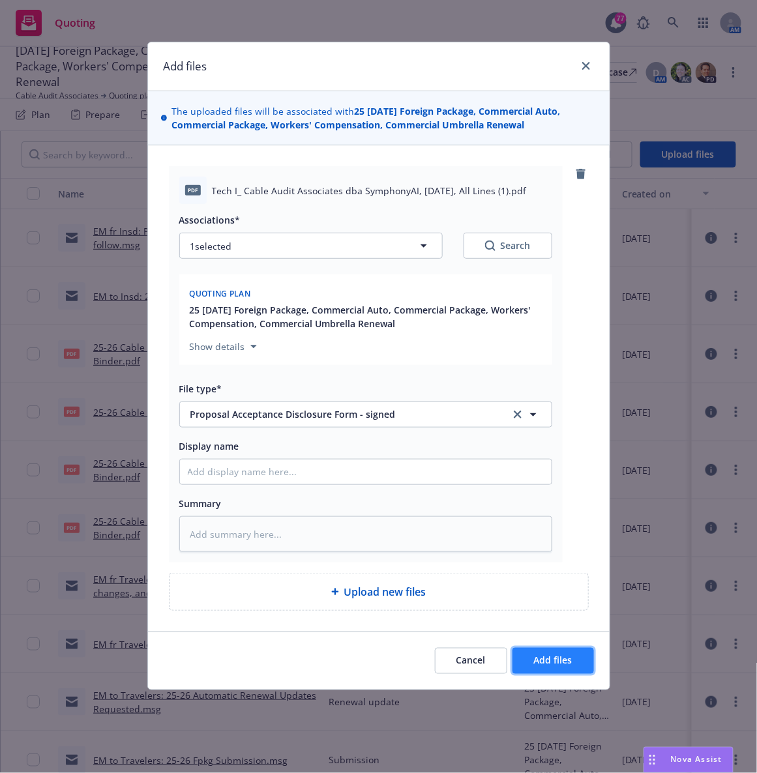
click at [549, 656] on span "Add files" at bounding box center [553, 660] width 38 height 12
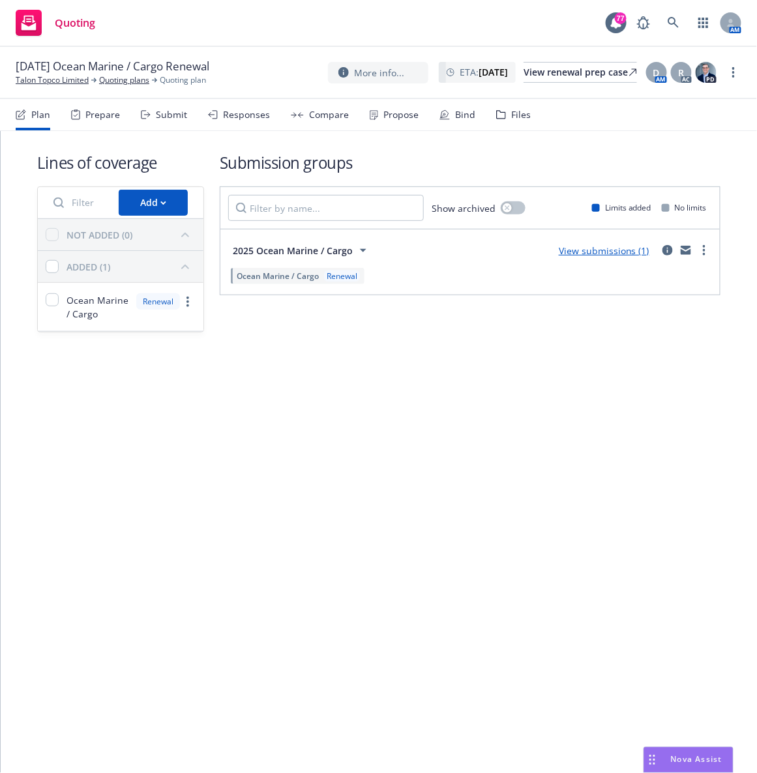
click at [511, 111] on div "Files" at bounding box center [521, 115] width 20 height 10
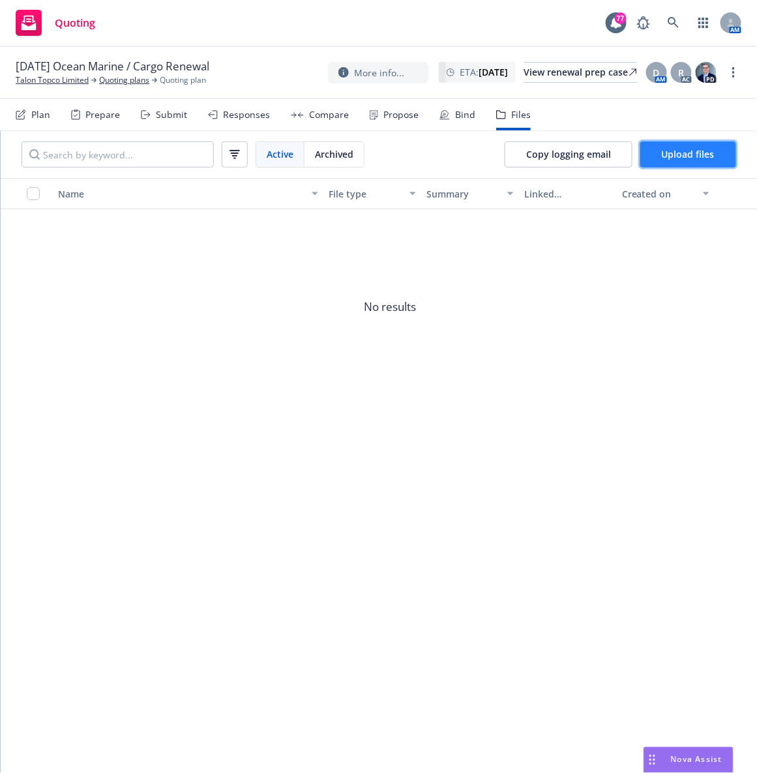
click at [667, 166] on button "Upload files" at bounding box center [688, 154] width 96 height 26
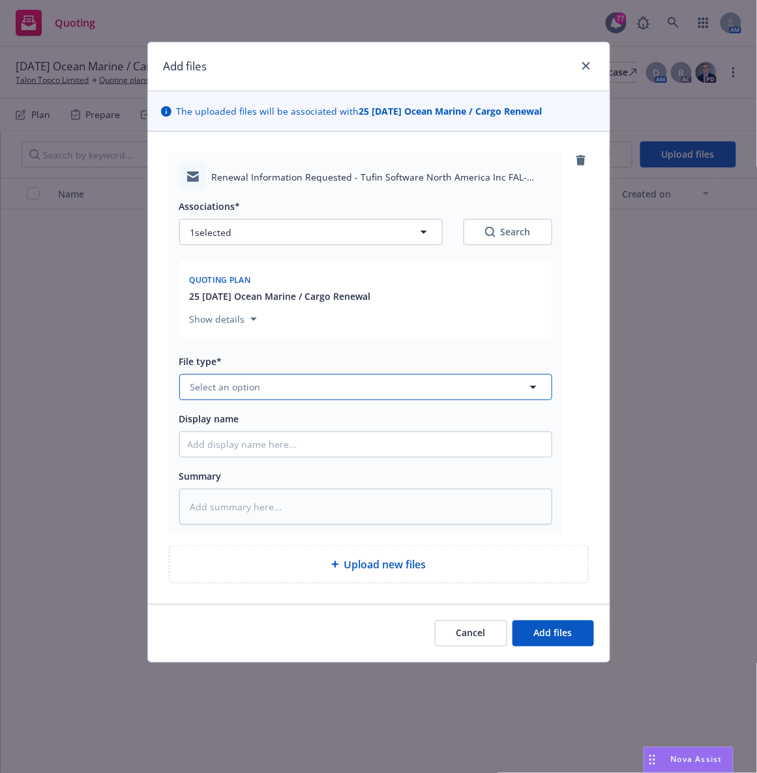
click at [249, 382] on span "Select an option" at bounding box center [225, 387] width 70 height 14
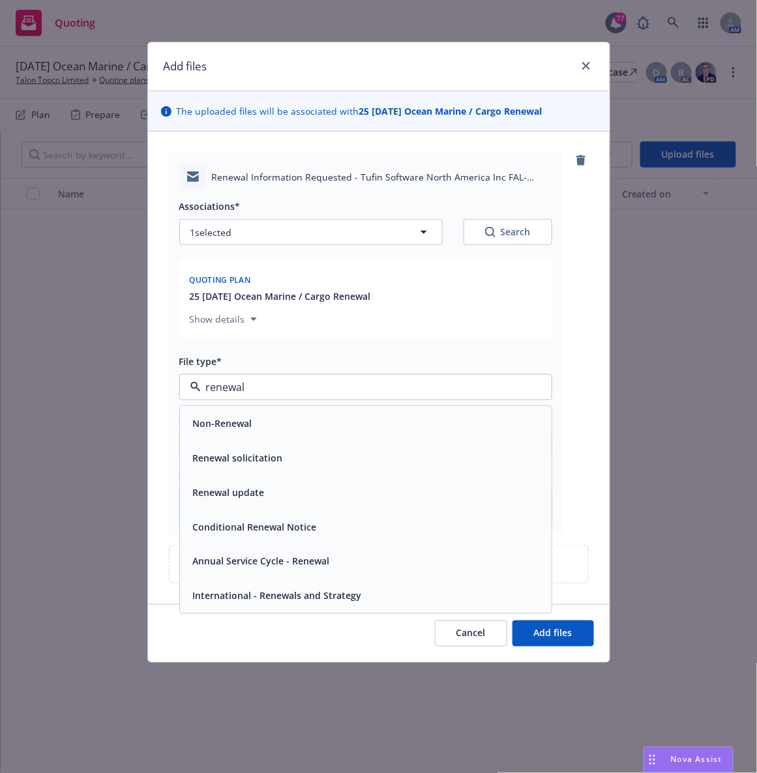
type input "renewal"
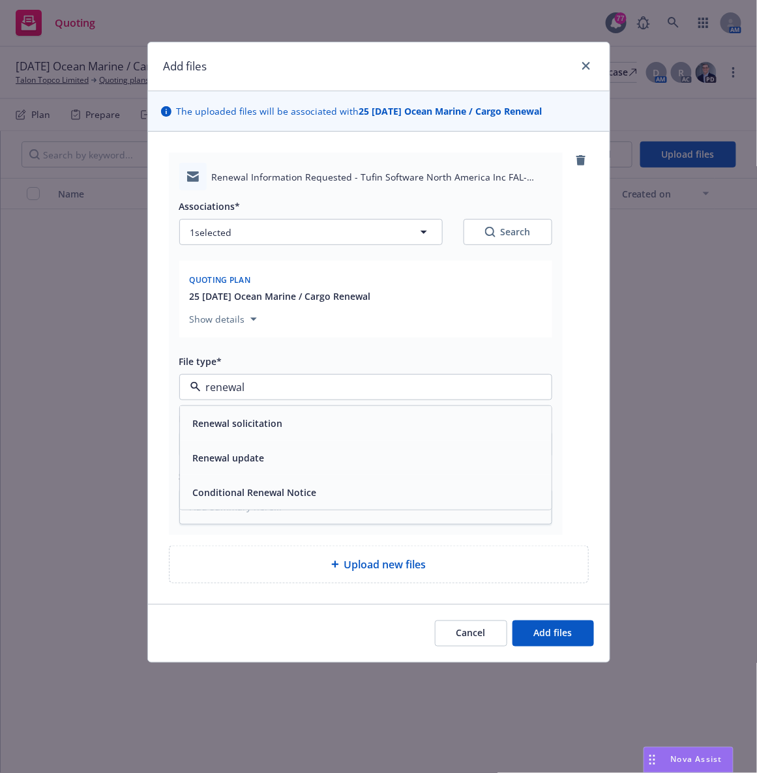
click at [252, 416] on div "Renewal solicitation" at bounding box center [237, 423] width 98 height 19
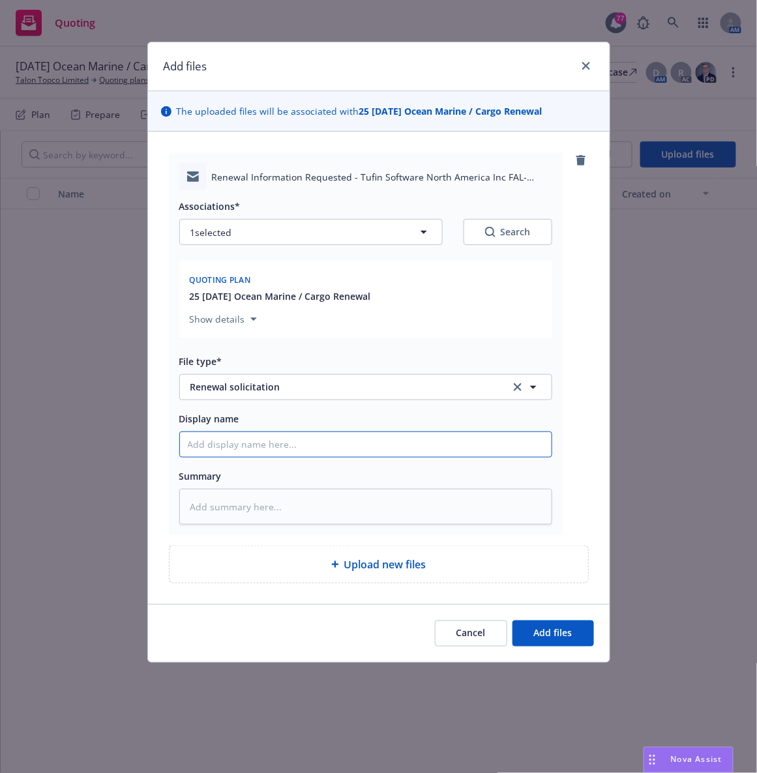
click at [245, 447] on input "Display name" at bounding box center [366, 444] width 372 height 25
type textarea "x"
type input "EM"
type textarea "x"
type input "EM"
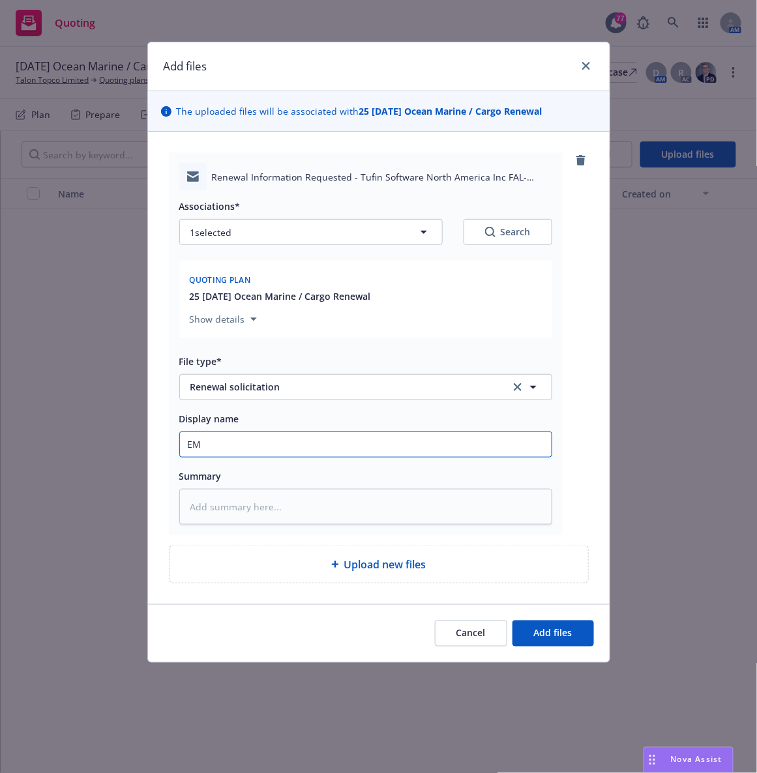
type textarea "x"
type input "EM f"
type textarea "x"
type input "EM fr"
type textarea "x"
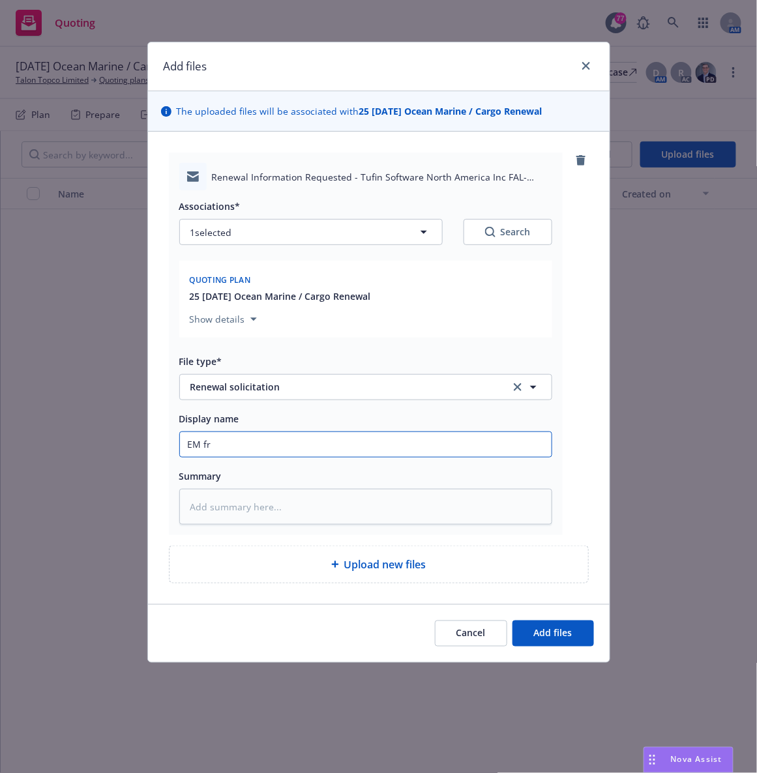
type input "EM fr F"
type textarea "x"
type input "EM fr Fa"
type textarea "x"
type input "EM fr Fav"
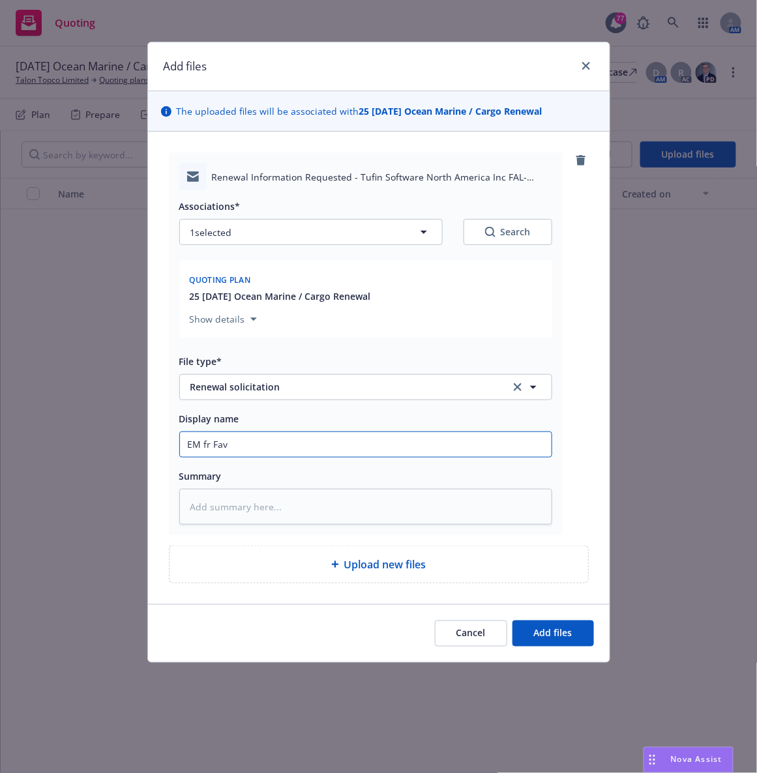
type textarea "x"
type input "EM fr Favl"
type textarea "x"
type input "EM fr [PERSON_NAME]"
type textarea "x"
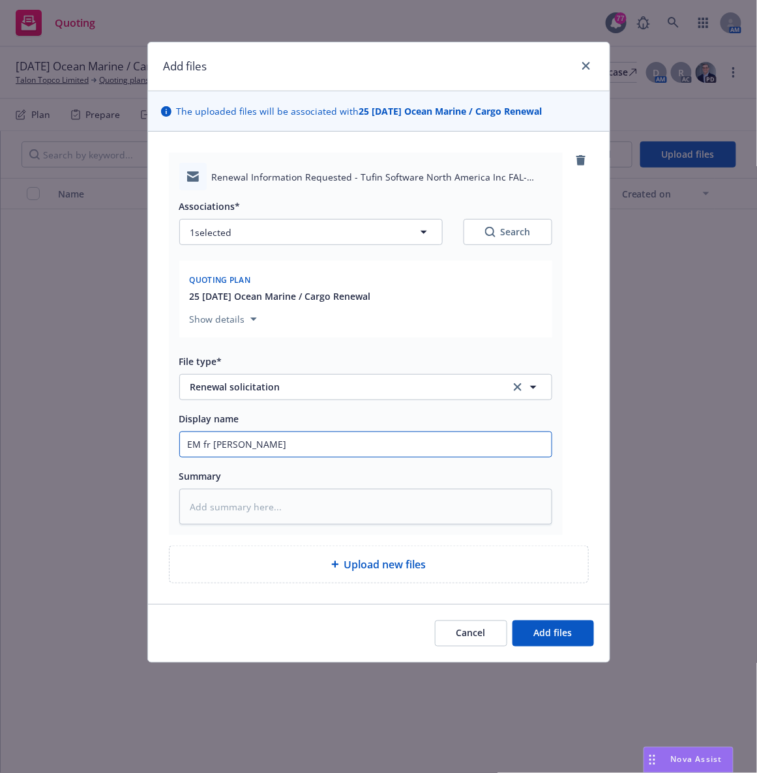
type input "EM fr Favley"
type textarea "x"
type input "EM fr [PERSON_NAME]"
type textarea "x"
type input "EM fr Favl"
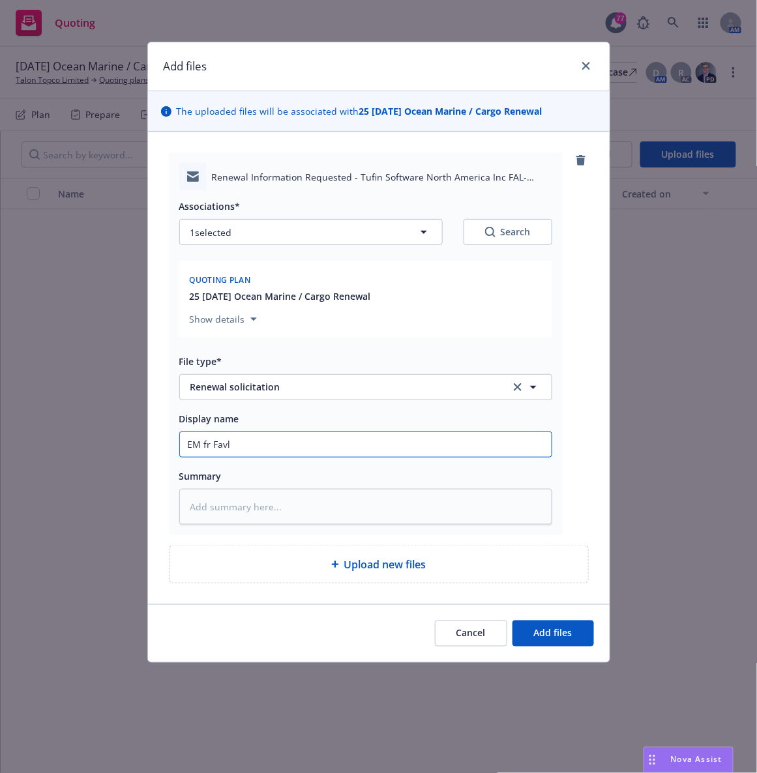
type textarea "x"
type input "EM fr Fav"
type textarea "x"
type input "EM fr Favl"
type textarea "x"
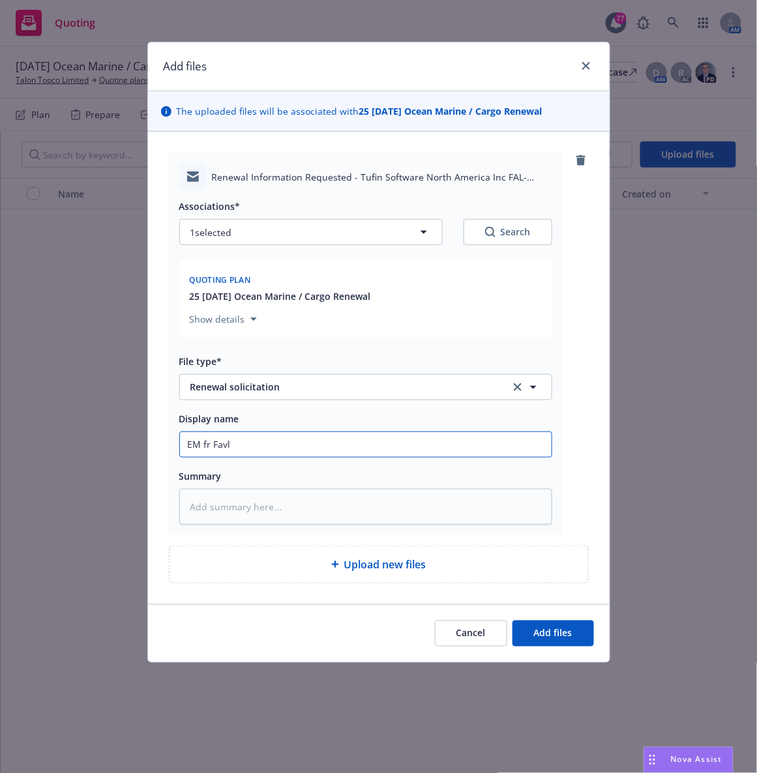
type input "EM fr Fav"
type textarea "x"
type input "EM fr Fa"
type textarea "x"
type input "EM fr Fal"
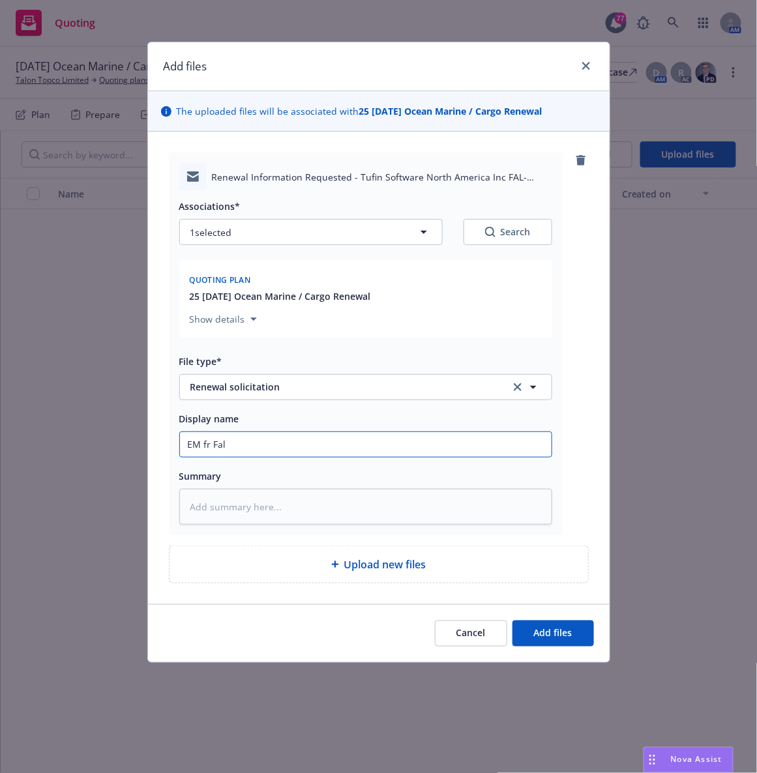
type textarea "x"
type input "EM fr Falv"
type textarea "x"
type input "EM fr [PERSON_NAME]"
type textarea "x"
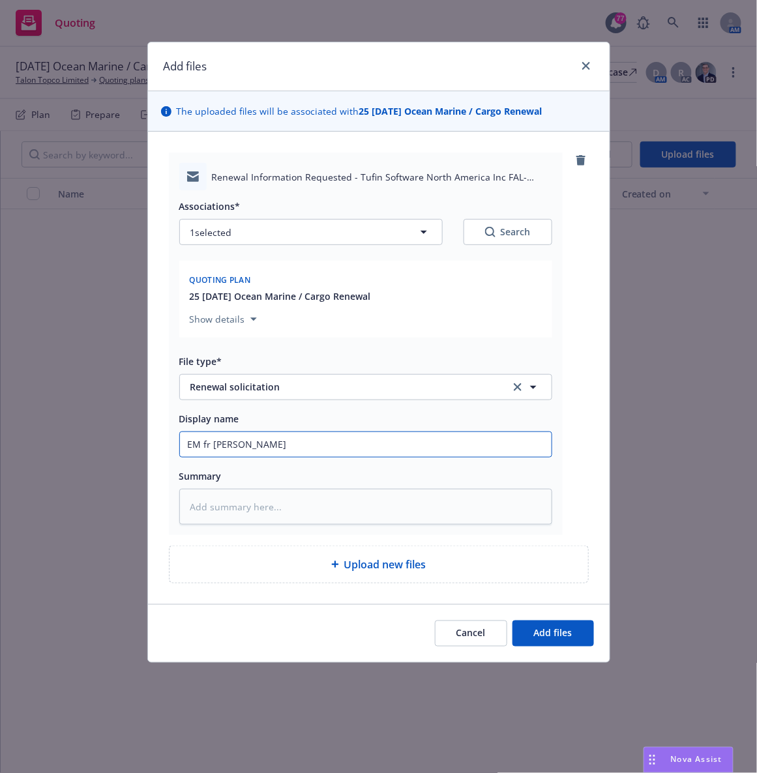
type input "EM fr [PERSON_NAME]:"
type textarea "x"
type input "EM fr [PERSON_NAME]:"
type textarea "x"
type input "EM fr [PERSON_NAME]: 225"
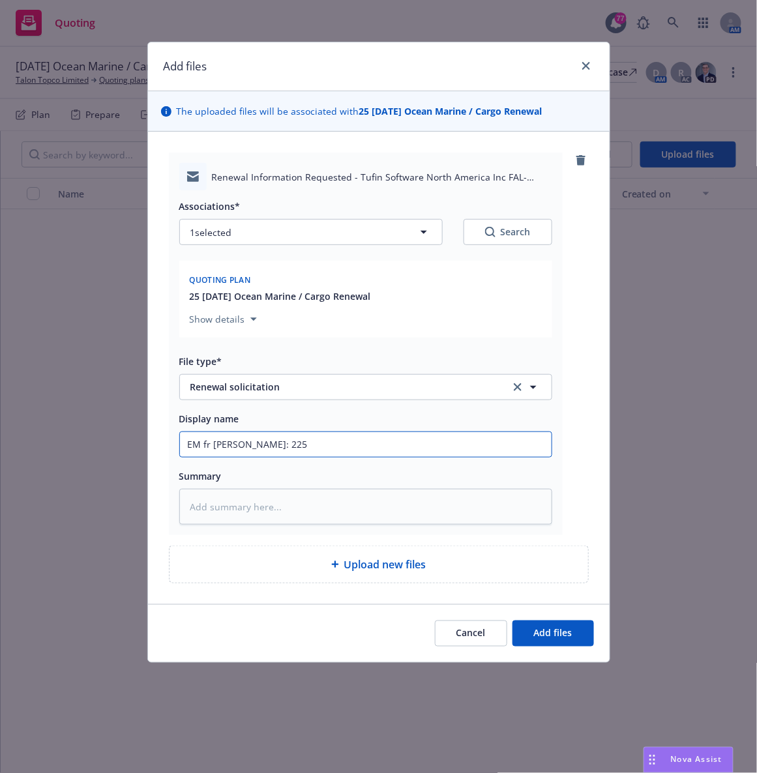
type textarea "x"
type input "EM fr [PERSON_NAME]: 225-2"
type textarea "x"
type input "EM fr [PERSON_NAME]: 225-26"
type textarea "x"
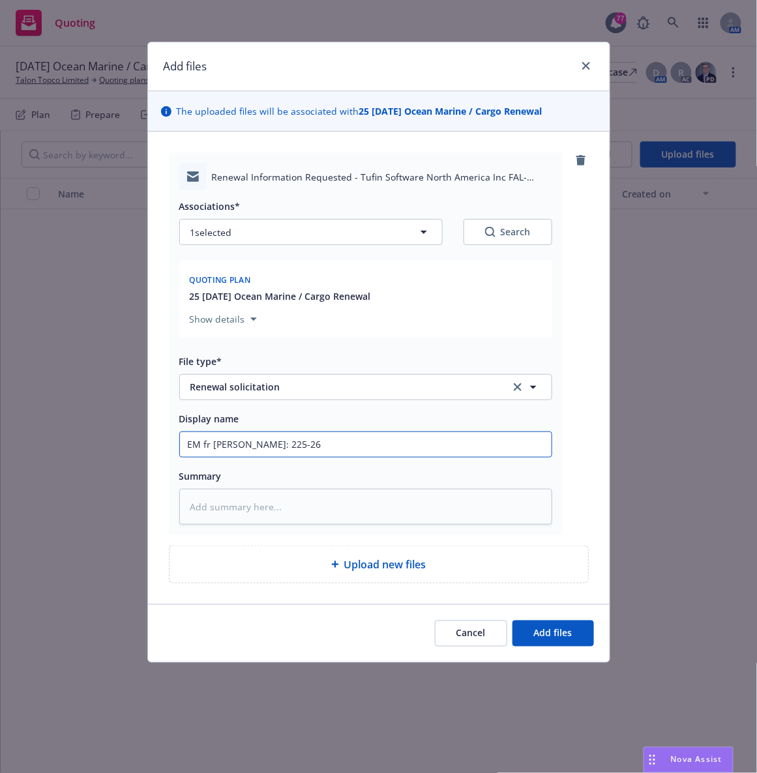
type input "EM fr [PERSON_NAME]: 225-26"
type textarea "x"
type input "EM fr [PERSON_NAME]: 225-26 C"
type textarea "x"
type input "EM fr [PERSON_NAME]: 225-26 CA"
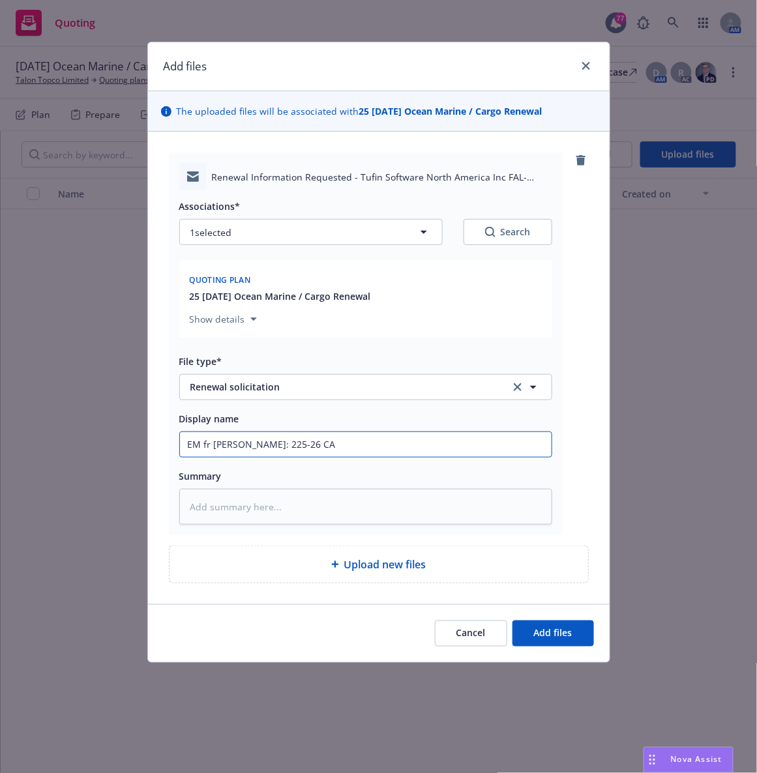
type textarea "x"
type input "EM fr [PERSON_NAME]: 225-26 CAr"
type textarea "x"
type input "EM fr [PERSON_NAME]: 225-26 CArg"
type textarea "x"
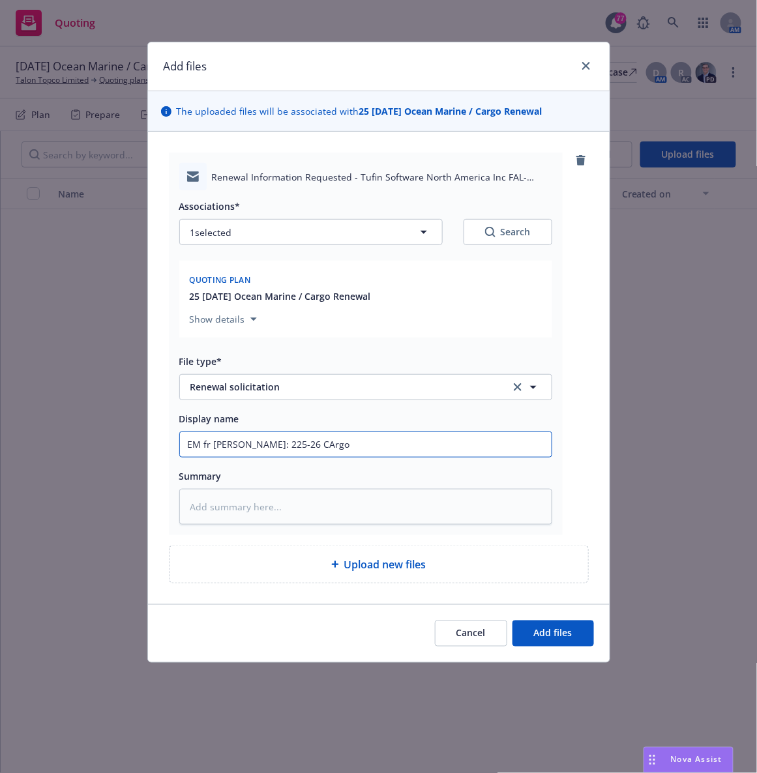
type input "EM fr [PERSON_NAME]: 225-26 CArgo"
type textarea "x"
type input "EM fr [PERSON_NAME]: 225-26 CArgo Re"
type textarea "x"
type input "EM fr [PERSON_NAME]: 225-26 CArgo R"
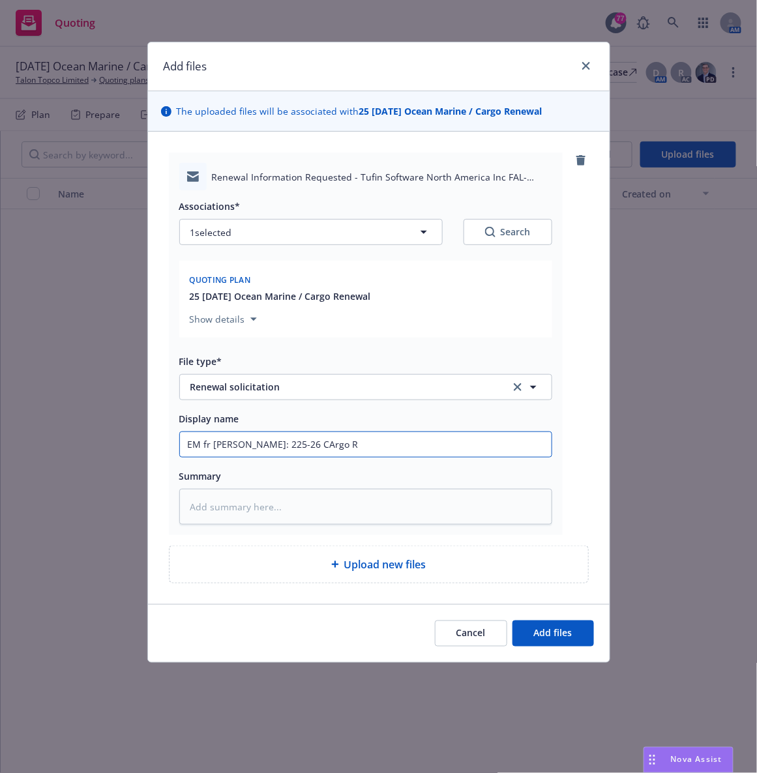
type textarea "x"
type input "EM fr [PERSON_NAME]: 225-26 CArgo"
type textarea "x"
type input "EM fr [PERSON_NAME]: 225-26 CArgo"
type textarea "x"
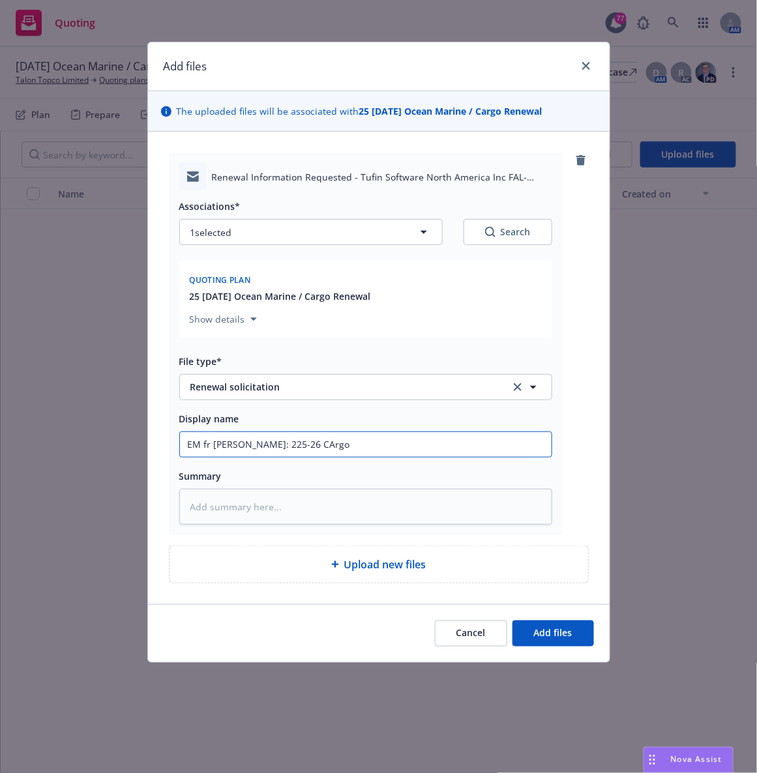
type input "EM fr [PERSON_NAME]: 225-26 CArg"
type textarea "x"
type input "EM fr [PERSON_NAME]: 225-26 CAr"
type textarea "x"
type input "EM fr [PERSON_NAME]: 225-26 CA"
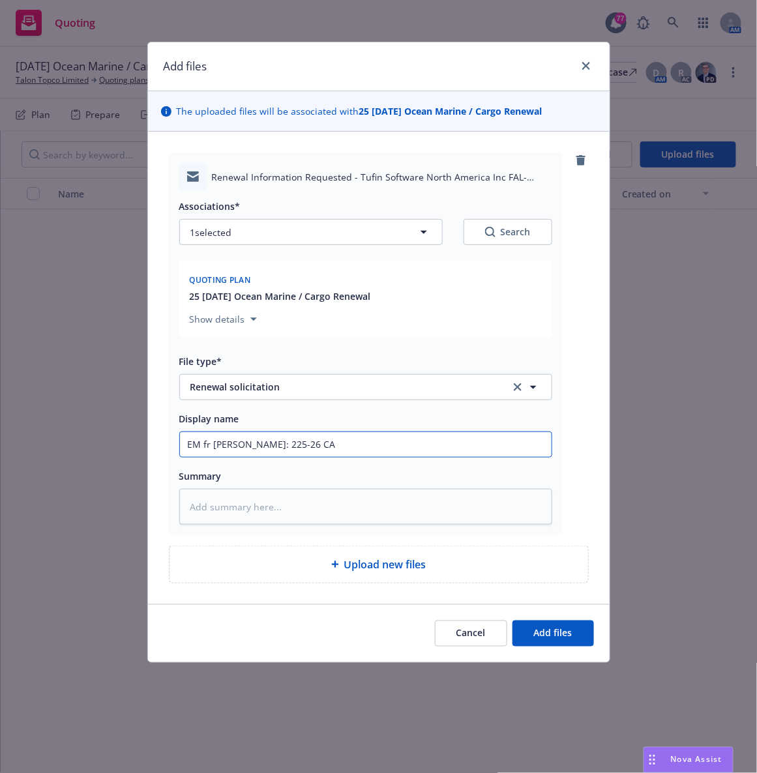
type textarea "x"
type input "EM fr [PERSON_NAME]: 225-26 C"
type textarea "x"
type input "EM fr [PERSON_NAME]: 225-26 Ca"
type textarea "x"
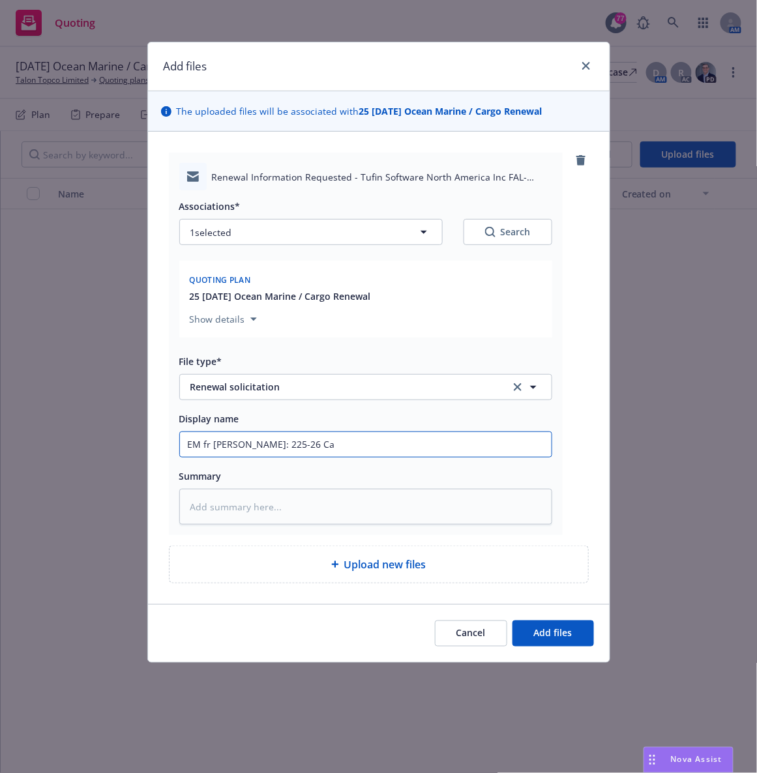
type input "EM fr [PERSON_NAME]: 225-26 Car"
type textarea "x"
type input "EM fr [PERSON_NAME]: 225-26 Carg"
type textarea "x"
type input "EM fr [PERSON_NAME]: 225-26 Cargo"
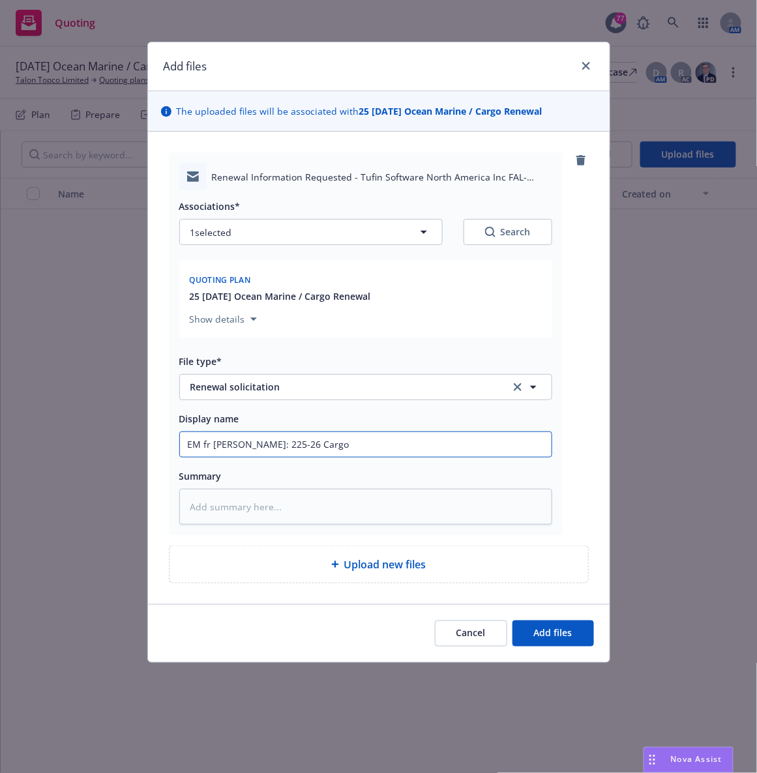
type textarea "x"
type input "EM fr [PERSON_NAME]: 225-26 Cargo"
type textarea "x"
type input "EM fr [PERSON_NAME]: 225-26 Cargo Re"
type textarea "x"
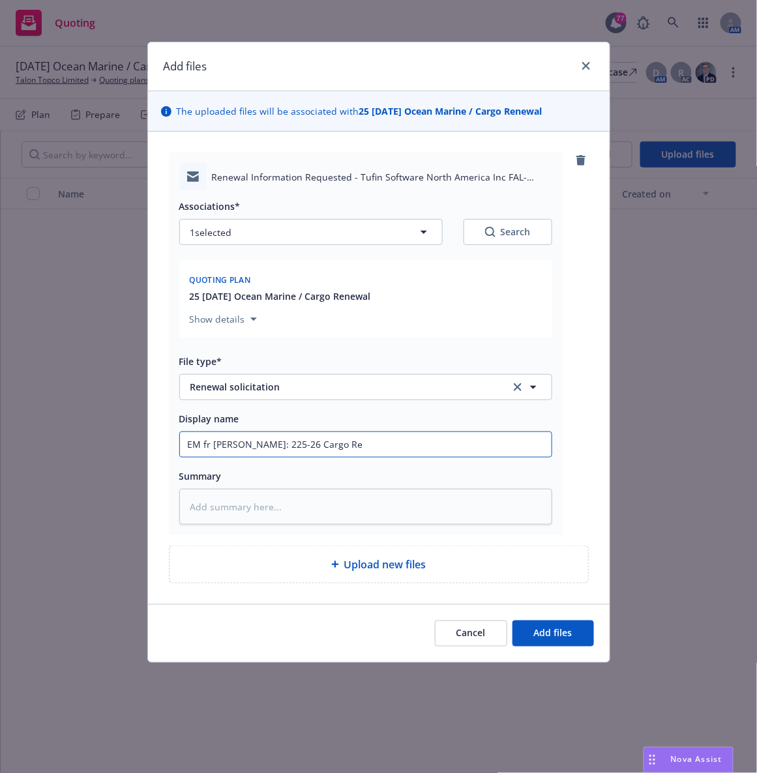
type input "EM fr [PERSON_NAME]: 225-26 Cargo Ren"
type textarea "x"
type input "EM fr [PERSON_NAME]: 225-26 Cargo [PERSON_NAME]"
type textarea "x"
type input "EM fr [PERSON_NAME]: 225-26 Cargo Renew"
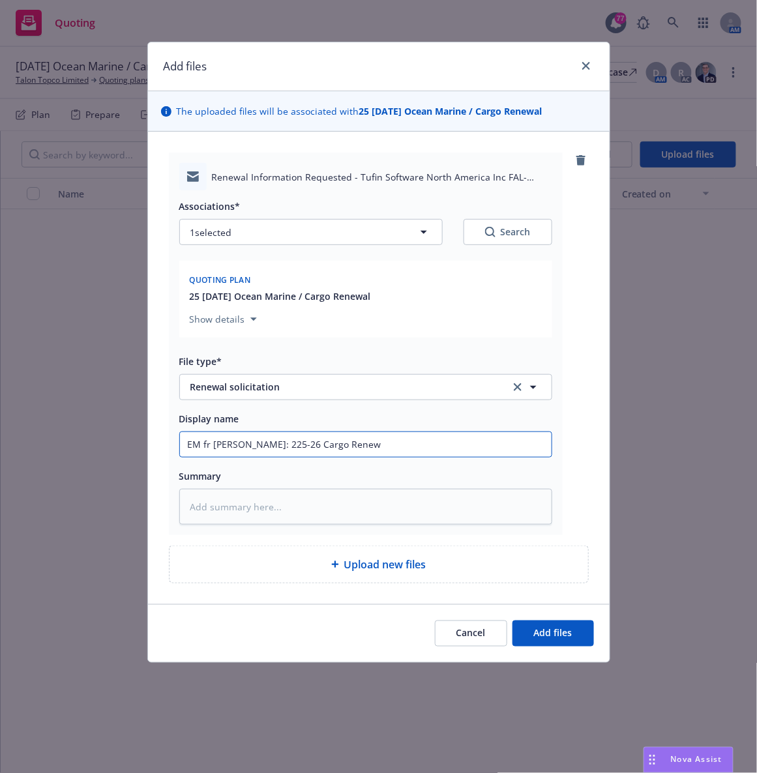
type textarea "x"
type input "EM fr [PERSON_NAME]: 225-26 Cargo Renewal"
type textarea "x"
type input "EM fr [PERSON_NAME]: 225-26 Cargo Renewal"
type textarea "x"
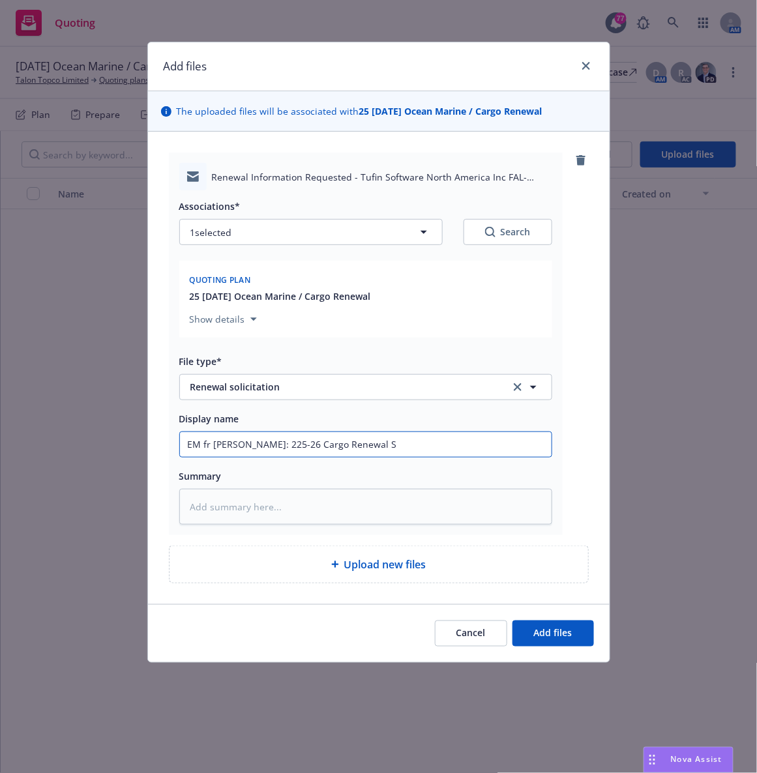
type input "EM fr [PERSON_NAME]: 225-26 Cargo Renewal So"
type textarea "x"
type input "EM fr [PERSON_NAME]: 225-26 Cargo Renewal Sol"
type textarea "x"
type input "EM fr [PERSON_NAME]: 225-26 Cargo Renewal Soli"
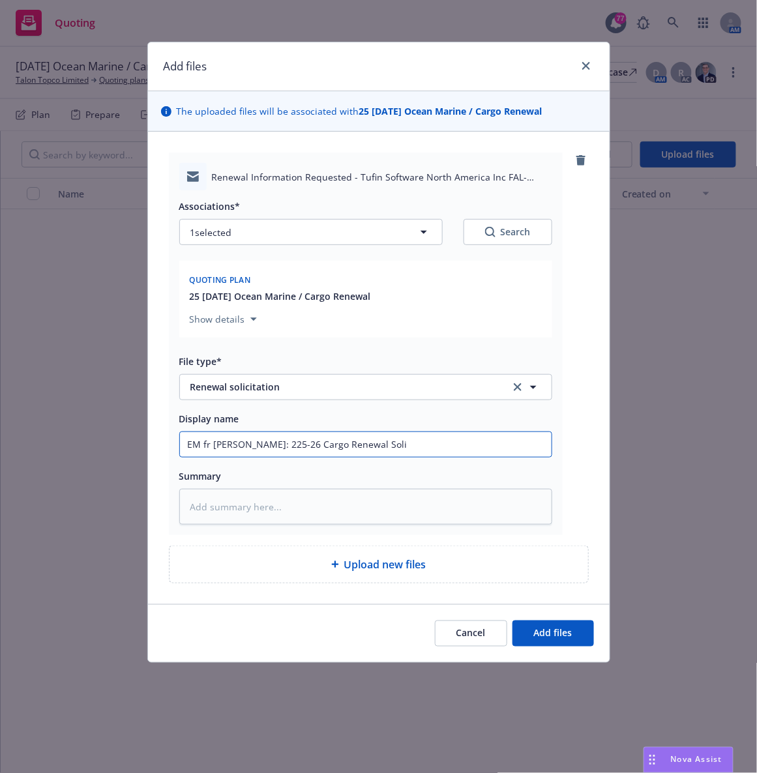
type textarea "x"
type input "EM fr [PERSON_NAME]: 225-26 Cargo Renewal Solic"
type textarea "x"
type input "EM fr [PERSON_NAME]: 225-26 Cargo Renewal Solici"
type textarea "x"
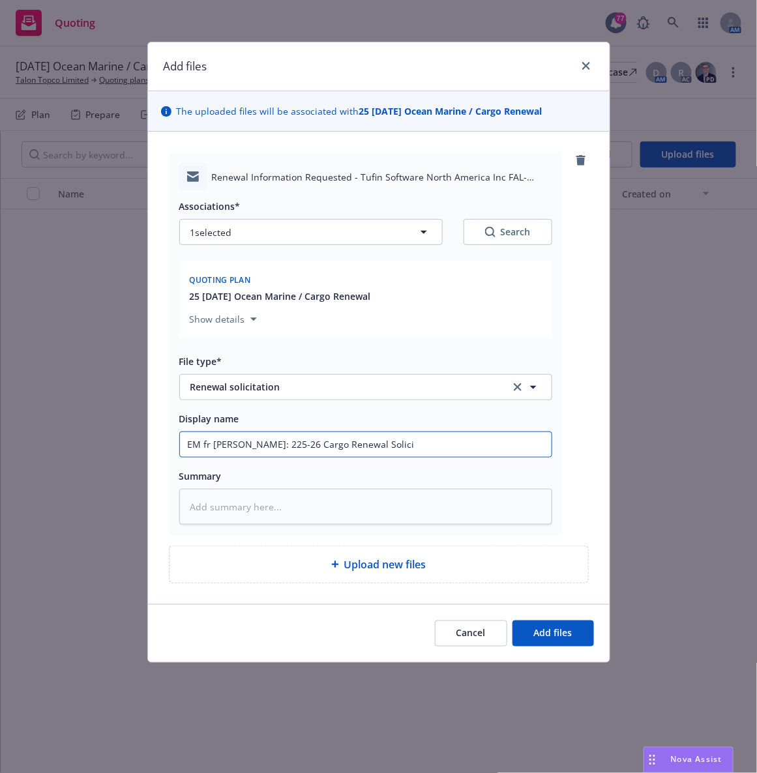
type input "EM fr [PERSON_NAME]: 225-26 Cargo Renewal Solicit"
type textarea "x"
type input "EM fr [PERSON_NAME]: 225-26 Cargo Renewal Solicita"
type textarea "x"
type input "EM fr [PERSON_NAME]: 225-26 Cargo Renewal Solicitati"
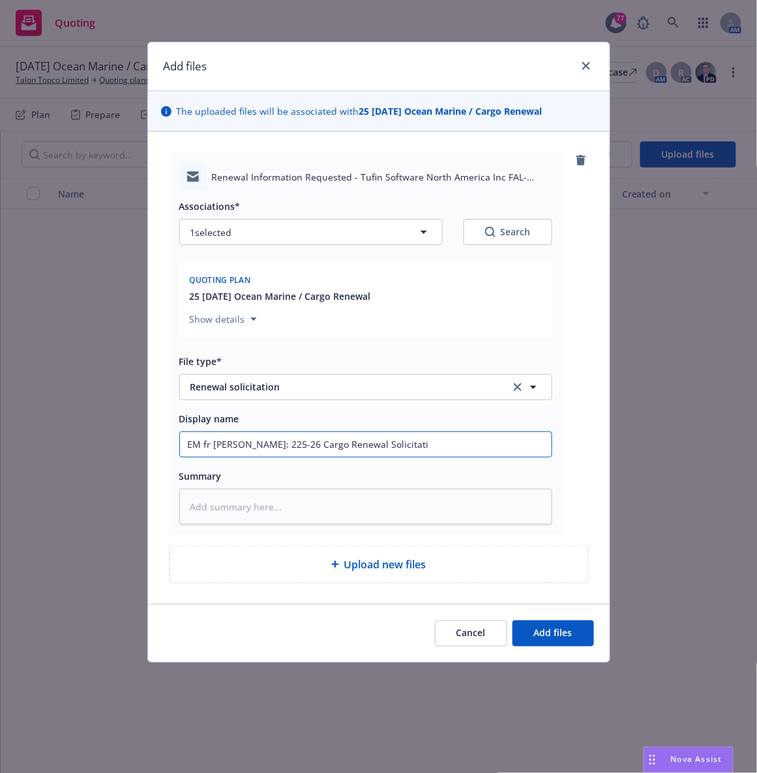
type textarea "x"
type input "EM fr [PERSON_NAME]: 225-26 Cargo Renewal Solicitatio"
type textarea "x"
type input "EM fr [PERSON_NAME]: 225-26 Cargo Renewal Solicitation"
type textarea "x"
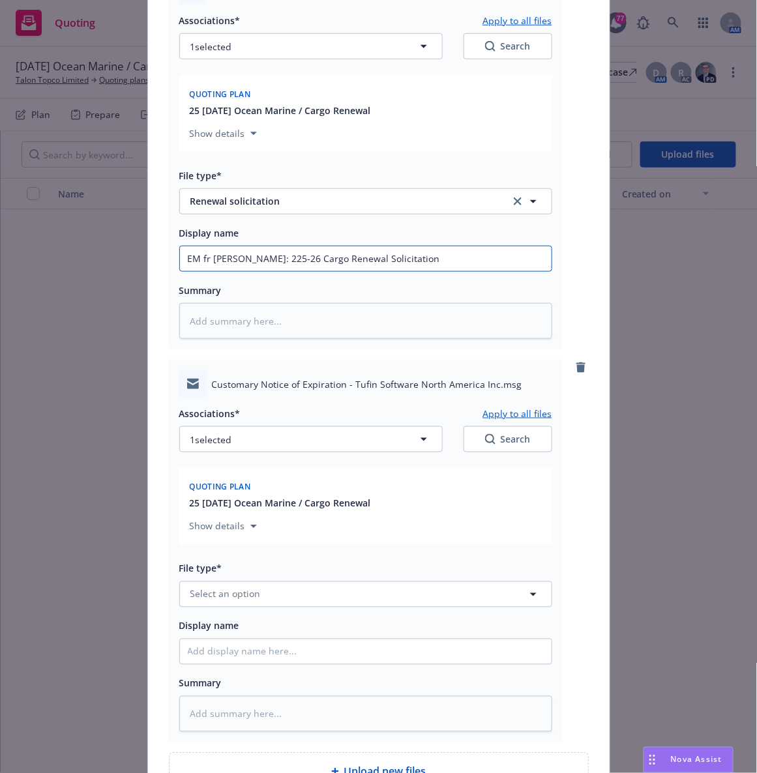
scroll to position [190, 0]
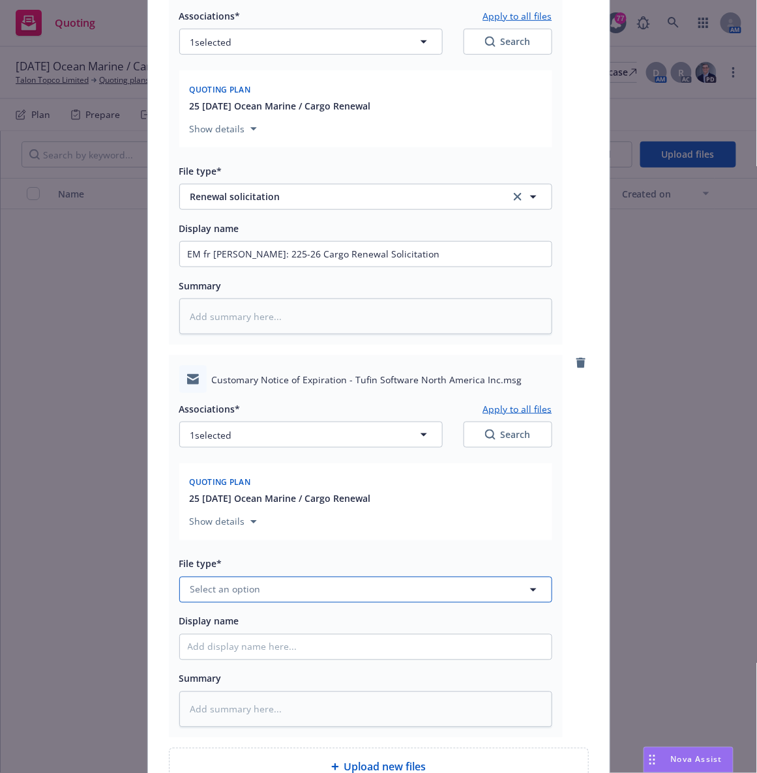
click at [228, 586] on span "Select an option" at bounding box center [225, 590] width 70 height 14
type input "EM"
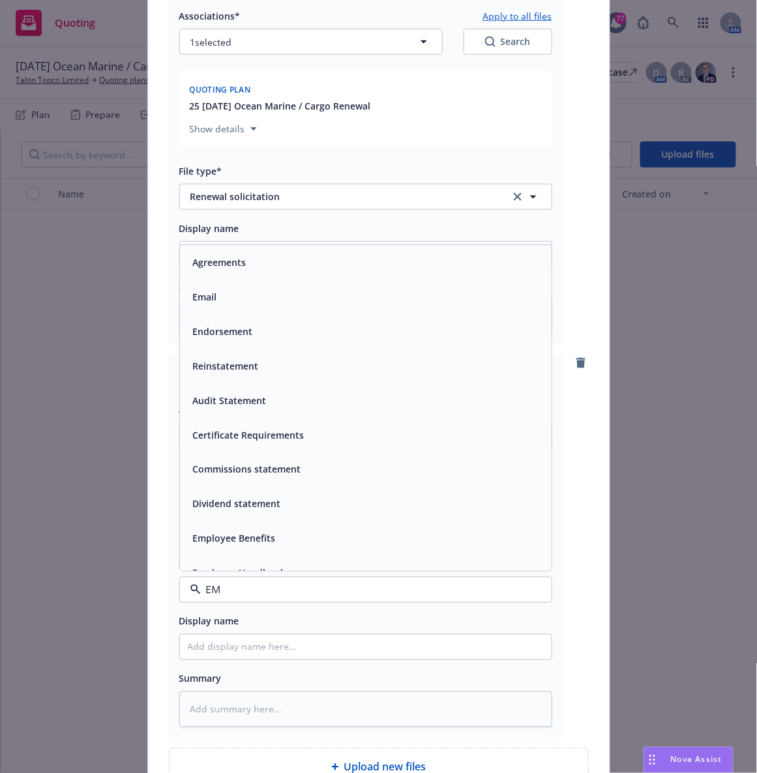
click at [197, 302] on span "Email" at bounding box center [205, 297] width 24 height 14
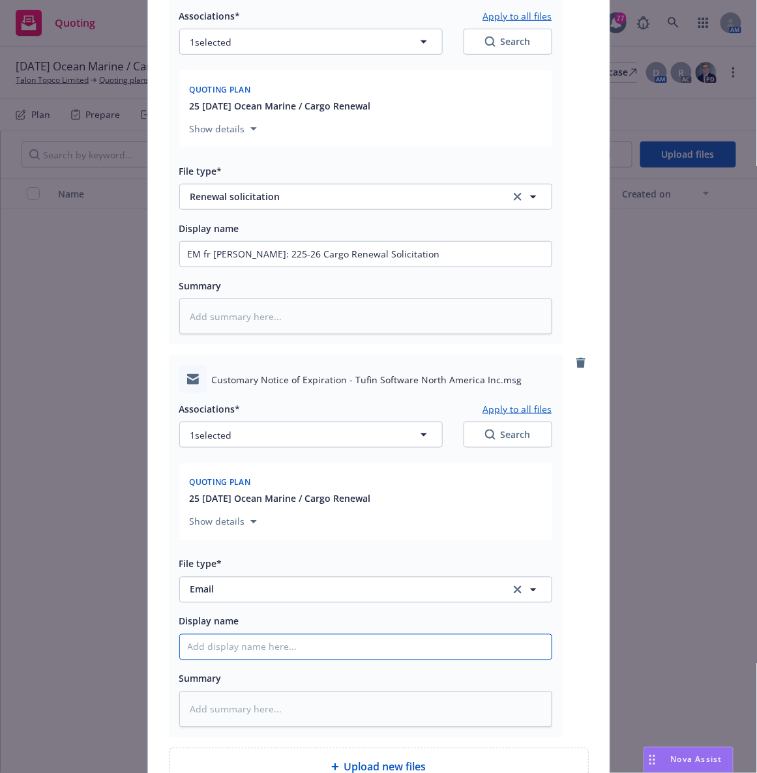
click at [216, 267] on input "Display name" at bounding box center [366, 254] width 372 height 25
type textarea "x"
type input "EM"
type textarea "x"
type input "EM"
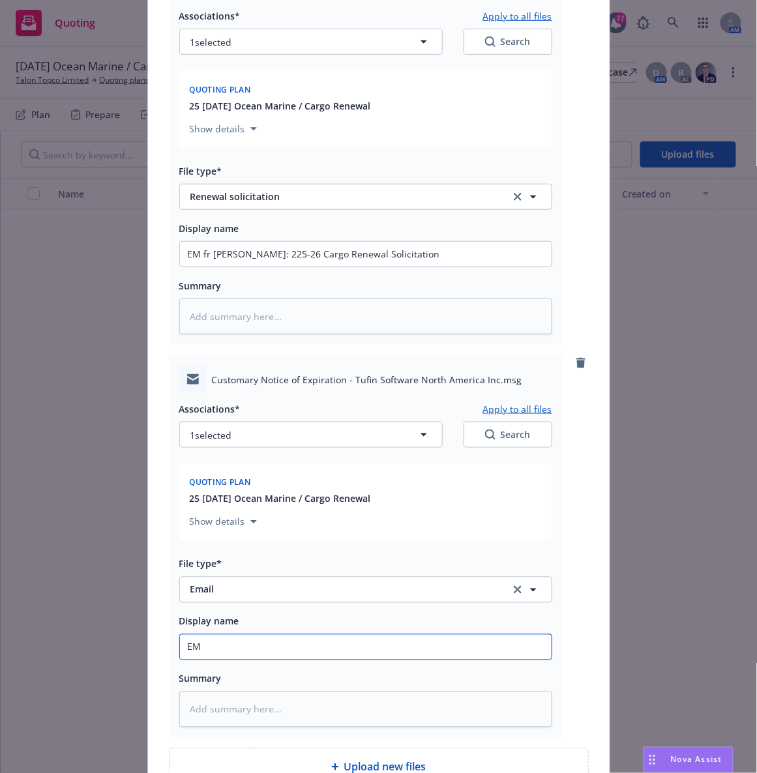
type textarea "x"
type input "EM f"
type textarea "x"
type input "EM fr"
type textarea "x"
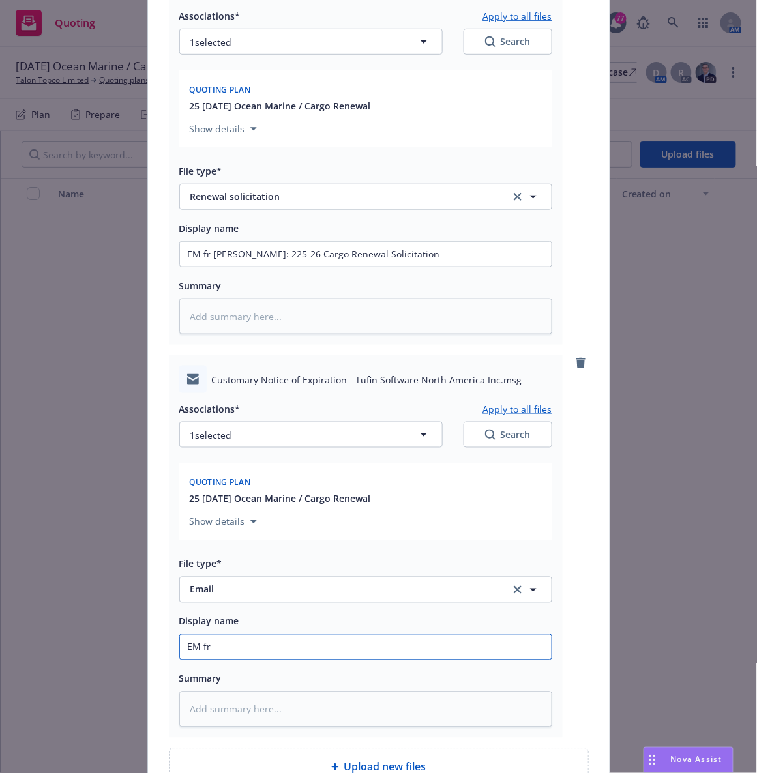
type input "EM fr"
type textarea "x"
type input "EM fr Fa"
type textarea "x"
type input "EM fr Fal"
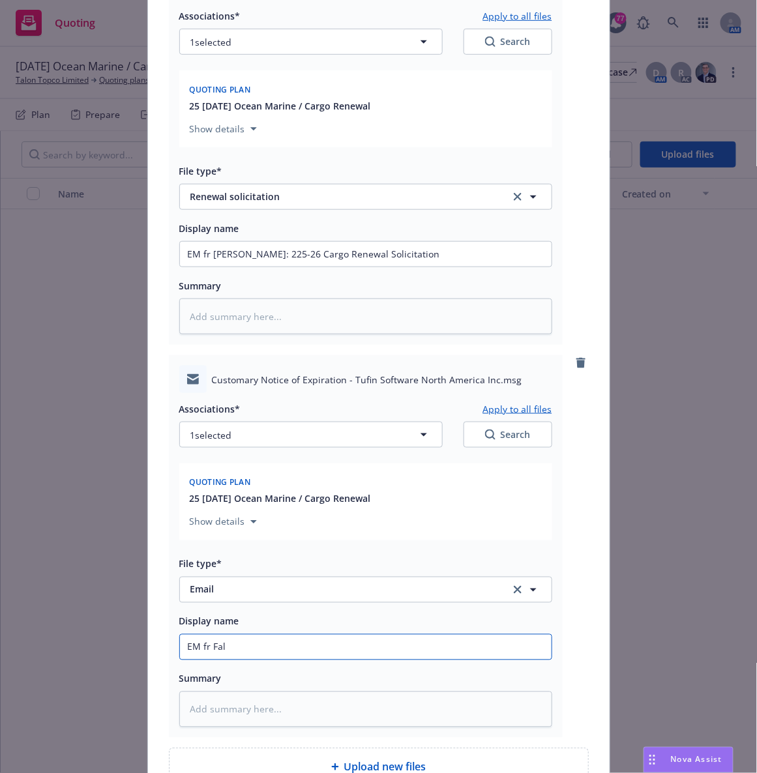
type textarea "x"
type input "EM fr Falv"
type textarea "x"
type input "EM fr Falve"
type textarea "x"
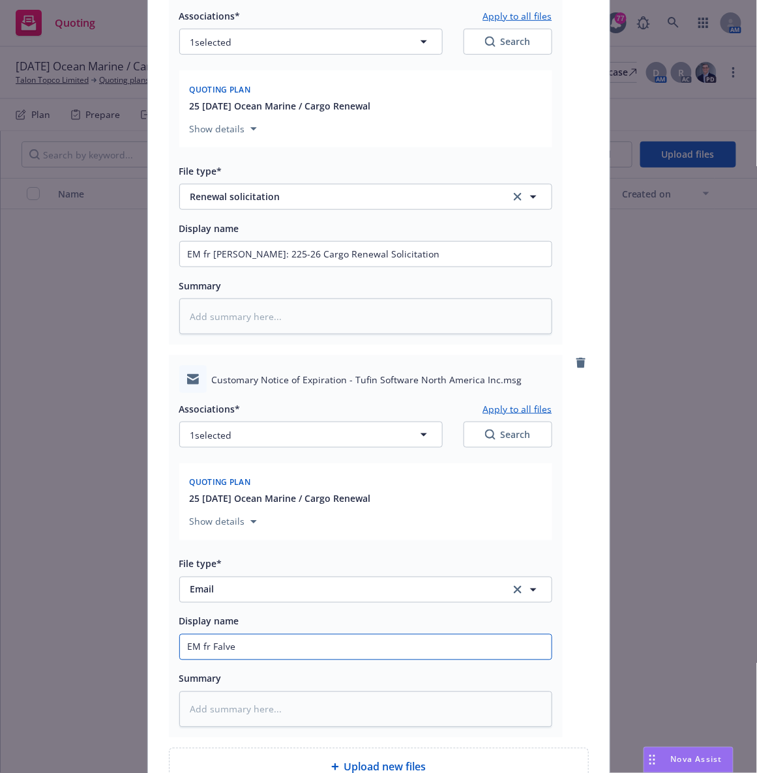
type input "EM fr [PERSON_NAME]"
type textarea "x"
type input "EM fr [PERSON_NAME]:"
type textarea "x"
type input "EM fr [PERSON_NAME]:"
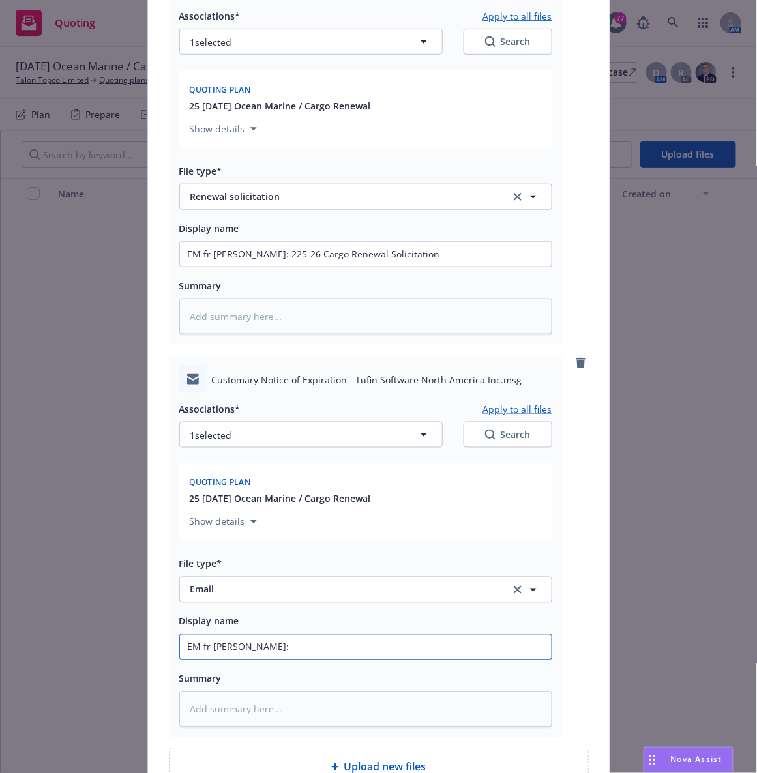
type textarea "x"
type input "EM fr [PERSON_NAME]: 25"
type textarea "x"
type input "EM fr [PERSON_NAME]: 25-"
type textarea "x"
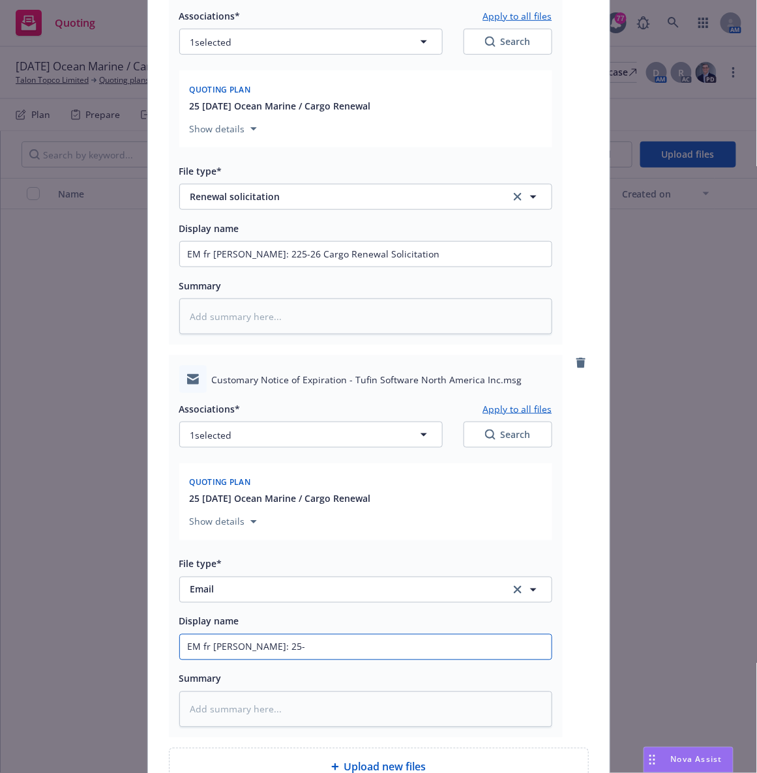
type input "EM fr [PERSON_NAME]: 25-2"
type textarea "x"
type input "EM fr [PERSON_NAME]: 25-26"
type textarea "x"
type input "EM fr [PERSON_NAME]: 25-26"
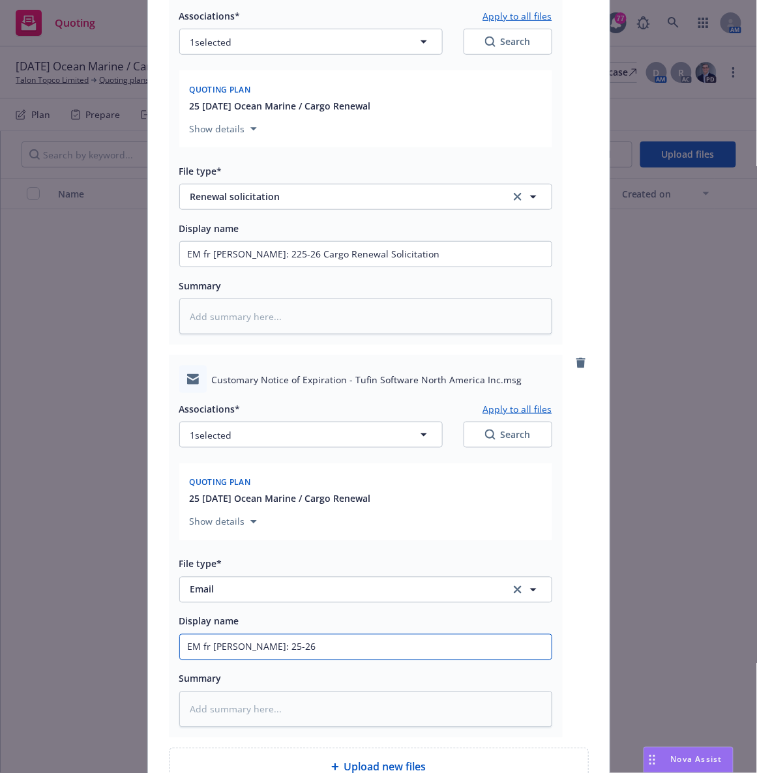
type textarea "x"
type input "EM fr [PERSON_NAME]: 25-26 A"
type textarea "x"
type input "EM fr [PERSON_NAME]: 25-26 Ac"
type textarea "x"
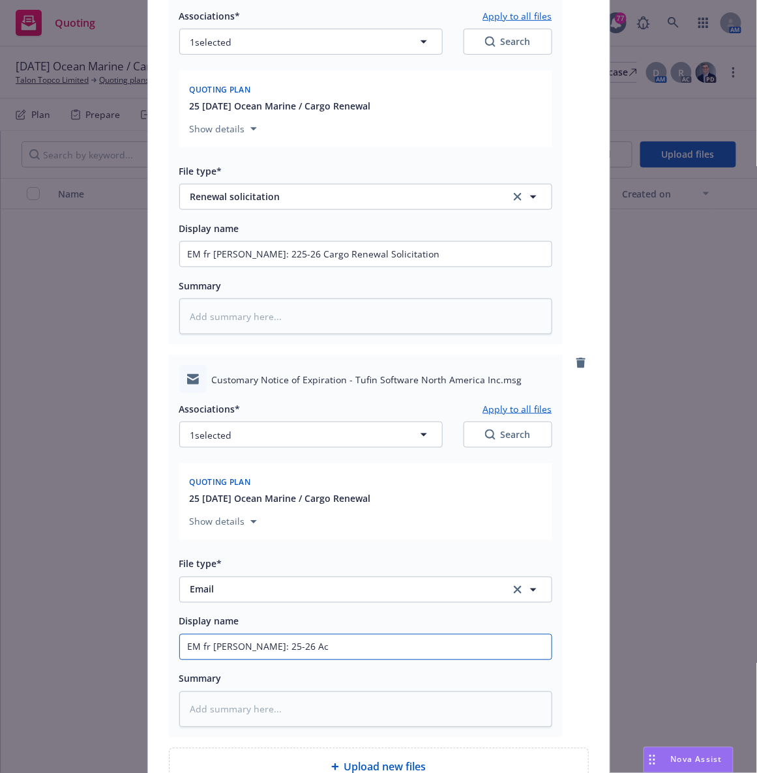
type input "EM fr [PERSON_NAME]: 25-26 Acr"
type textarea "x"
type input "EM fr [PERSON_NAME]: 25-26 Acrg"
type textarea "x"
type input "EM fr [PERSON_NAME]: 25-26 Acrgo"
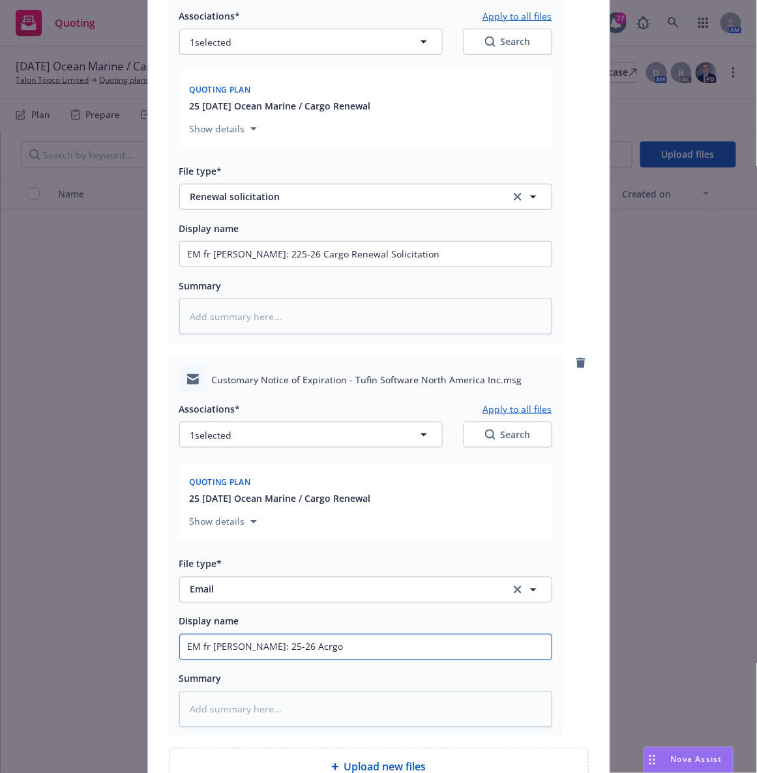
type textarea "x"
type input "EM fr [PERSON_NAME]: 25-26 Acrgo"
type textarea "x"
type input "EM fr [PERSON_NAME]: 25-26 Acrg"
type textarea "x"
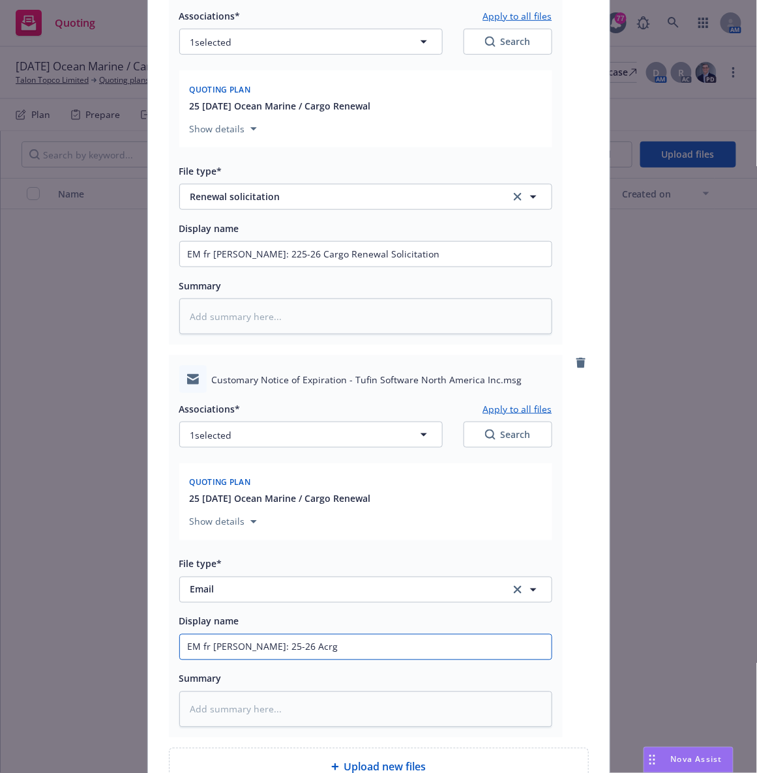
type input "EM fr [PERSON_NAME]: 25-26 Acr"
type textarea "x"
type input "EM fr [PERSON_NAME]: 25-26 Ac"
type textarea "x"
type input "EM fr [PERSON_NAME]: 25-26"
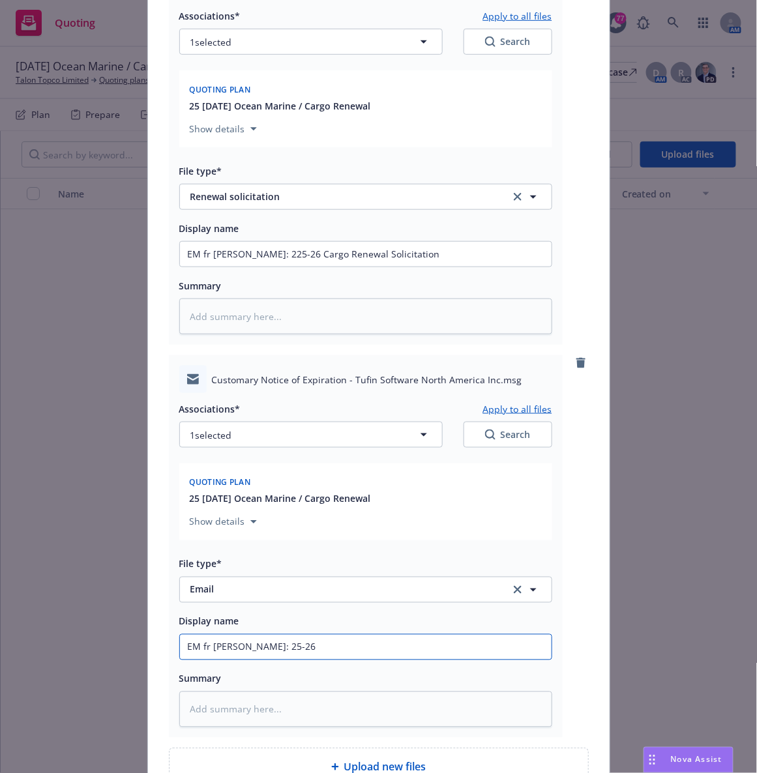
type textarea "x"
type input "EM fr [PERSON_NAME]: 25-26 CA"
type textarea "x"
type input "EM fr [PERSON_NAME]: 25-26 C"
type textarea "x"
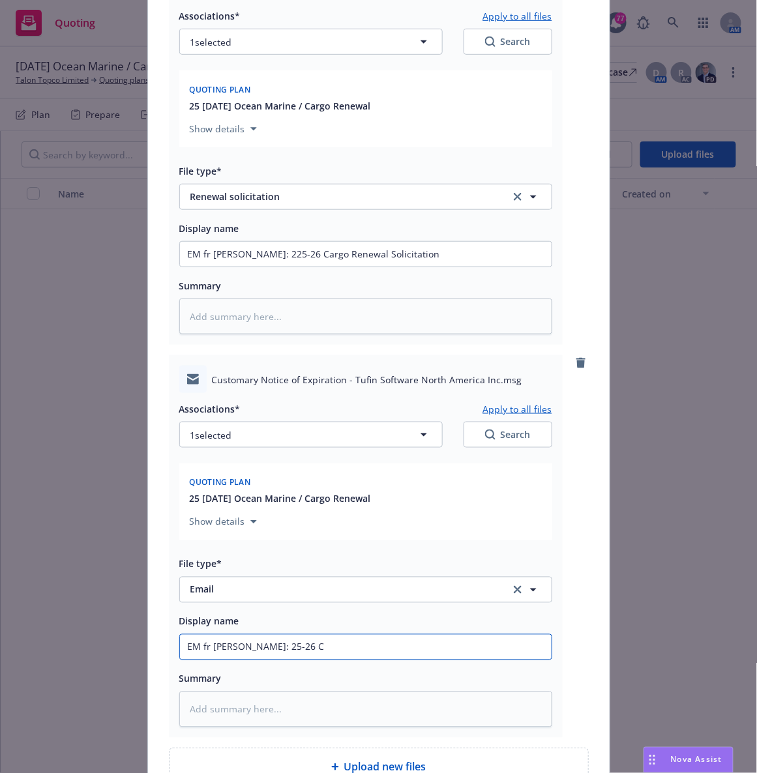
type input "EM fr [PERSON_NAME]: 25-26 Ca"
type textarea "x"
type input "EM fr [PERSON_NAME]: 25-26 Car"
type textarea "x"
type input "EM fr [PERSON_NAME]: 25-26 Carg"
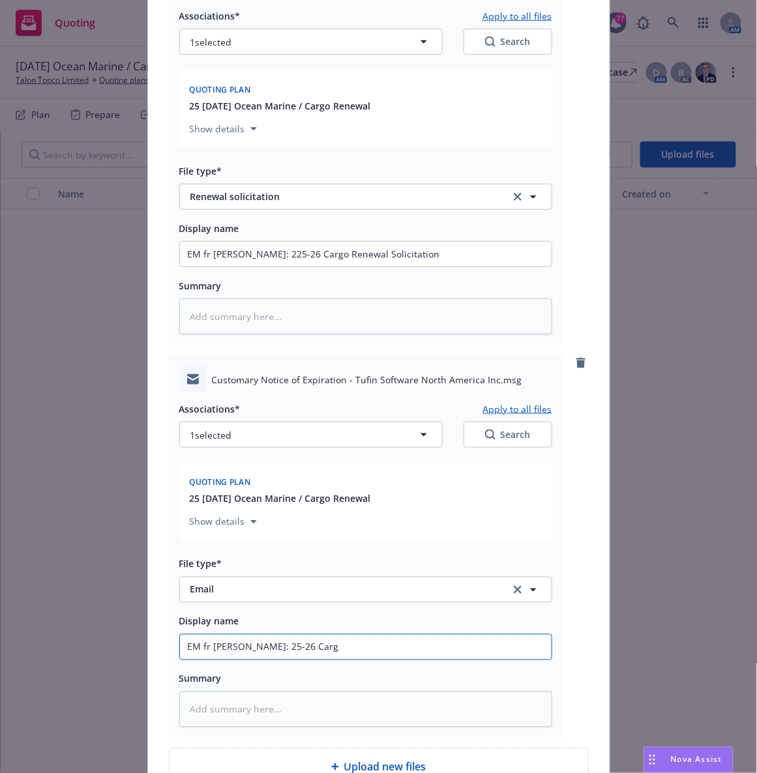
type textarea "x"
type input "EM fr [PERSON_NAME]: 25-26 Cargo"
type textarea "x"
type input "EM fr [PERSON_NAME]: 25-26 Cargo"
type textarea "x"
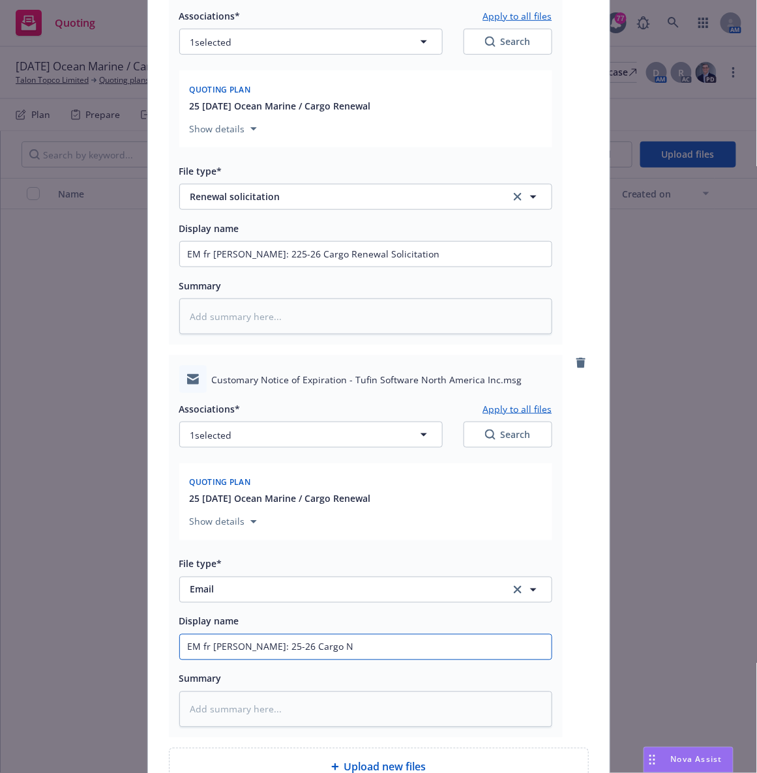
type input "EM fr [PERSON_NAME]: 25-26 Cargo No"
type textarea "x"
type input "EM fr [PERSON_NAME]: 25-26 Cargo Not"
type textarea "x"
type input "EM fr [PERSON_NAME]: 25-26 Cargo Noti"
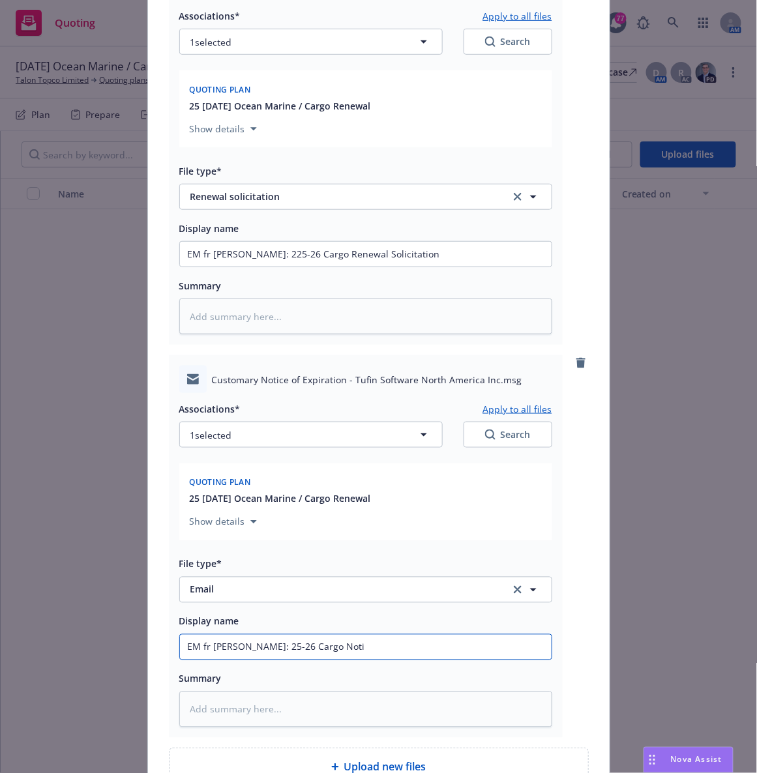
type textarea "x"
type input "EM fr [PERSON_NAME]: 25-26 Cargo Notic"
type textarea "x"
type input "EM fr [PERSON_NAME]: 25-26 Cargo Notice"
click at [263, 267] on input "EM fr [PERSON_NAME]: 25-26 Cargo Notice O" at bounding box center [366, 254] width 372 height 25
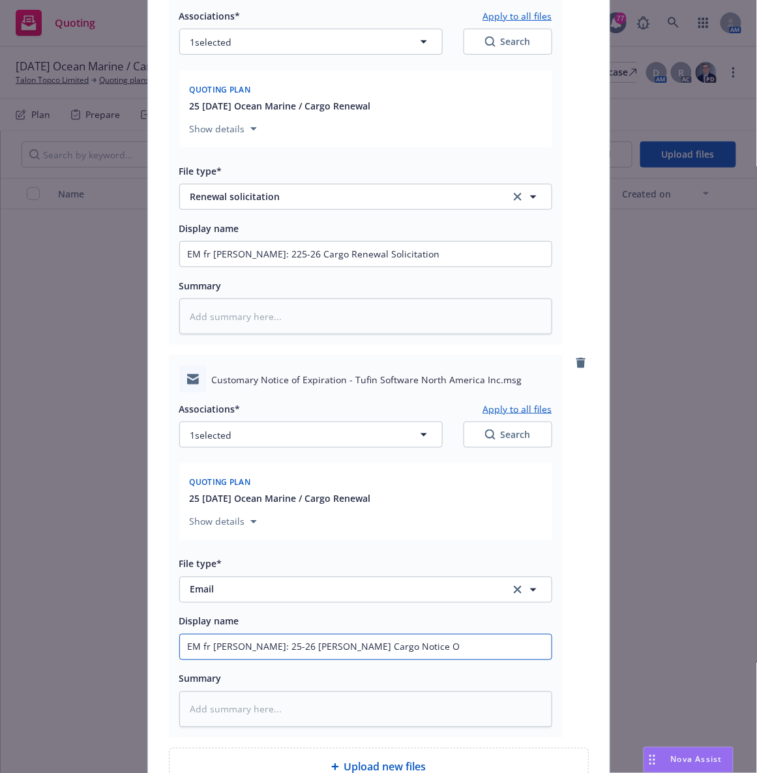
click at [373, 267] on input "EM fr [PERSON_NAME]: 25-26 [PERSON_NAME] Cargo Notice O" at bounding box center [366, 254] width 372 height 25
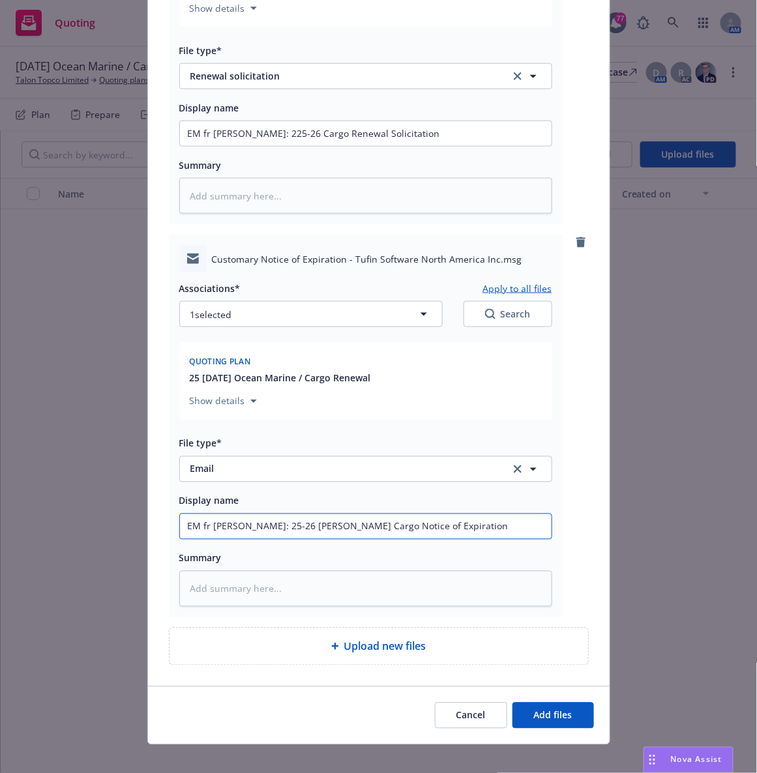
scroll to position [312, 0]
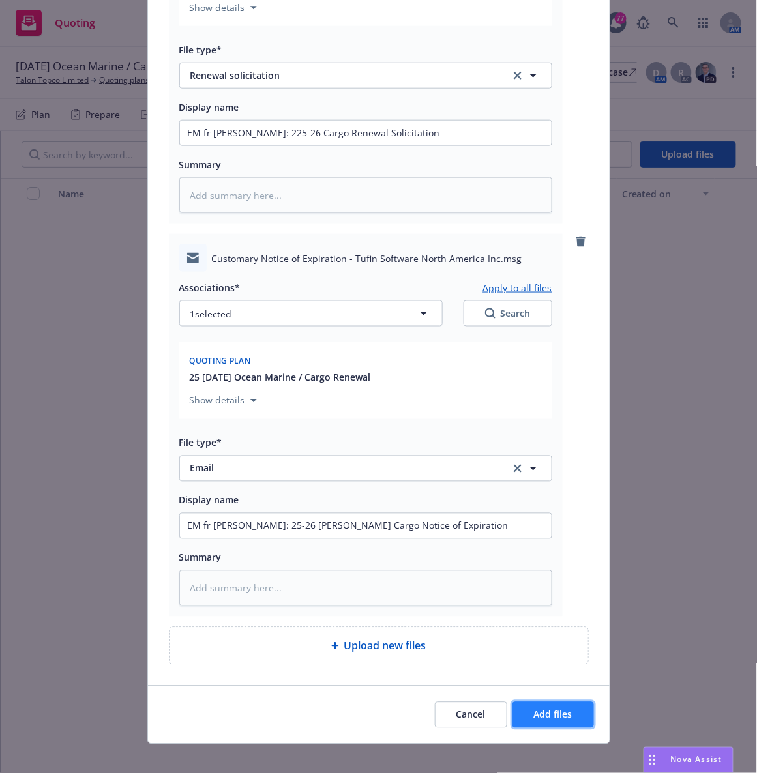
click at [522, 710] on button "Add files" at bounding box center [552, 715] width 81 height 26
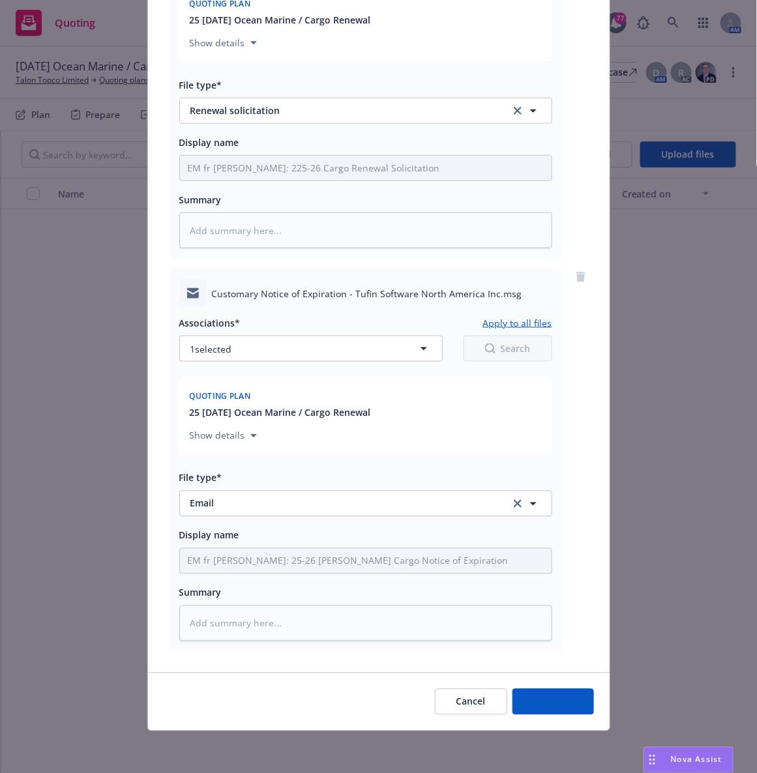
scroll to position [276, 0]
